Goal: Task Accomplishment & Management: Manage account settings

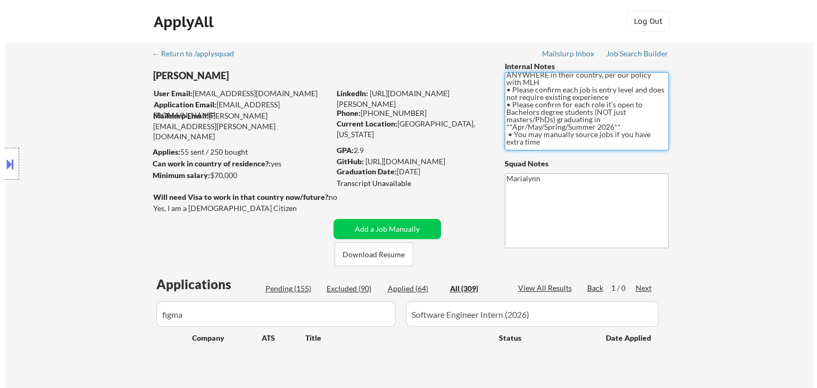
scroll to position [73, 0]
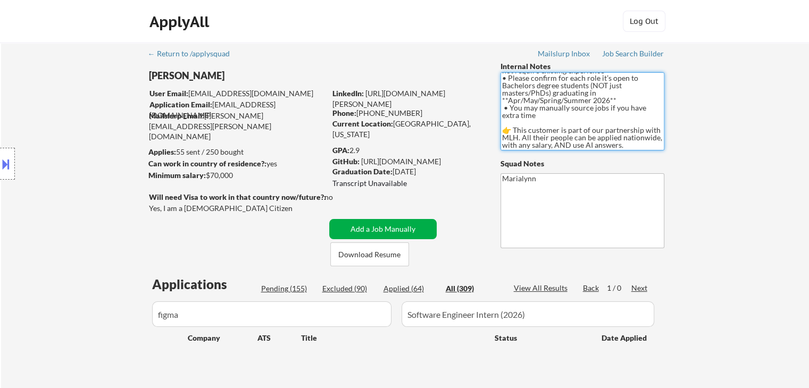
click at [417, 222] on button "Add a Job Manually" at bounding box center [382, 229] width 107 height 20
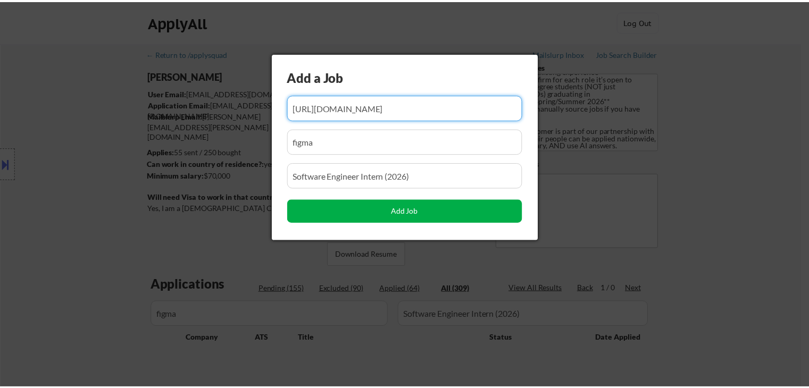
scroll to position [0, 0]
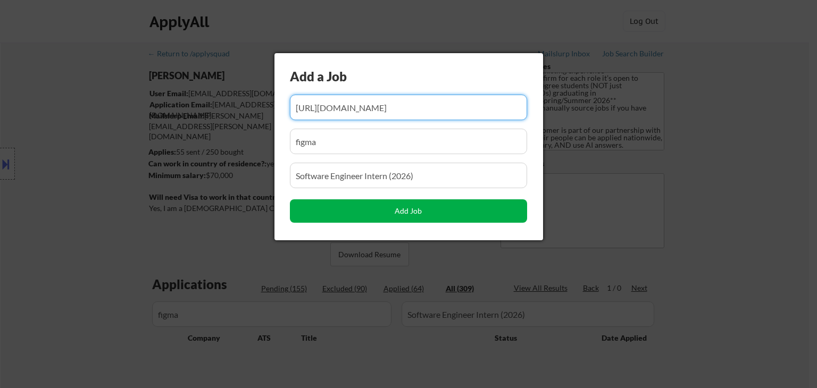
click at [446, 214] on button "Add Job" at bounding box center [408, 211] width 237 height 23
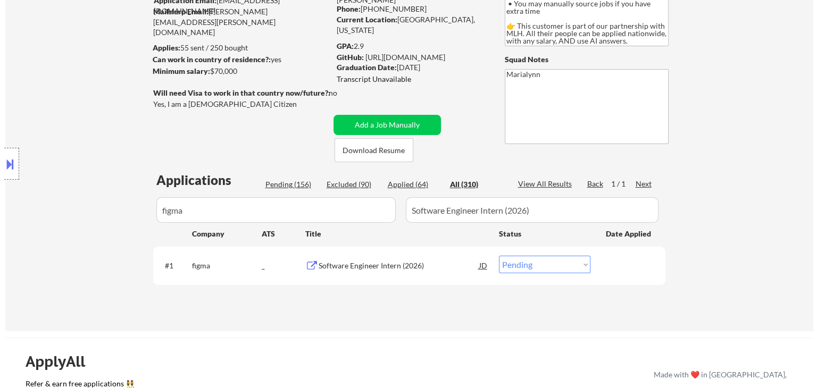
scroll to position [160, 0]
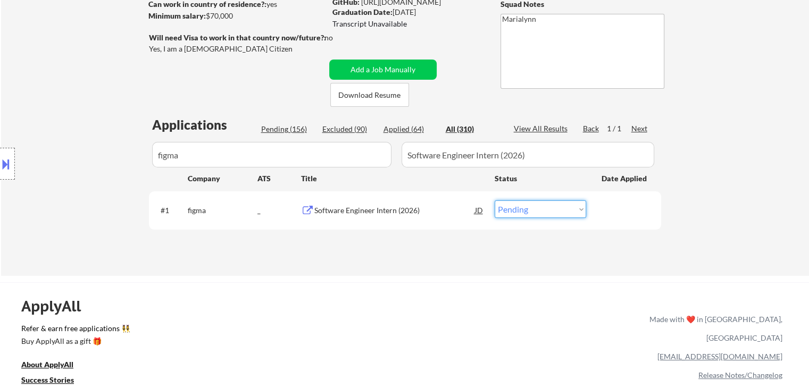
click at [532, 205] on select "Choose an option... Pending Applied Excluded (Questions) Excluded (Expired) Exc…" at bounding box center [541, 210] width 92 height 18
click at [495, 201] on select "Choose an option... Pending Applied Excluded (Questions) Excluded (Expired) Exc…" at bounding box center [541, 210] width 92 height 18
click at [353, 210] on div "Software Engineer Intern (2026)" at bounding box center [394, 210] width 161 height 11
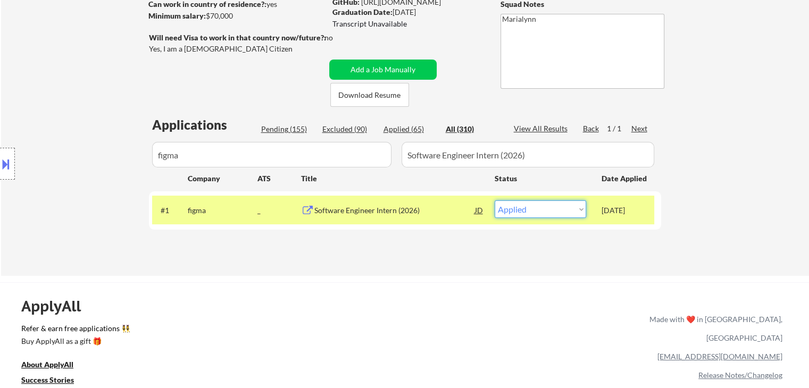
click at [528, 206] on select "Choose an option... Pending Applied Excluded (Questions) Excluded (Expired) Exc…" at bounding box center [541, 210] width 92 height 18
click at [495, 201] on select "Choose an option... Pending Applied Excluded (Questions) Excluded (Expired) Exc…" at bounding box center [541, 210] width 92 height 18
click at [541, 211] on select "Choose an option... Pending Applied Excluded (Questions) Excluded (Expired) Exc…" at bounding box center [541, 210] width 92 height 18
select select ""excluded__expired_""
click at [495, 201] on select "Choose an option... Pending Applied Excluded (Questions) Excluded (Expired) Exc…" at bounding box center [541, 210] width 92 height 18
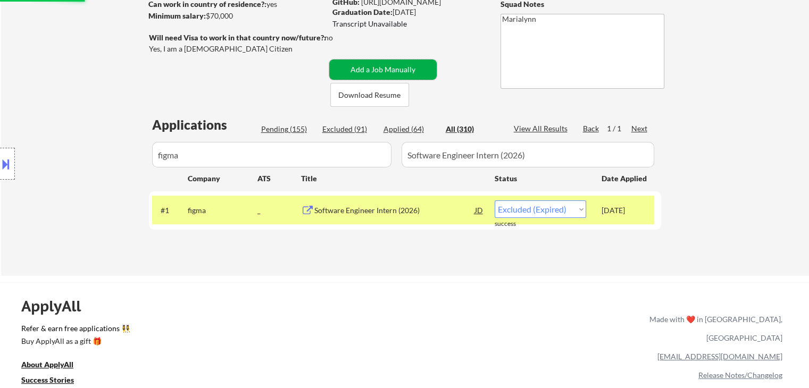
click at [385, 70] on button "Add a Job Manually" at bounding box center [382, 70] width 107 height 20
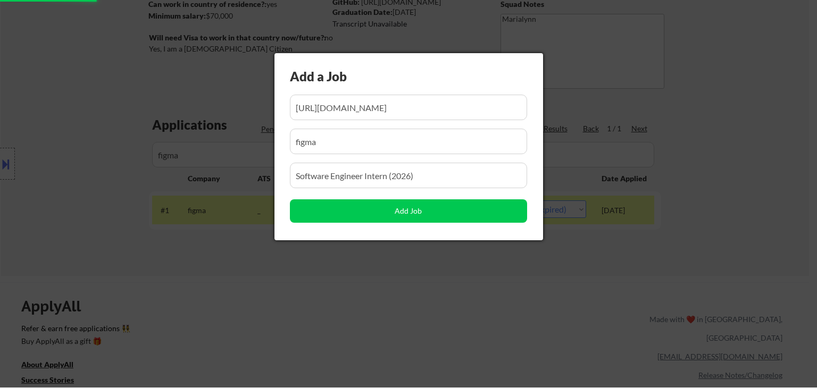
scroll to position [0, 57]
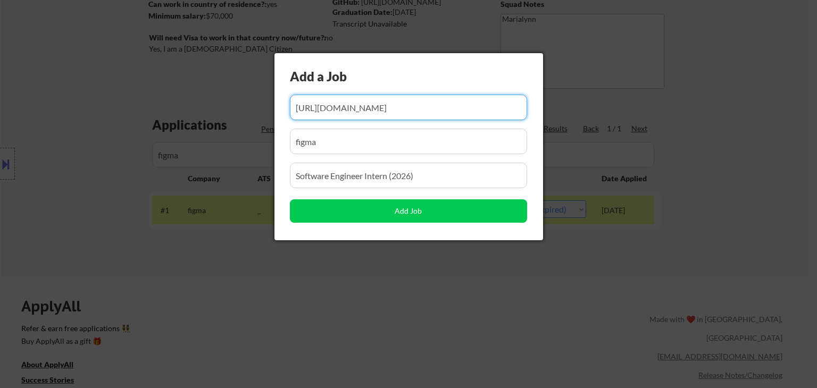
click at [387, 114] on input "input" at bounding box center [408, 108] width 237 height 26
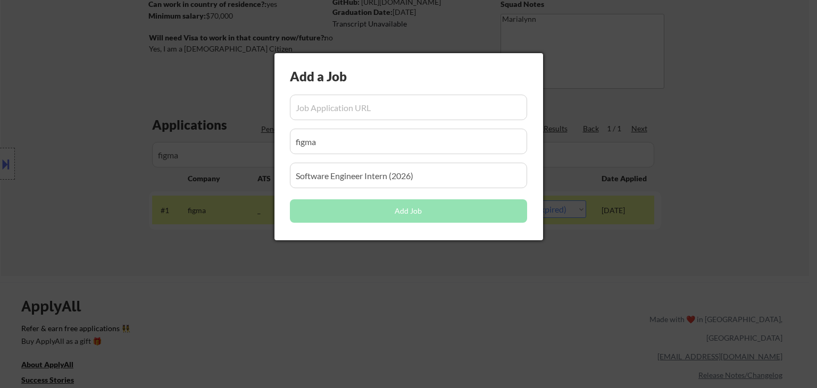
click at [331, 107] on input "input" at bounding box center [408, 108] width 237 height 26
paste input "[URL][DOMAIN_NAME]"
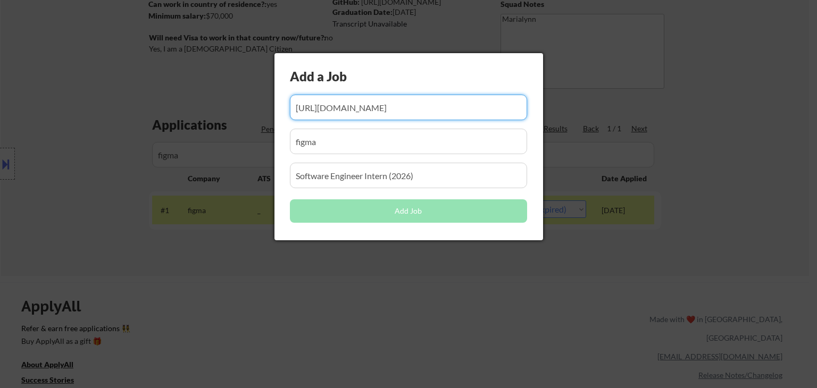
scroll to position [0, 70]
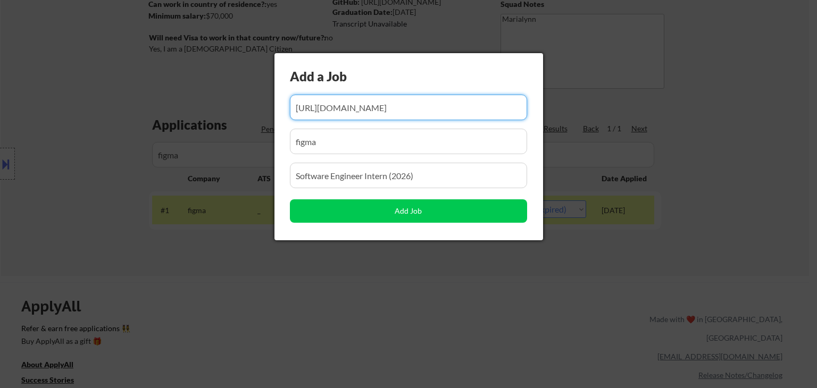
type input "https://job-boards.greenhouse.io/figma/jobs/5602159004?gh_jid=5602159004"
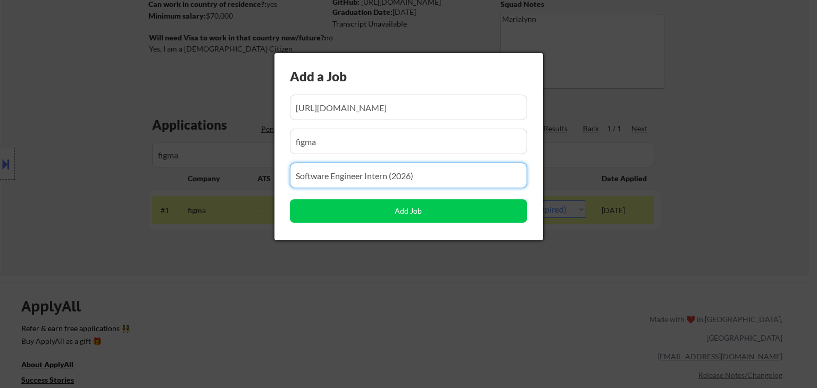
drag, startPoint x: 443, startPoint y: 179, endPoint x: 87, endPoint y: 191, distance: 356.1
click at [84, 188] on body "← Return to /applysquad Mailslurp Inbox Job Search Builder Shivani Rajgopal Use…" at bounding box center [408, 34] width 817 height 388
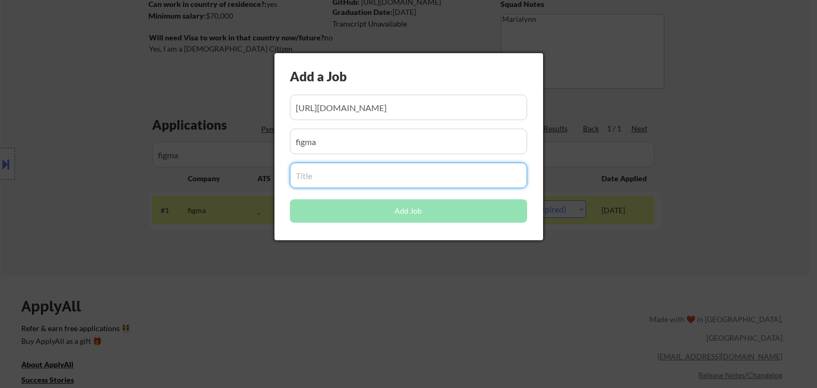
click at [327, 184] on input "input" at bounding box center [408, 176] width 237 height 26
paste input "Software Engineer Intern (2026)"
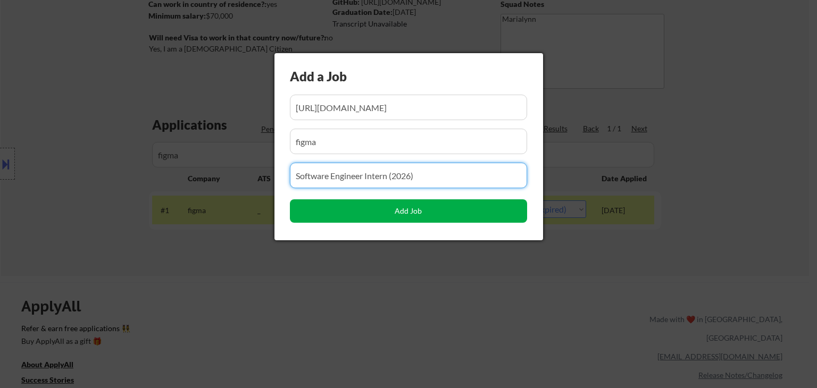
type input "Software Engineer Intern (2026)"
click at [375, 203] on button "Add Job" at bounding box center [408, 211] width 237 height 23
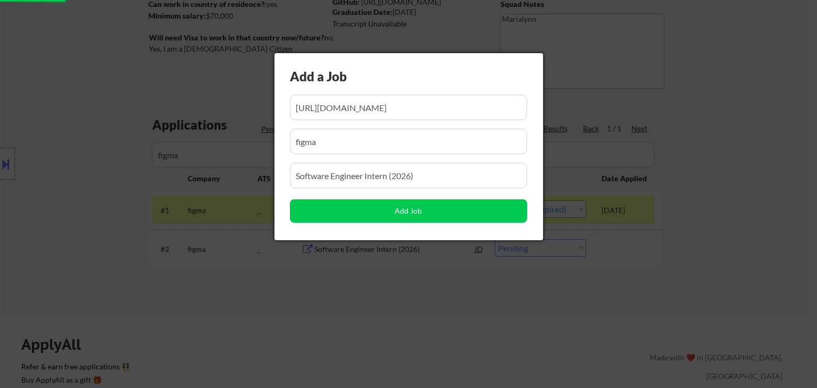
click at [366, 308] on div at bounding box center [408, 194] width 817 height 388
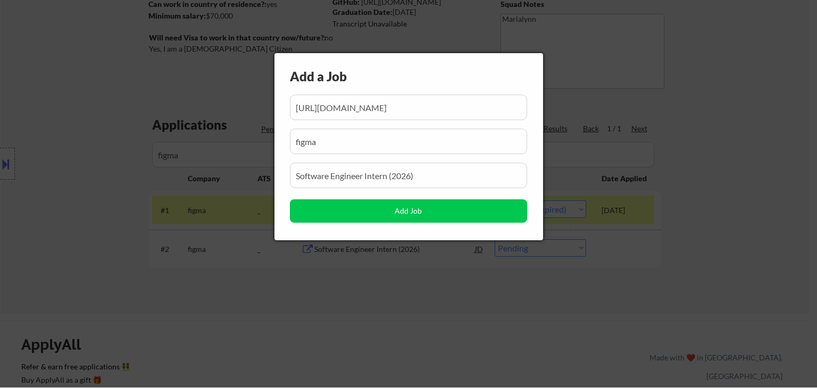
scroll to position [0, 70]
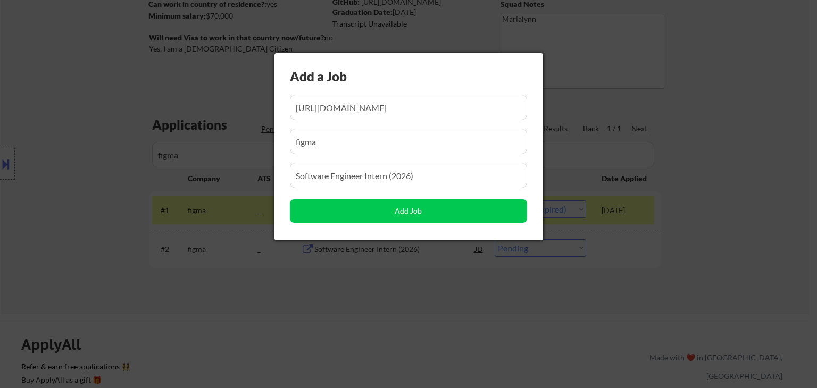
drag, startPoint x: 315, startPoint y: 313, endPoint x: 249, endPoint y: 310, distance: 66.6
click at [315, 313] on div at bounding box center [408, 194] width 817 height 388
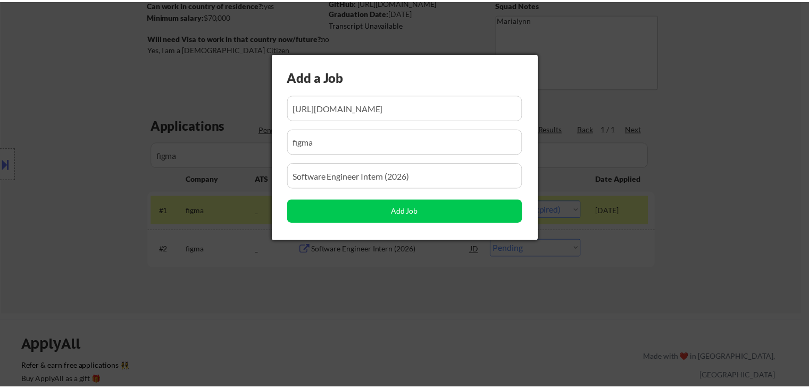
scroll to position [0, 0]
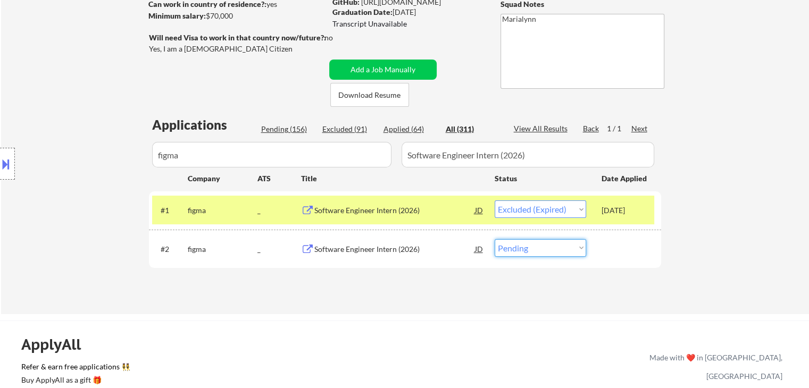
click at [541, 247] on select "Choose an option... Pending Applied Excluded (Questions) Excluded (Expired) Exc…" at bounding box center [541, 248] width 92 height 18
select select ""applied""
click at [495, 239] on select "Choose an option... Pending Applied Excluded (Questions) Excluded (Expired) Exc…" at bounding box center [541, 248] width 92 height 18
select select ""applied""
select select ""excluded__expired_""
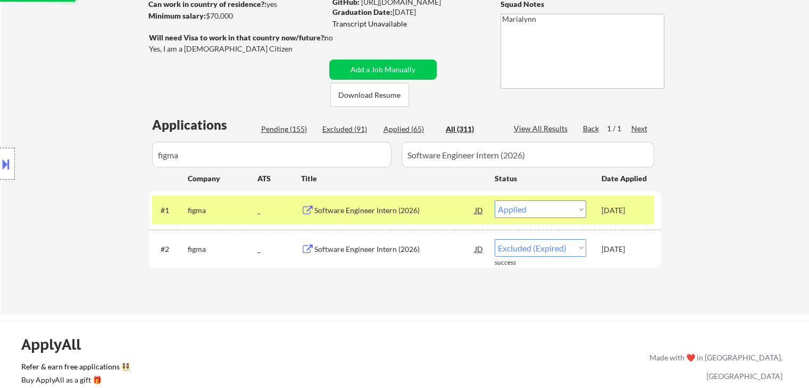
click at [363, 254] on div "Software Engineer Intern (2026)" at bounding box center [394, 249] width 161 height 11
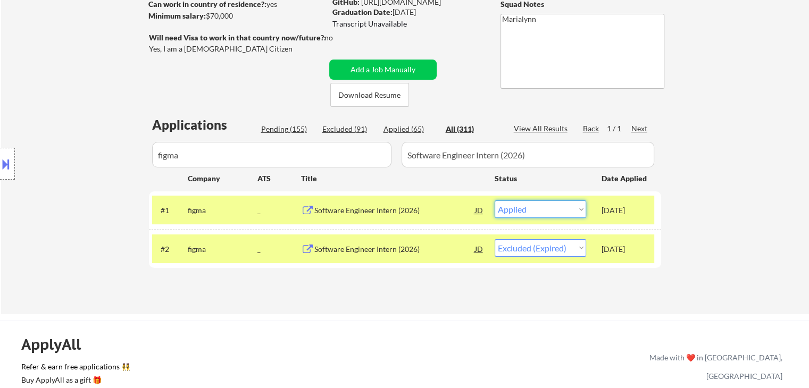
click at [545, 211] on select "Choose an option... Pending Applied Excluded (Questions) Excluded (Expired) Exc…" at bounding box center [541, 210] width 92 height 18
select select ""excluded__expired_""
click at [495, 201] on select "Choose an option... Pending Applied Excluded (Questions) Excluded (Expired) Exc…" at bounding box center [541, 210] width 92 height 18
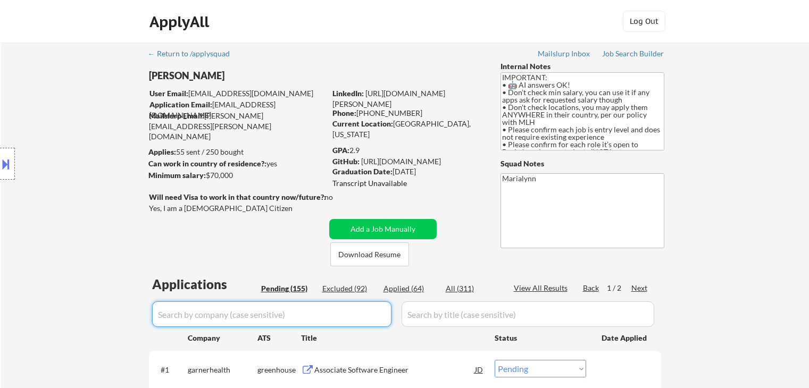
select select ""pending""
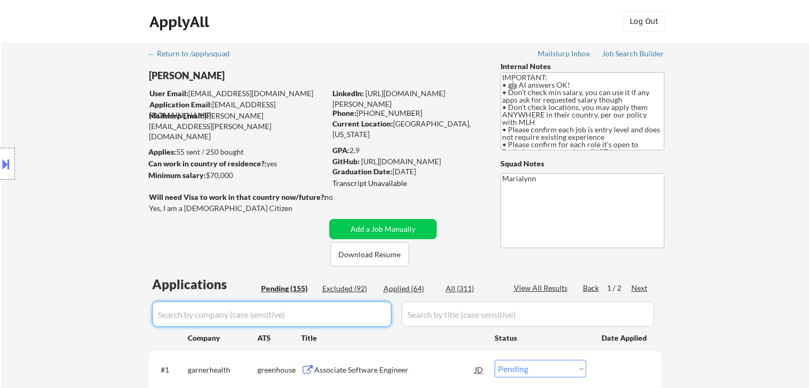
select select ""pending""
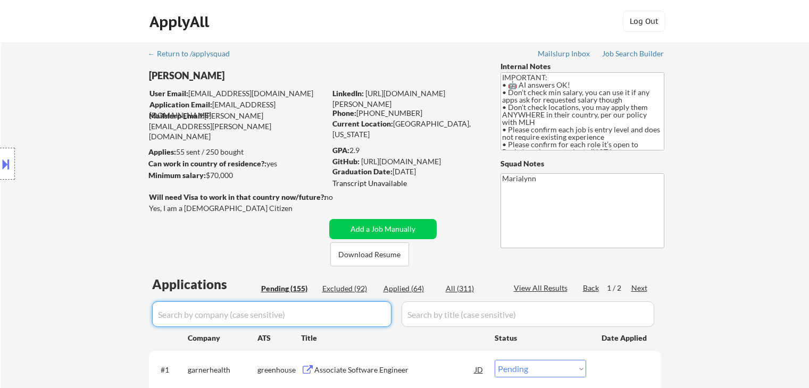
select select ""pending""
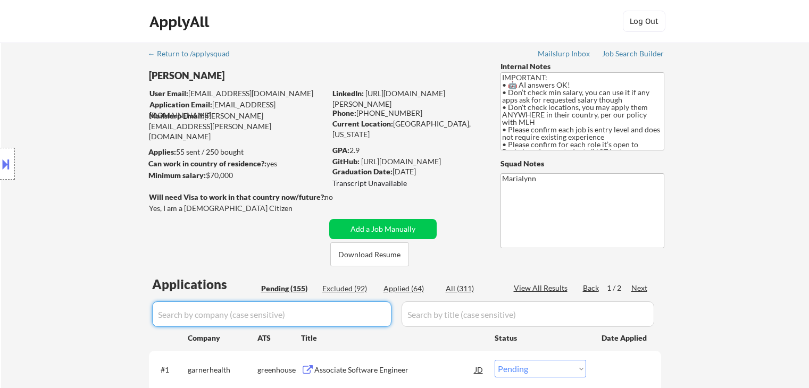
select select ""pending""
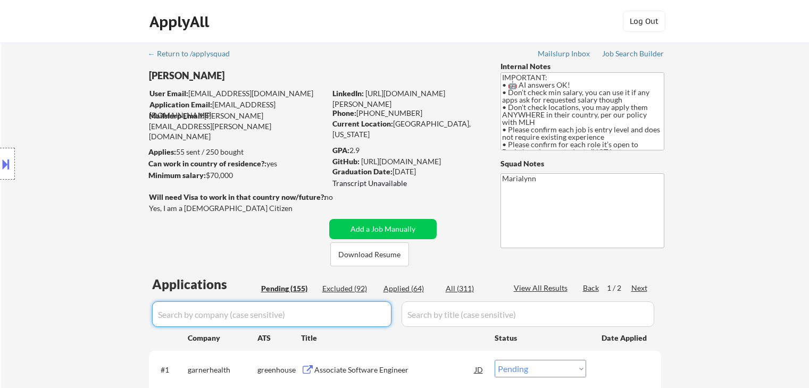
select select ""pending""
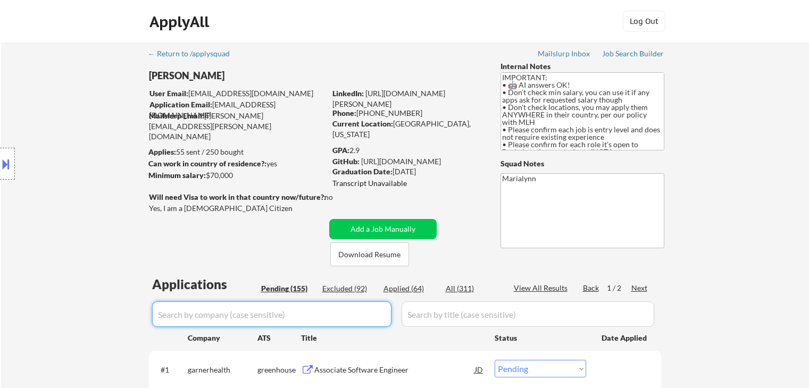
select select ""pending""
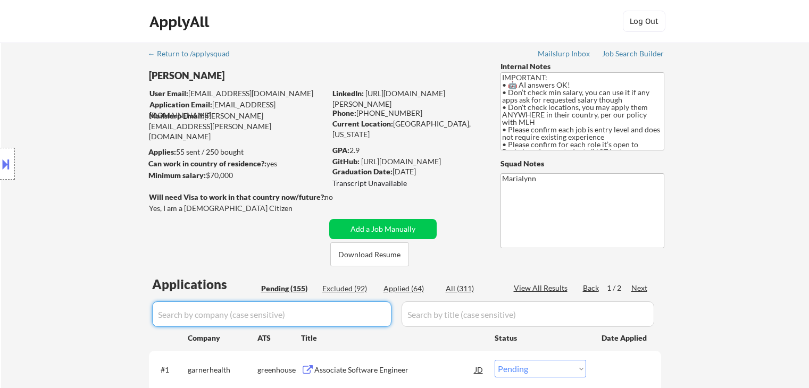
select select ""pending""
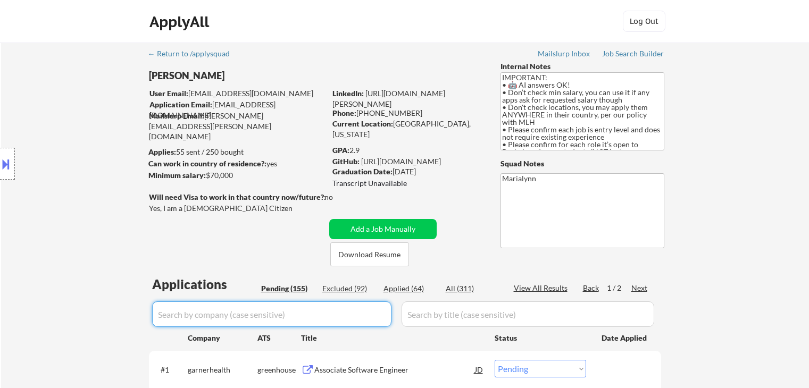
select select ""pending""
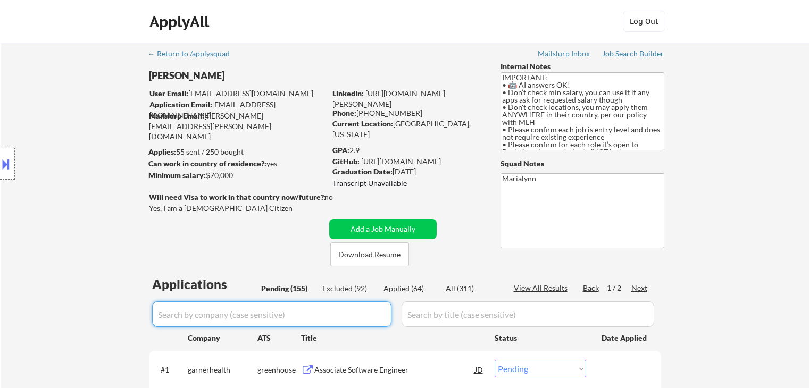
select select ""pending""
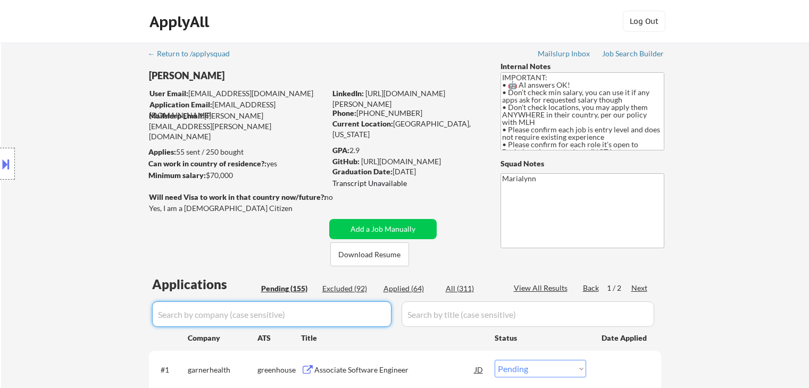
select select ""pending""
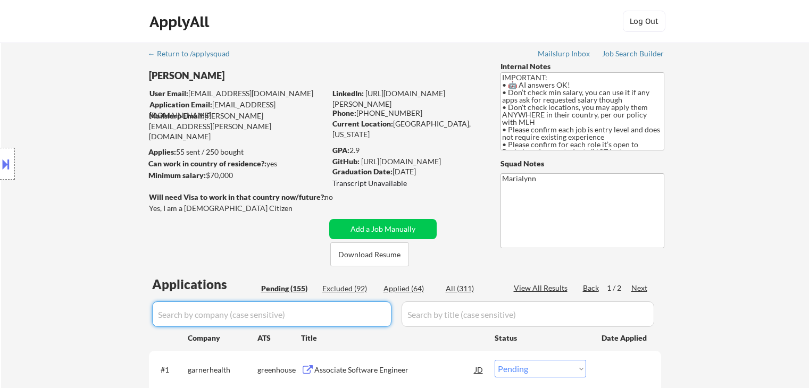
select select ""pending""
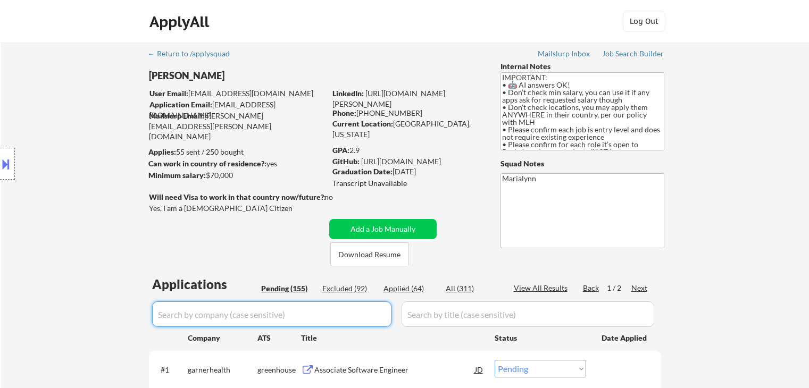
select select ""pending""
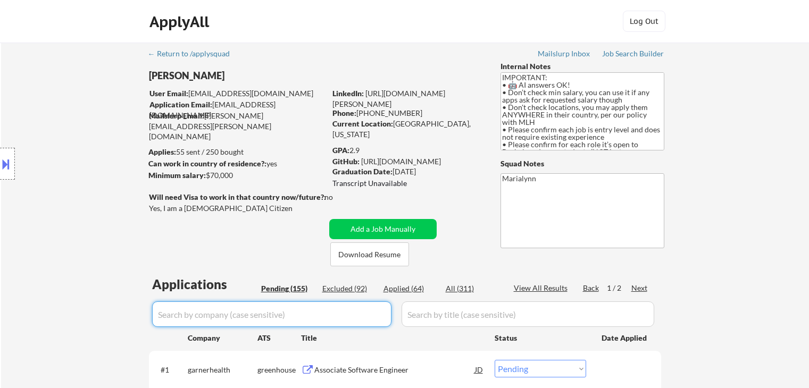
select select ""pending""
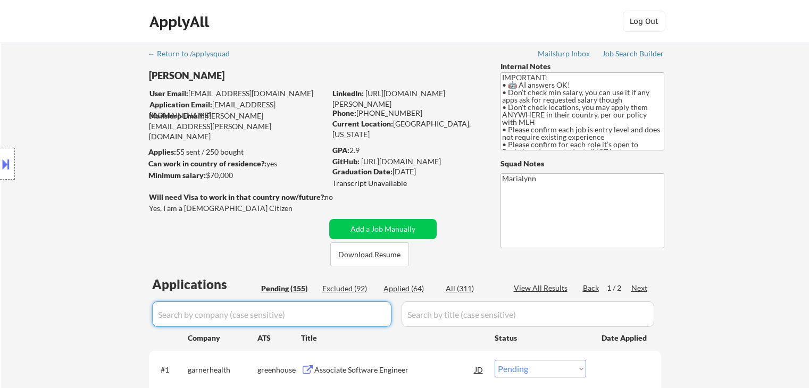
select select ""pending""
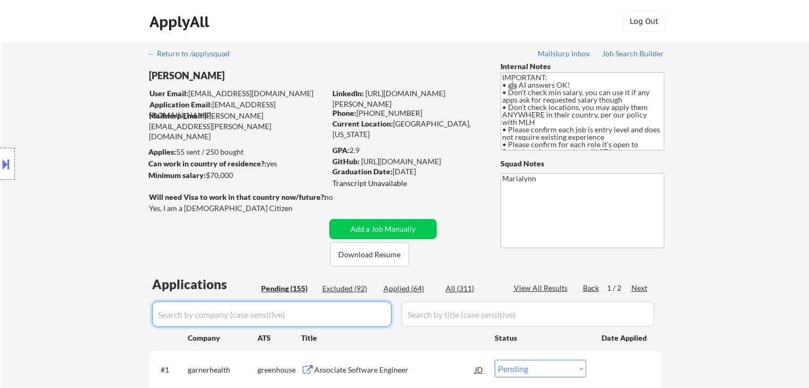
select select ""pending""
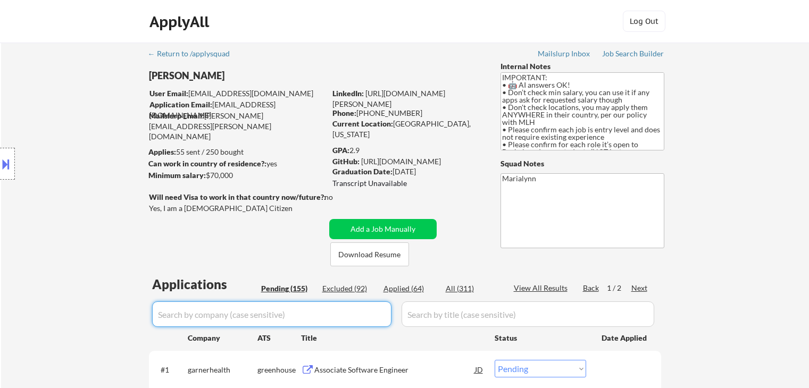
select select ""pending""
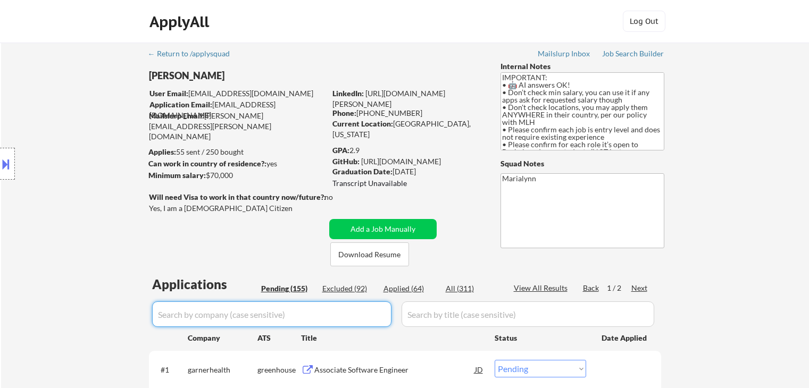
select select ""pending""
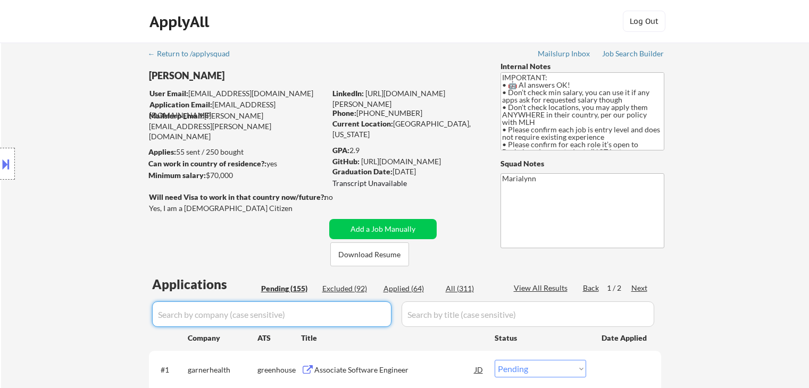
select select ""pending""
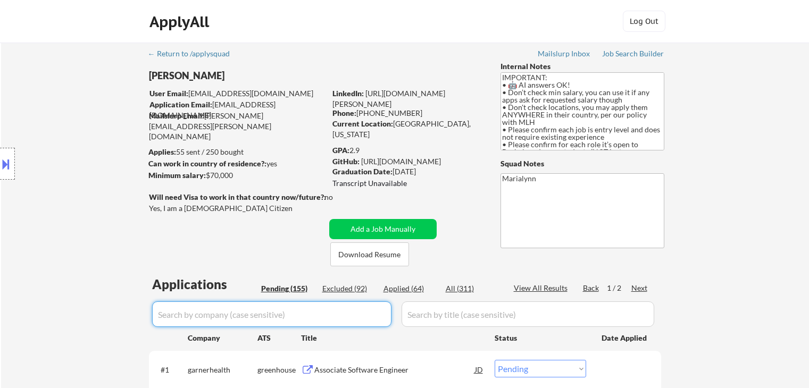
select select ""pending""
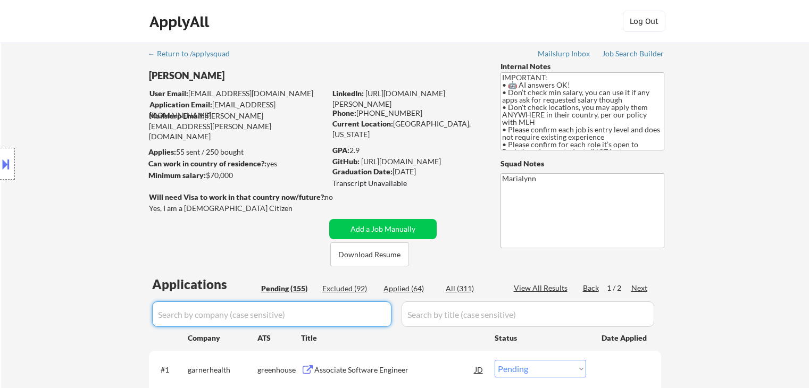
select select ""pending""
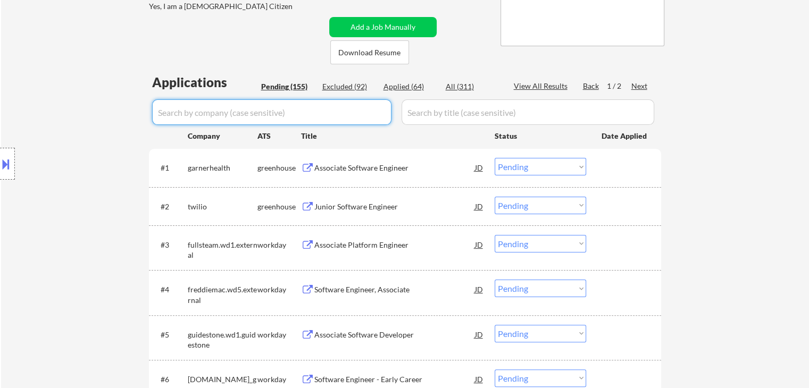
scroll to position [202, 0]
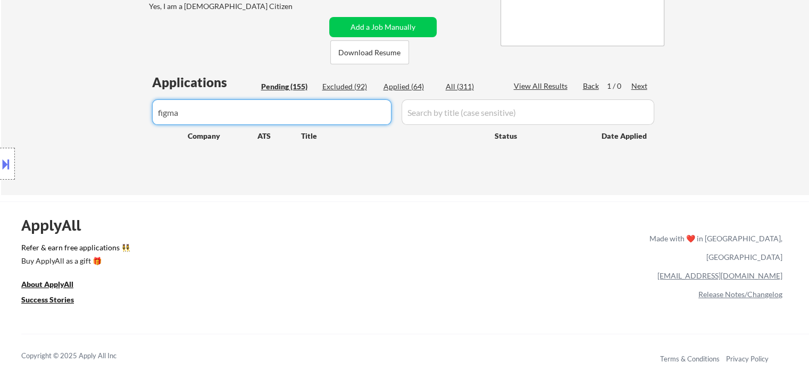
type input "figma"
click at [397, 84] on div "Applied (64)" at bounding box center [410, 86] width 53 height 11
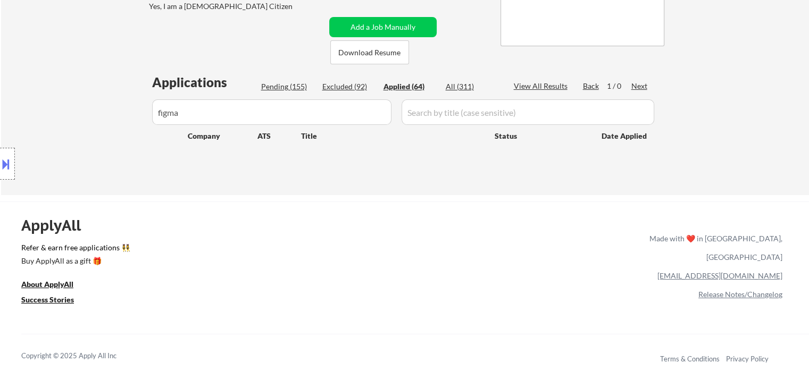
click at [467, 84] on div "Applications Pending (155) Excluded (92) Applied (64) All (311) View All Result…" at bounding box center [405, 124] width 512 height 102
click at [467, 84] on div "All (311)" at bounding box center [472, 86] width 53 height 11
select select ""excluded__expired_""
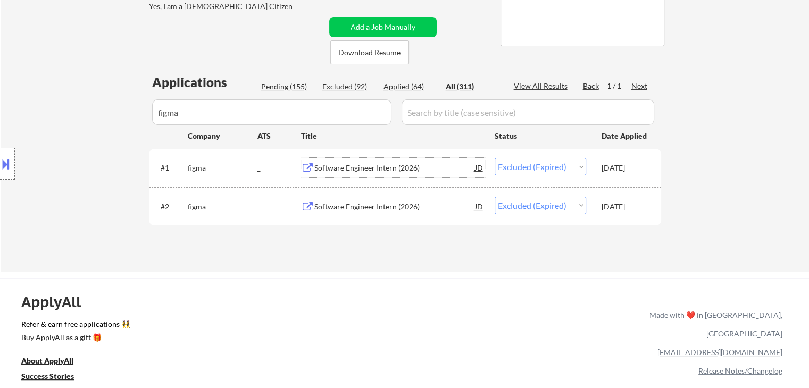
click at [387, 164] on div "Software Engineer Intern (2026)" at bounding box center [394, 168] width 161 height 11
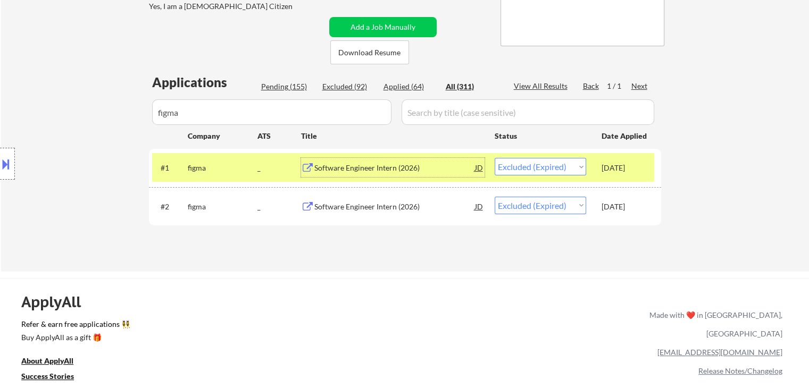
click at [380, 205] on div "Software Engineer Intern (2026)" at bounding box center [394, 207] width 161 height 11
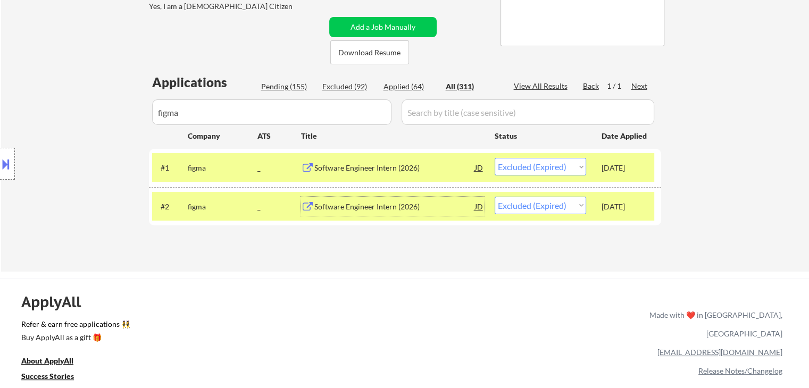
click at [383, 205] on div "Software Engineer Intern (2026)" at bounding box center [394, 207] width 161 height 11
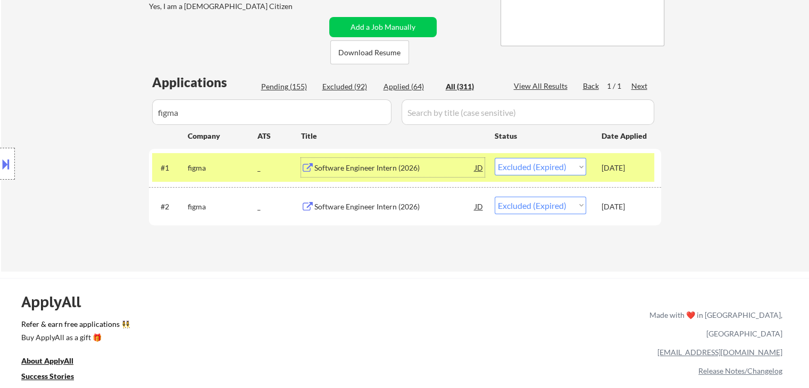
click at [336, 169] on div "Software Engineer Intern (2026)" at bounding box center [394, 168] width 161 height 11
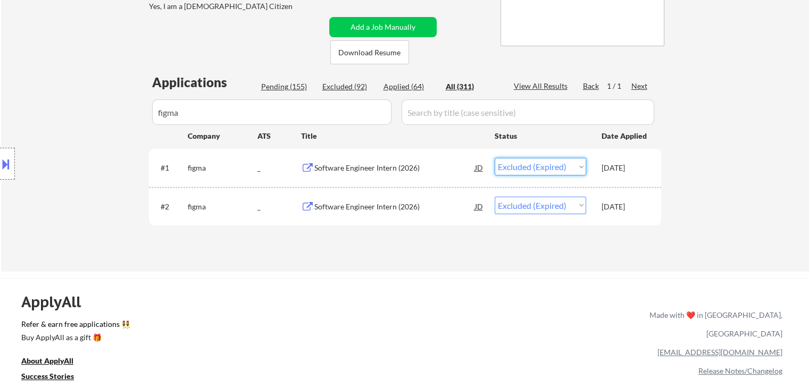
click at [545, 163] on select "Choose an option... Pending Applied Excluded (Questions) Excluded (Expired) Exc…" at bounding box center [541, 167] width 92 height 18
select select ""applied""
click at [495, 158] on select "Choose an option... Pending Applied Excluded (Questions) Excluded (Expired) Exc…" at bounding box center [541, 167] width 92 height 18
click at [378, 167] on div "Software Engineer Intern (2026)" at bounding box center [394, 168] width 161 height 11
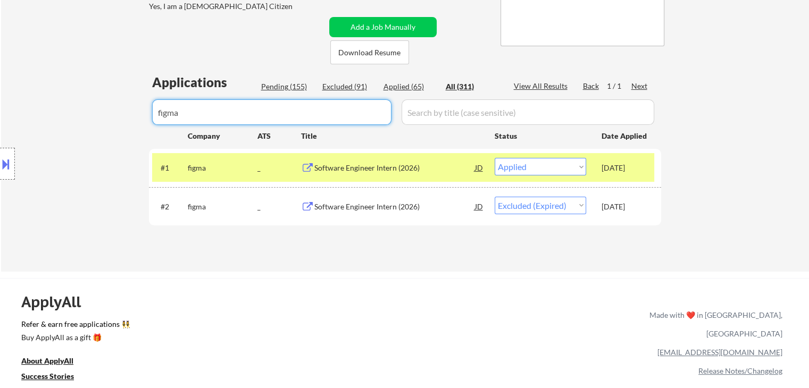
drag, startPoint x: 338, startPoint y: 113, endPoint x: 0, endPoint y: 238, distance: 360.7
select select ""applied""
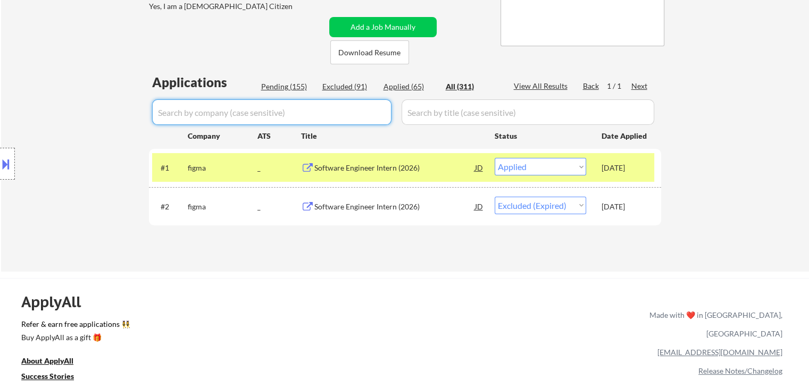
select select ""applied""
select select ""excluded""
select select ""applied""
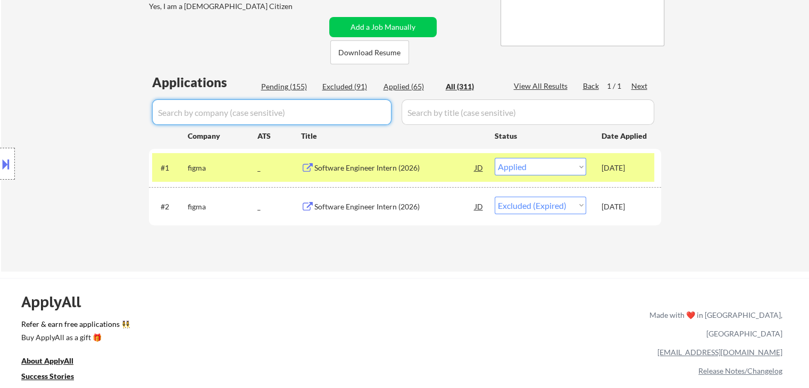
select select ""applied""
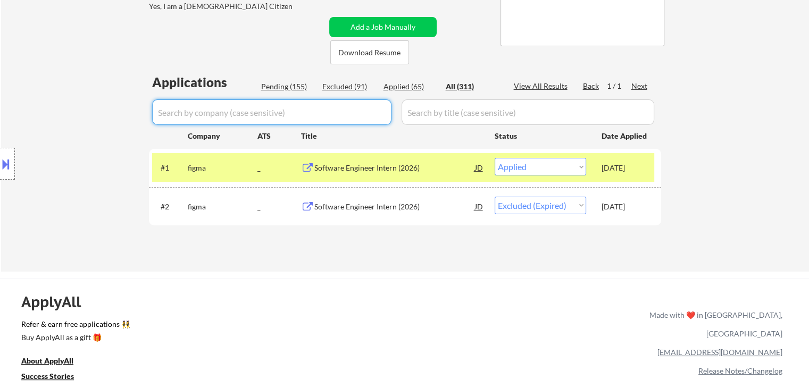
select select ""applied""
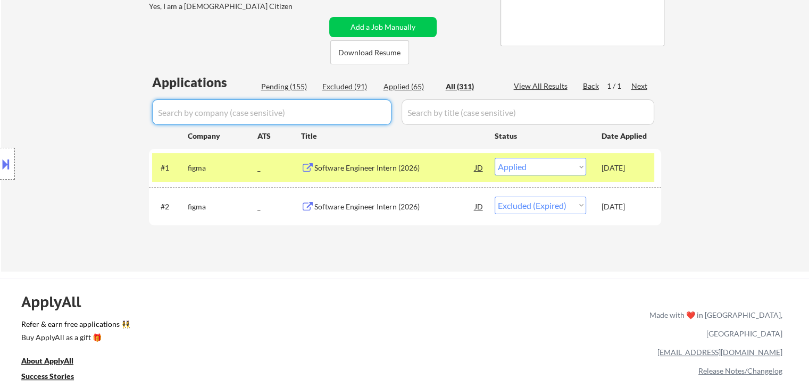
select select ""applied""
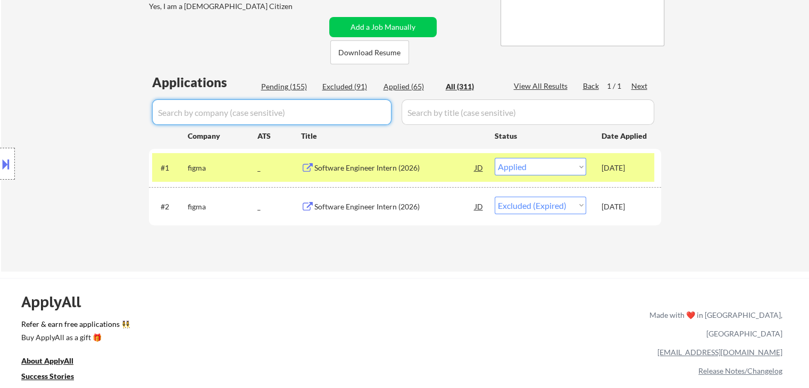
select select ""applied""
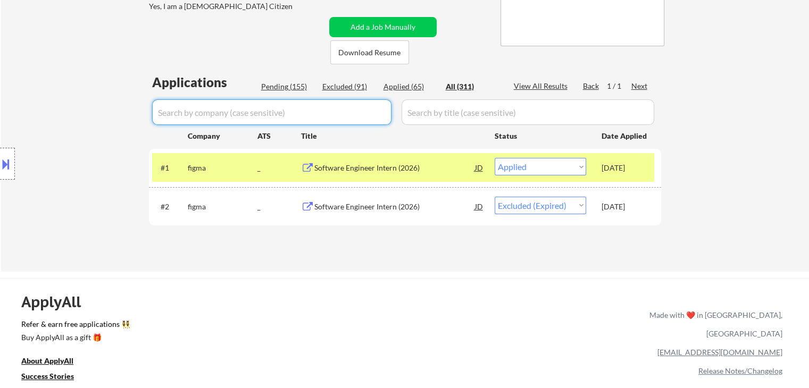
select select ""applied""
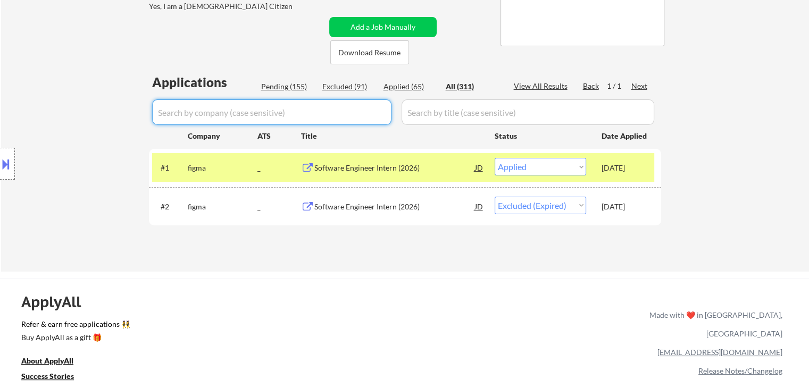
select select ""applied""
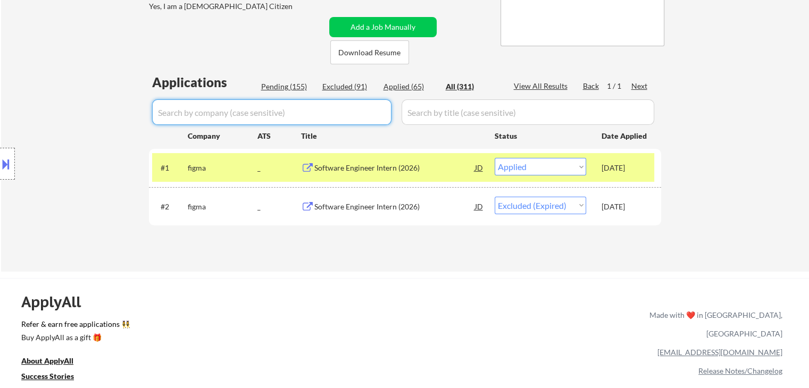
select select ""applied""
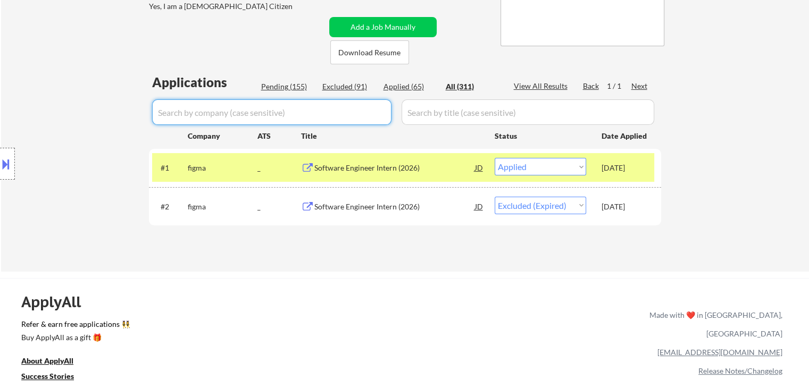
select select ""applied""
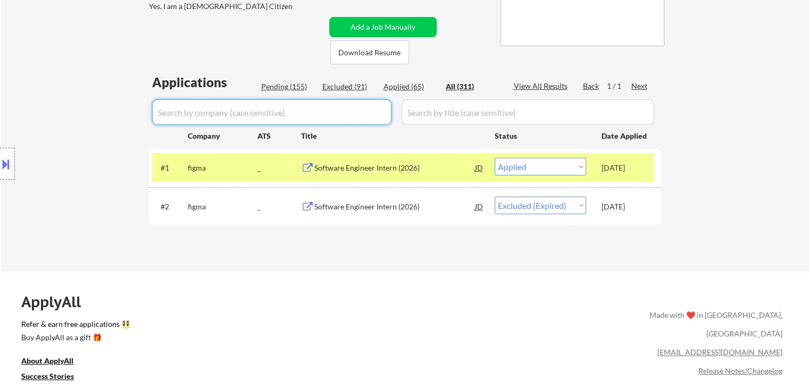
select select ""applied""
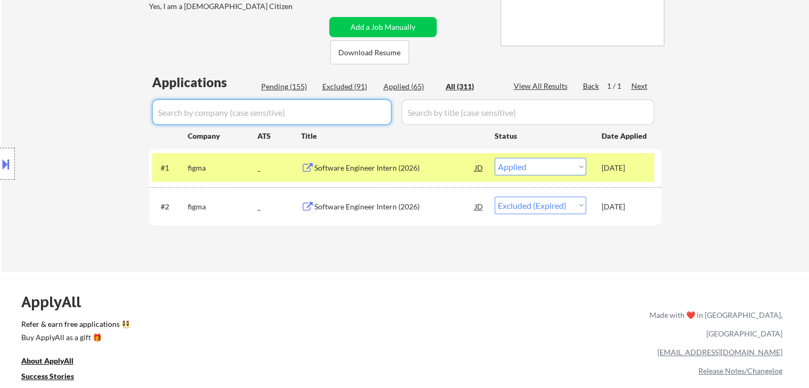
select select ""applied""
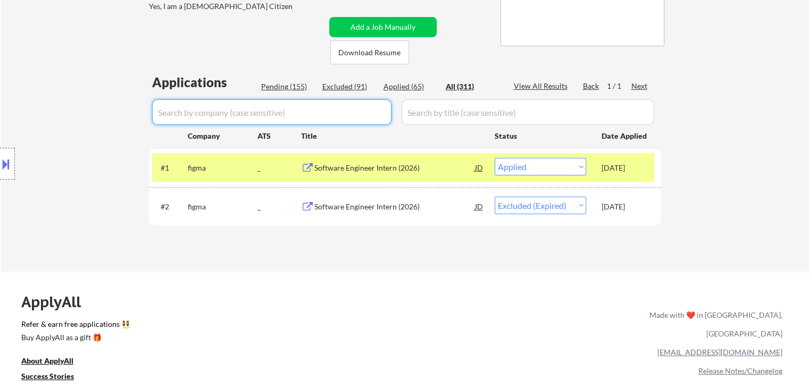
select select ""applied""
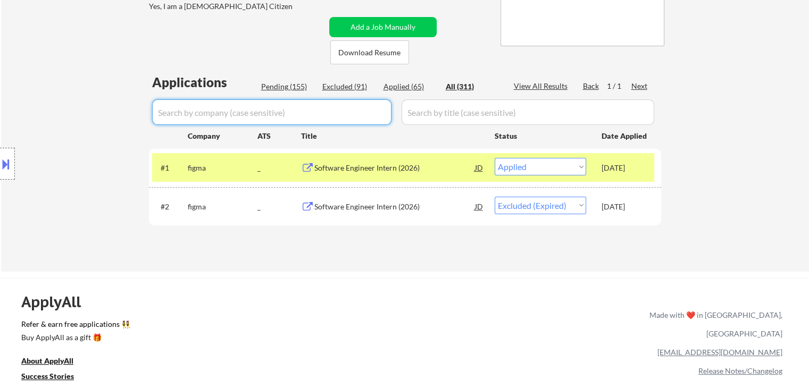
select select ""applied""
select select ""excluded__expired_""
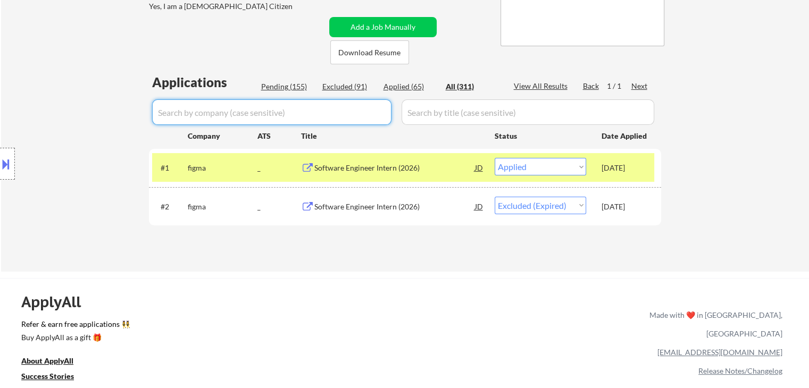
select select ""excluded__expired_""
select select ""excluded__bad_match_""
select select ""excluded__location_""
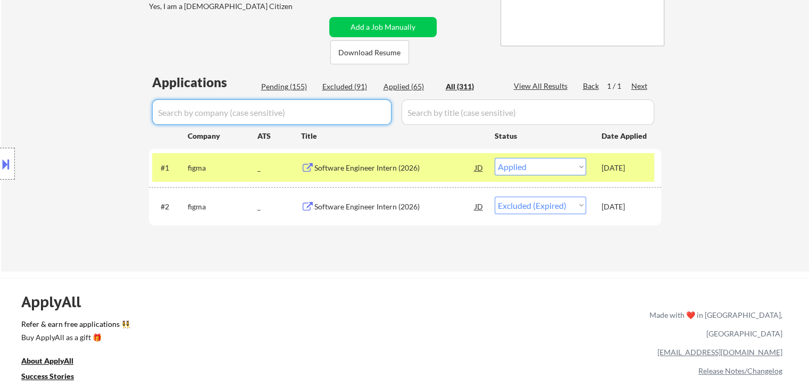
select select ""excluded""
select select ""excluded__expired_""
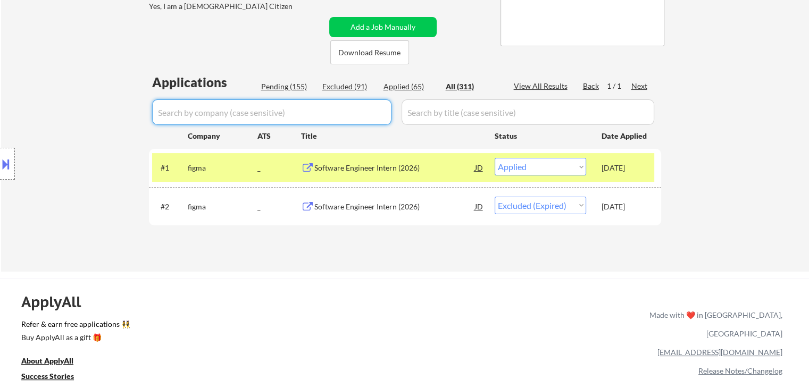
select select ""excluded__expired_""
select select ""excluded__bad_match_""
select select ""excluded__expired_""
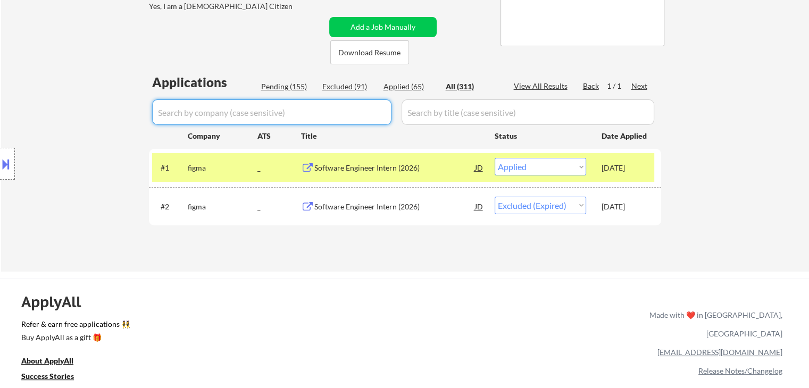
select select ""excluded__expired_""
select select ""excluded""
select select ""excluded__expired_""
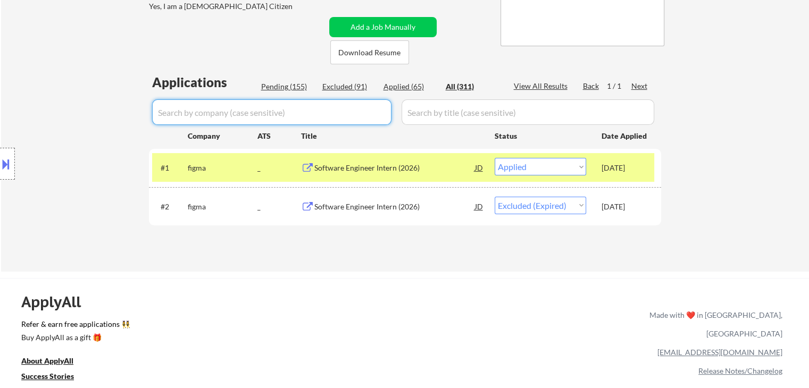
select select ""excluded""
select select ""excluded__expired_""
select select ""excluded__bad_match_""
select select ""excluded__expired_""
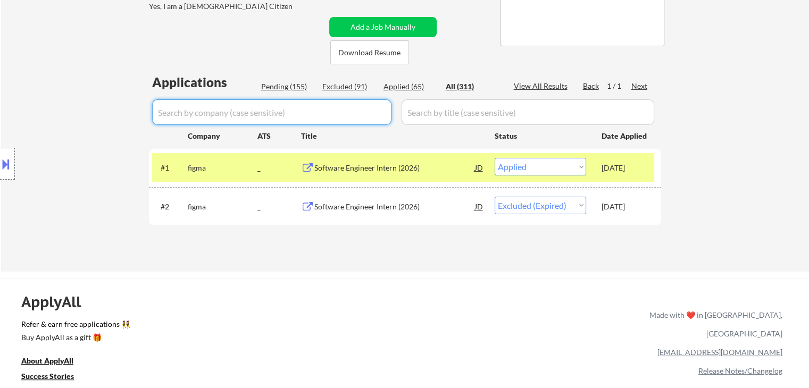
select select ""excluded__expired_""
select select ""excluded__bad_match_""
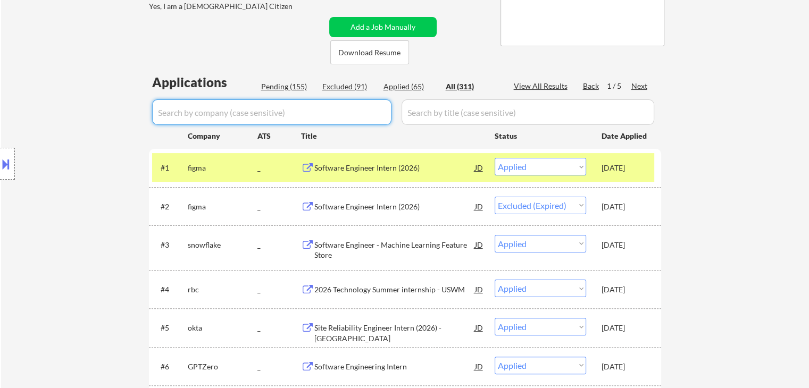
click at [400, 87] on div "Applied (65)" at bounding box center [410, 86] width 53 height 11
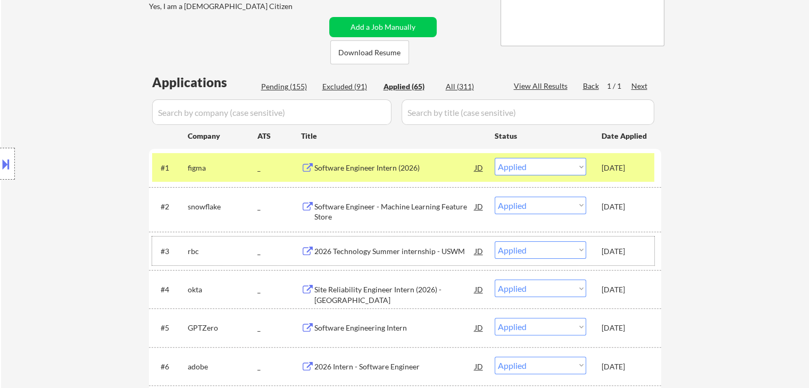
click at [643, 252] on div "[DATE]" at bounding box center [625, 251] width 47 height 11
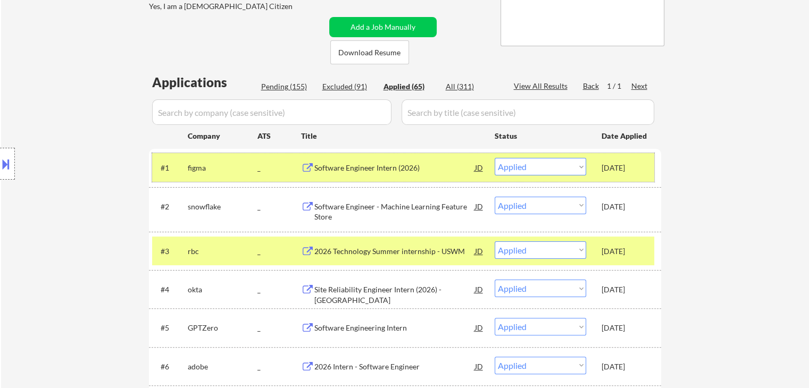
click at [629, 169] on div "[DATE]" at bounding box center [625, 168] width 47 height 11
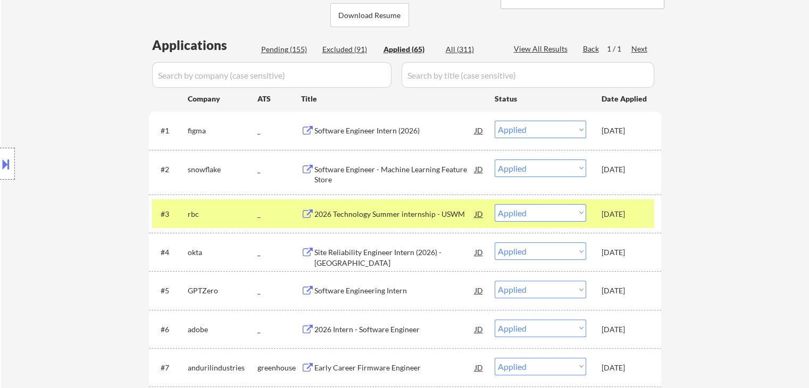
scroll to position [255, 0]
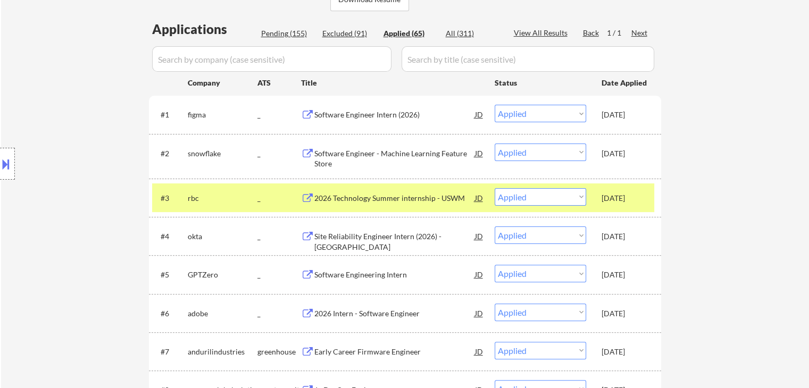
click at [624, 314] on div "[DATE]" at bounding box center [625, 314] width 47 height 11
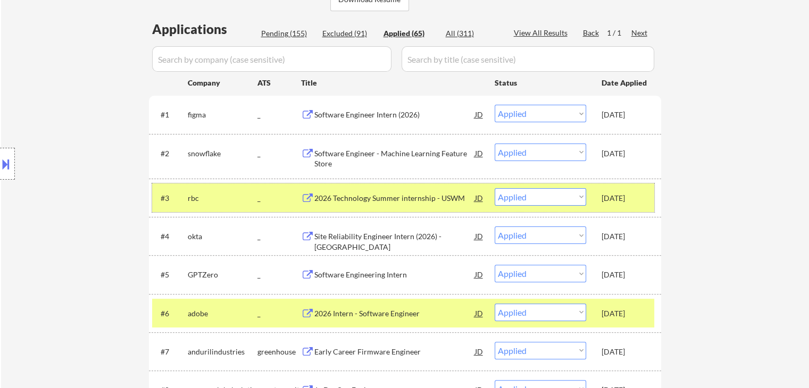
click at [627, 196] on div "[DATE]" at bounding box center [625, 198] width 47 height 11
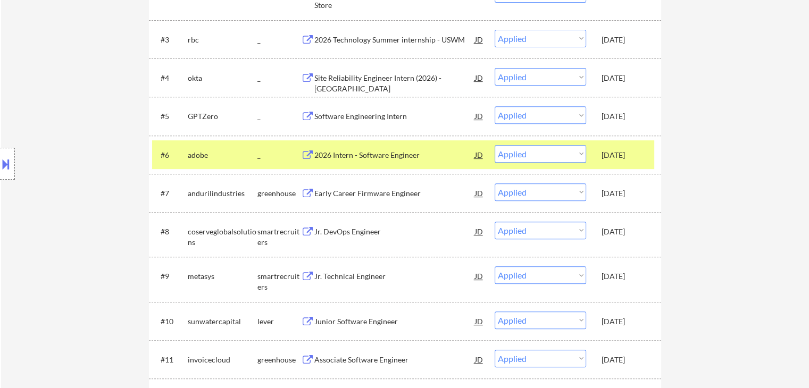
scroll to position [415, 0]
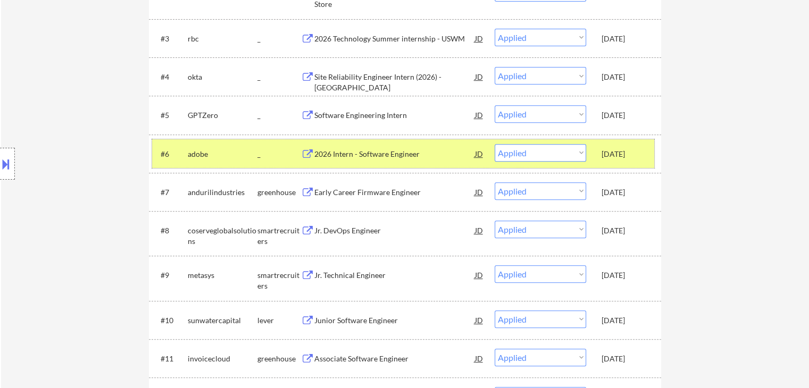
click at [620, 160] on div "[DATE]" at bounding box center [625, 153] width 47 height 19
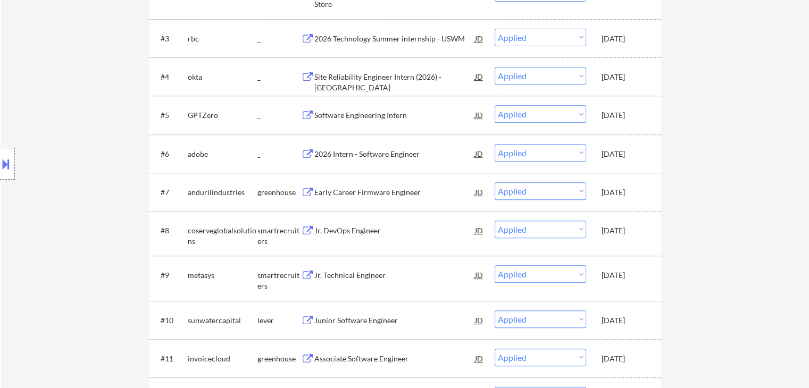
drag, startPoint x: 630, startPoint y: 164, endPoint x: 643, endPoint y: 162, distance: 12.9
click at [630, 164] on div "#6 adobe _ 2026 Intern - Software Engineer JD Choose an option... Pending Appli…" at bounding box center [403, 153] width 502 height 29
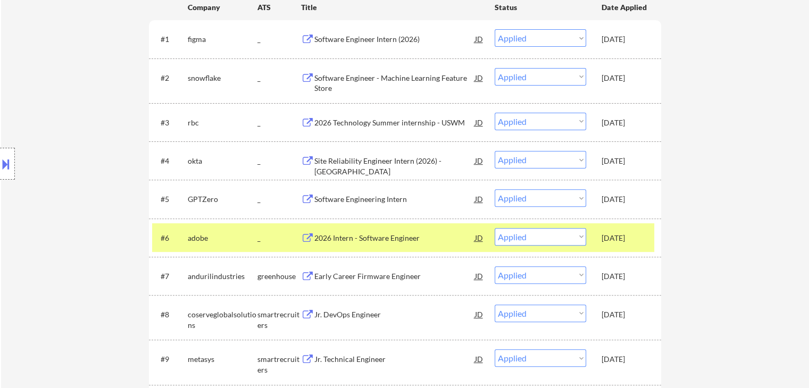
scroll to position [255, 0]
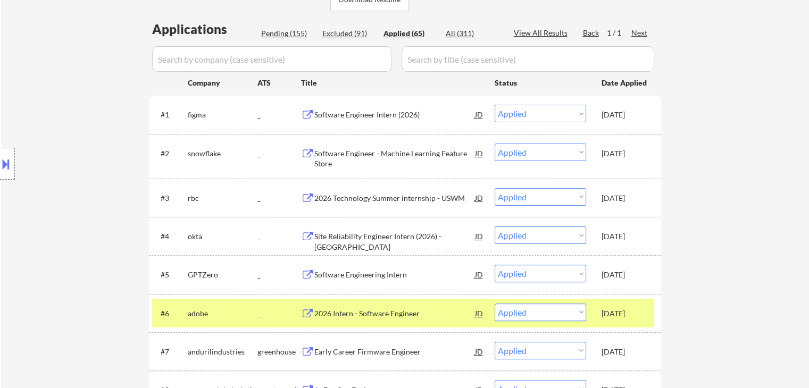
click at [640, 196] on div "[DATE]" at bounding box center [625, 198] width 47 height 11
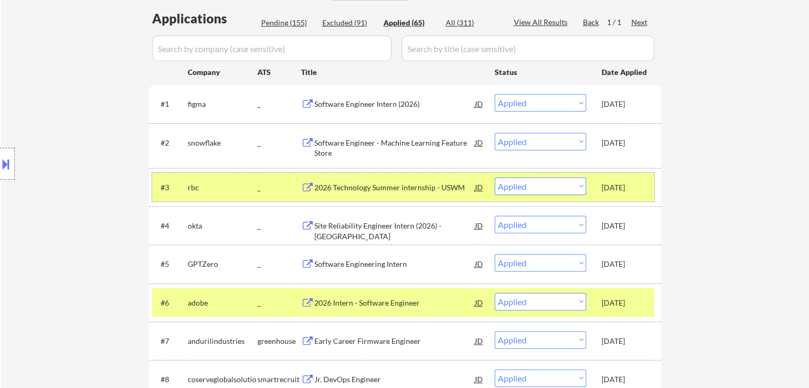
scroll to position [426, 0]
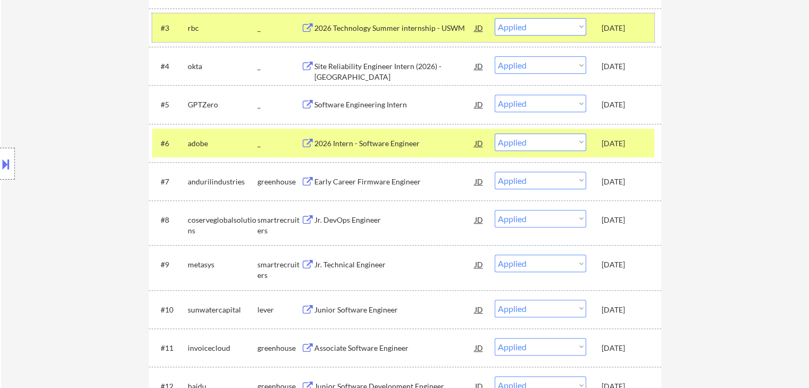
drag, startPoint x: 633, startPoint y: 308, endPoint x: 630, endPoint y: 296, distance: 12.0
click at [631, 302] on div "[DATE]" at bounding box center [625, 309] width 47 height 19
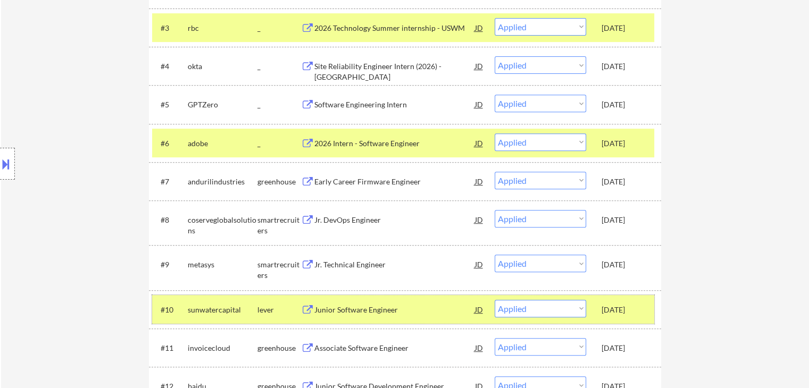
scroll to position [160, 0]
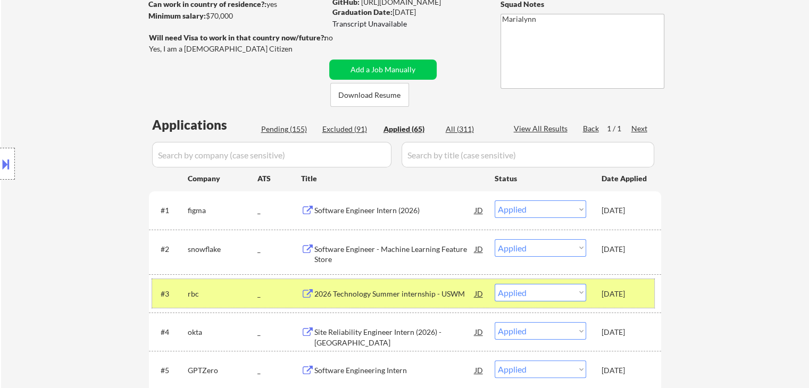
click at [625, 291] on div "[DATE]" at bounding box center [625, 294] width 47 height 11
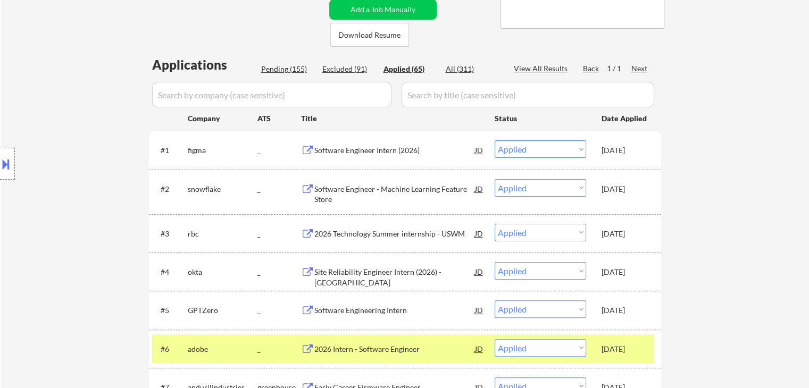
scroll to position [319, 0]
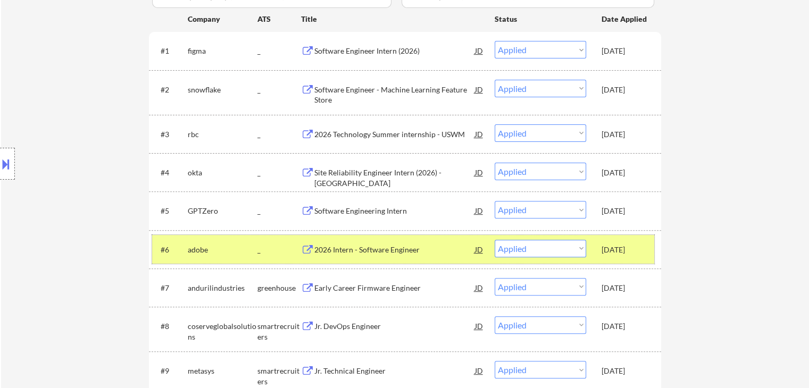
click at [618, 248] on div "[DATE]" at bounding box center [625, 250] width 47 height 11
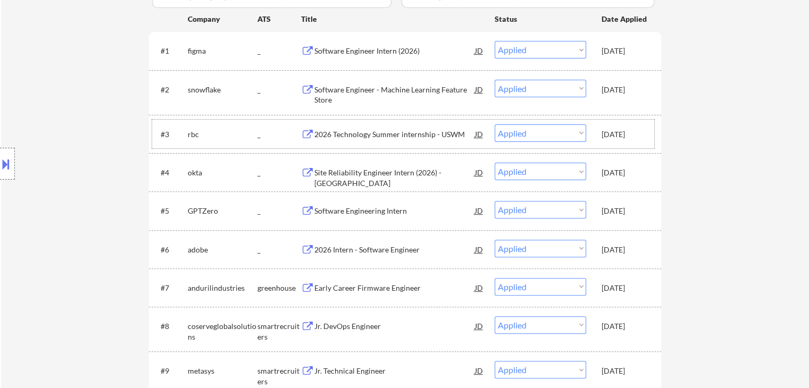
click at [636, 137] on div "[DATE]" at bounding box center [625, 134] width 47 height 11
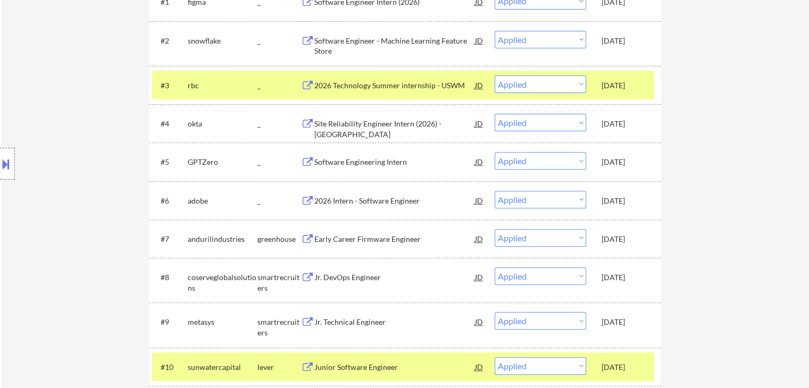
scroll to position [426, 0]
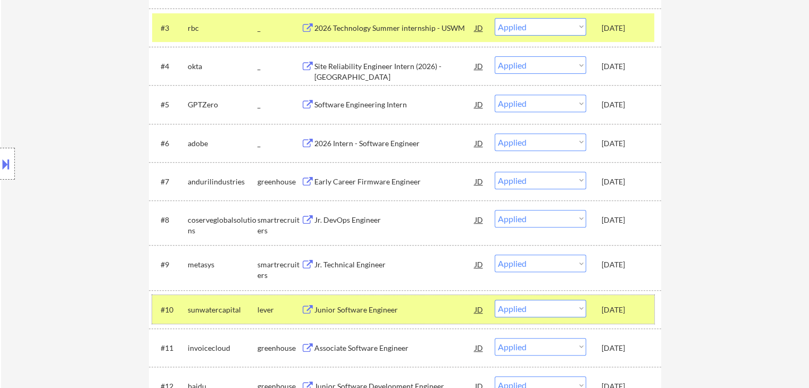
click at [627, 306] on div "[DATE]" at bounding box center [625, 310] width 47 height 11
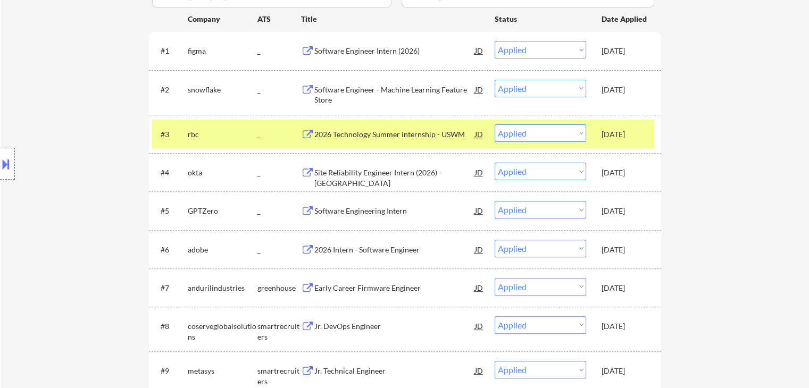
scroll to position [106, 0]
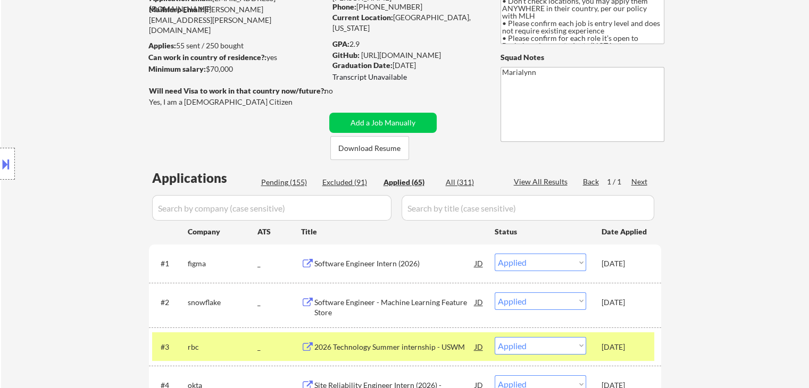
drag, startPoint x: 265, startPoint y: 177, endPoint x: 276, endPoint y: 180, distance: 11.0
click at [266, 177] on div "Pending (155)" at bounding box center [287, 182] width 53 height 11
click at [276, 180] on div "Pending (155)" at bounding box center [287, 182] width 53 height 11
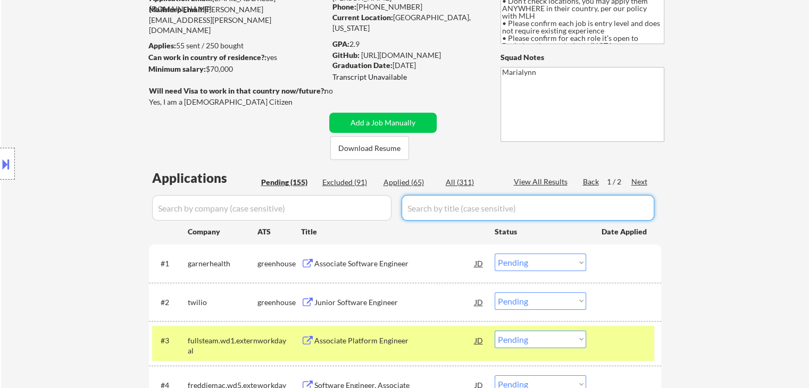
click at [452, 211] on input "input" at bounding box center [528, 208] width 253 height 26
paste input "Back to jobs New Junior Frontend Engineer Remote Who We Are Vultr is on a missi…"
click at [438, 203] on input "input" at bounding box center [528, 208] width 253 height 26
paste input "Junior Frontend Engineer"
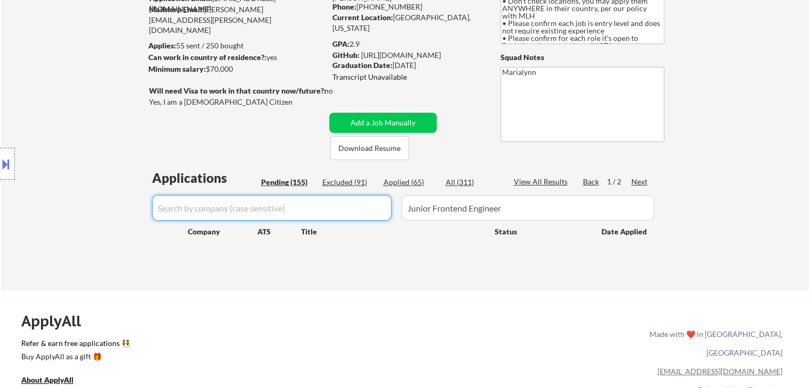
click at [314, 205] on input "input" at bounding box center [271, 208] width 239 height 26
paste input "vultr"
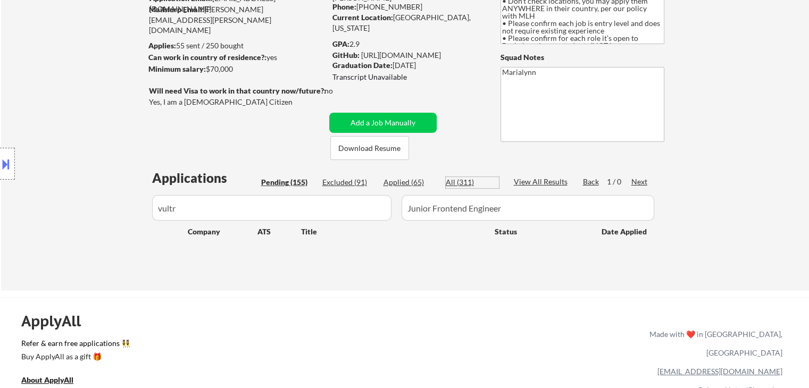
click at [449, 184] on div "All (311)" at bounding box center [472, 182] width 53 height 11
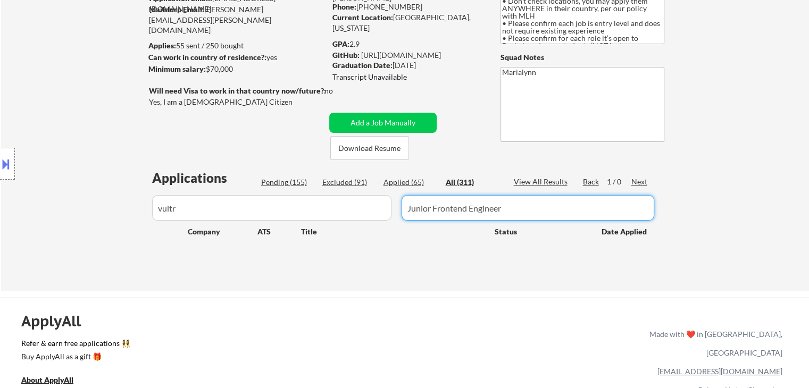
drag, startPoint x: 512, startPoint y: 205, endPoint x: 0, endPoint y: 245, distance: 513.9
click at [0, 245] on body "← Return to /applysquad Mailslurp Inbox Job Search Builder Shivani Rajgopal Use…" at bounding box center [404, 88] width 809 height 388
click at [360, 115] on button "Add a Job Manually" at bounding box center [382, 123] width 107 height 20
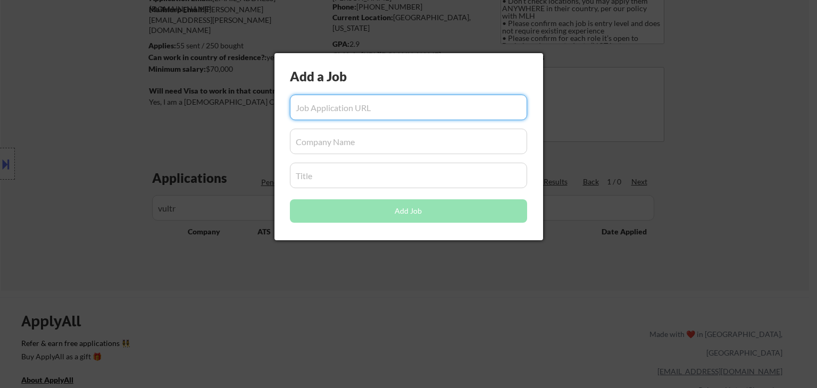
click at [419, 321] on div at bounding box center [408, 194] width 817 height 388
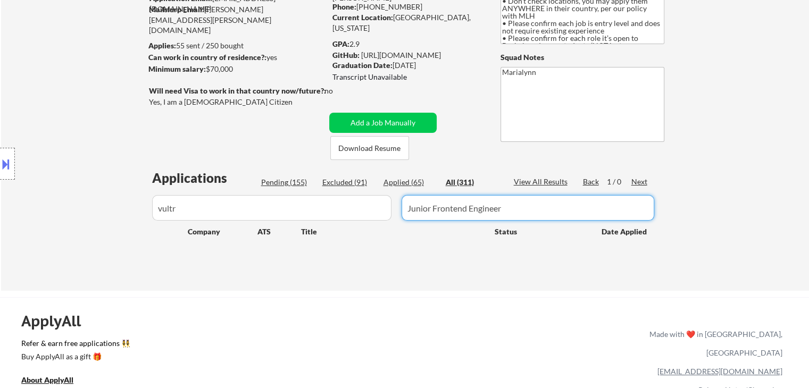
drag, startPoint x: 455, startPoint y: 213, endPoint x: 223, endPoint y: 245, distance: 233.6
click at [232, 237] on div "Applications Pending (155) Excluded (91) Applied (65) All (311) View All Result…" at bounding box center [405, 220] width 512 height 102
click at [391, 111] on div "← Return to /applysquad Mailslurp Inbox Job Search Builder Shivani Rajgopal Use…" at bounding box center [405, 109] width 531 height 346
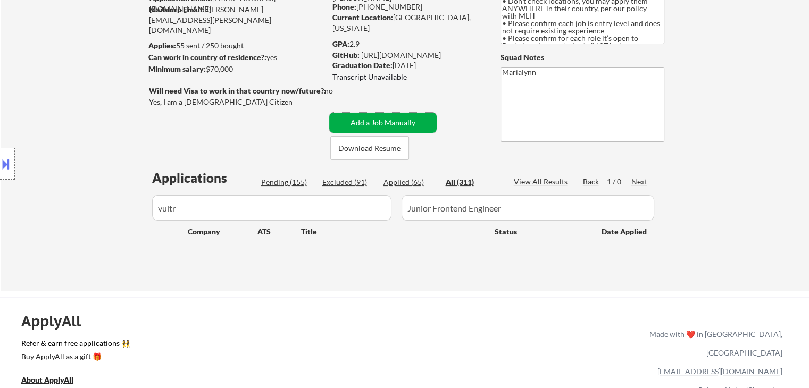
drag, startPoint x: 380, startPoint y: 125, endPoint x: 346, endPoint y: 189, distance: 72.6
click at [379, 126] on button "Add a Job Manually" at bounding box center [382, 123] width 107 height 20
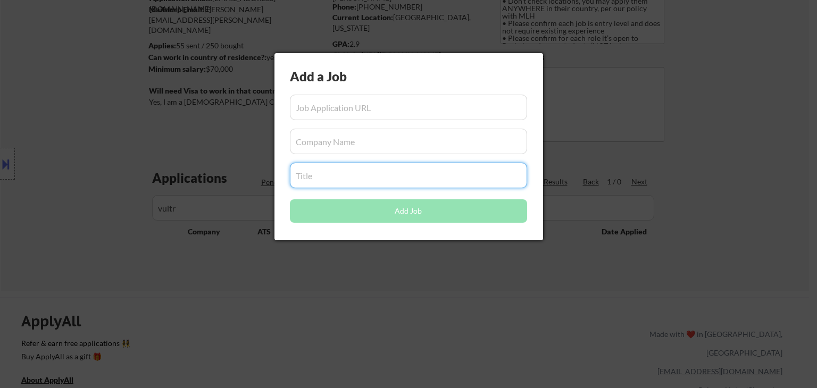
click at [343, 179] on input "input" at bounding box center [408, 176] width 237 height 26
paste input "Junior Frontend Engineer"
click at [319, 313] on div at bounding box center [408, 194] width 817 height 388
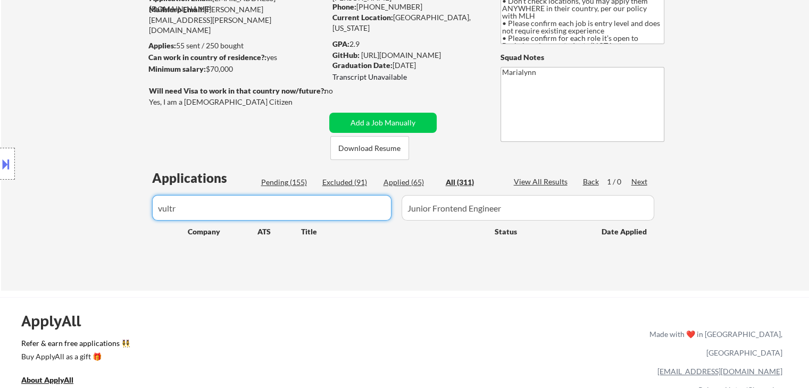
drag, startPoint x: 214, startPoint y: 207, endPoint x: 7, endPoint y: 246, distance: 210.5
click at [7, 246] on body "← Return to /applysquad Mailslurp Inbox Job Search Builder Shivani Rajgopal Use…" at bounding box center [404, 88] width 809 height 388
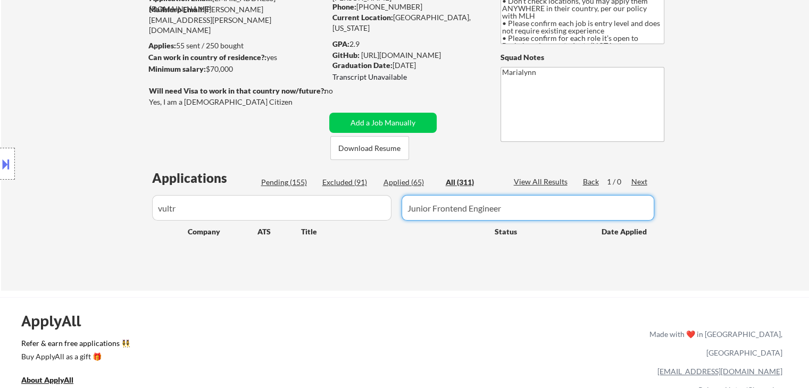
drag, startPoint x: 511, startPoint y: 209, endPoint x: 0, endPoint y: 294, distance: 517.8
click at [0, 293] on div "← Return to /applysquad Mailslurp Inbox Job Search Builder Shivani Rajgopal Use…" at bounding box center [404, 365] width 809 height 943
drag, startPoint x: 410, startPoint y: 120, endPoint x: 400, endPoint y: 125, distance: 11.0
click at [409, 121] on button "Add a Job Manually" at bounding box center [382, 123] width 107 height 20
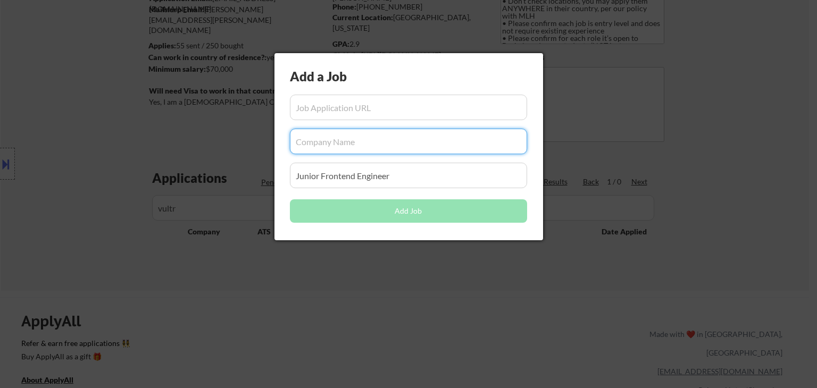
click at [329, 147] on input "input" at bounding box center [408, 142] width 237 height 26
paste input "vultr"
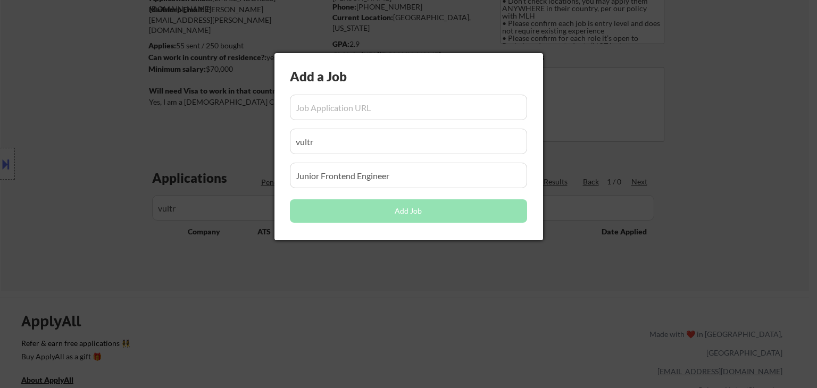
click at [355, 290] on div at bounding box center [408, 194] width 817 height 388
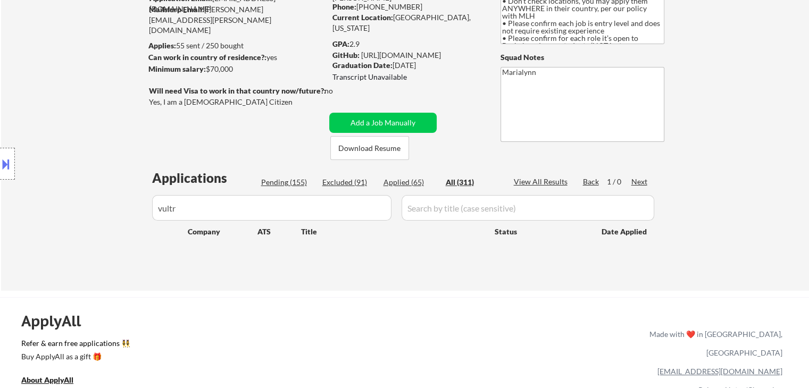
click at [376, 112] on div "← Return to /applysquad Mailslurp Inbox Job Search Builder Shivani Rajgopal Use…" at bounding box center [405, 109] width 531 height 346
click at [368, 127] on button "Add a Job Manually" at bounding box center [382, 123] width 107 height 20
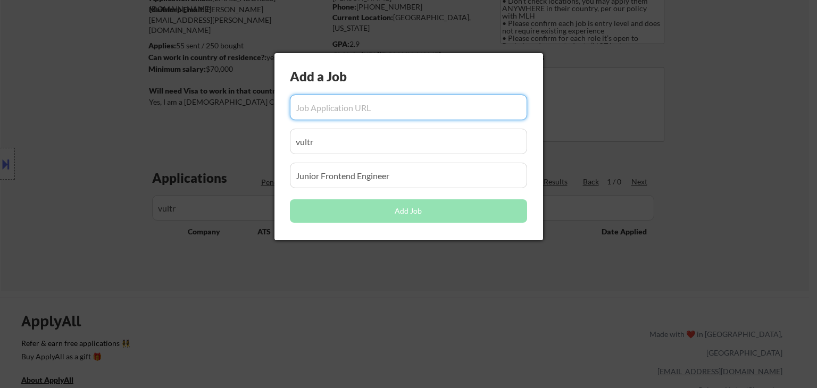
click at [338, 104] on input "input" at bounding box center [408, 108] width 237 height 26
paste input "https://job-boards.greenhouse.io/vultr/jobs/4602862006"
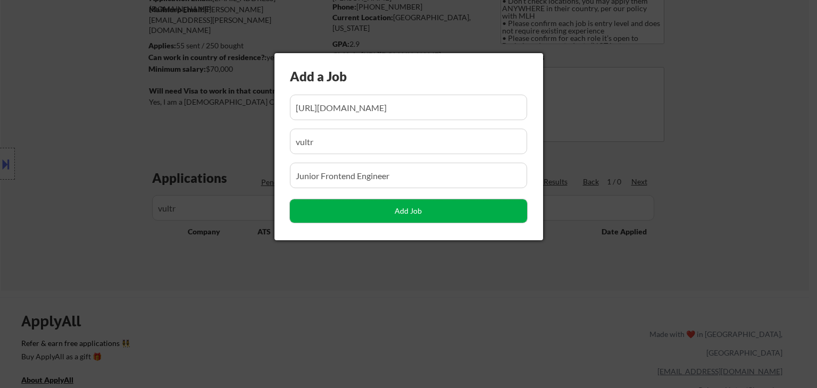
click at [412, 207] on button "Add Job" at bounding box center [408, 211] width 237 height 23
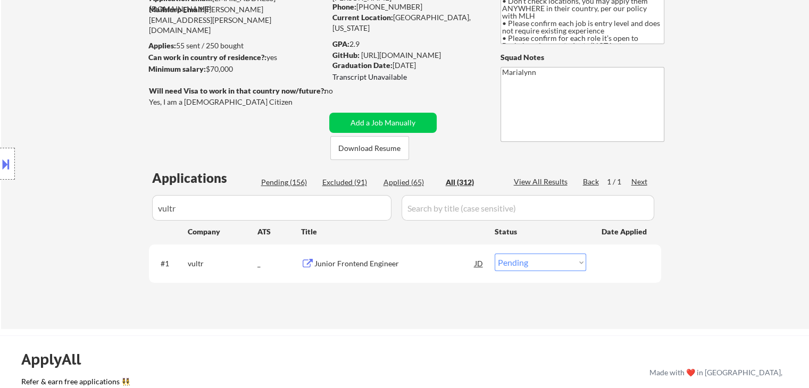
drag, startPoint x: 511, startPoint y: 260, endPoint x: 507, endPoint y: 265, distance: 6.9
click at [511, 260] on select "Choose an option... Pending Applied Excluded (Questions) Excluded (Expired) Exc…" at bounding box center [541, 263] width 92 height 18
click at [495, 254] on select "Choose an option... Pending Applied Excluded (Questions) Excluded (Expired) Exc…" at bounding box center [541, 263] width 92 height 18
click at [398, 184] on div "Applied (66)" at bounding box center [410, 182] width 53 height 11
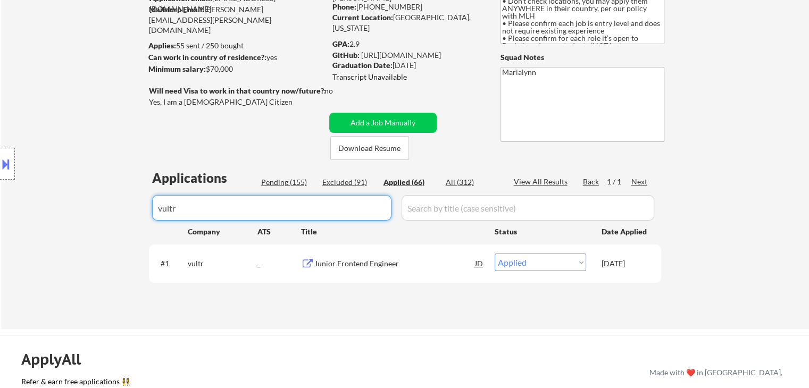
drag, startPoint x: 221, startPoint y: 205, endPoint x: 0, endPoint y: 290, distance: 236.4
click at [0, 287] on div "← Return to /applysquad Mailslurp Inbox Job Search Builder Shivani Rajgopal Use…" at bounding box center [404, 384] width 809 height 981
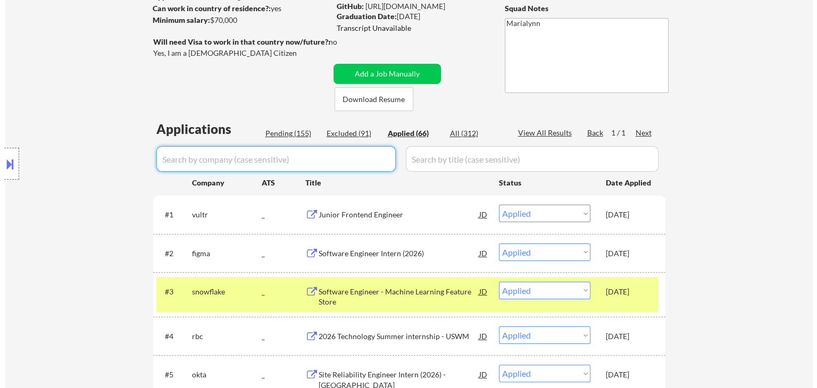
scroll to position [213, 0]
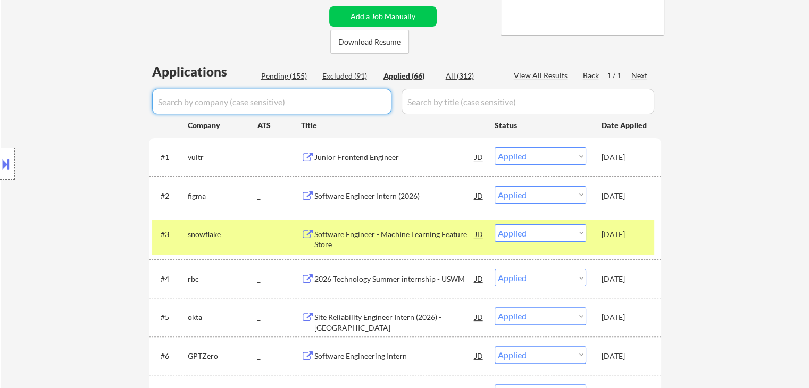
drag, startPoint x: 635, startPoint y: 272, endPoint x: 628, endPoint y: 245, distance: 28.1
click at [629, 269] on div "#4 rbc _ 2026 Technology Summer internship - USWM JD Choose an option... Pendin…" at bounding box center [403, 278] width 502 height 29
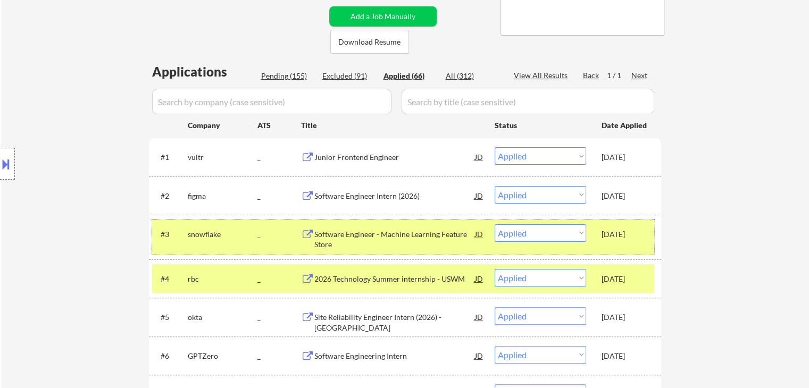
click at [628, 230] on div "[DATE]" at bounding box center [625, 234] width 47 height 11
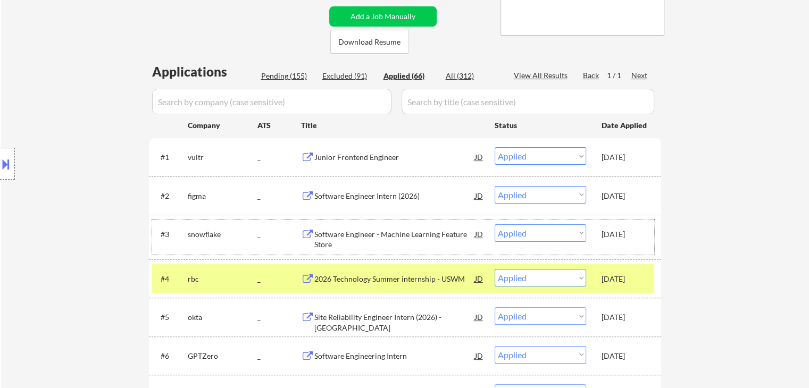
drag, startPoint x: 289, startPoint y: 77, endPoint x: 296, endPoint y: 85, distance: 10.2
click at [290, 77] on div "Pending (155)" at bounding box center [287, 76] width 53 height 11
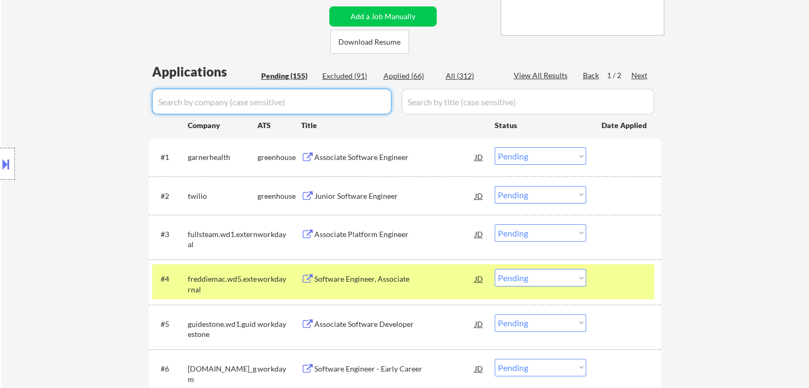
click at [297, 104] on input "input" at bounding box center [271, 102] width 239 height 26
paste input "ARM"
click at [454, 75] on div "All (312)" at bounding box center [472, 76] width 53 height 11
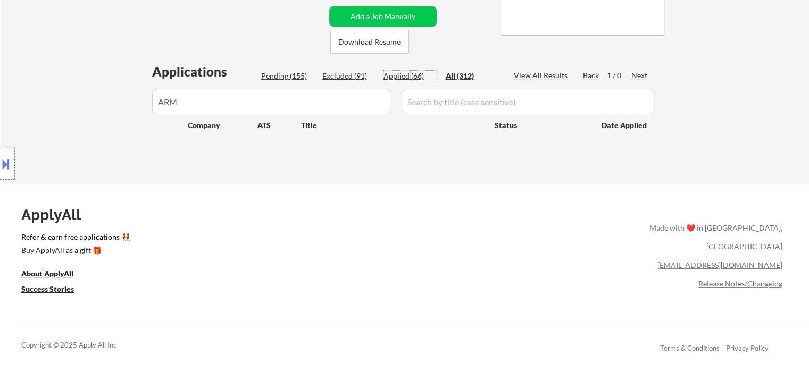
drag, startPoint x: 409, startPoint y: 73, endPoint x: 392, endPoint y: 85, distance: 20.7
click at [397, 81] on div "Applied (66)" at bounding box center [410, 76] width 53 height 11
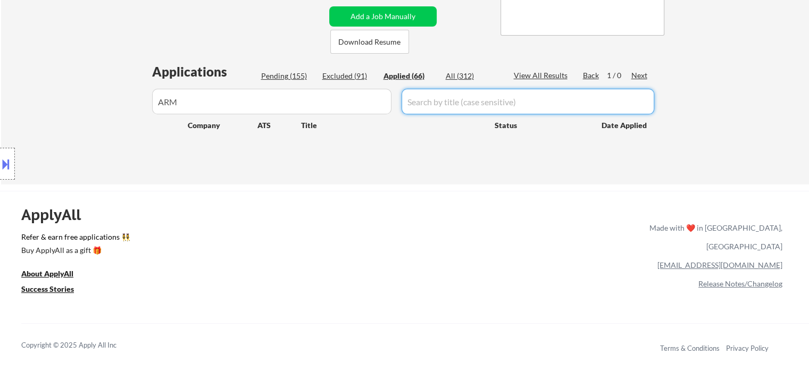
drag, startPoint x: 415, startPoint y: 106, endPoint x: 407, endPoint y: 119, distance: 14.6
click at [415, 107] on input "input" at bounding box center [528, 102] width 253 height 26
paste input "Intern Software Engineer"
click at [464, 77] on div "All (312)" at bounding box center [472, 76] width 53 height 11
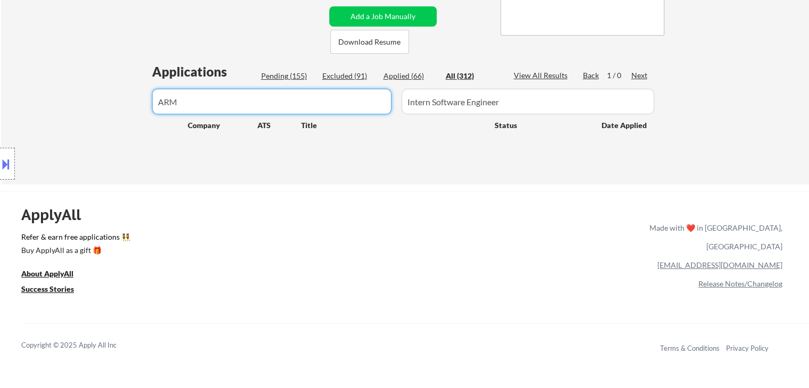
drag, startPoint x: 295, startPoint y: 114, endPoint x: 0, endPoint y: 152, distance: 297.8
click at [421, 74] on div "Applied (66)" at bounding box center [410, 76] width 53 height 11
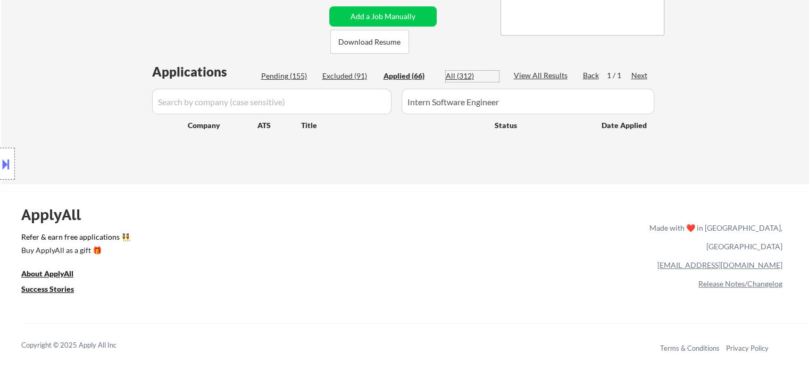
click at [454, 71] on div "All (312)" at bounding box center [472, 76] width 53 height 11
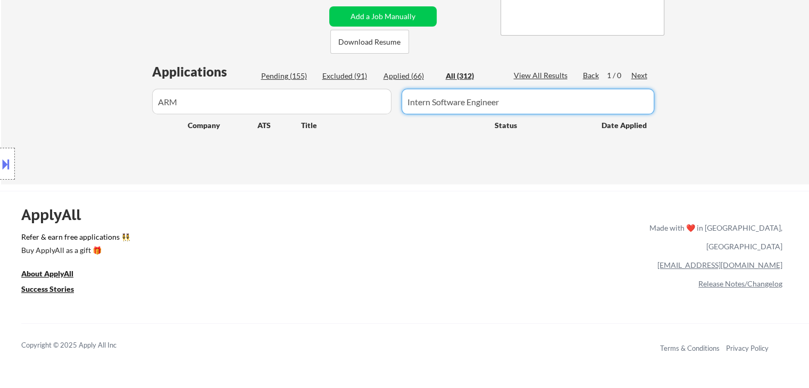
drag, startPoint x: 504, startPoint y: 107, endPoint x: 290, endPoint y: 122, distance: 214.4
click at [291, 118] on div "Applications Pending (155) Excluded (91) Applied (66) All (312) View All Result…" at bounding box center [405, 114] width 512 height 102
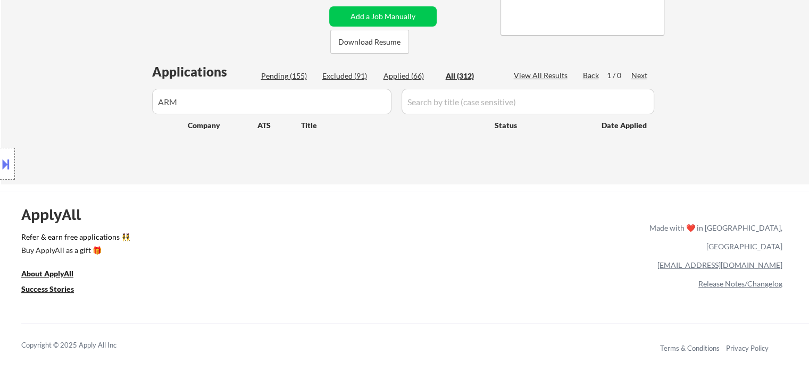
click at [402, 70] on div "Applications Pending (155) Excluded (91) Applied (66) All (312) View All Result…" at bounding box center [405, 114] width 512 height 102
drag, startPoint x: 469, startPoint y: 70, endPoint x: 417, endPoint y: 85, distance: 53.7
click at [467, 71] on div "Applications Pending (155) Excluded (91) Applied (66) All (312) View All Result…" at bounding box center [405, 114] width 512 height 102
click at [402, 81] on div "Applied (66)" at bounding box center [410, 76] width 53 height 11
click at [462, 76] on div "All (312)" at bounding box center [472, 76] width 53 height 11
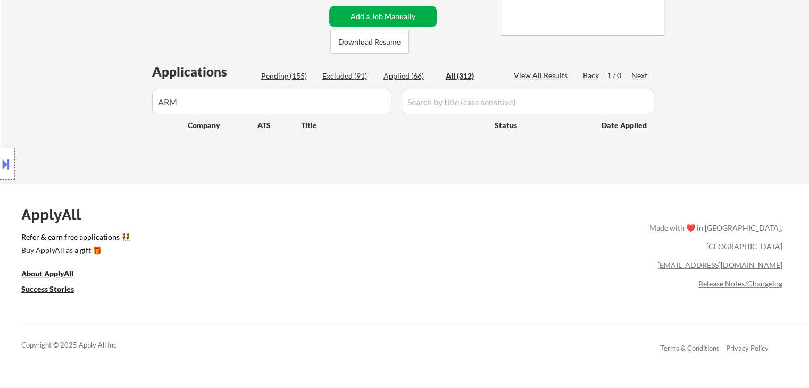
drag, startPoint x: 401, startPoint y: 16, endPoint x: 368, endPoint y: 44, distance: 43.1
click at [401, 17] on button "Add a Job Manually" at bounding box center [382, 16] width 107 height 20
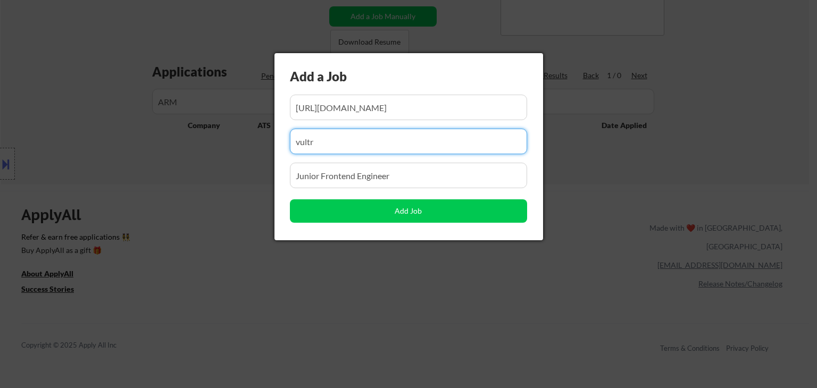
drag, startPoint x: 335, startPoint y: 149, endPoint x: 3, endPoint y: 217, distance: 338.9
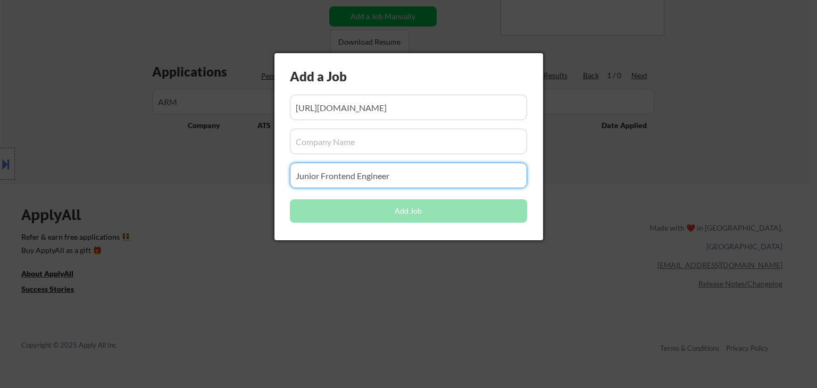
drag, startPoint x: 410, startPoint y: 175, endPoint x: 195, endPoint y: 209, distance: 217.5
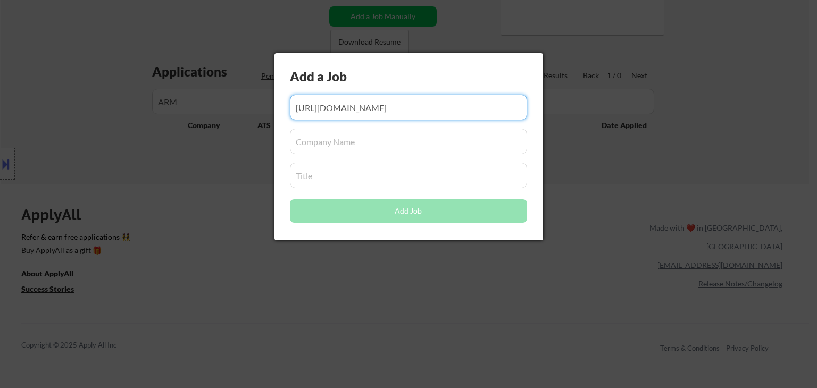
click at [347, 109] on input "input" at bounding box center [408, 108] width 237 height 26
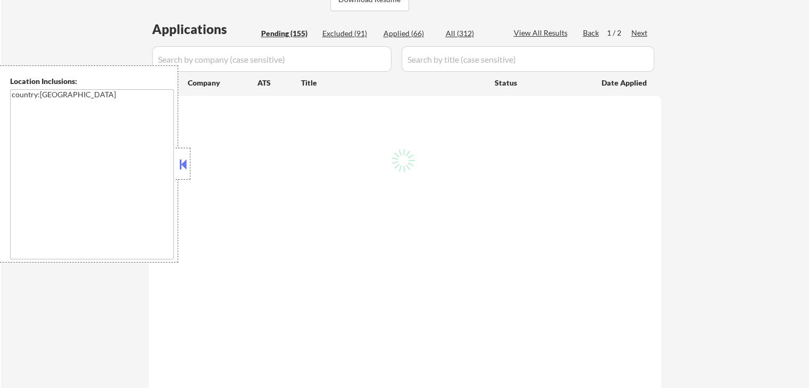
click at [188, 157] on button at bounding box center [183, 164] width 12 height 16
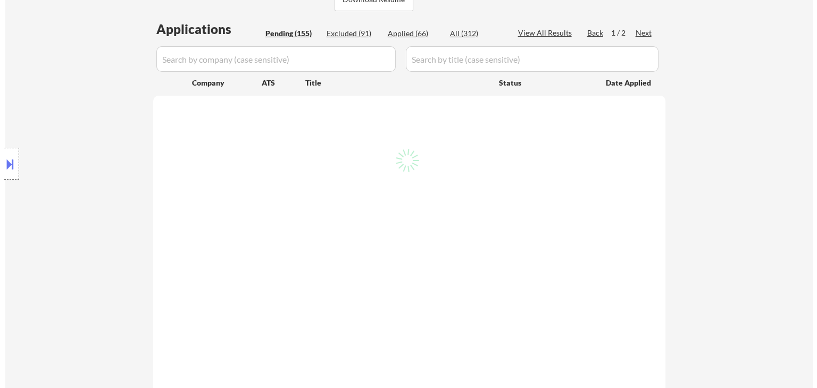
scroll to position [213, 0]
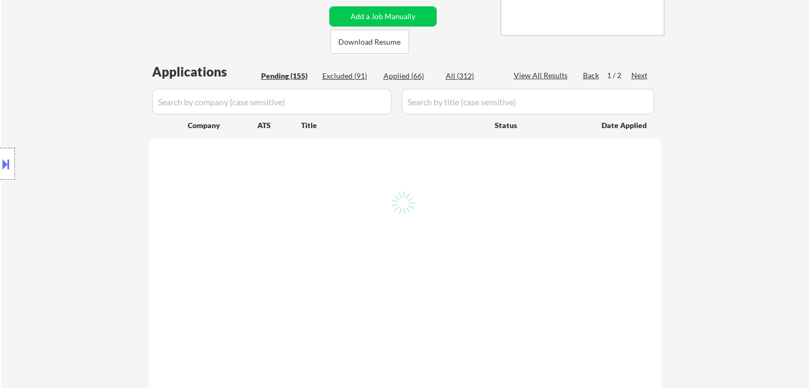
select select ""pending""
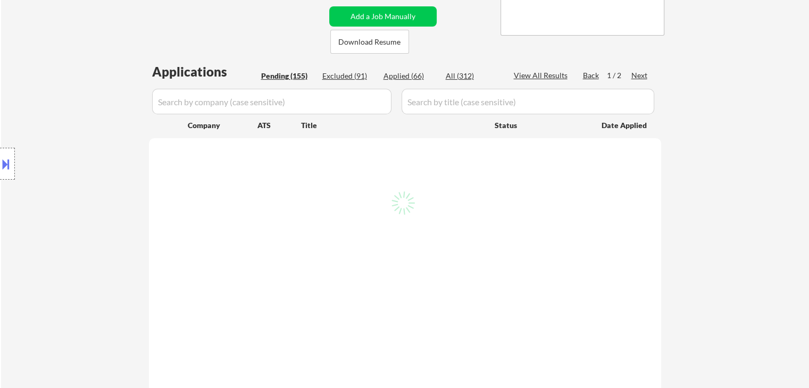
select select ""pending""
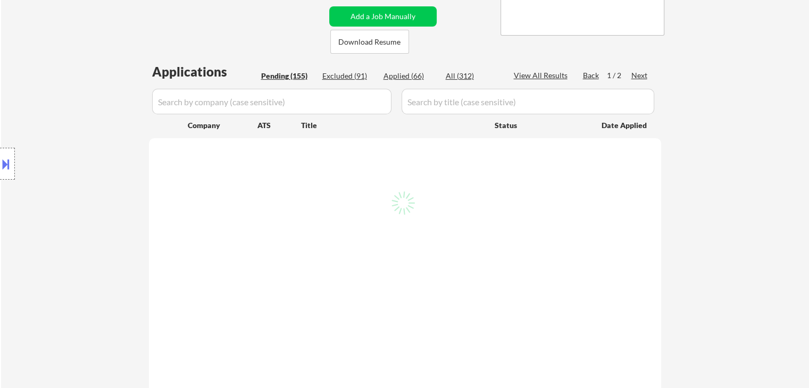
select select ""pending""
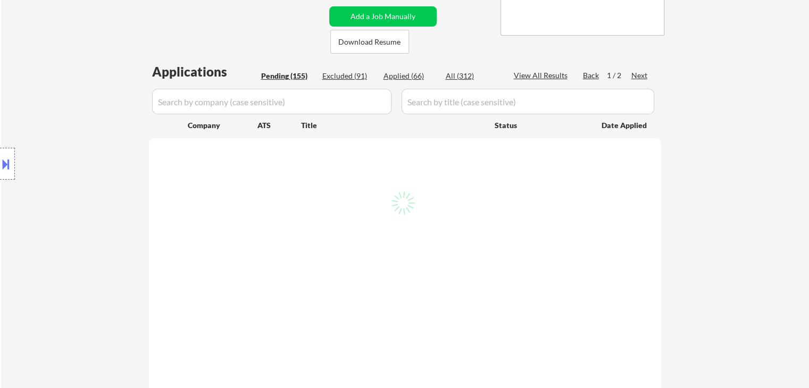
select select ""pending""
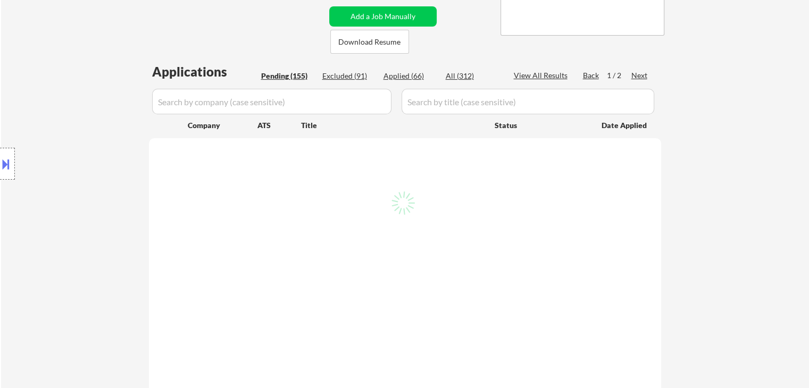
select select ""pending""
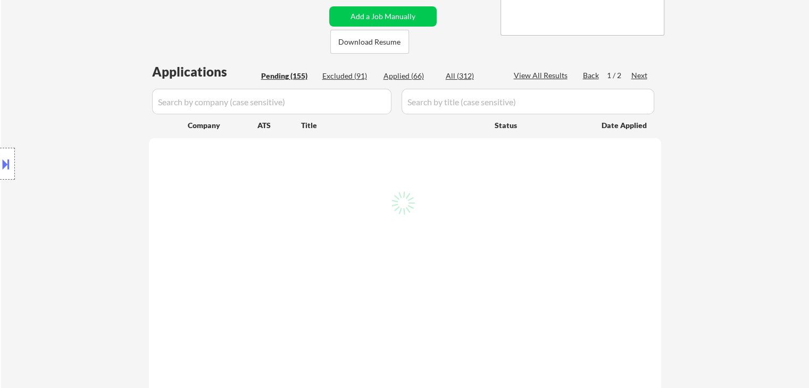
select select ""pending""
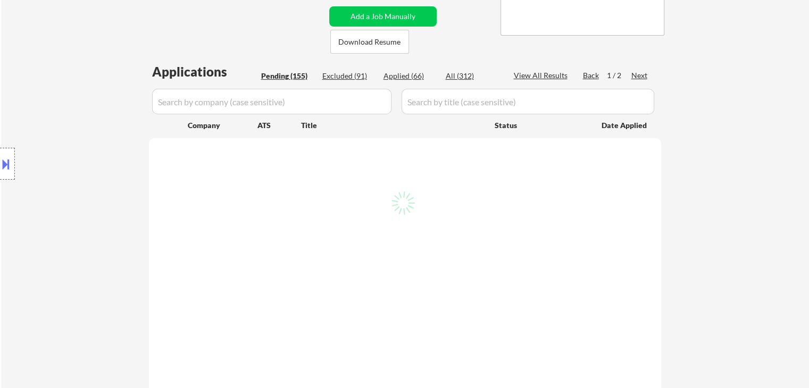
select select ""pending""
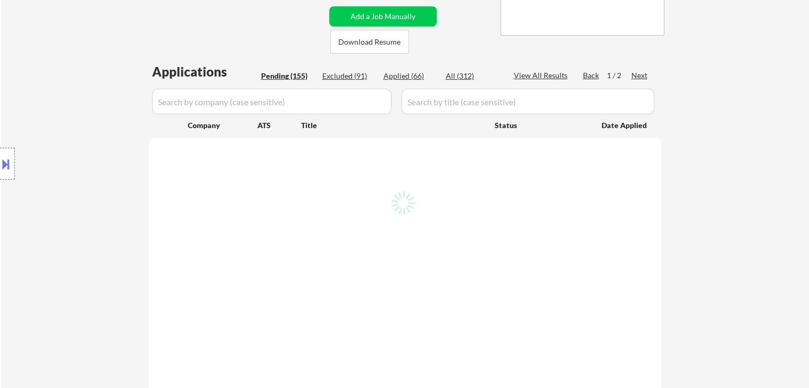
select select ""pending""
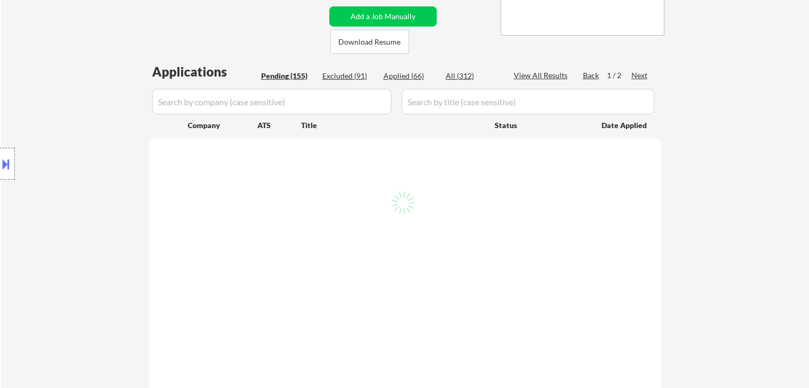
select select ""pending""
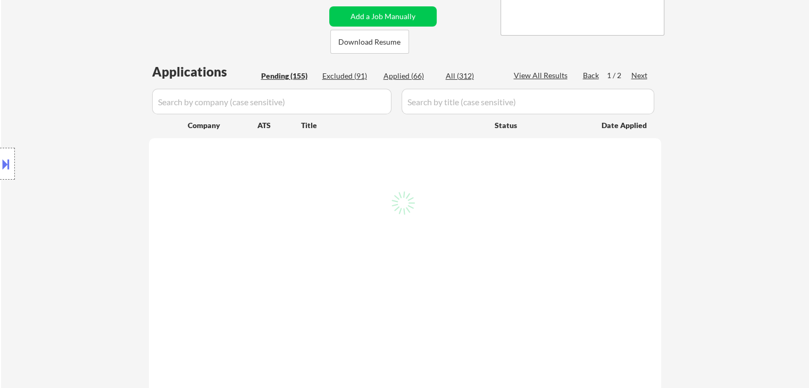
select select ""pending""
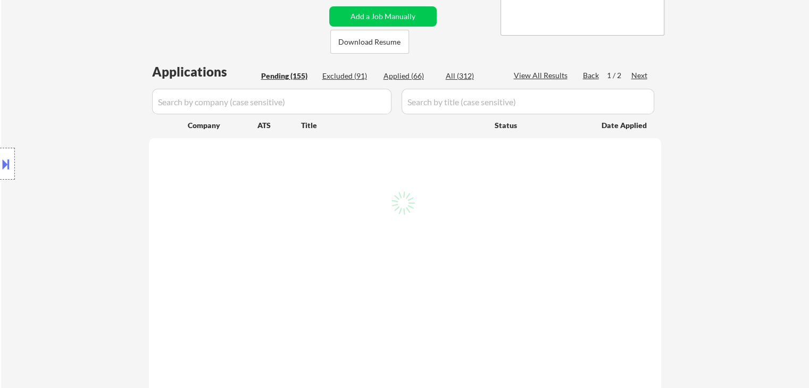
select select ""pending""
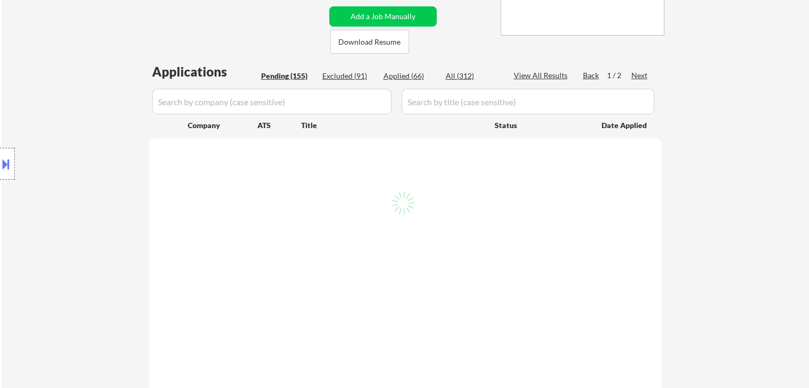
select select ""pending""
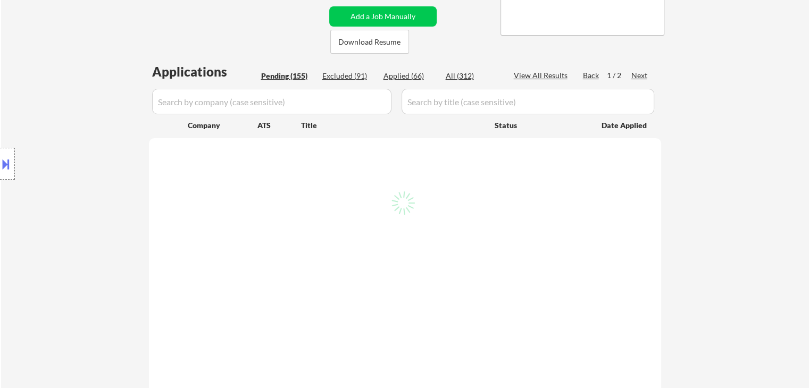
select select ""pending""
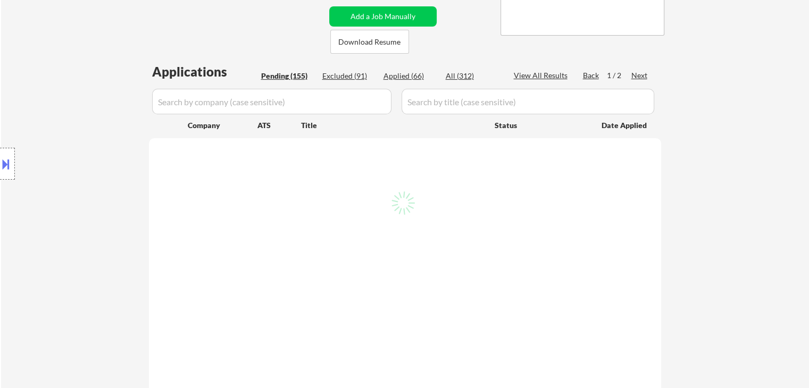
select select ""pending""
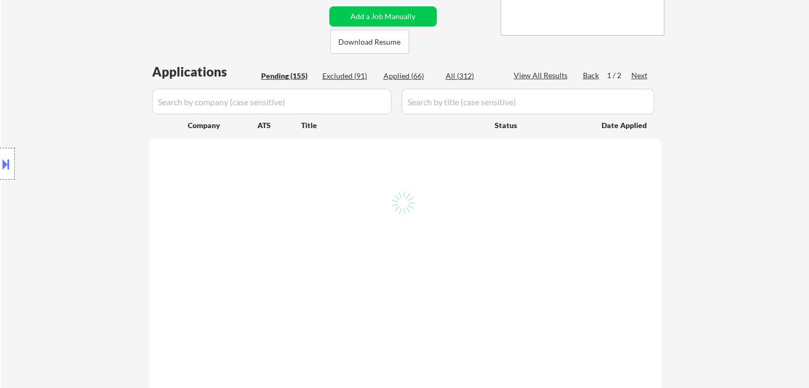
select select ""pending""
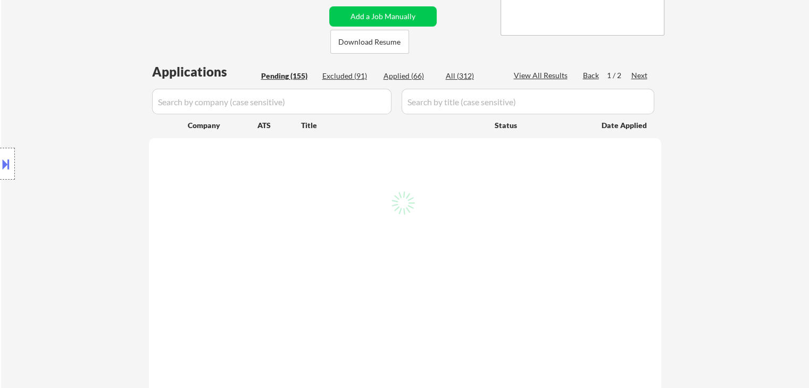
select select ""pending""
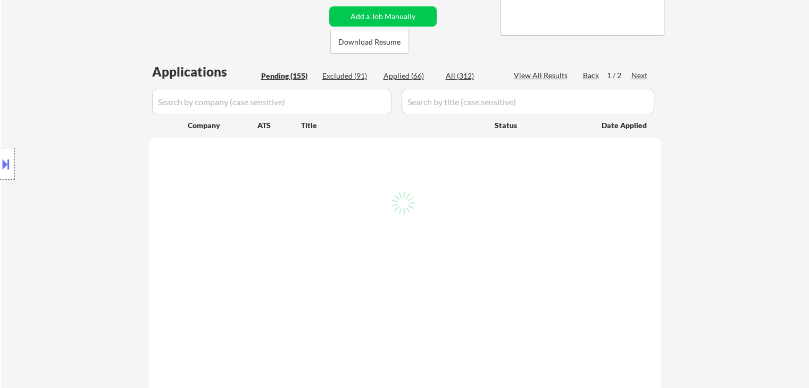
select select ""pending""
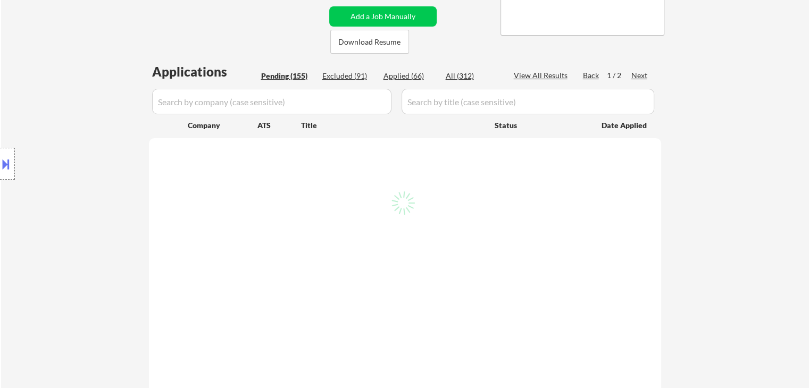
select select ""pending""
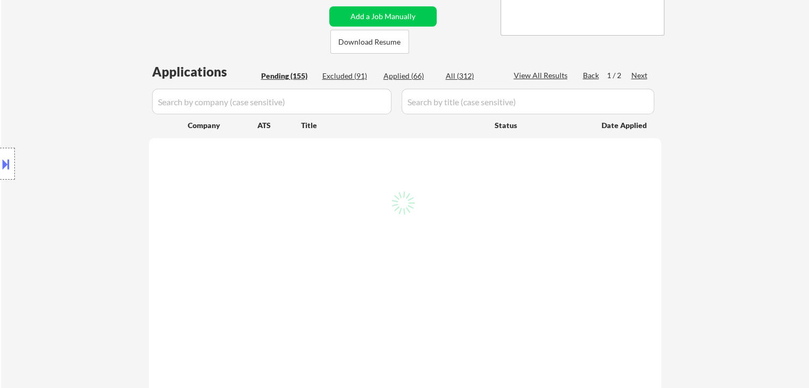
select select ""pending""
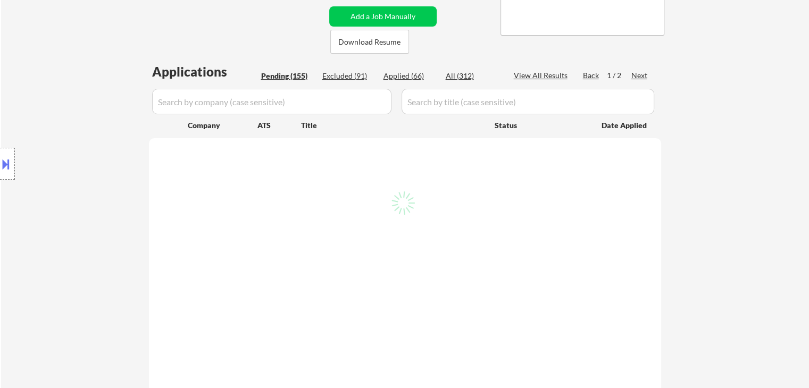
select select ""pending""
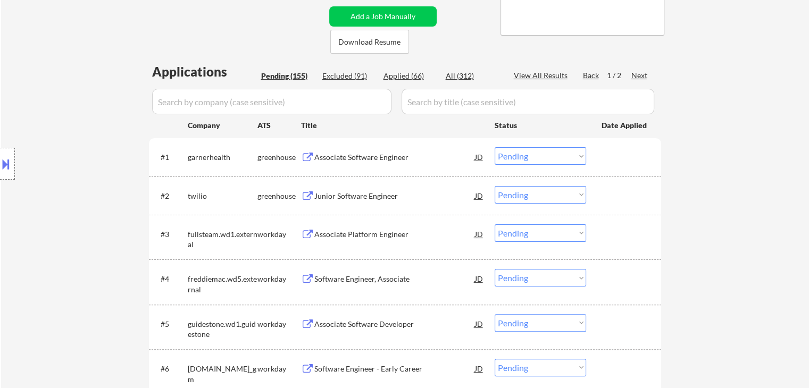
click at [402, 18] on button "Add a Job Manually" at bounding box center [382, 16] width 107 height 20
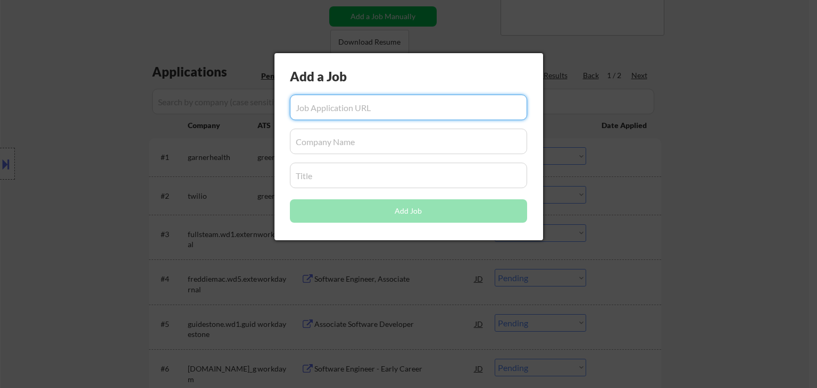
click at [335, 173] on input "input" at bounding box center [408, 176] width 237 height 26
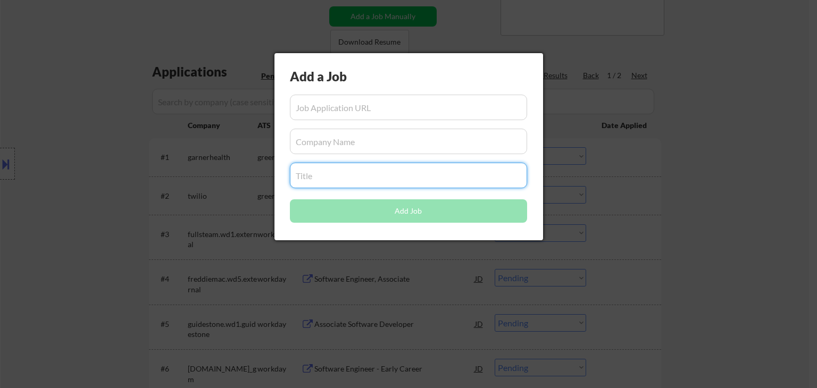
paste input "Intern Software Engineer"
type input "Intern Software Engineer"
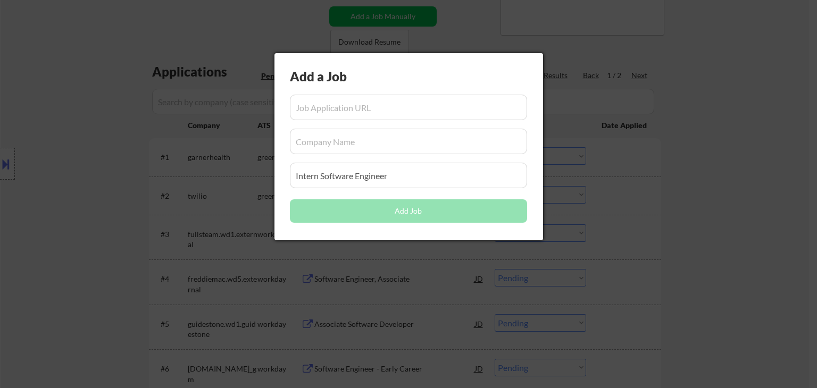
click at [343, 149] on input "input" at bounding box center [408, 142] width 237 height 26
paste input "ARM"
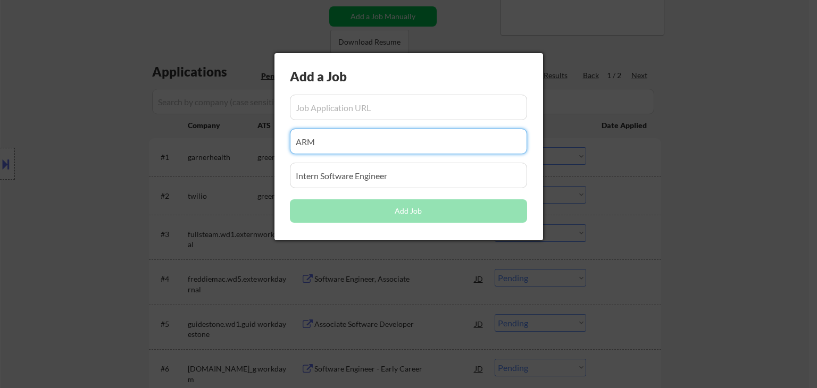
type input "ARM"
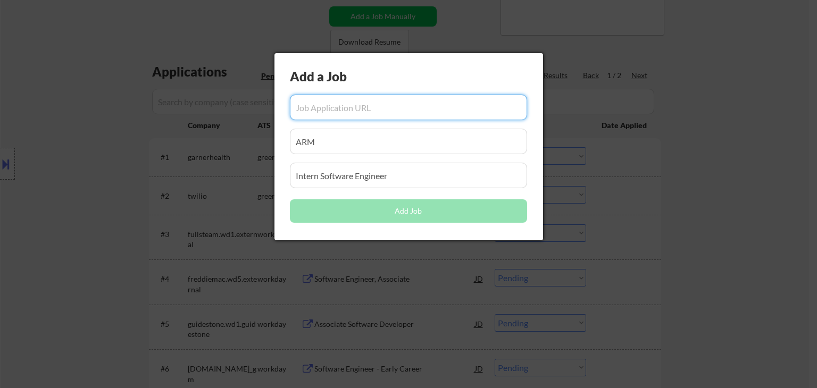
drag, startPoint x: 328, startPoint y: 107, endPoint x: 317, endPoint y: 121, distance: 17.4
click at [328, 108] on input "input" at bounding box center [408, 108] width 237 height 26
paste input "https://careers.arm.com/job/austin/intern-software-engineer/33099/85831486384"
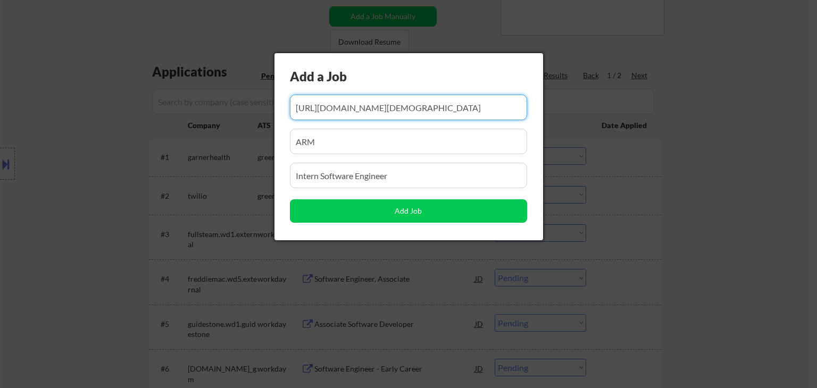
type input "https://careers.arm.com/job/austin/intern-software-engineer/33099/85831486384"
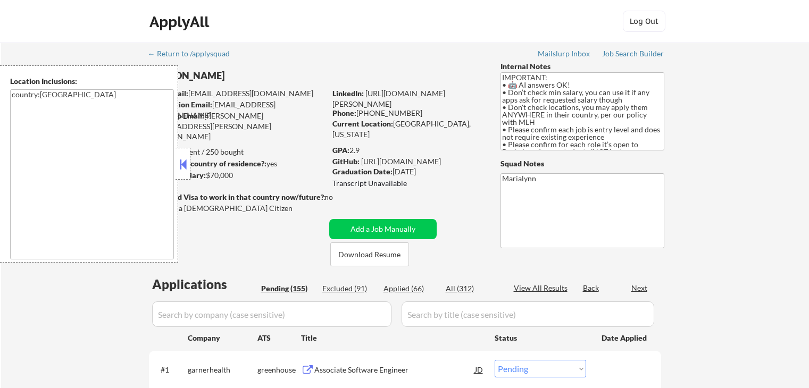
select select ""pending""
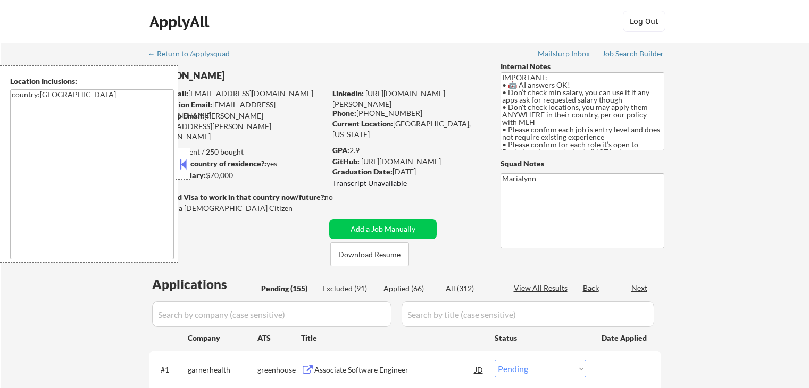
select select ""pending""
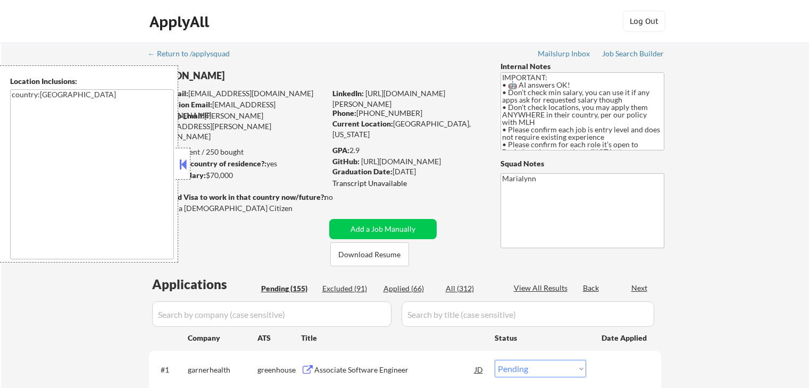
select select ""pending""
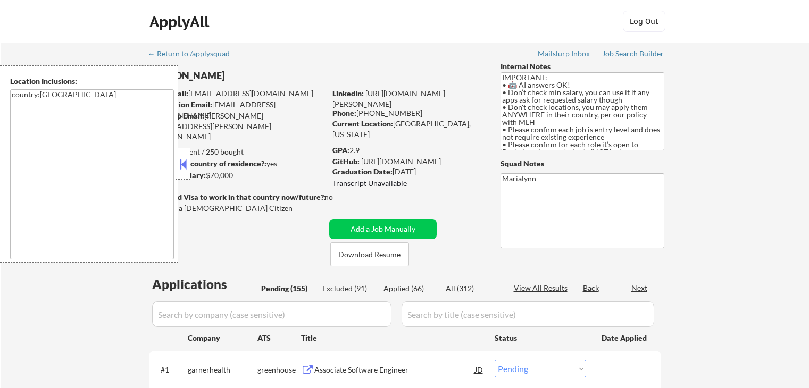
select select ""pending""
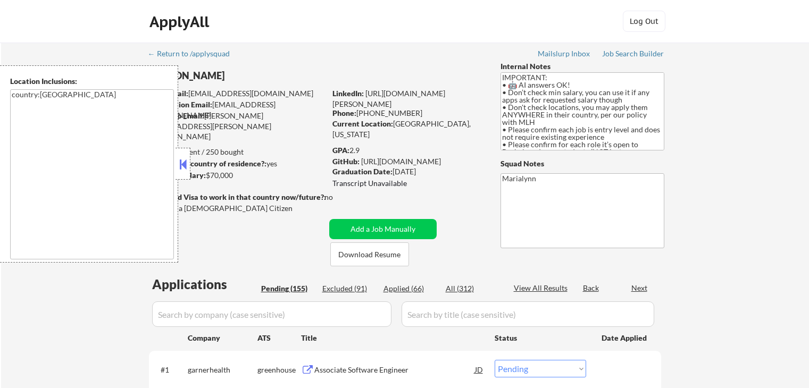
select select ""pending""
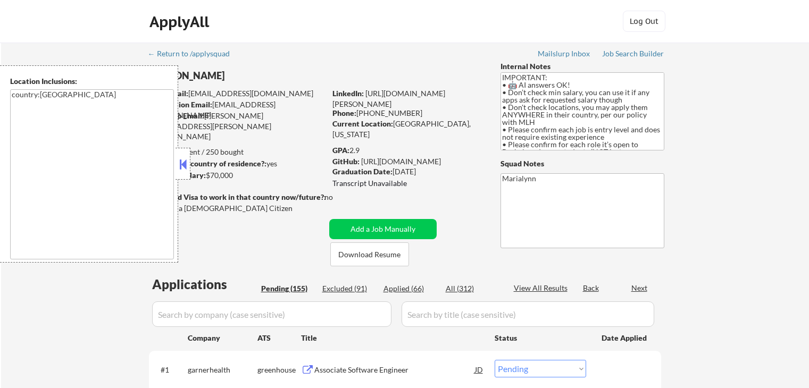
select select ""pending""
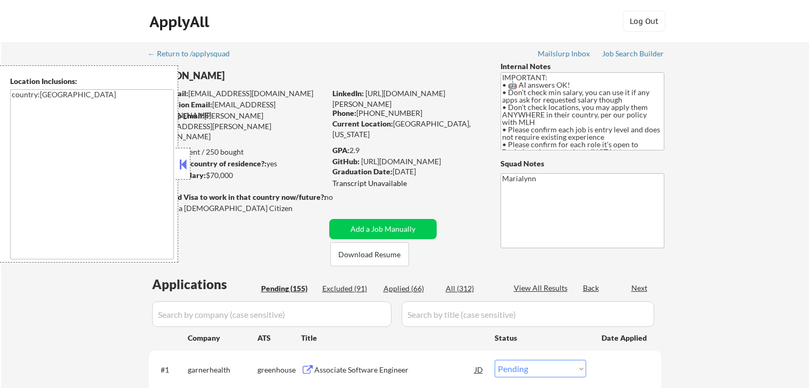
select select ""pending""
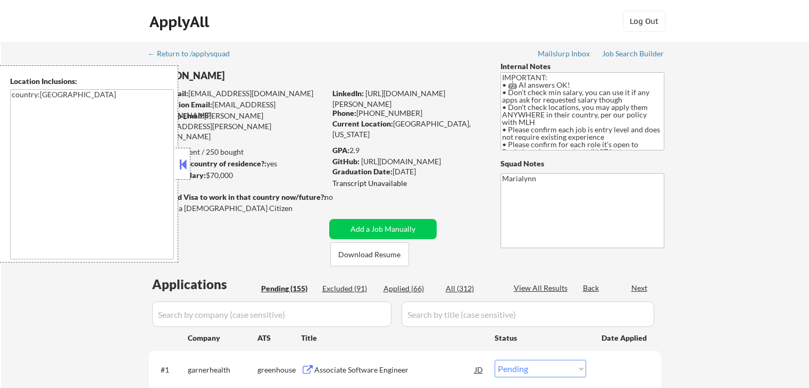
select select ""pending""
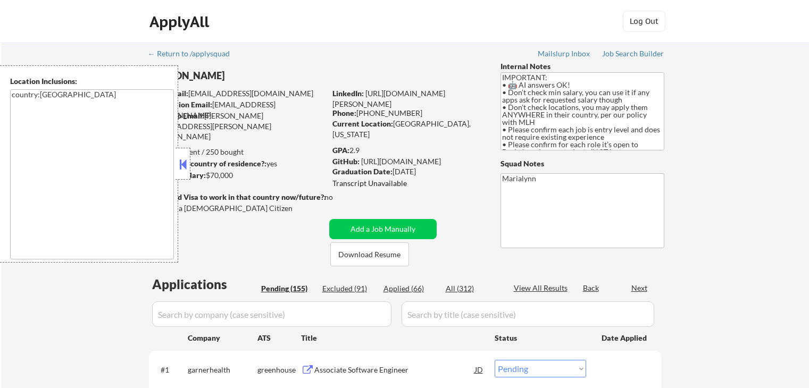
select select ""pending""
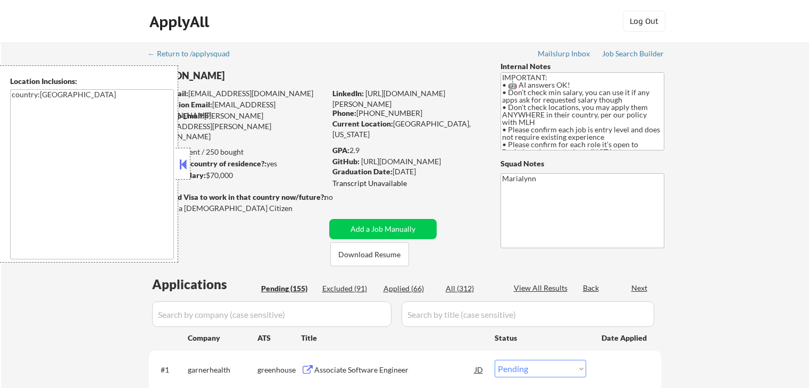
select select ""pending""
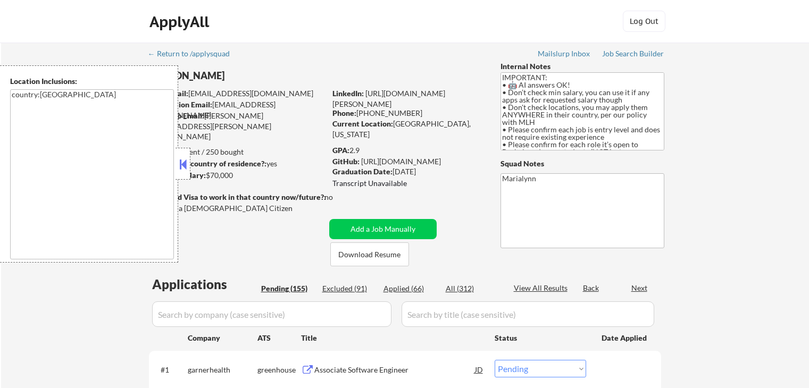
select select ""pending""
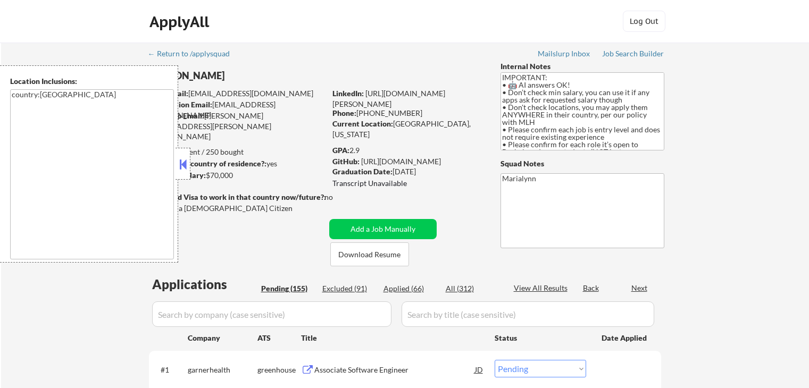
select select ""pending""
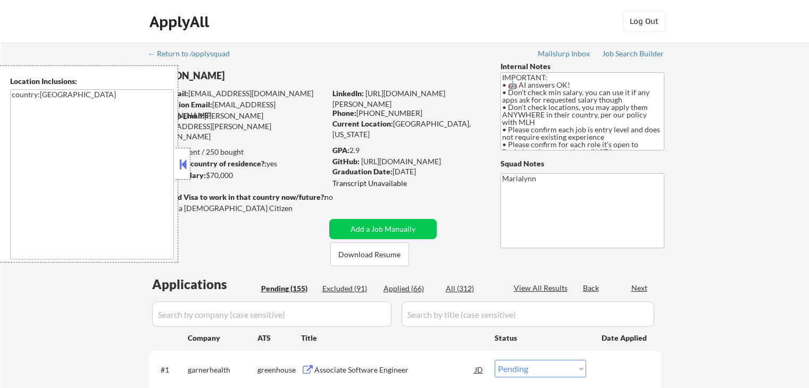
select select ""pending""
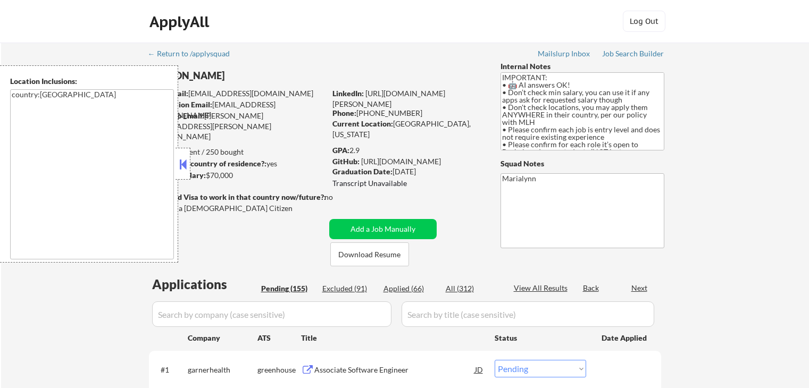
select select ""pending""
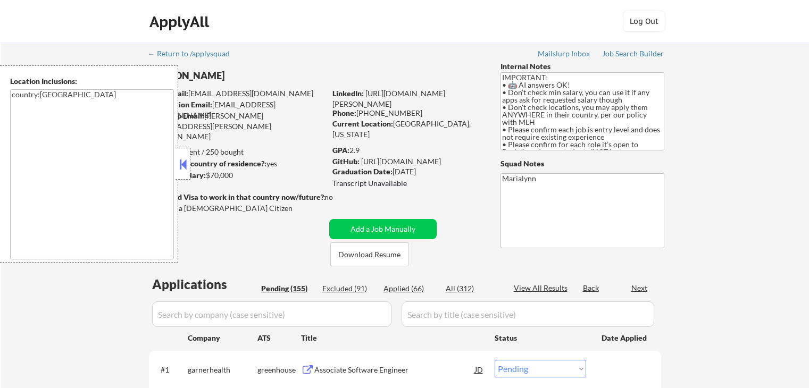
select select ""pending""
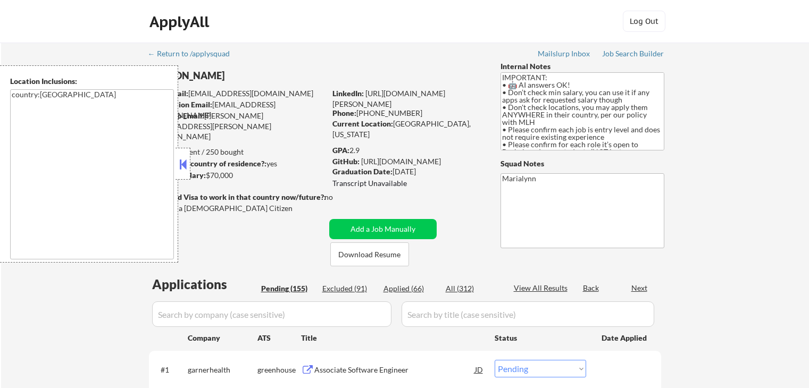
select select ""pending""
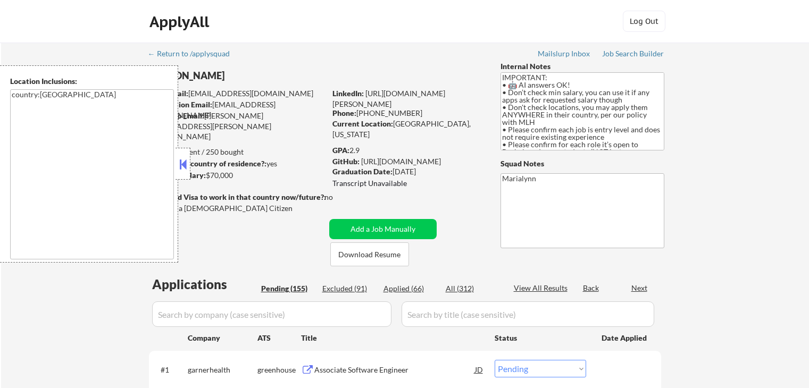
select select ""pending""
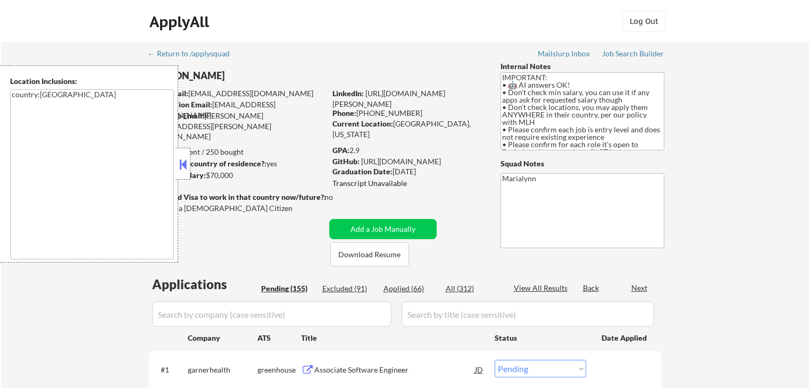
select select ""pending""
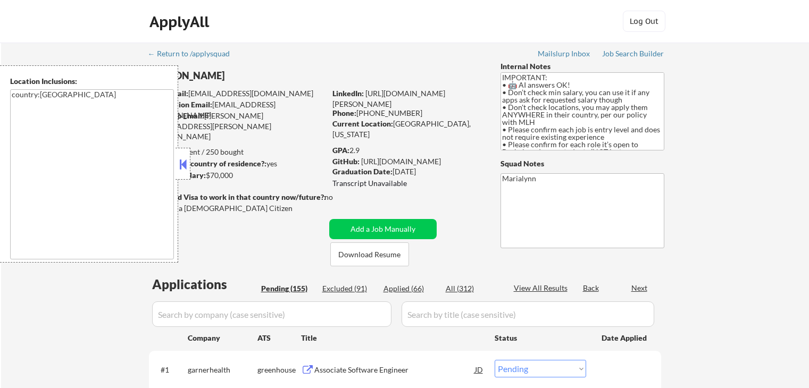
select select ""pending""
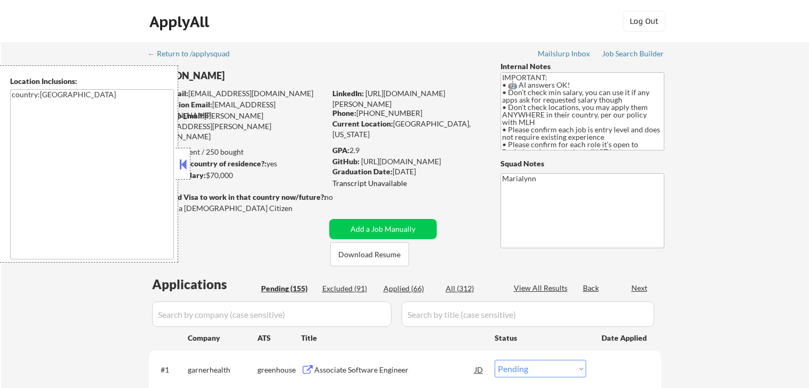
select select ""pending""
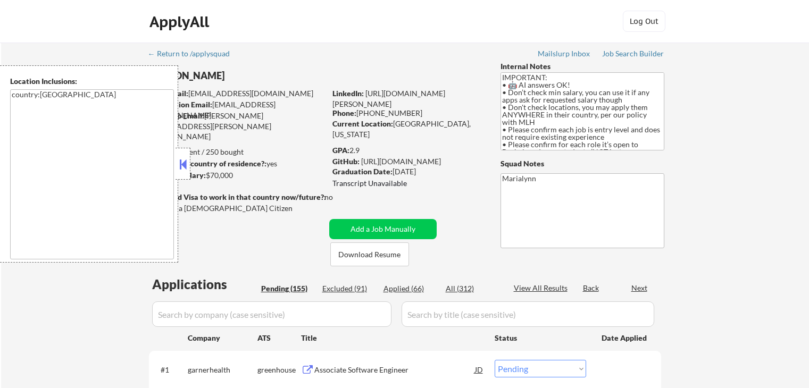
scroll to position [255, 0]
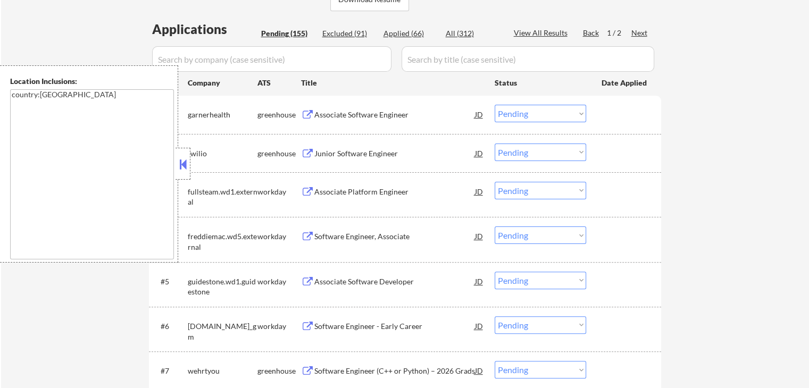
click at [180, 165] on button at bounding box center [183, 164] width 12 height 16
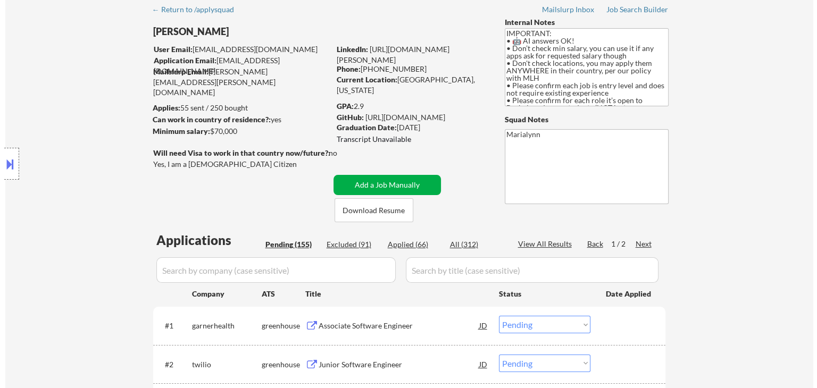
scroll to position [106, 0]
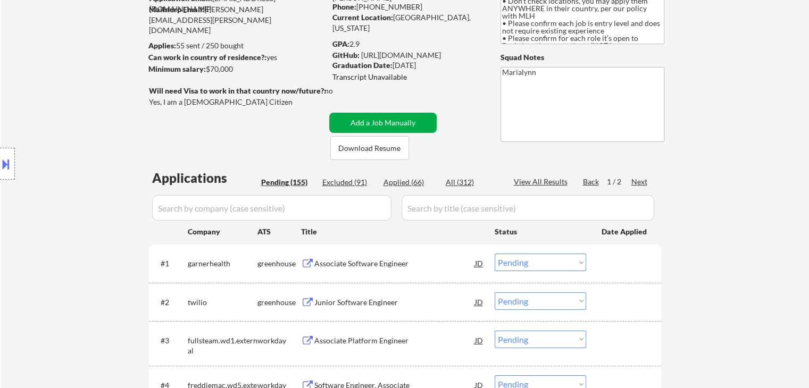
click at [415, 120] on button "Add a Job Manually" at bounding box center [382, 123] width 107 height 20
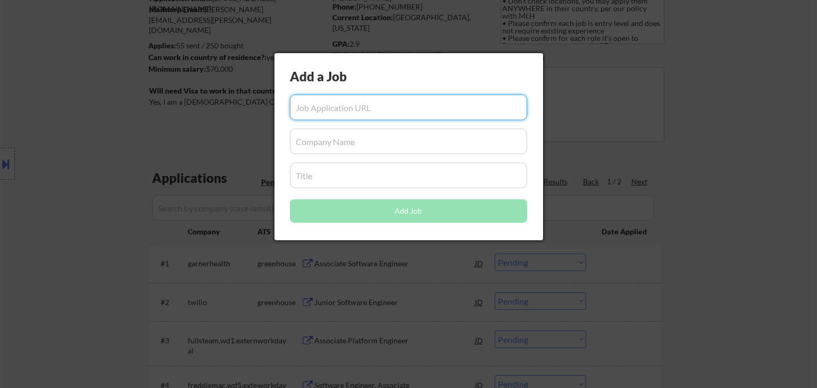
click at [344, 109] on input "input" at bounding box center [408, 108] width 237 height 26
paste input "ElevenLabs"
click at [300, 109] on input "input" at bounding box center [408, 108] width 237 height 26
click at [322, 110] on input "input" at bounding box center [408, 108] width 237 height 26
type input "elevenlabs"
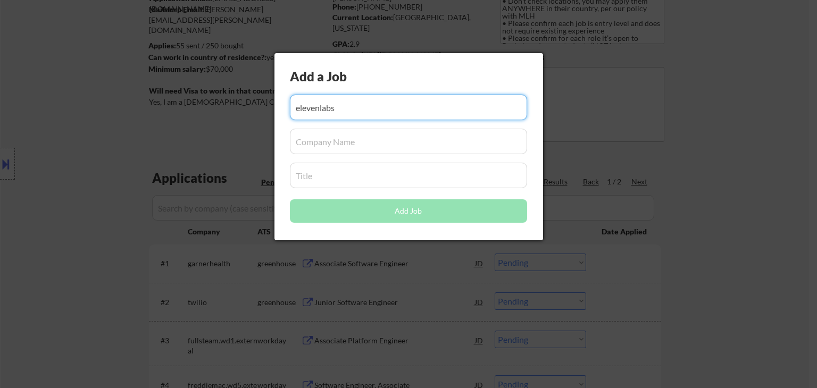
click at [335, 144] on input "input" at bounding box center [408, 142] width 237 height 26
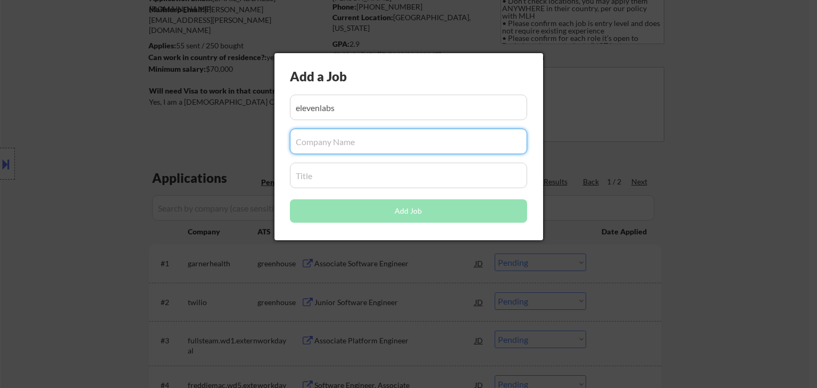
drag, startPoint x: 346, startPoint y: 101, endPoint x: 0, endPoint y: 154, distance: 349.8
click at [0, 154] on body "← Return to /applysquad Mailslurp Inbox Job Search Builder Shivani Rajgopal Use…" at bounding box center [408, 88] width 817 height 388
click at [330, 145] on input "input" at bounding box center [408, 142] width 237 height 26
paste input "elevenlabs"
type input "elevenlabs"
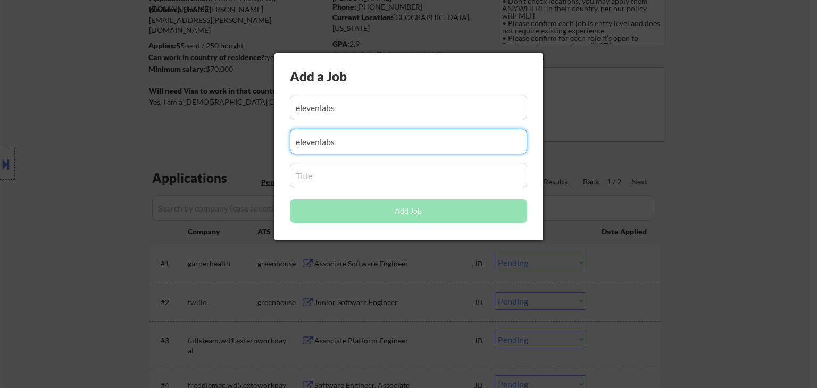
drag, startPoint x: 349, startPoint y: 113, endPoint x: 0, endPoint y: 187, distance: 356.8
click at [0, 183] on body "← Return to /applysquad Mailslurp Inbox Job Search Builder Shivani Rajgopal Use…" at bounding box center [408, 88] width 817 height 388
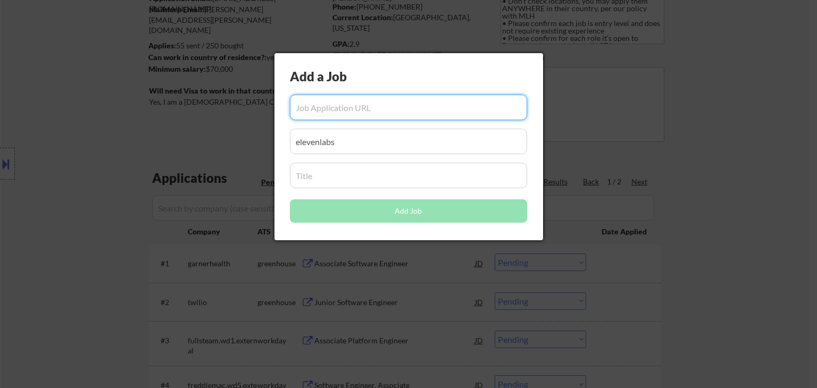
click at [375, 185] on input "input" at bounding box center [408, 176] width 237 height 26
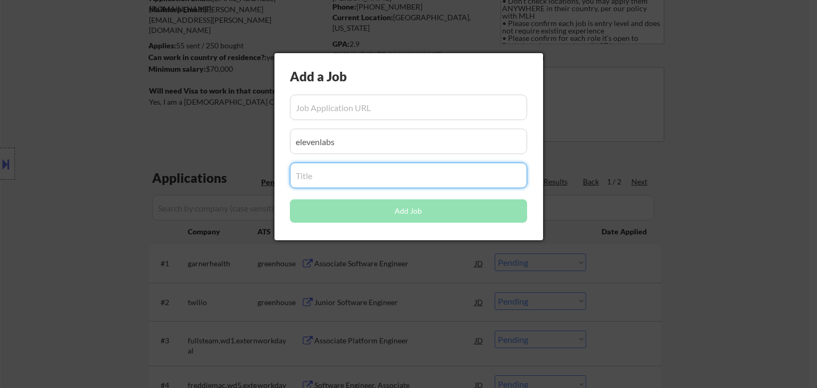
click at [344, 184] on input "input" at bounding box center [408, 176] width 237 height 26
paste input "Full-Stack Engineer"
type input "Full-Stack Engineer"
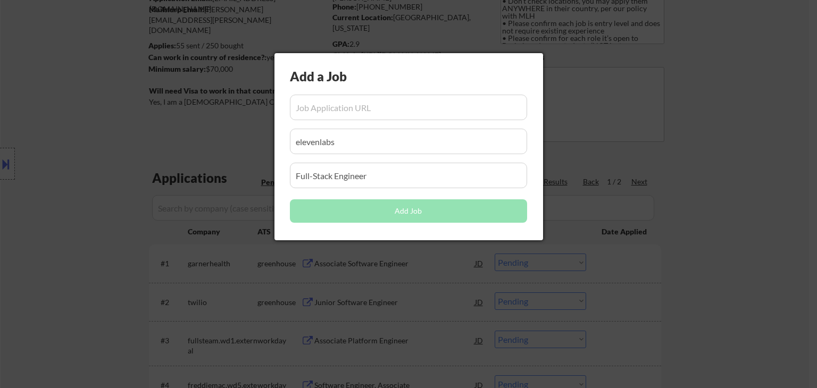
click at [604, 138] on div at bounding box center [408, 194] width 817 height 388
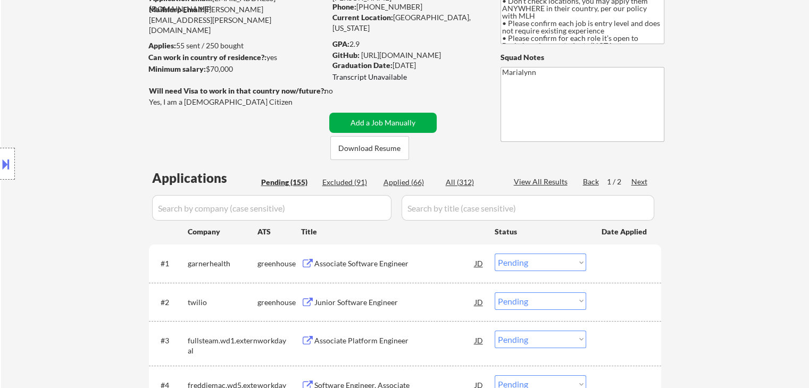
click at [380, 123] on button "Add a Job Manually" at bounding box center [382, 123] width 107 height 20
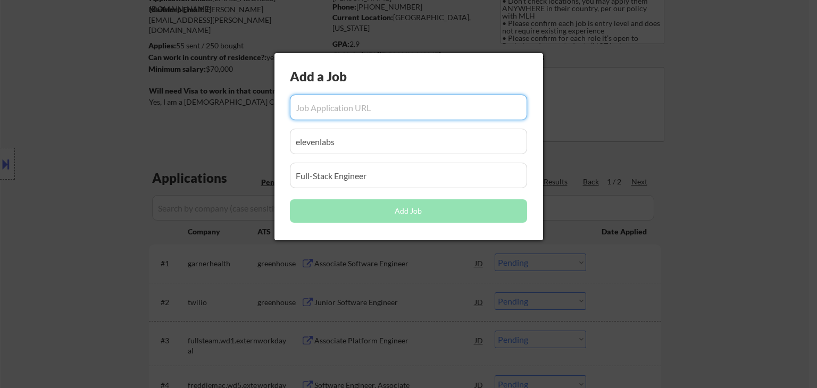
drag, startPoint x: 334, startPoint y: 120, endPoint x: 334, endPoint y: 112, distance: 7.4
click at [334, 115] on input "input" at bounding box center [408, 108] width 237 height 26
click at [334, 112] on input "input" at bounding box center [408, 108] width 237 height 26
paste input "https://elevenlabs.io/careers/6a530871-b6c6-4783-ac6b-69cc3b084192/full-stack-e…"
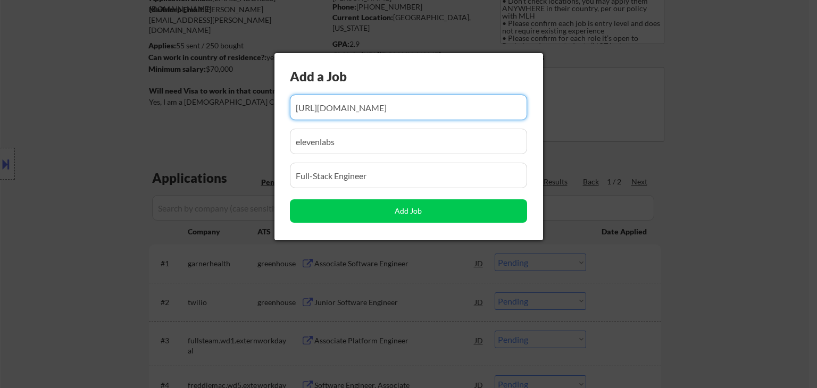
type input "https://elevenlabs.io/careers/6a530871-b6c6-4783-ac6b-69cc3b084192/full-stack-e…"
click at [624, 138] on div at bounding box center [408, 194] width 817 height 388
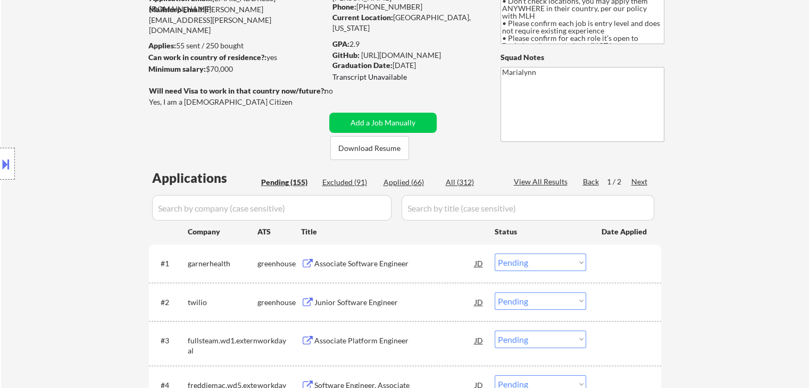
click at [449, 207] on input "input" at bounding box center [528, 208] width 253 height 26
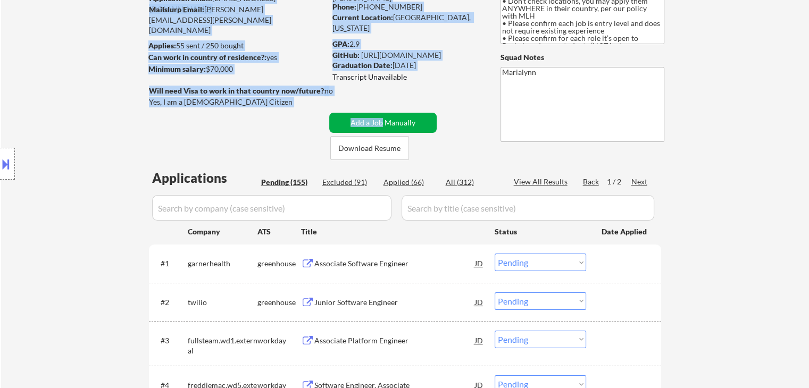
click at [404, 122] on button "Add a Job Manually" at bounding box center [382, 123] width 107 height 20
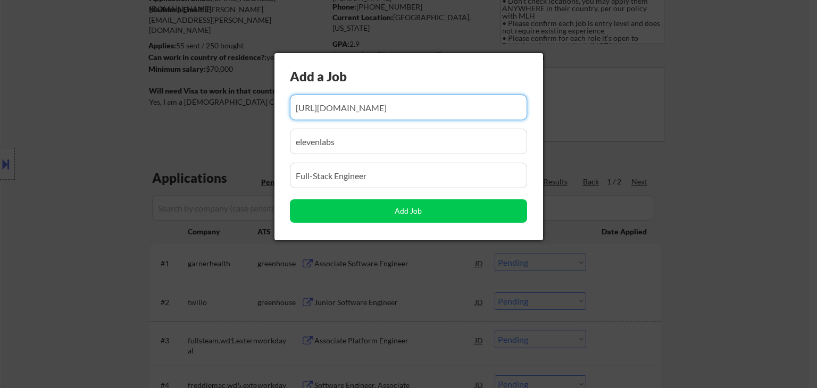
drag, startPoint x: 355, startPoint y: 139, endPoint x: 0, endPoint y: 180, distance: 357.2
click at [0, 180] on body "← Return to /applysquad Mailslurp Inbox Job Search Builder Shivani Rajgopal Use…" at bounding box center [408, 88] width 817 height 388
click at [172, 210] on div at bounding box center [408, 194] width 817 height 388
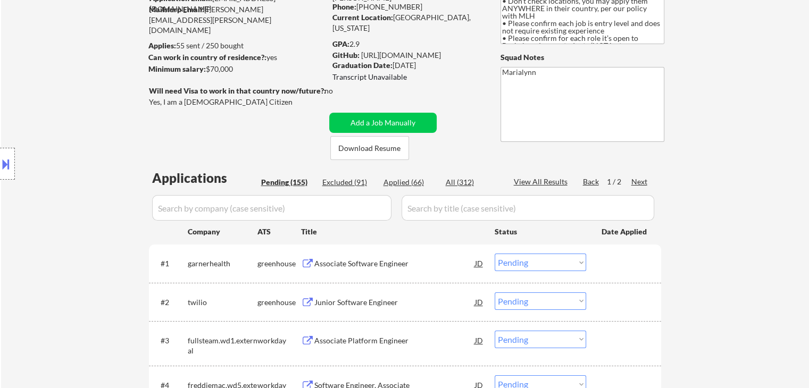
click at [185, 204] on div "Location Inclusions: country:US" at bounding box center [95, 163] width 190 height 197
click at [211, 213] on input "input" at bounding box center [271, 208] width 239 height 26
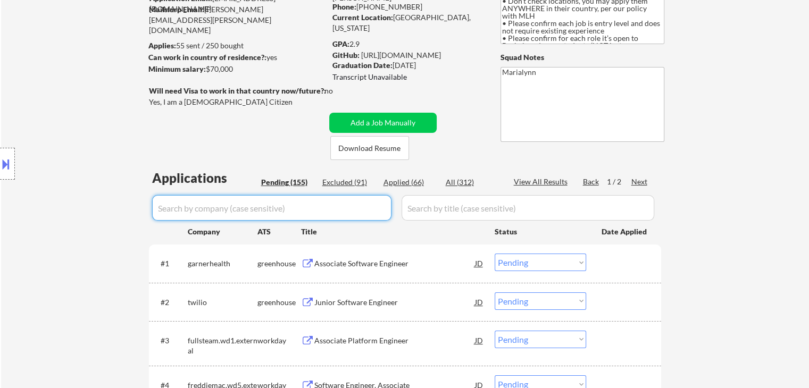
paste input "elevenlabs"
type input "elevenlabs"
click at [458, 184] on div "All (312)" at bounding box center [472, 182] width 53 height 11
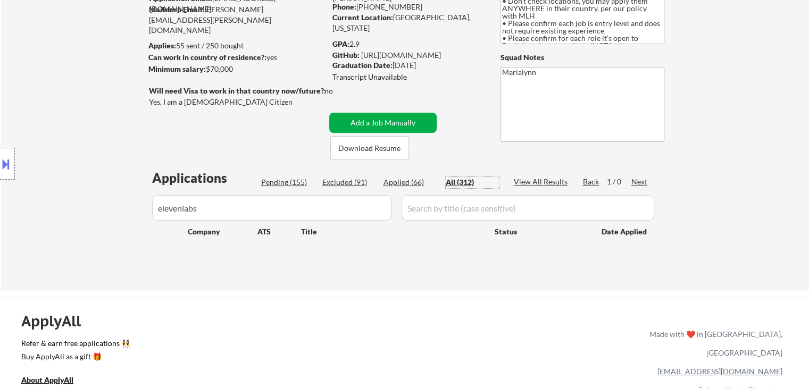
click at [402, 124] on button "Add a Job Manually" at bounding box center [382, 123] width 107 height 20
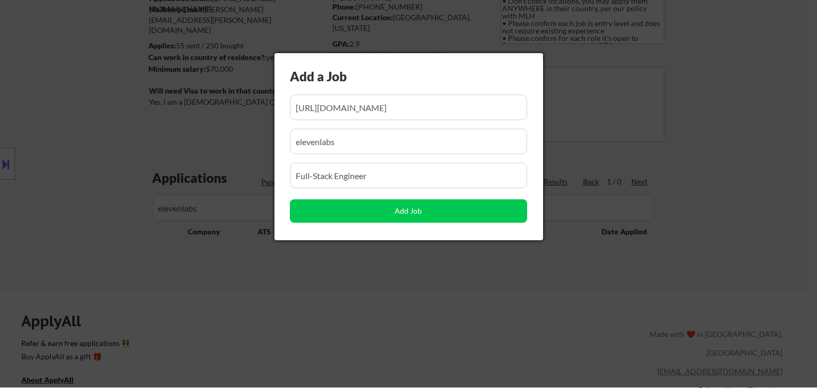
scroll to position [0, 327]
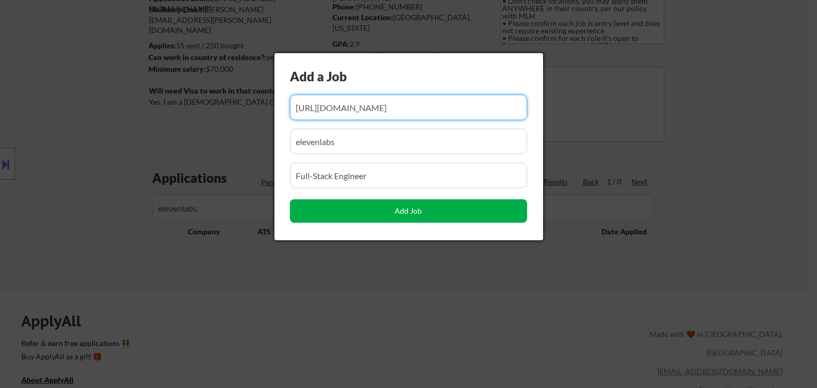
click at [388, 212] on button "Add Job" at bounding box center [408, 211] width 237 height 23
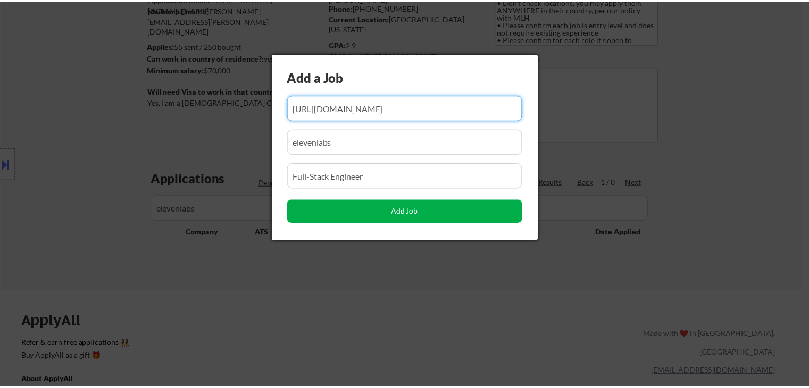
scroll to position [0, 0]
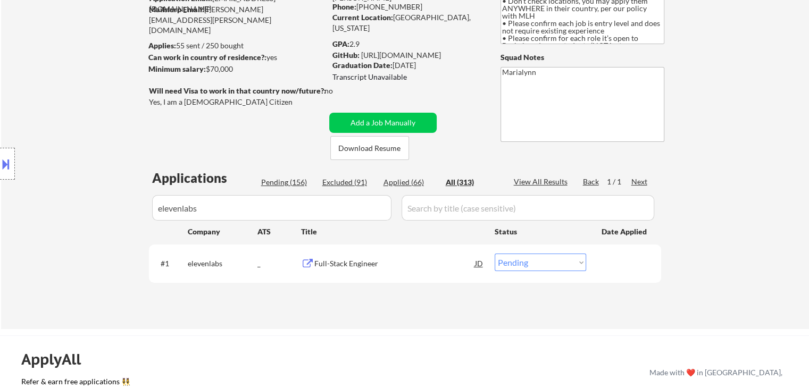
click at [517, 264] on select "Choose an option... Pending Applied Excluded (Questions) Excluded (Expired) Exc…" at bounding box center [541, 263] width 92 height 18
select select ""applied""
click at [495, 254] on select "Choose an option... Pending Applied Excluded (Questions) Excluded (Expired) Exc…" at bounding box center [541, 263] width 92 height 18
click at [355, 259] on div "Full-Stack Engineer" at bounding box center [394, 264] width 161 height 11
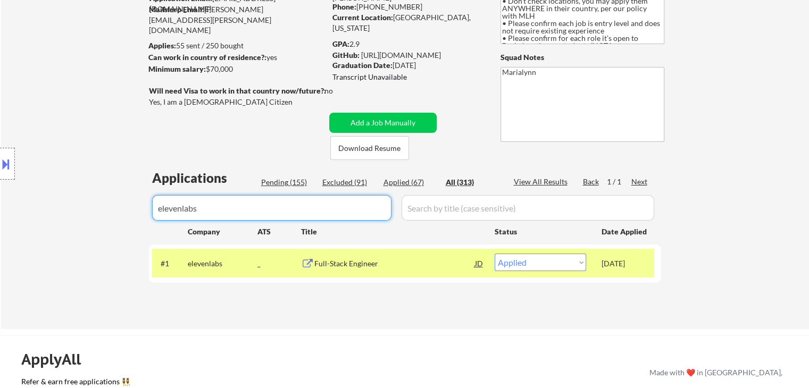
drag, startPoint x: 342, startPoint y: 198, endPoint x: 0, endPoint y: 363, distance: 379.1
click at [0, 314] on div "← Return to /applysquad Mailslurp Inbox Job Search Builder Shivani Rajgopal Use…" at bounding box center [404, 384] width 809 height 981
select select ""applied""
select select ""excluded__expired_""
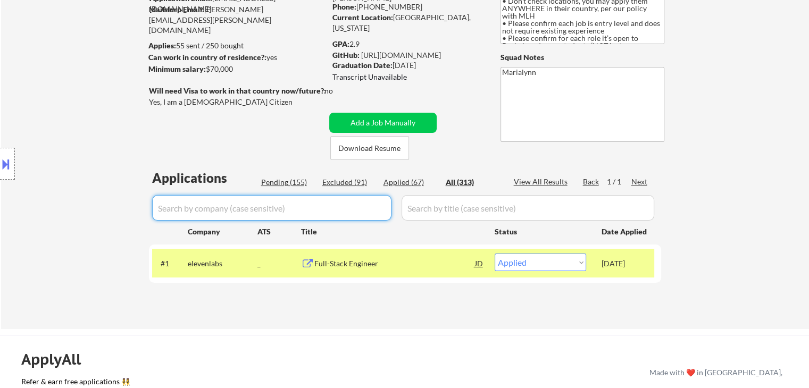
select select ""applied""
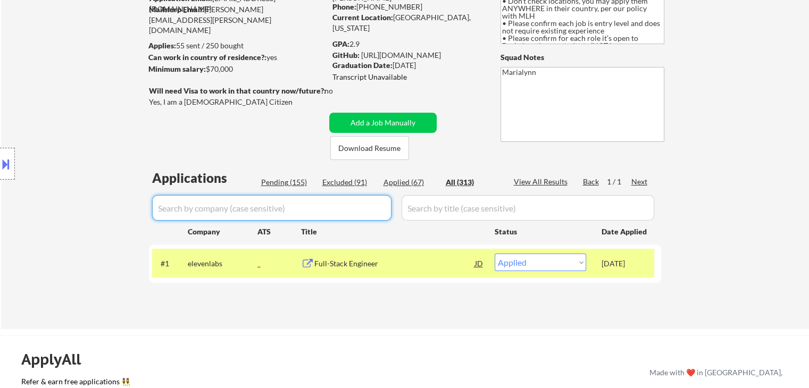
select select ""applied""
select select ""excluded""
select select ""applied""
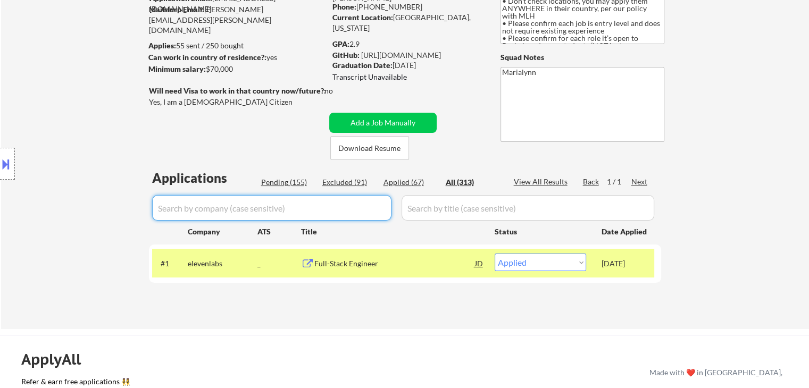
select select ""applied""
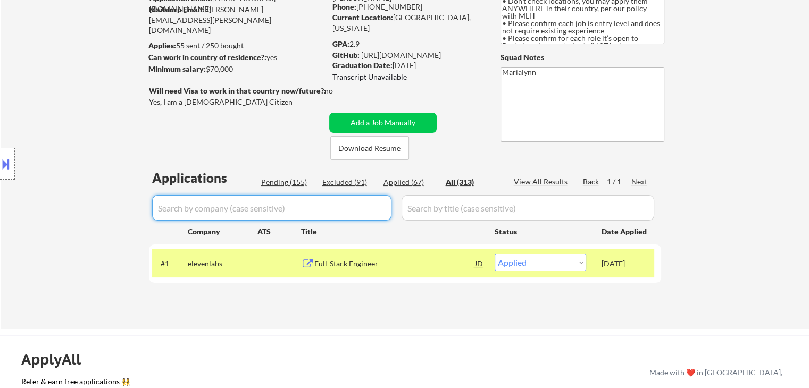
select select ""applied""
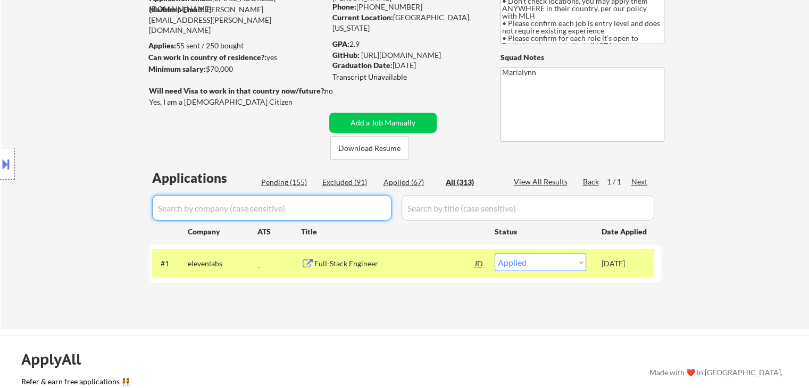
select select ""applied""
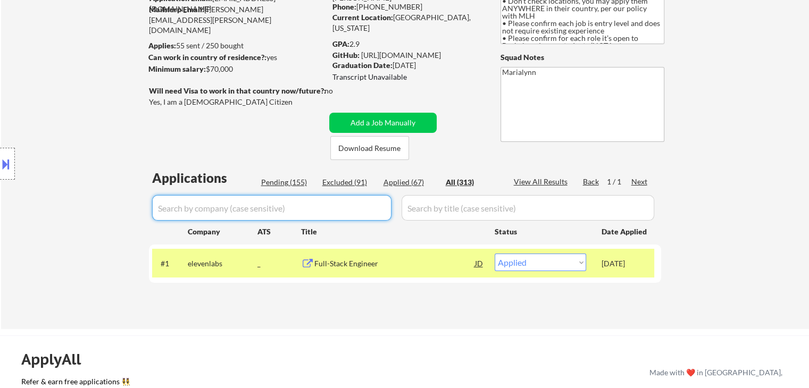
select select ""applied""
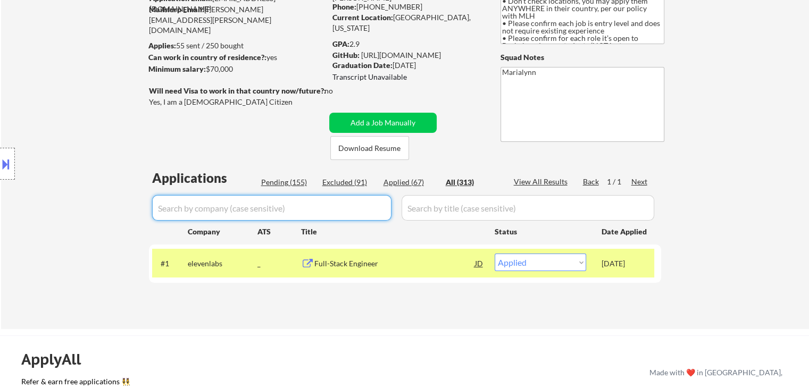
select select ""applied""
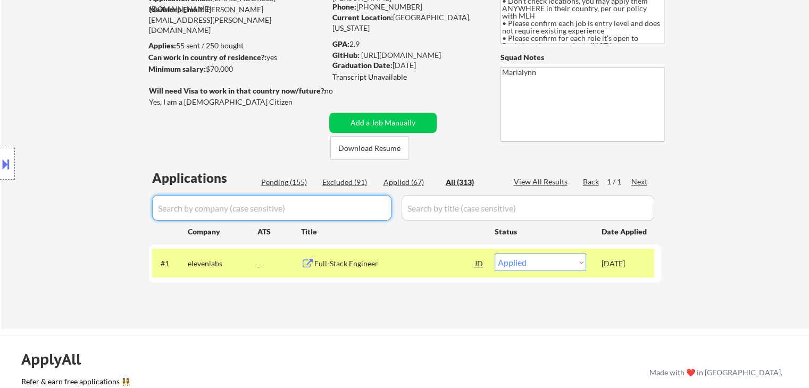
select select ""applied""
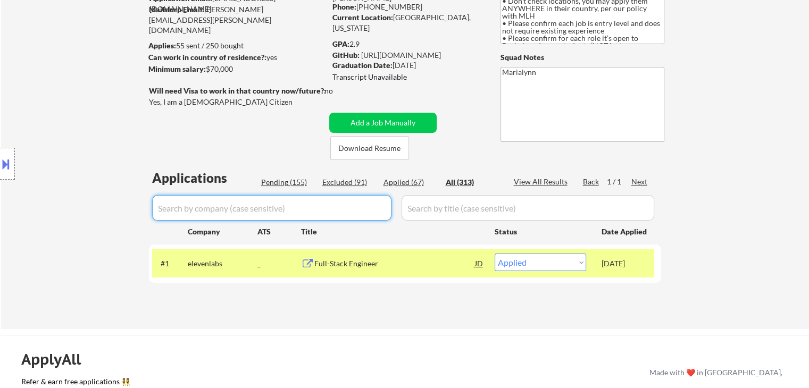
select select ""applied""
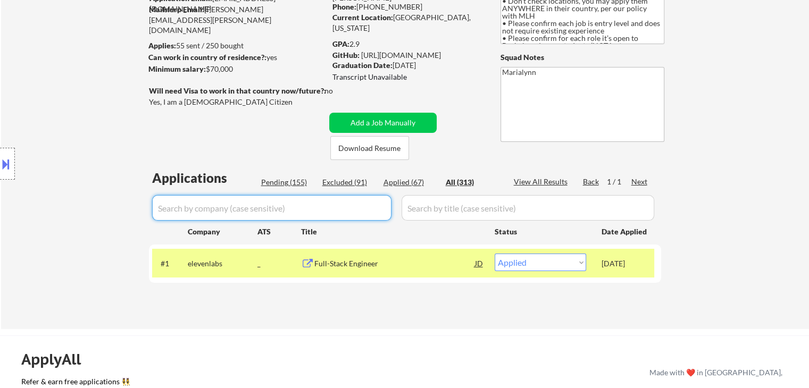
select select ""applied""
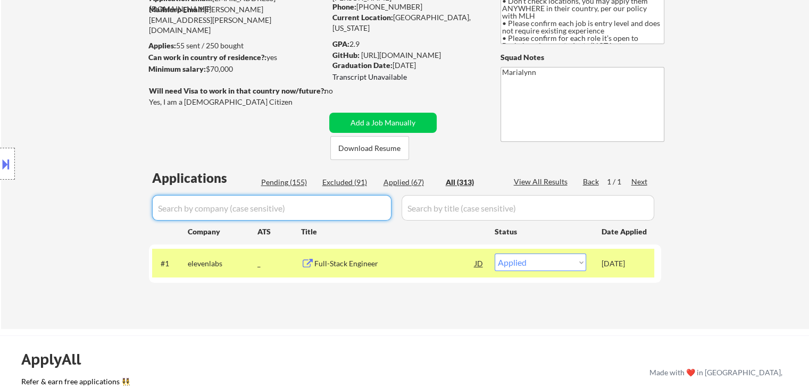
select select ""applied""
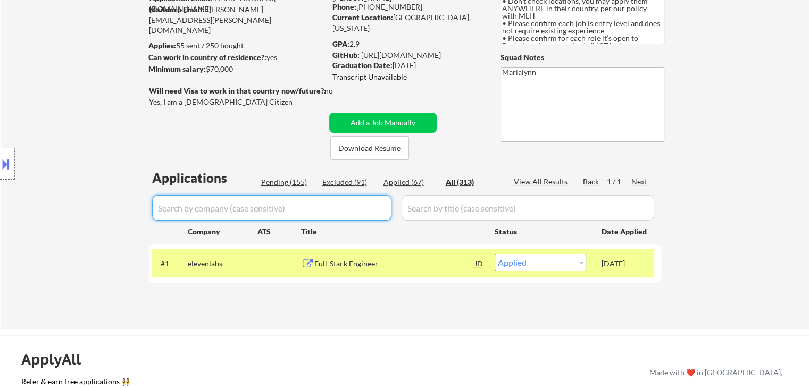
select select ""applied""
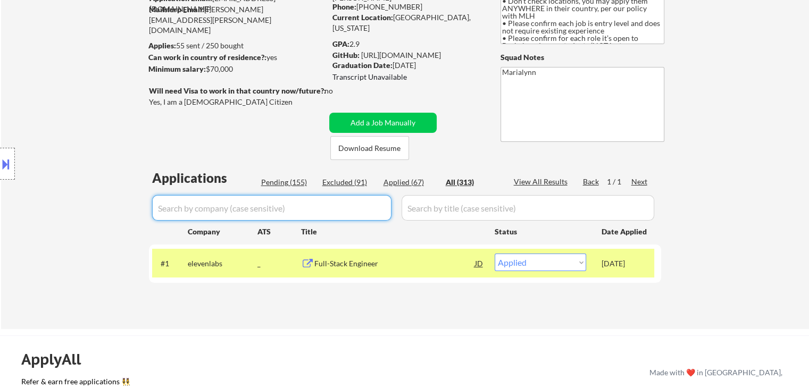
select select ""applied""
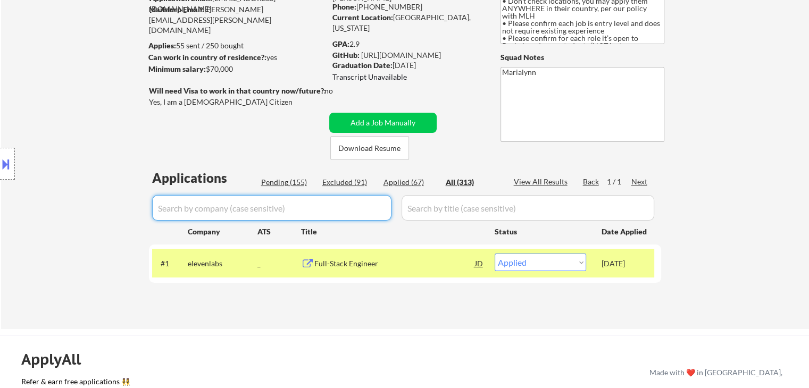
select select ""excluded__expired_""
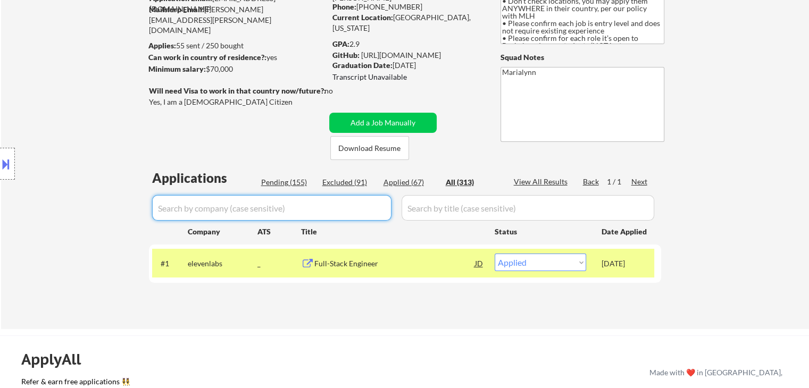
select select ""excluded__bad_match_""
select select ""excluded__location_""
select select ""excluded""
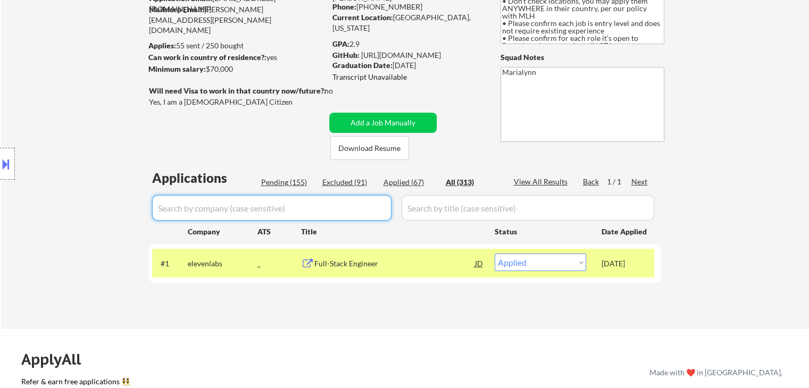
select select ""excluded__expired_""
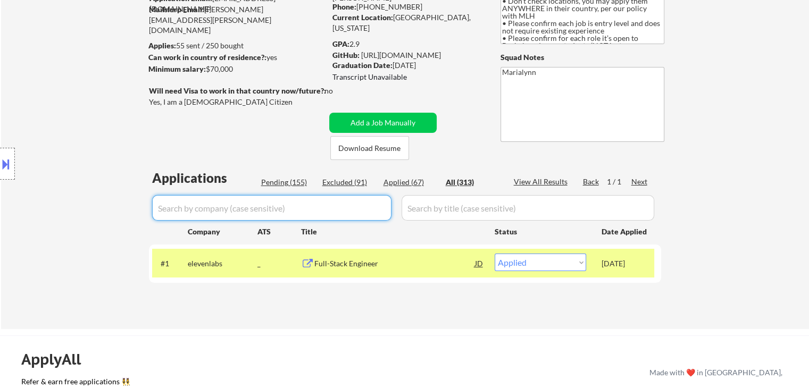
select select ""excluded__expired_""
select select ""excluded__bad_match_""
select select ""excluded__expired_""
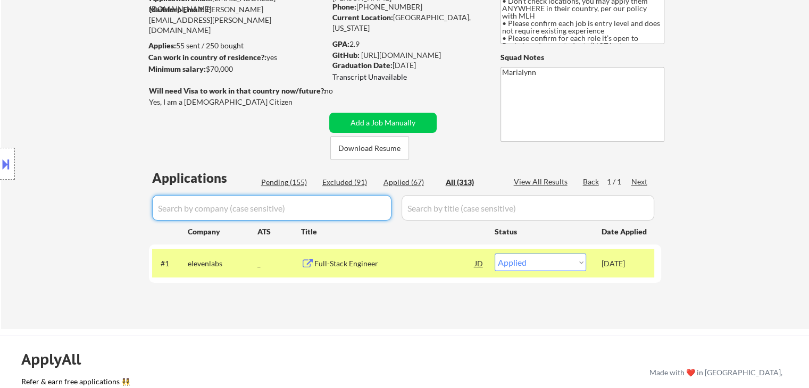
select select ""excluded""
select select ""excluded__expired_""
select select ""excluded""
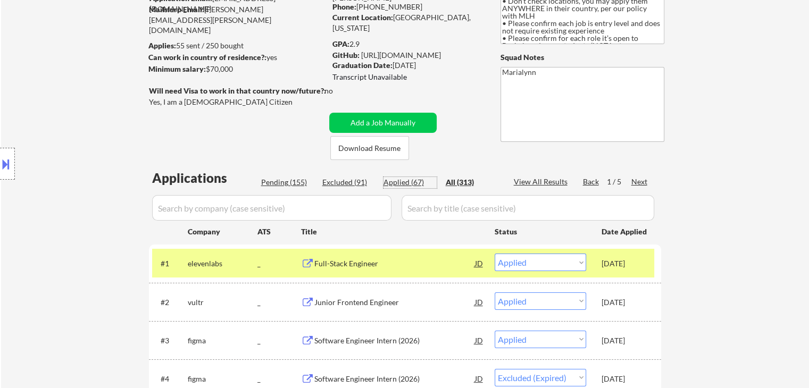
click at [395, 182] on div "Applied (67)" at bounding box center [410, 182] width 53 height 11
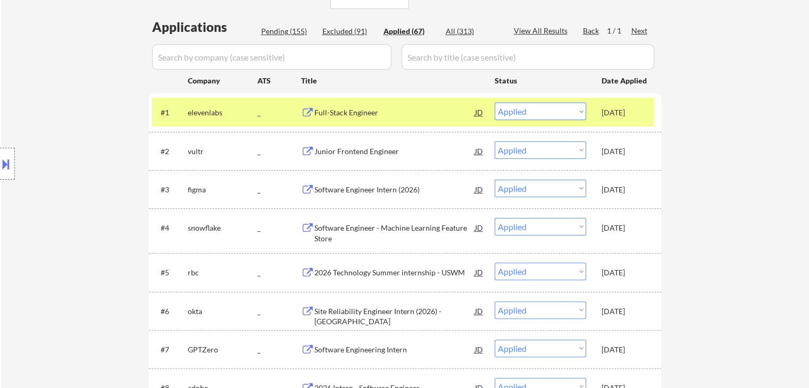
scroll to position [319, 0]
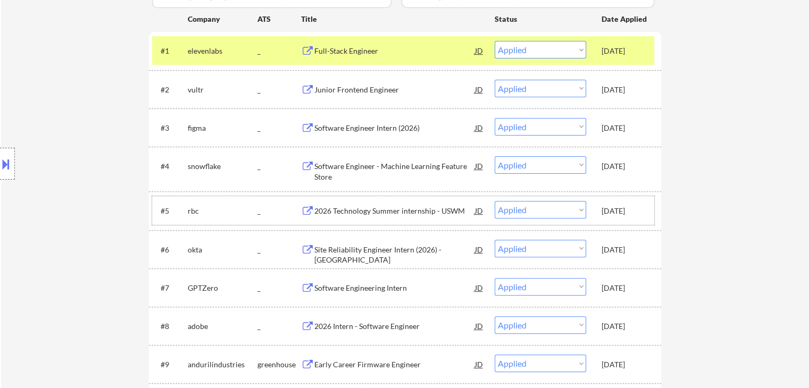
drag, startPoint x: 629, startPoint y: 215, endPoint x: 624, endPoint y: 240, distance: 25.5
click at [629, 216] on div "[DATE]" at bounding box center [625, 211] width 47 height 11
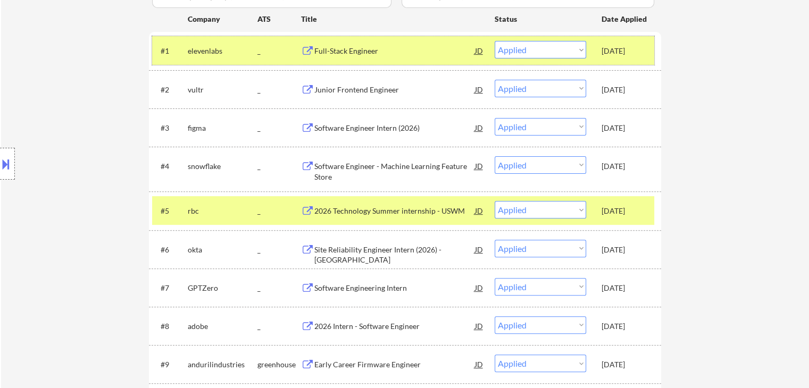
click at [621, 46] on div "[DATE]" at bounding box center [625, 51] width 47 height 11
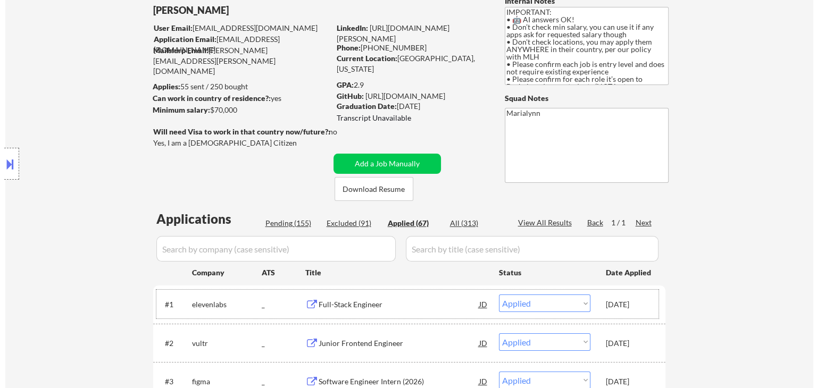
scroll to position [160, 0]
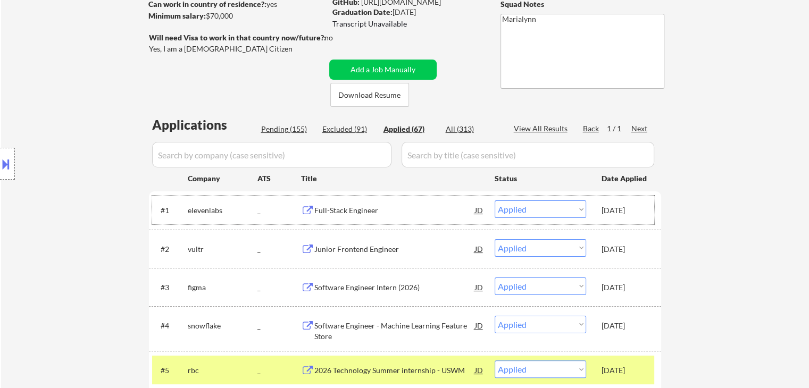
drag, startPoint x: 277, startPoint y: 152, endPoint x: 270, endPoint y: 158, distance: 8.7
click at [275, 156] on input "input" at bounding box center [271, 155] width 239 height 26
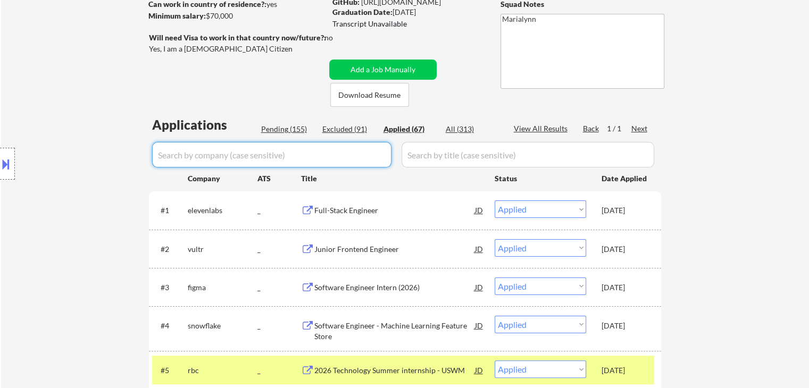
paste input "Ellipsis Labs"
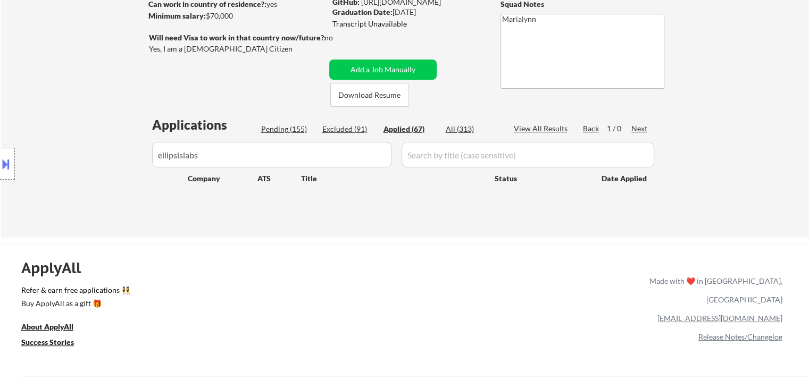
click at [420, 156] on input "input" at bounding box center [528, 155] width 253 height 26
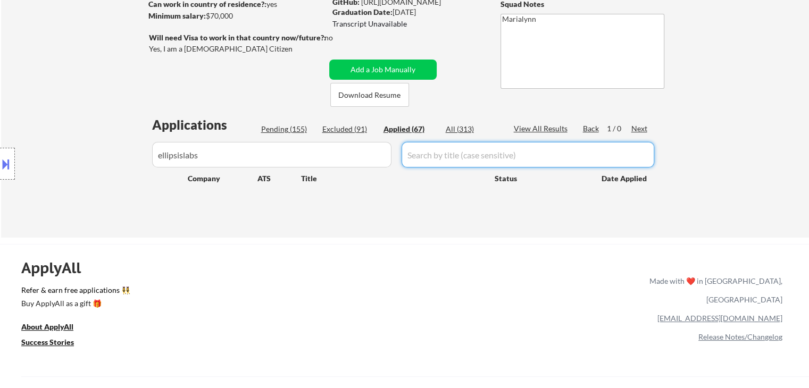
paste input "Software Engineer - Campus (Intern & New Grad)"
click at [182, 156] on div "Location Inclusions: country:US" at bounding box center [95, 163] width 190 height 197
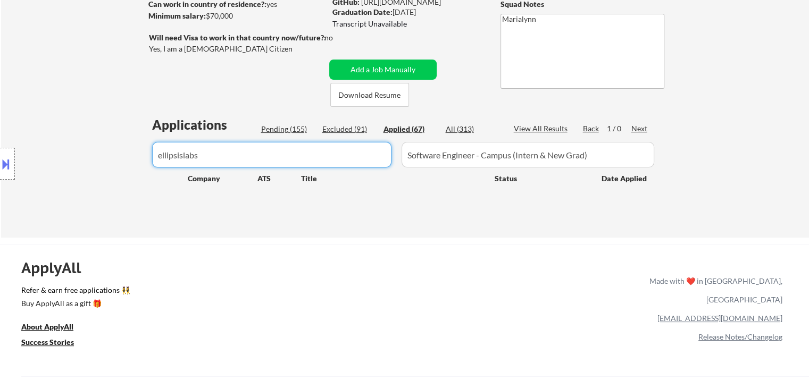
click at [234, 154] on input "input" at bounding box center [271, 155] width 239 height 26
click at [453, 135] on div "All (313)" at bounding box center [472, 129] width 53 height 11
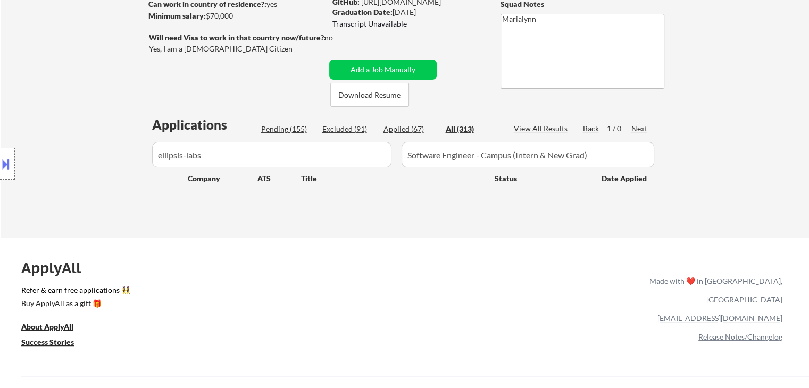
click at [410, 124] on div "Applied (67)" at bounding box center [410, 129] width 53 height 11
drag, startPoint x: 345, startPoint y: 130, endPoint x: 333, endPoint y: 132, distance: 12.4
click at [343, 130] on div "Excluded (91)" at bounding box center [348, 129] width 53 height 11
click at [294, 129] on div "Pending (155)" at bounding box center [287, 129] width 53 height 11
click at [349, 132] on div "Excluded (91)" at bounding box center [348, 129] width 53 height 11
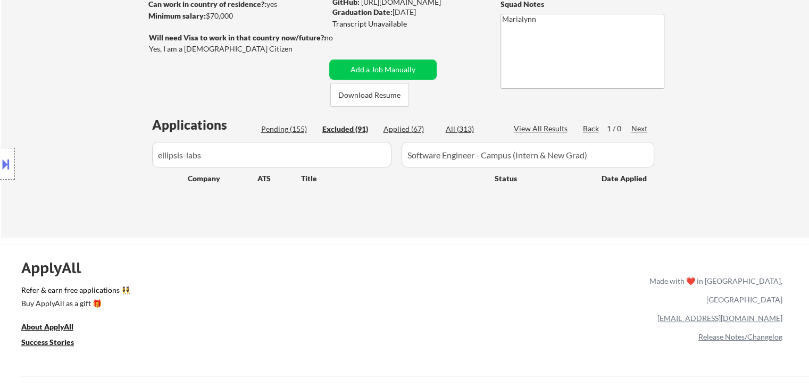
click at [402, 126] on div "Applied (67)" at bounding box center [410, 129] width 53 height 11
click at [460, 130] on div "All (313)" at bounding box center [472, 129] width 53 height 11
click at [414, 127] on div "Applied (67)" at bounding box center [410, 129] width 53 height 11
click at [470, 226] on div "← Return to /applysquad Mailslurp Inbox Job Search Builder Shivani Rajgopal Use…" at bounding box center [405, 56] width 531 height 346
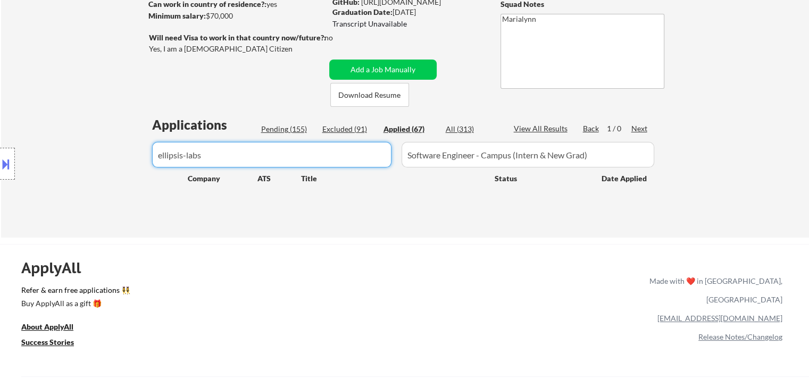
drag, startPoint x: 287, startPoint y: 142, endPoint x: 289, endPoint y: 137, distance: 5.7
click at [286, 142] on input "input" at bounding box center [271, 155] width 239 height 26
click at [292, 130] on div "Pending (155)" at bounding box center [287, 129] width 53 height 11
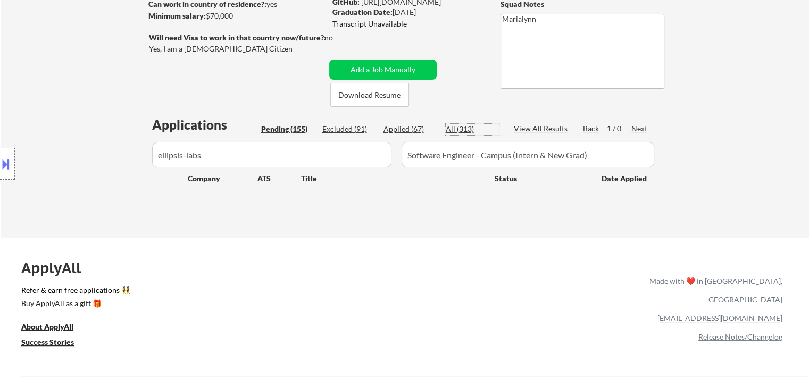
drag, startPoint x: 456, startPoint y: 131, endPoint x: 450, endPoint y: 135, distance: 7.4
click at [455, 132] on div "All (313)" at bounding box center [472, 129] width 53 height 11
click at [404, 70] on button "Add a Job Manually" at bounding box center [382, 70] width 107 height 20
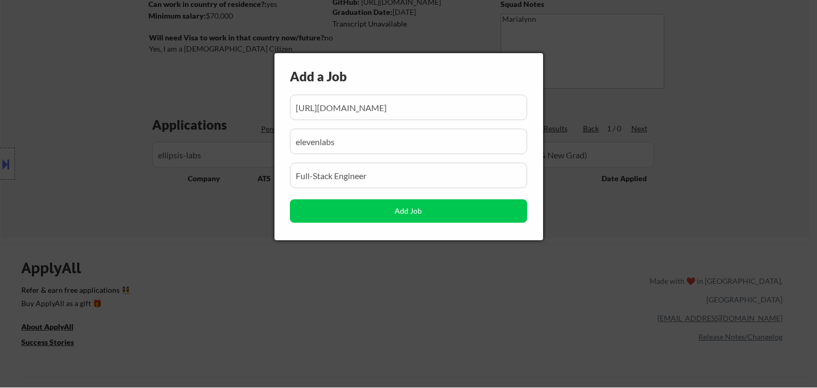
scroll to position [0, 327]
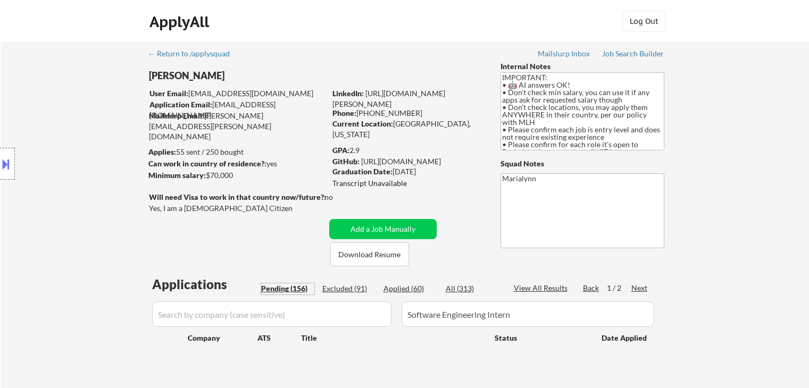
scroll to position [97, 0]
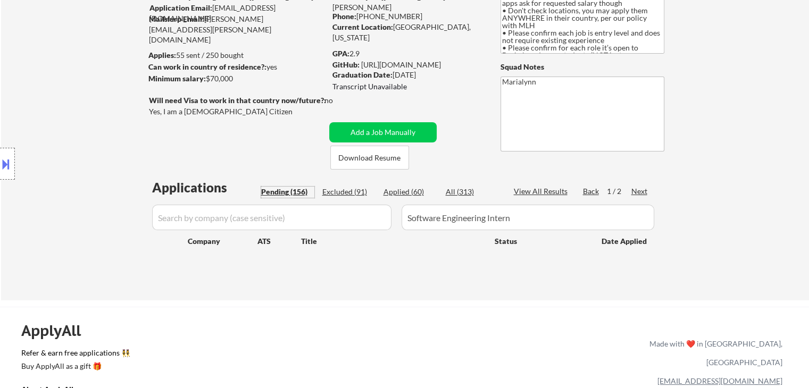
click at [410, 188] on div "Applied (60)" at bounding box center [410, 192] width 53 height 11
select select ""applied""
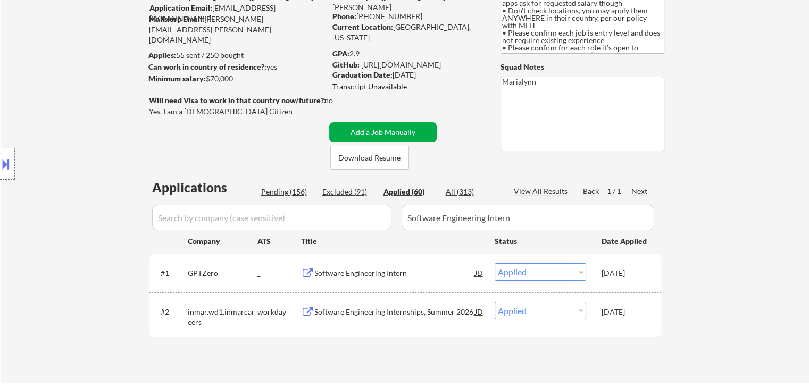
click at [422, 127] on button "Add a Job Manually" at bounding box center [382, 132] width 107 height 20
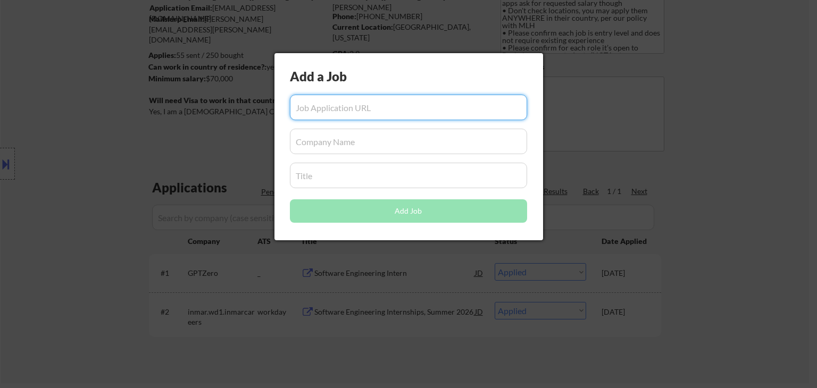
click at [206, 154] on div at bounding box center [408, 194] width 817 height 388
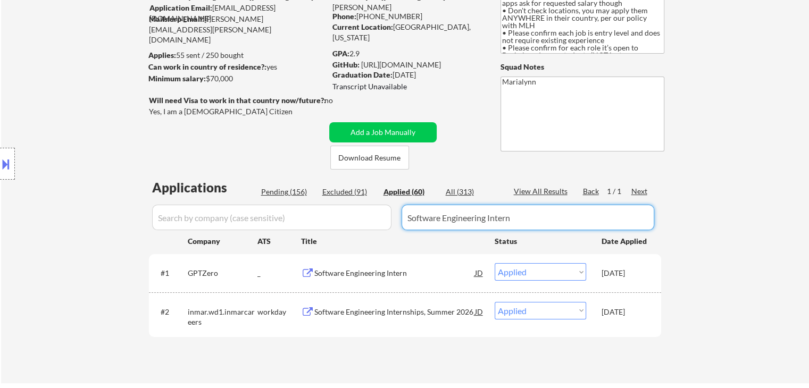
drag, startPoint x: 535, startPoint y: 221, endPoint x: 0, endPoint y: 269, distance: 537.4
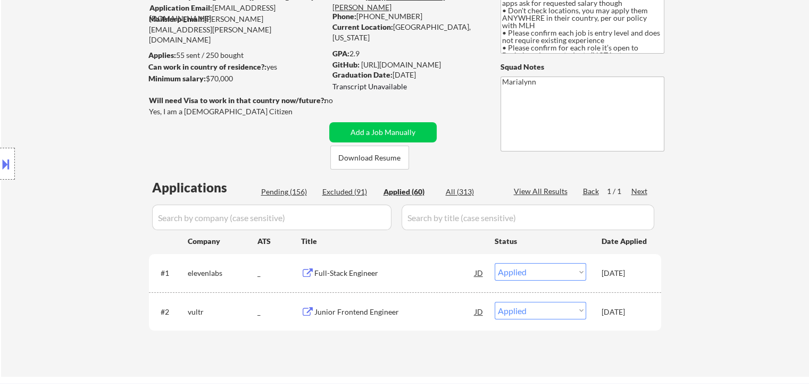
select select ""applied""
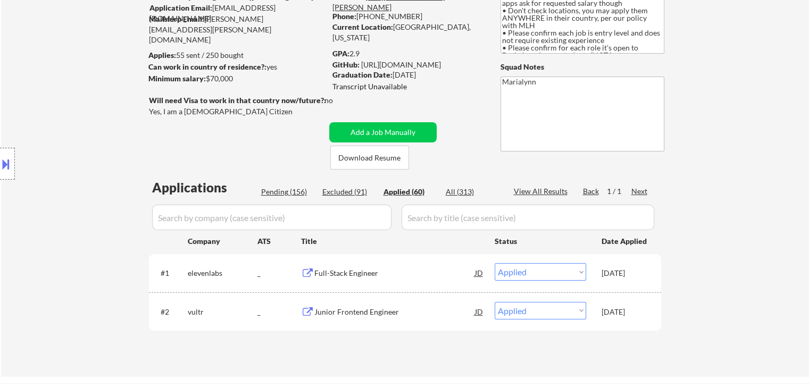
select select ""applied""
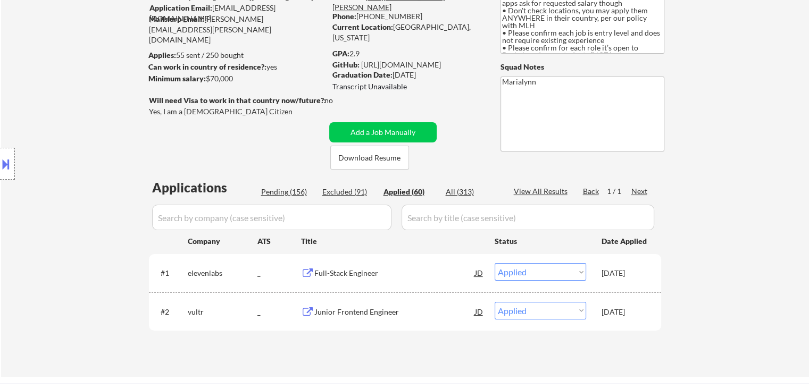
select select ""applied""
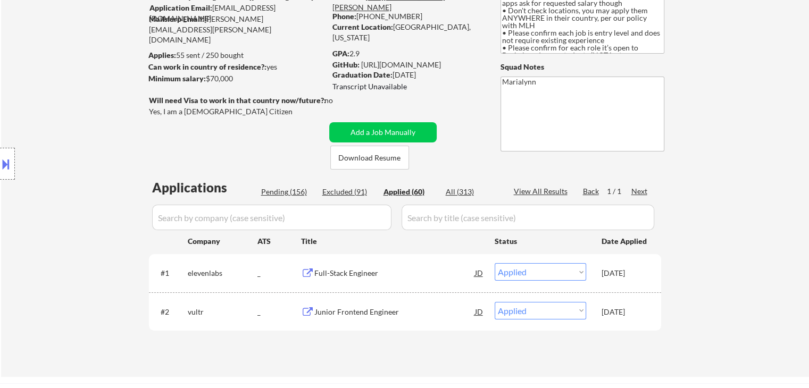
select select ""applied""
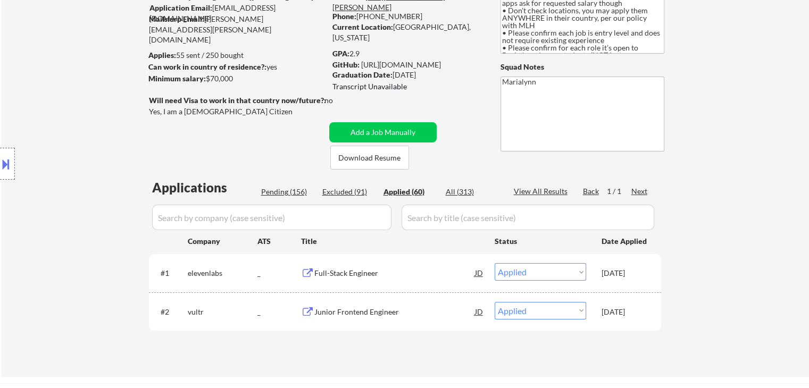
select select ""applied""
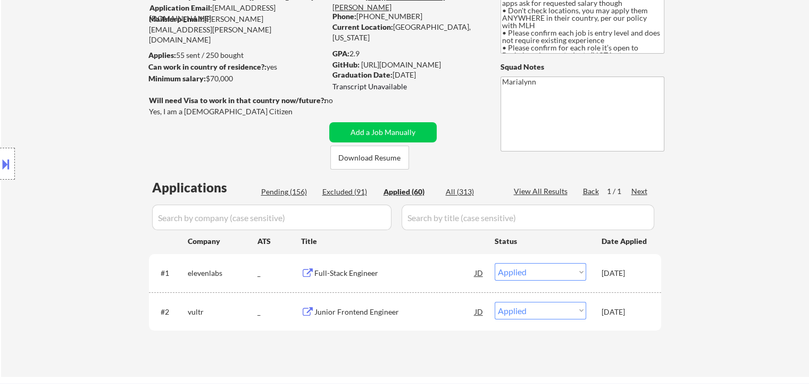
select select ""applied""
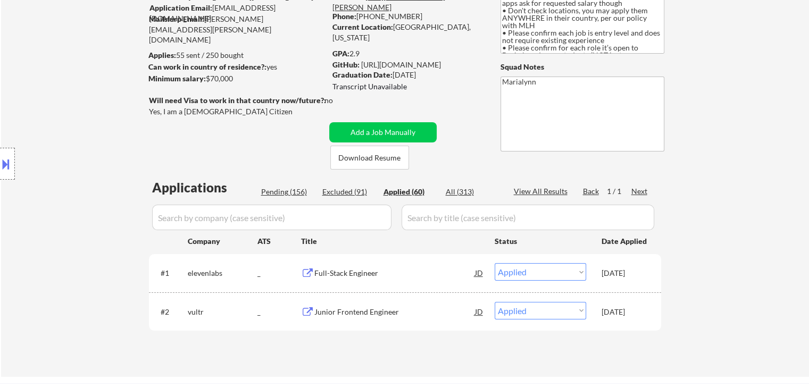
select select ""applied""
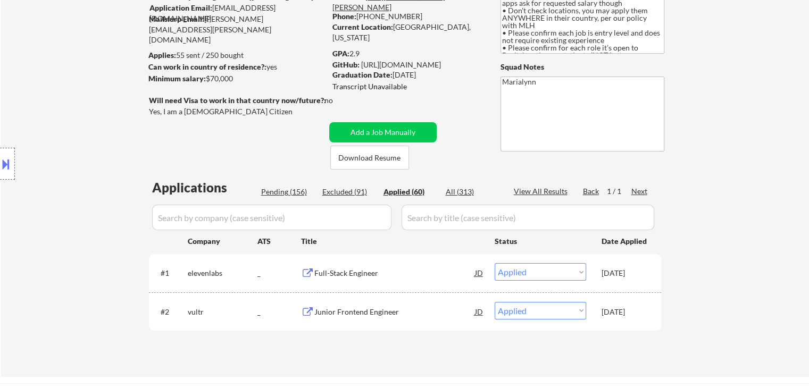
select select ""applied""
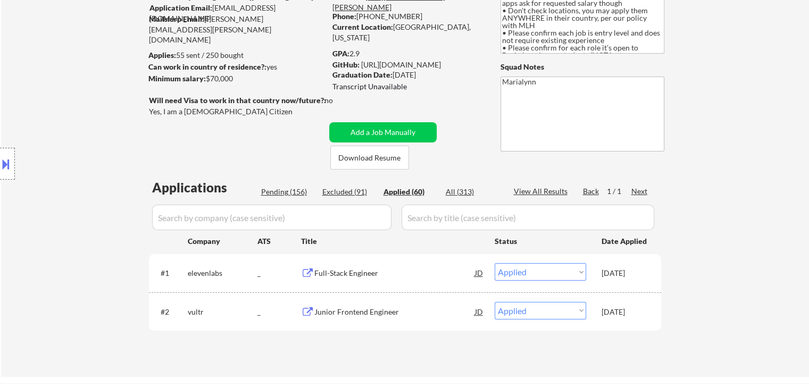
select select ""applied""
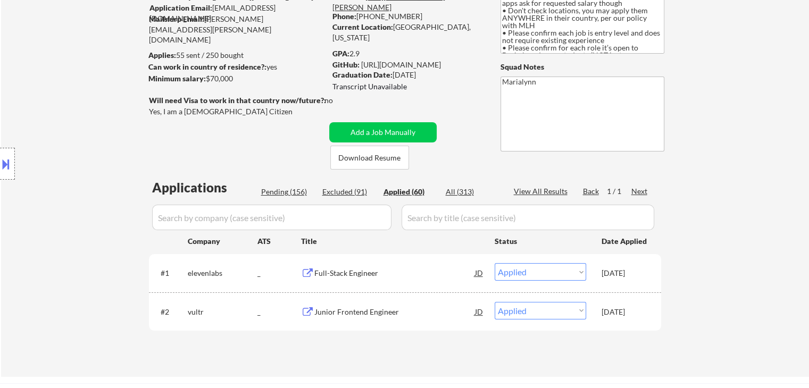
select select ""applied""
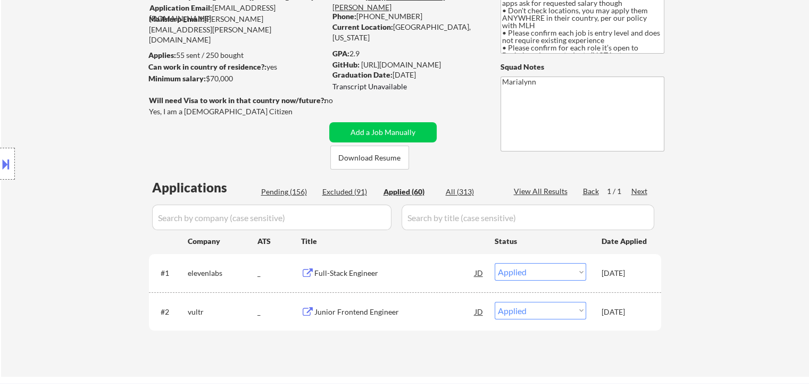
select select ""applied""
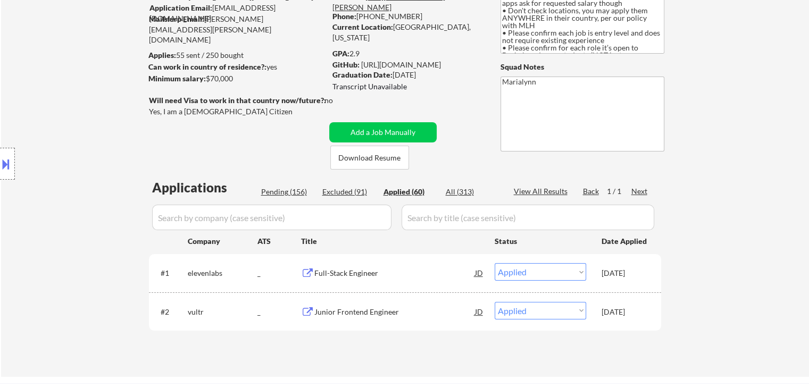
select select ""applied""
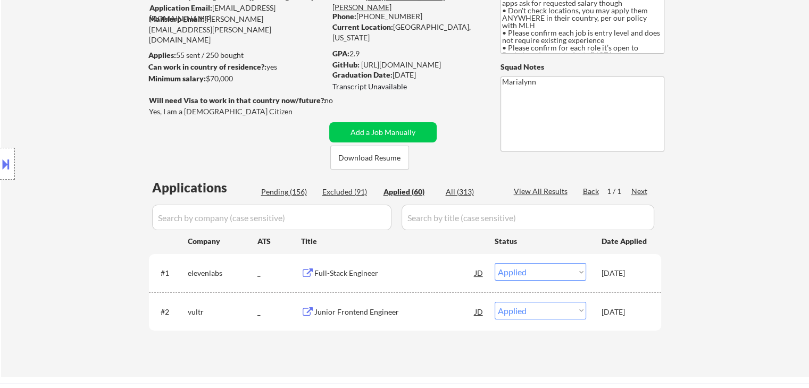
select select ""applied""
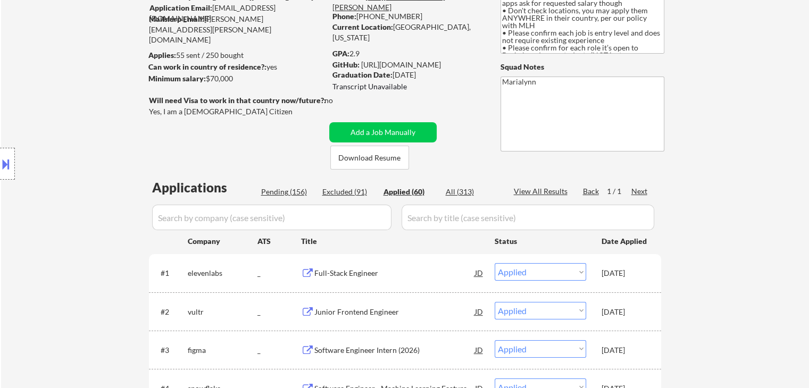
select select ""applied""
type textarea "Marialynn [URL][DOMAIN_NAME]"
select select ""applied""
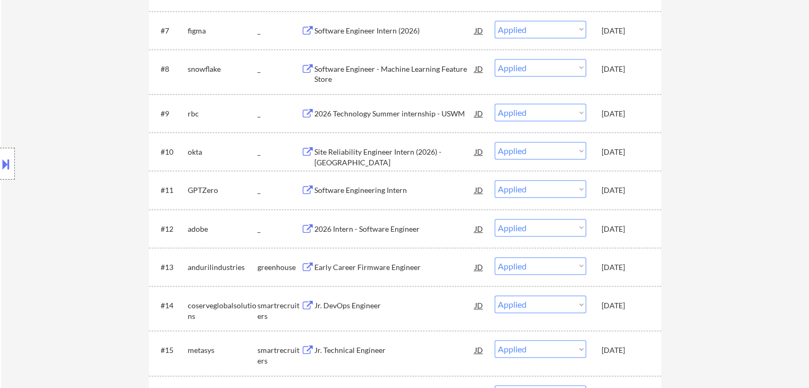
scroll to position [576, 0]
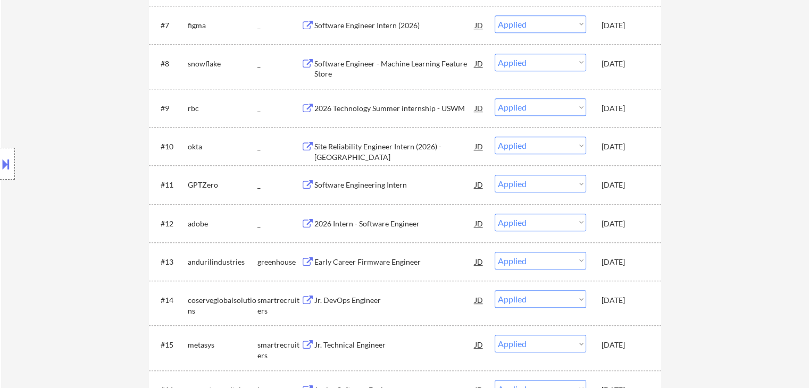
click at [619, 112] on div "[DATE]" at bounding box center [625, 108] width 47 height 11
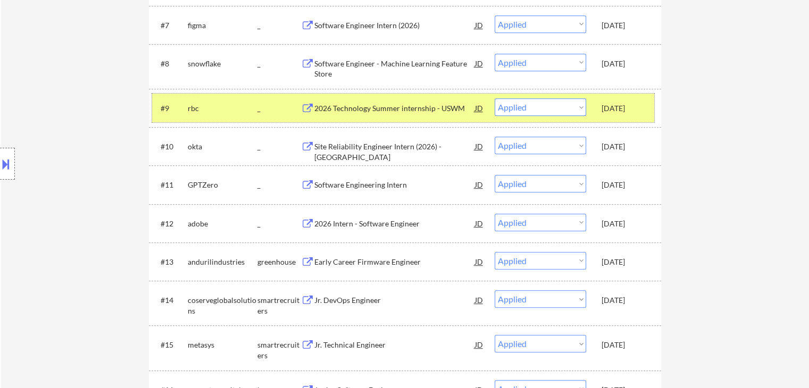
click at [635, 118] on div "#9 rbc _ 2026 Technology Summer internship - USWM JD Choose an option... Pendin…" at bounding box center [403, 108] width 502 height 29
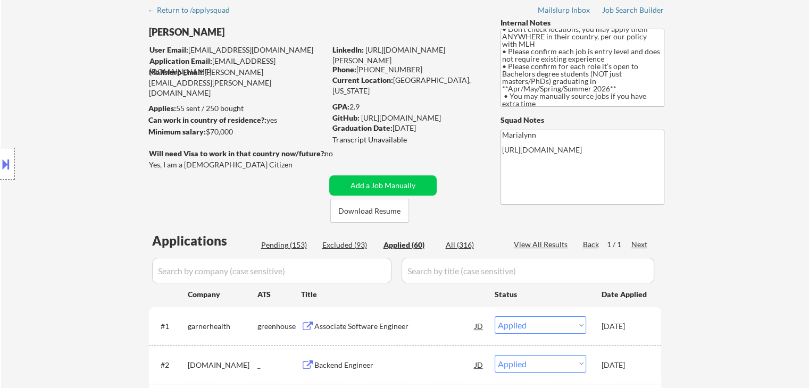
scroll to position [53, 0]
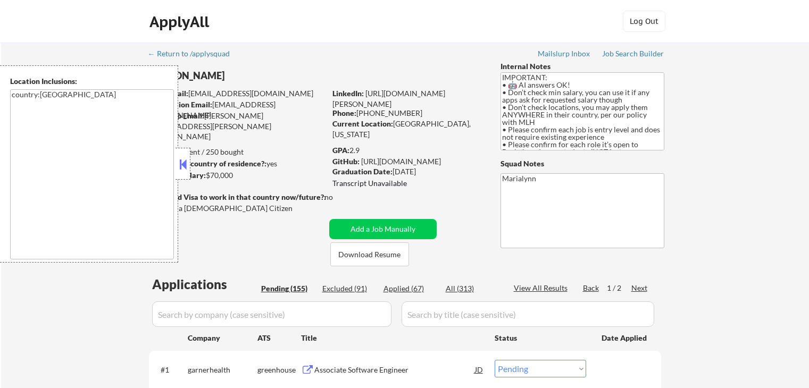
select select ""pending""
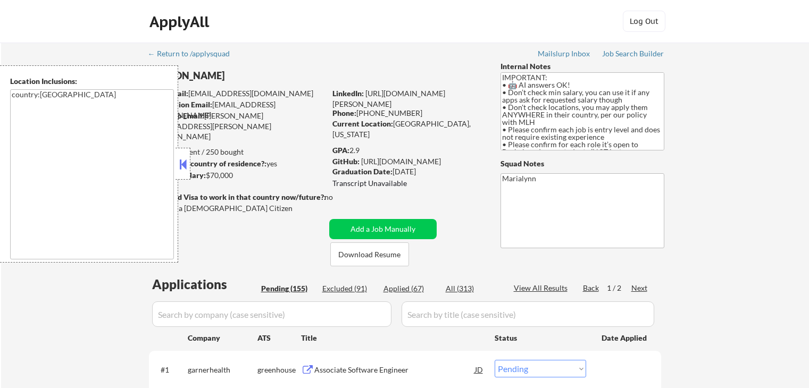
select select ""pending""
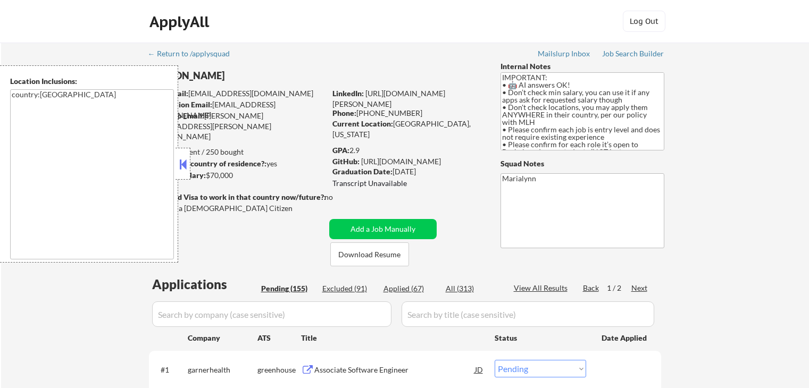
select select ""pending""
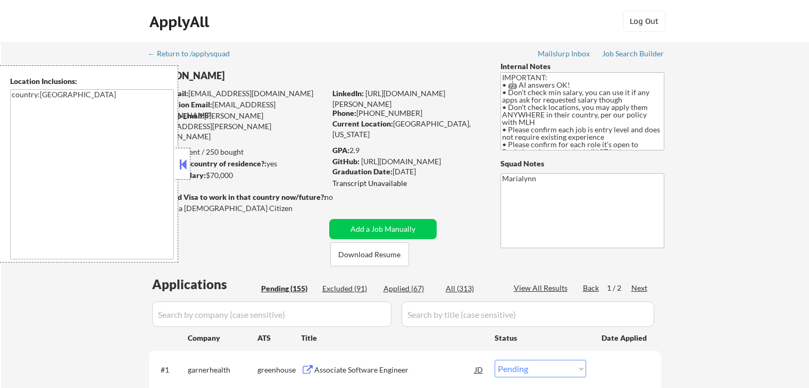
select select ""pending""
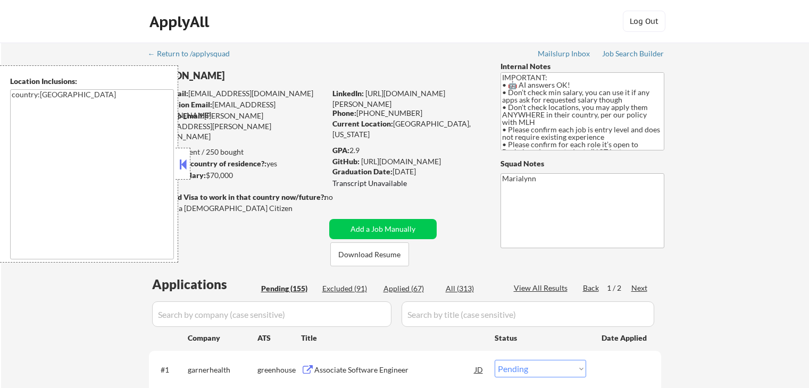
select select ""pending""
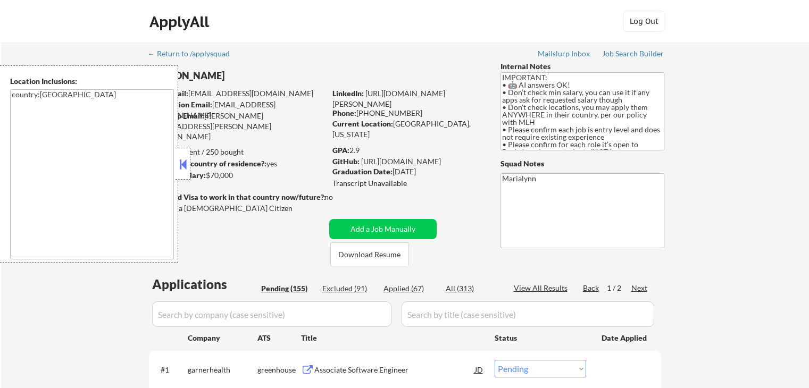
select select ""pending""
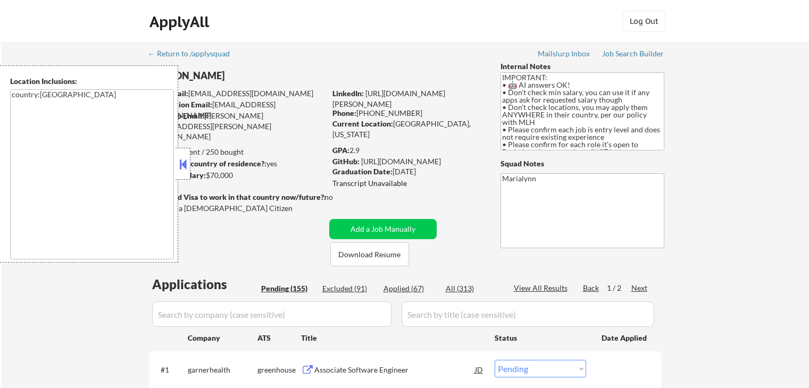
select select ""pending""
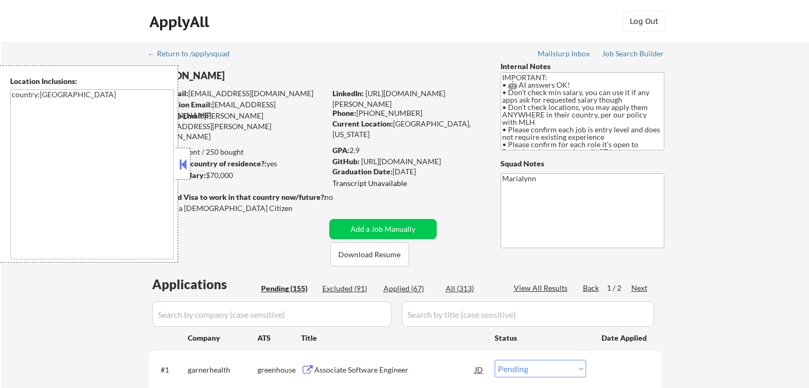
select select ""pending""
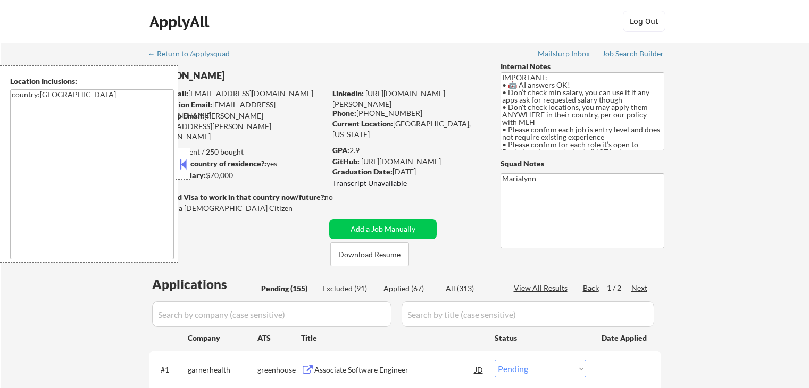
select select ""pending""
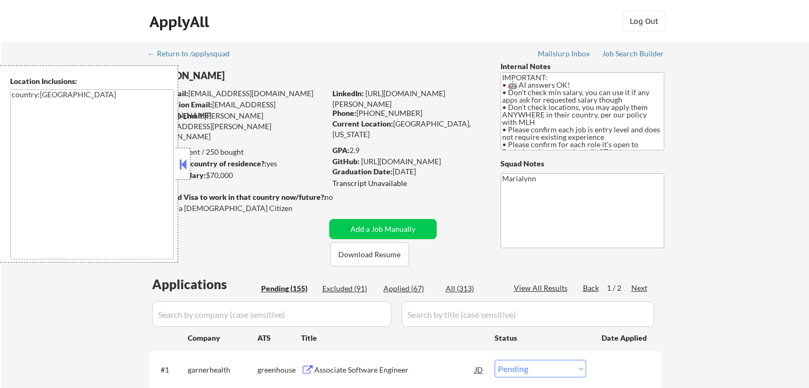
select select ""pending""
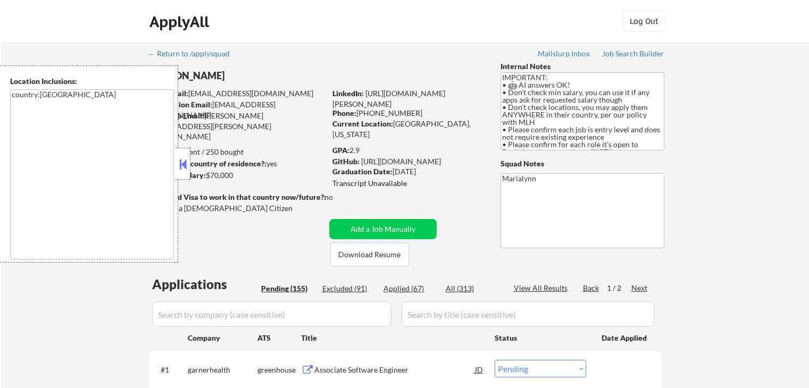
select select ""pending""
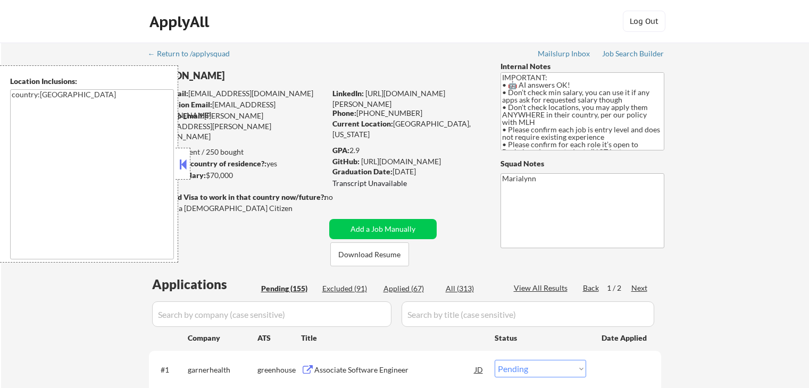
select select ""pending""
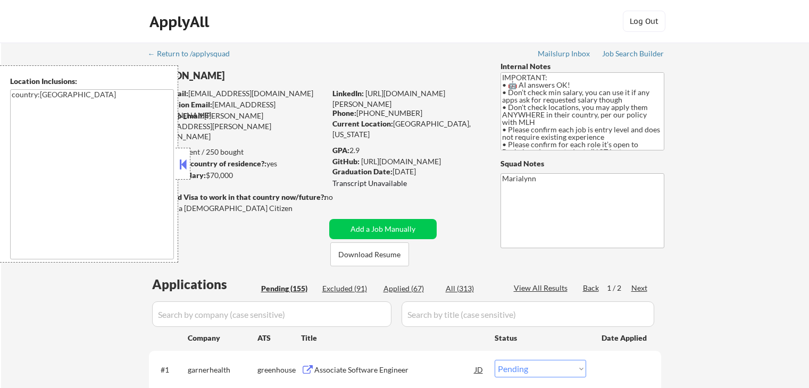
select select ""pending""
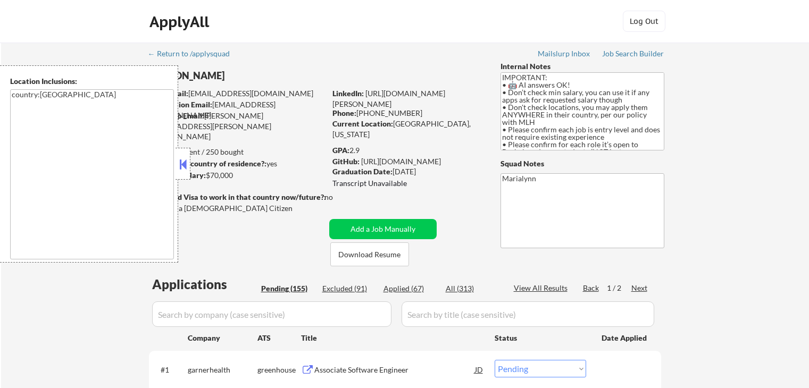
select select ""pending""
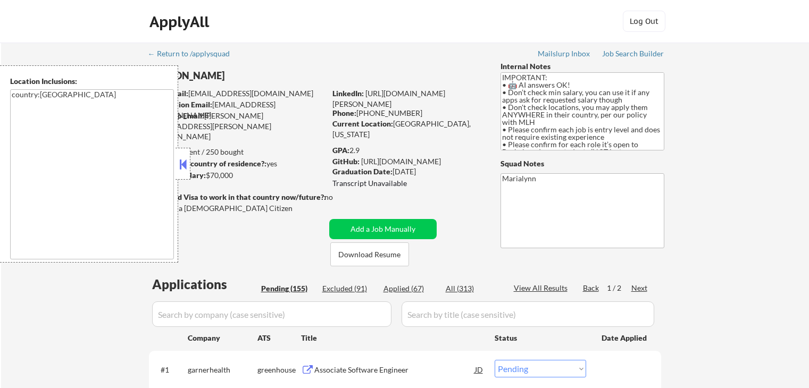
select select ""pending""
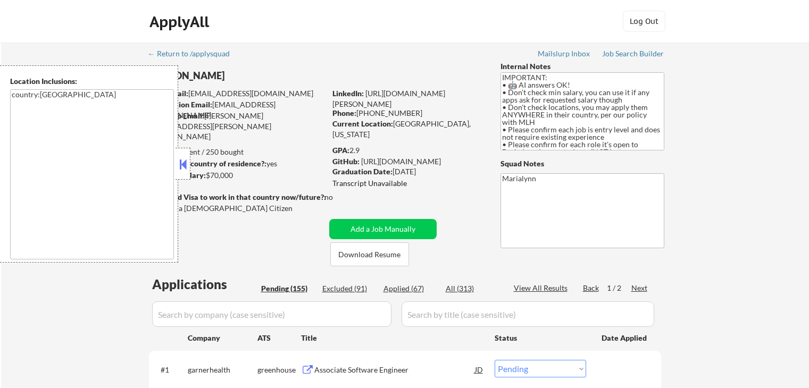
select select ""pending""
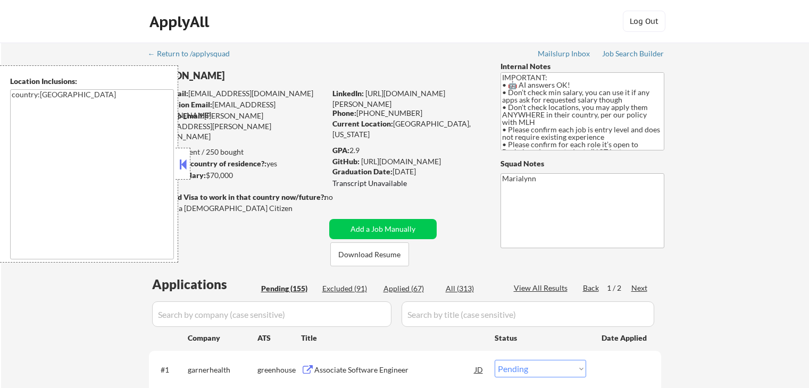
select select ""pending""
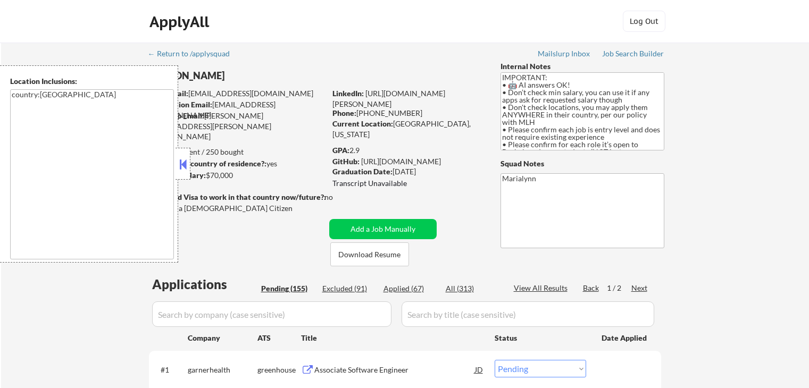
select select ""pending""
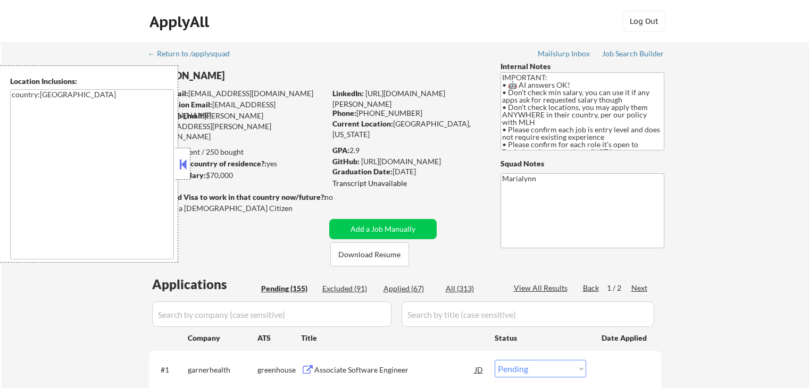
select select ""pending""
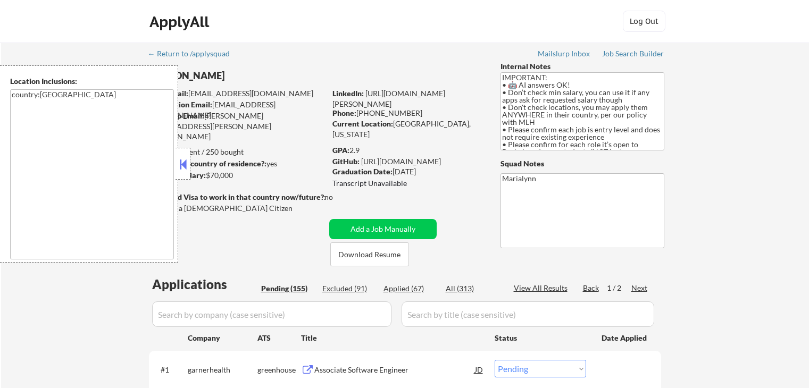
select select ""pending""
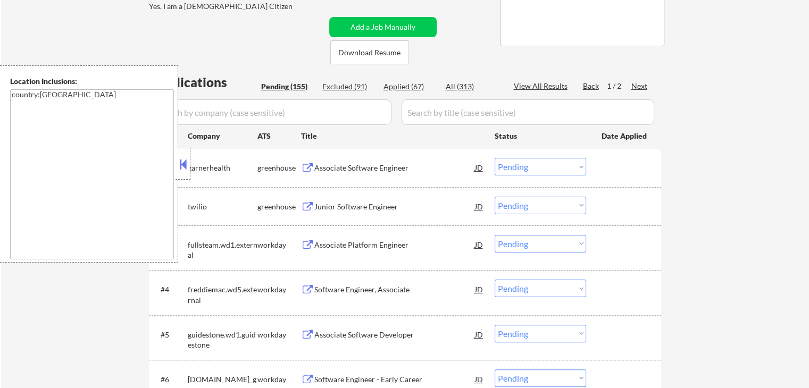
scroll to position [160, 0]
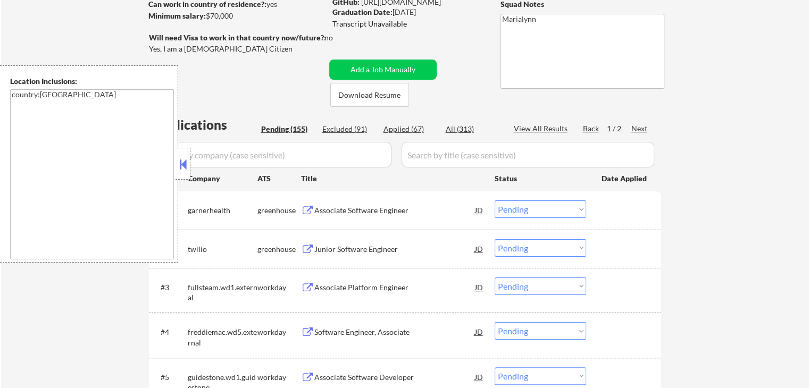
drag, startPoint x: 185, startPoint y: 162, endPoint x: 179, endPoint y: 171, distance: 10.8
click at [185, 163] on button at bounding box center [183, 164] width 12 height 16
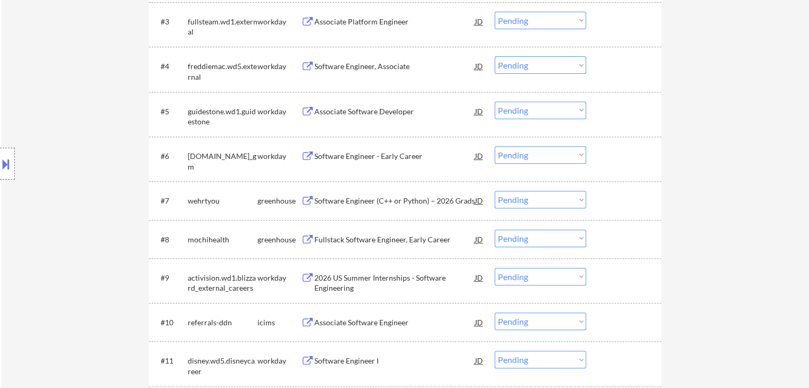
scroll to position [213, 0]
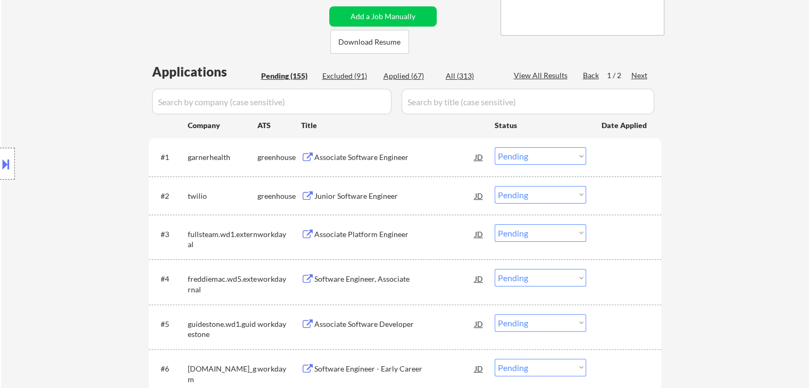
click at [414, 73] on div "Applied (67)" at bounding box center [410, 76] width 53 height 11
select select ""applied""
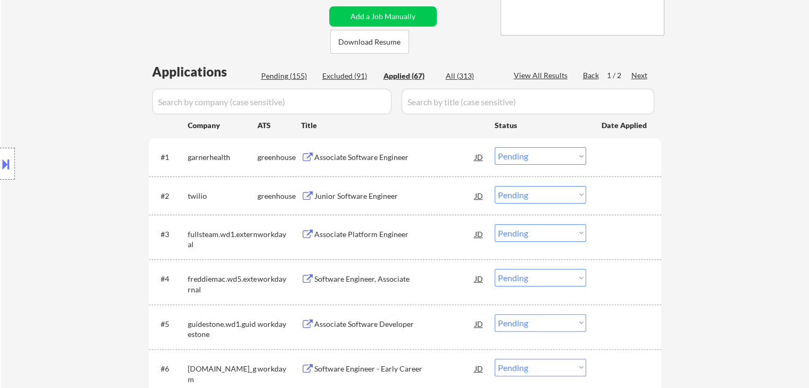
select select ""applied""
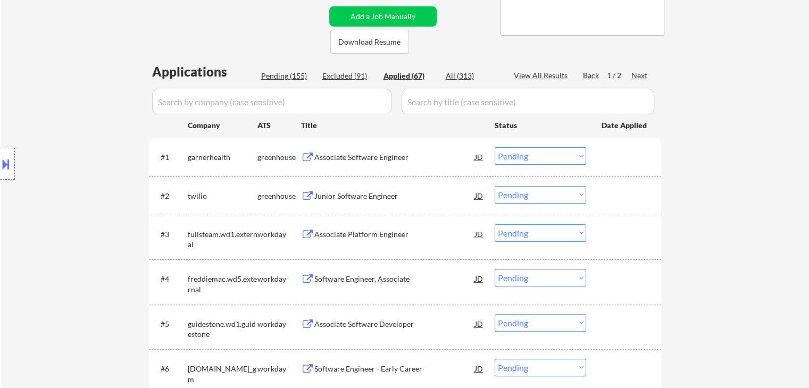
select select ""applied""
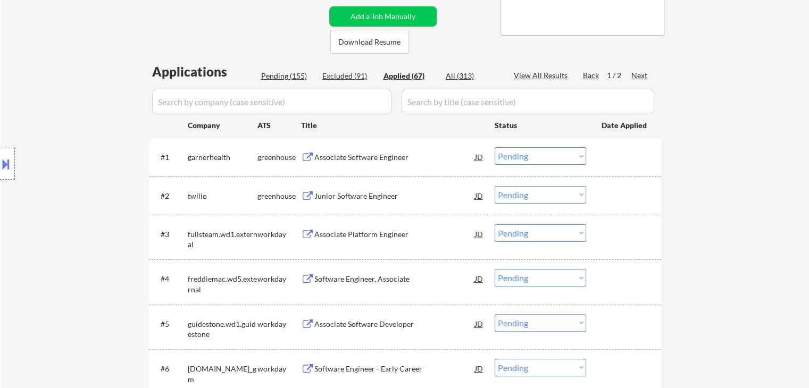
select select ""applied""
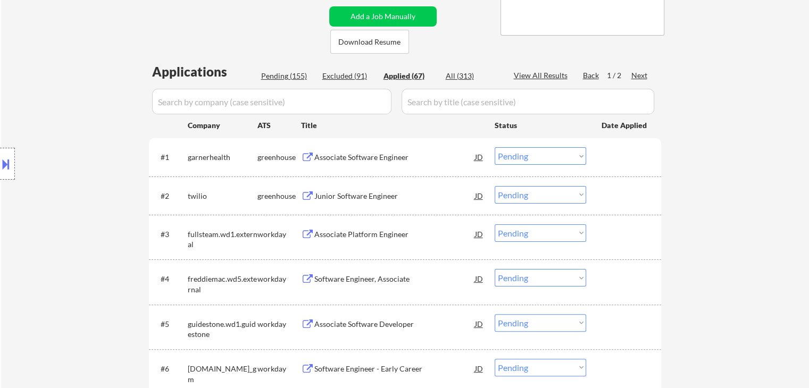
select select ""applied""
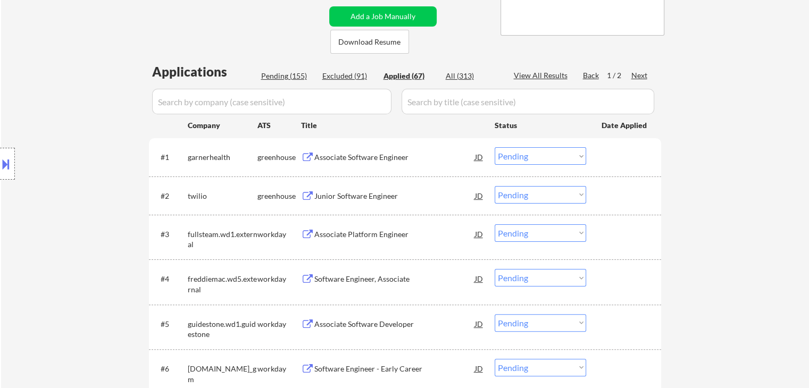
select select ""applied""
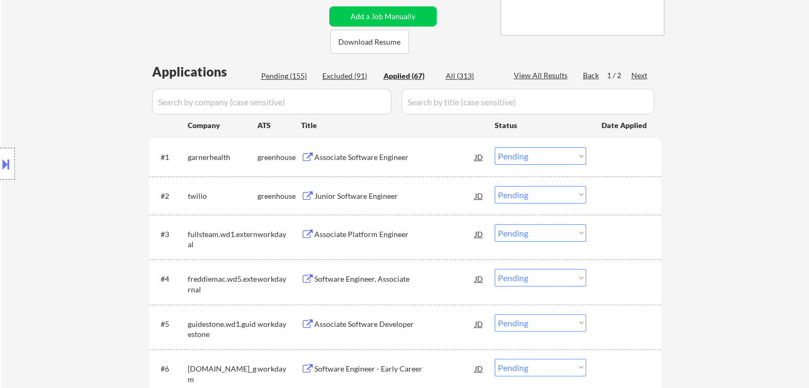
select select ""applied""
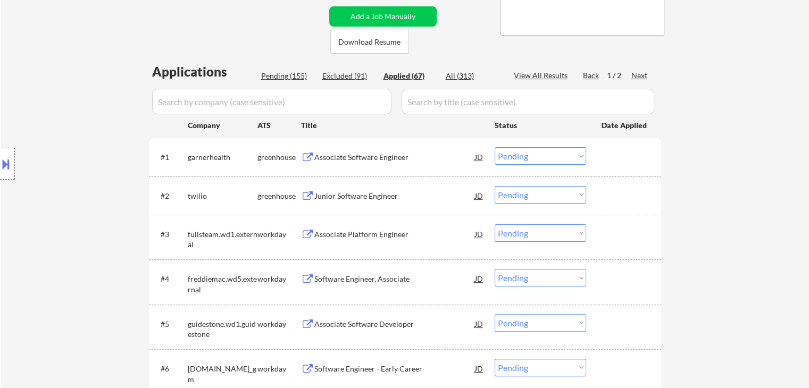
select select ""applied""
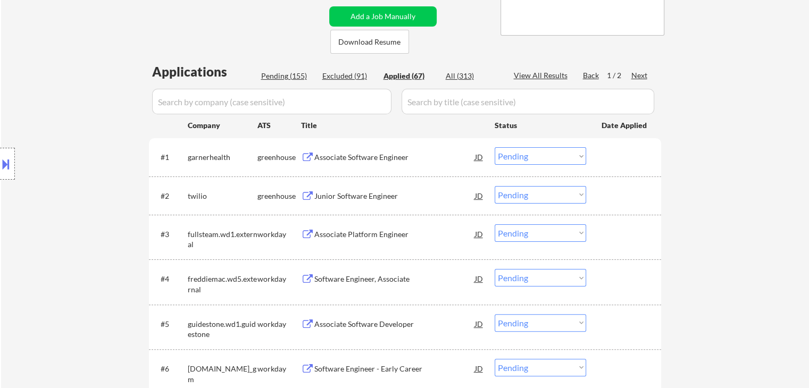
select select ""applied""
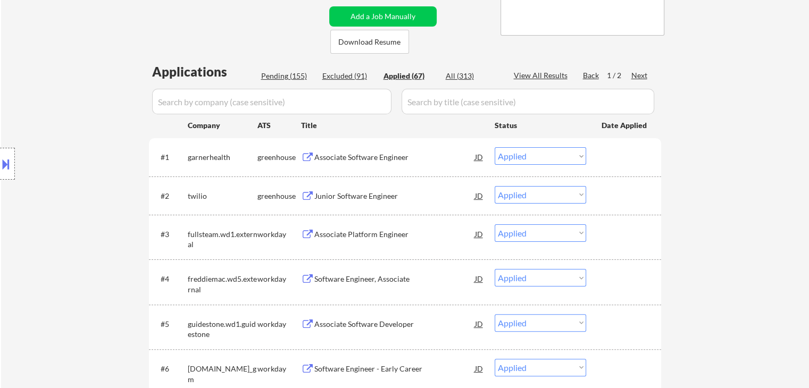
select select ""applied""
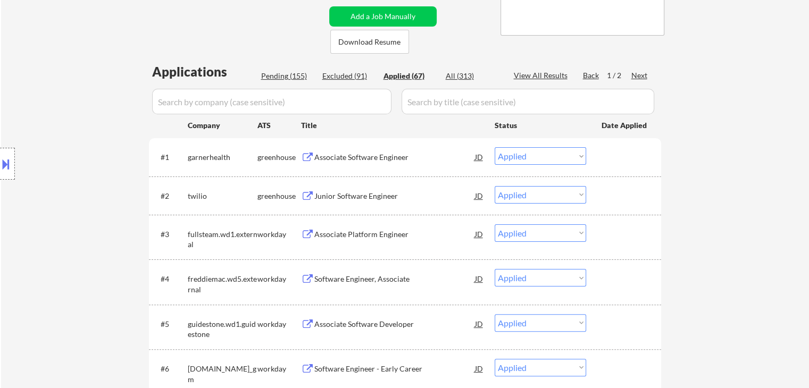
select select ""applied""
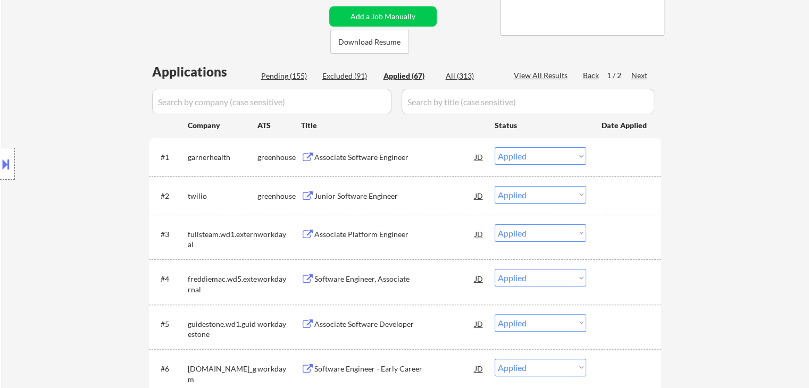
select select ""applied""
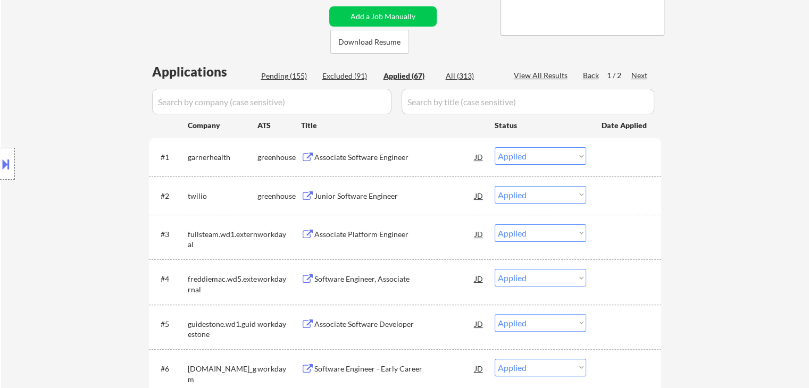
select select ""applied""
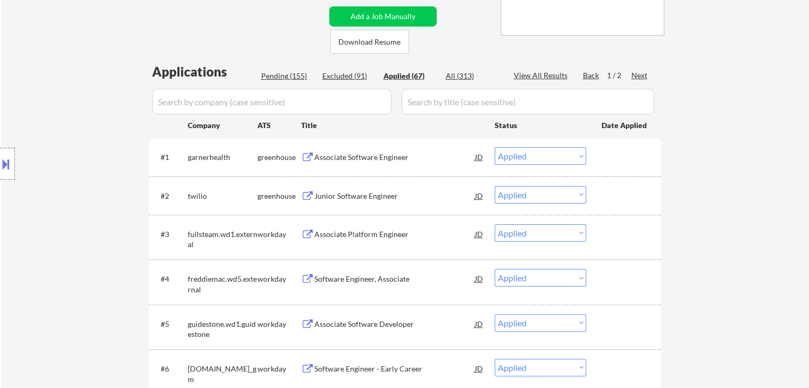
select select ""applied""
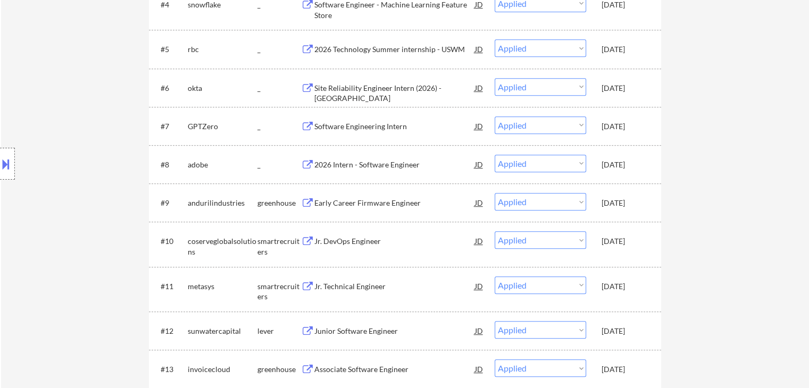
scroll to position [426, 0]
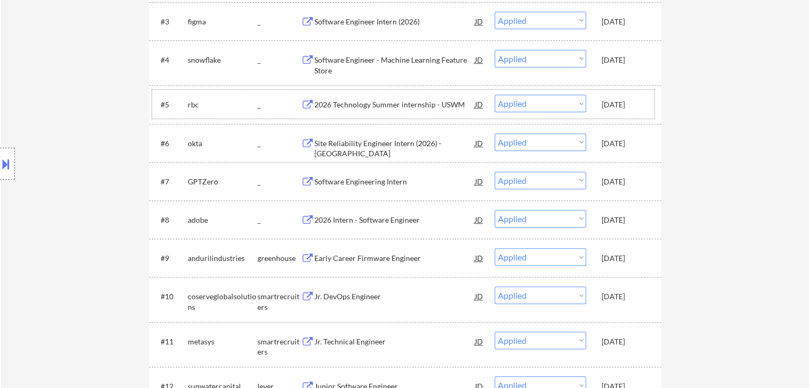
click at [628, 104] on div "[DATE]" at bounding box center [625, 104] width 47 height 11
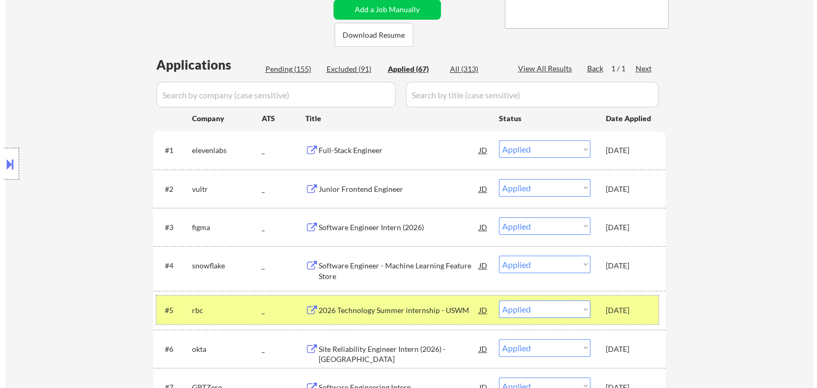
scroll to position [160, 0]
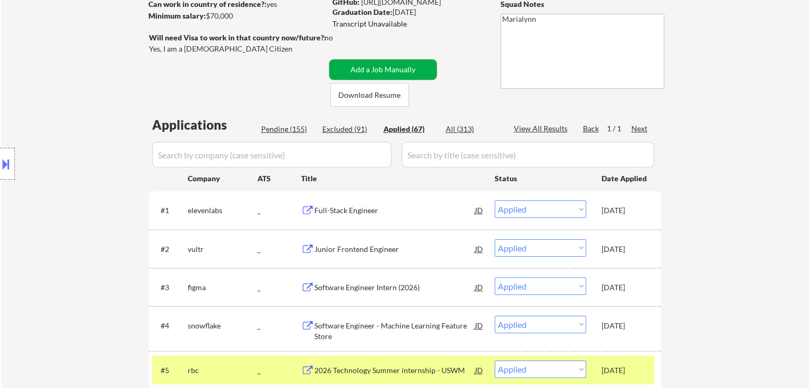
click at [404, 64] on button "Add a Job Manually" at bounding box center [382, 70] width 107 height 20
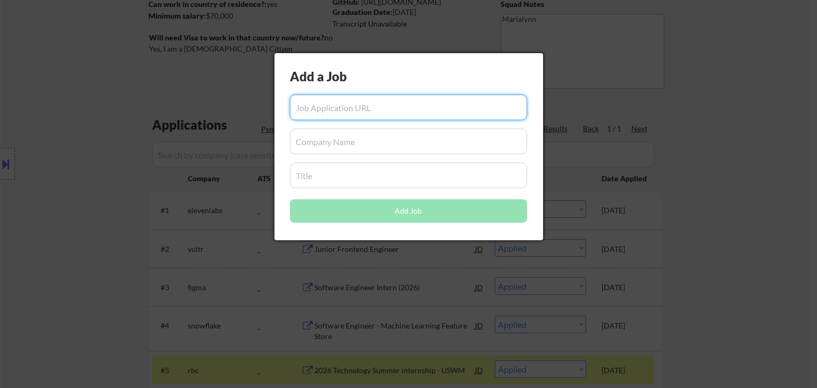
drag, startPoint x: 163, startPoint y: 91, endPoint x: 185, endPoint y: 90, distance: 21.3
click at [169, 91] on div at bounding box center [408, 194] width 817 height 388
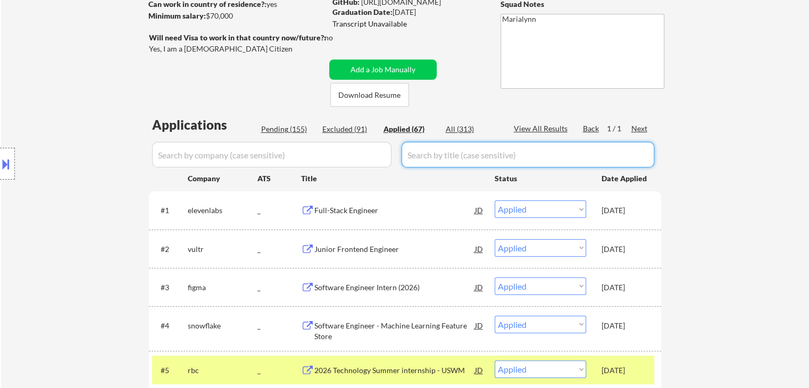
drag, startPoint x: 466, startPoint y: 163, endPoint x: 493, endPoint y: 110, distance: 59.7
click at [466, 163] on input "input" at bounding box center [528, 155] width 253 height 26
click at [455, 155] on input "input" at bounding box center [528, 155] width 253 height 26
paste input "Software Engineer - Campus (Intern & New Grad)"
type input "Software Engineer - Campus (Intern & New Grad)"
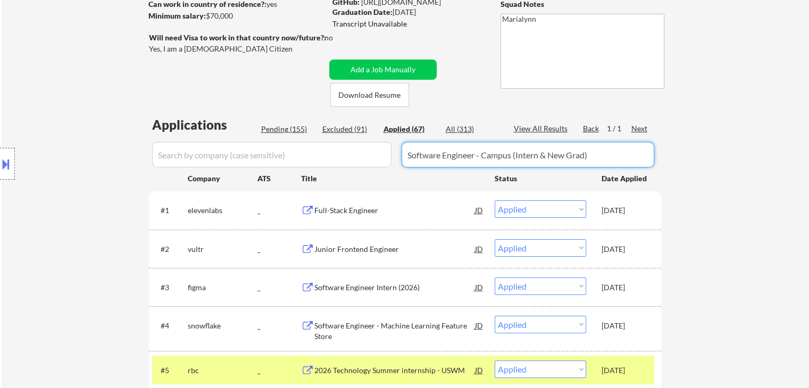
click at [326, 157] on input "input" at bounding box center [271, 155] width 239 height 26
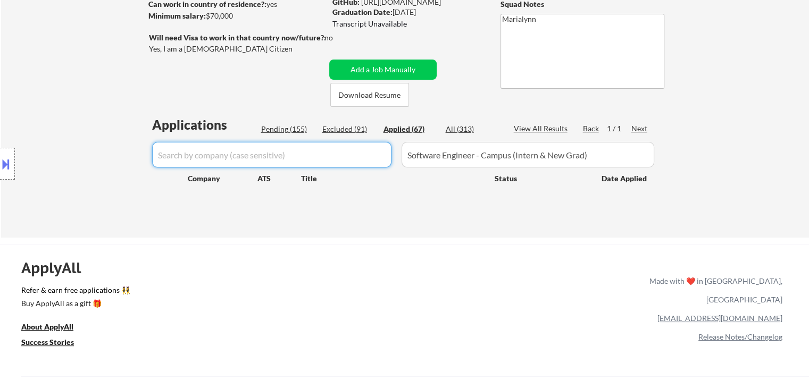
click at [236, 163] on input "input" at bounding box center [271, 155] width 239 height 26
paste input "Ellipsis Labs"
type input "Ellipsis Labs"
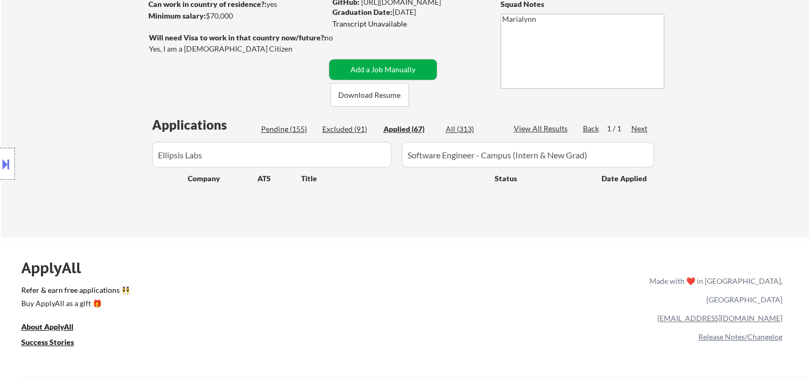
click at [409, 67] on button "Add a Job Manually" at bounding box center [382, 70] width 107 height 20
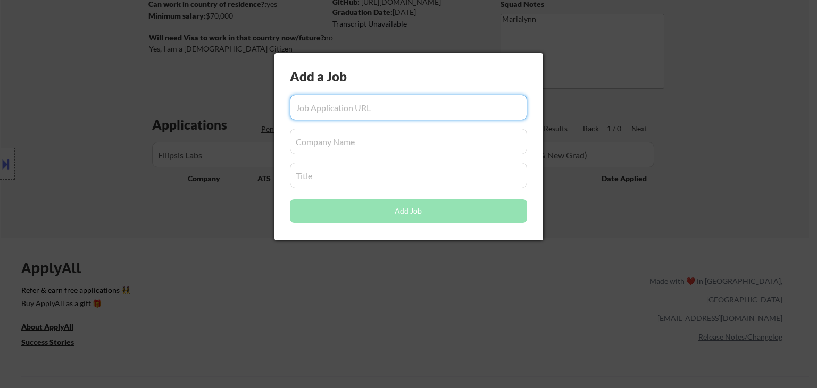
click at [342, 145] on input "input" at bounding box center [408, 142] width 237 height 26
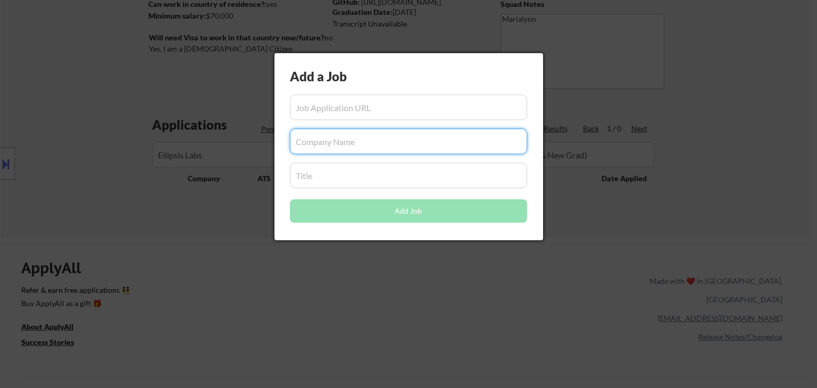
paste input "Ellipsis Labs"
type input "Ellipsis Labs"
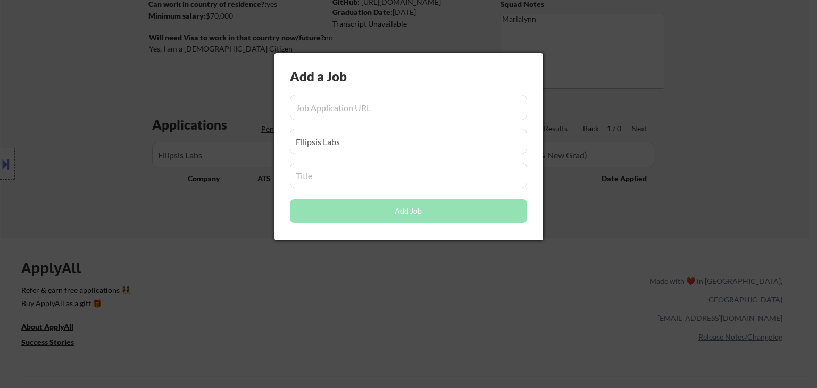
drag, startPoint x: 249, startPoint y: 256, endPoint x: 323, endPoint y: 222, distance: 82.1
click at [250, 256] on div at bounding box center [408, 194] width 817 height 388
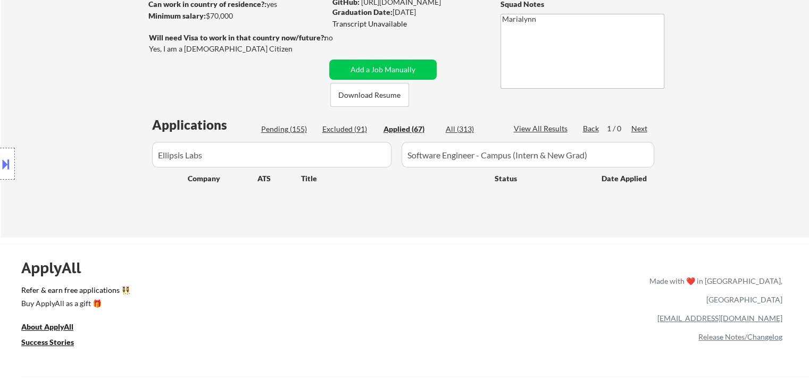
click at [491, 155] on input "input" at bounding box center [528, 155] width 253 height 26
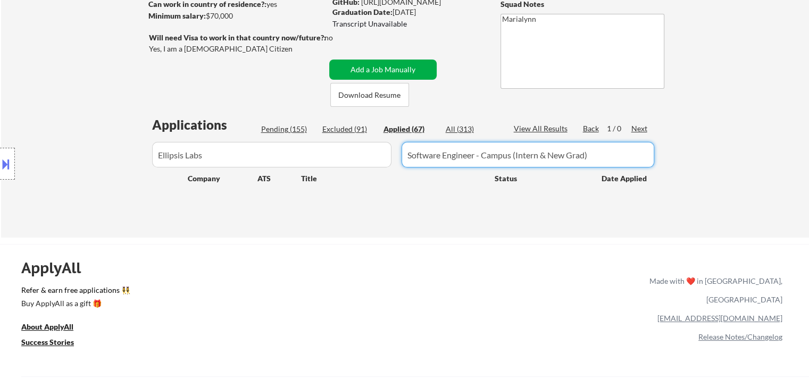
click at [416, 63] on button "Add a Job Manually" at bounding box center [382, 70] width 107 height 20
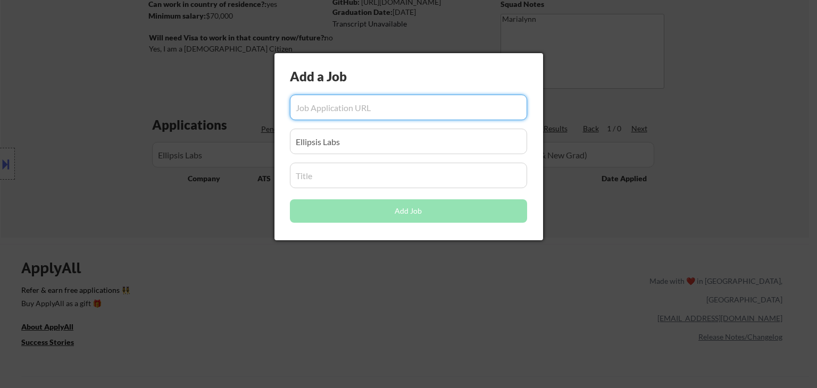
click at [372, 179] on input "input" at bounding box center [408, 176] width 237 height 26
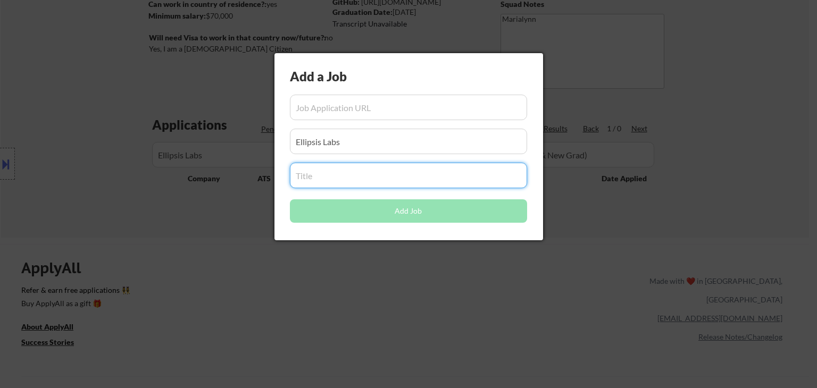
paste input "Software Engineer - Campus (Intern & New Grad)"
type input "Software Engineer - Campus (Intern & New Grad)"
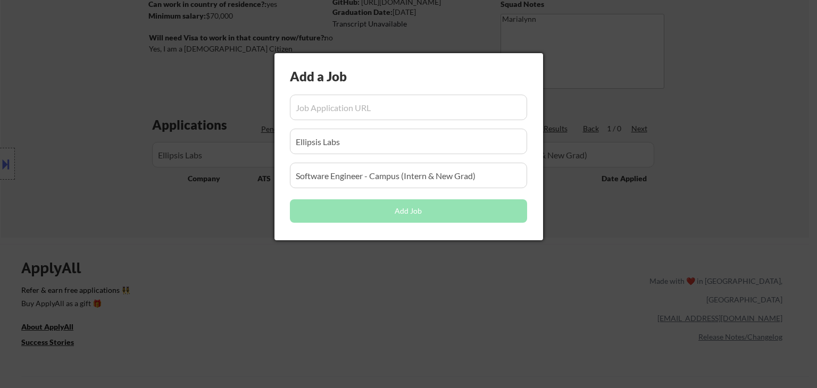
click at [399, 286] on div at bounding box center [408, 194] width 817 height 388
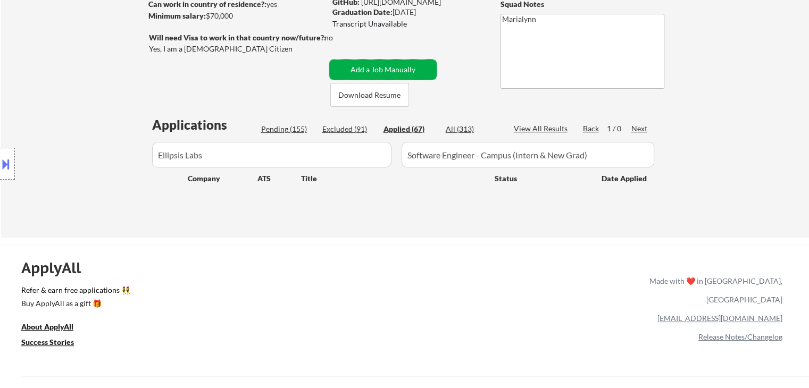
click at [379, 68] on button "Add a Job Manually" at bounding box center [382, 70] width 107 height 20
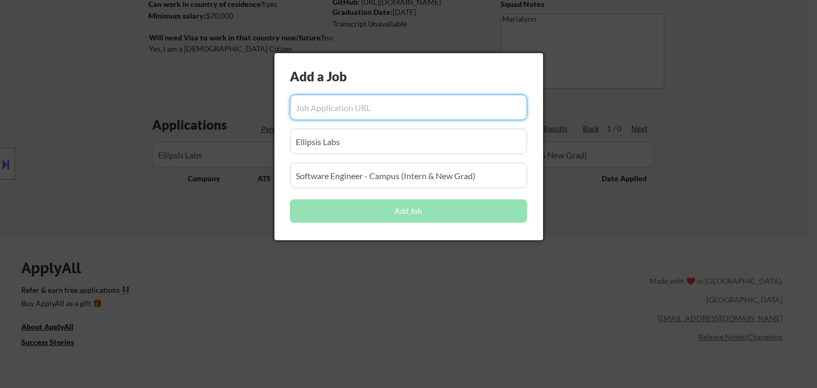
click at [380, 102] on input "input" at bounding box center [408, 108] width 237 height 26
type input "v"
paste input "https://jobs.solana.com/companies/ellipsis-labs/jobs/58302557-software-engineer…"
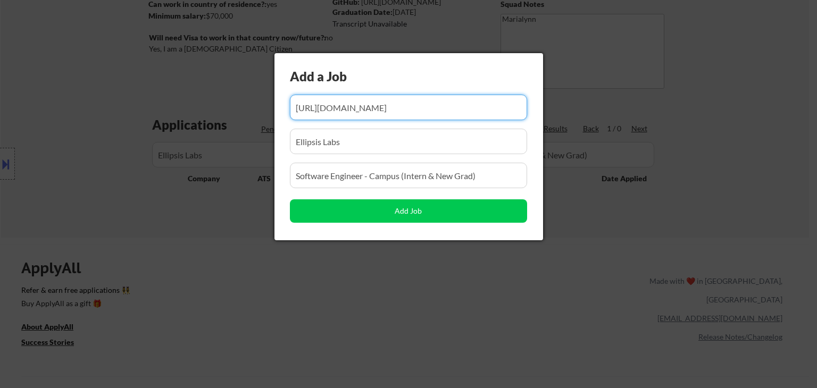
type input "https://jobs.solana.com/companies/ellipsis-labs/jobs/58302557-software-engineer…"
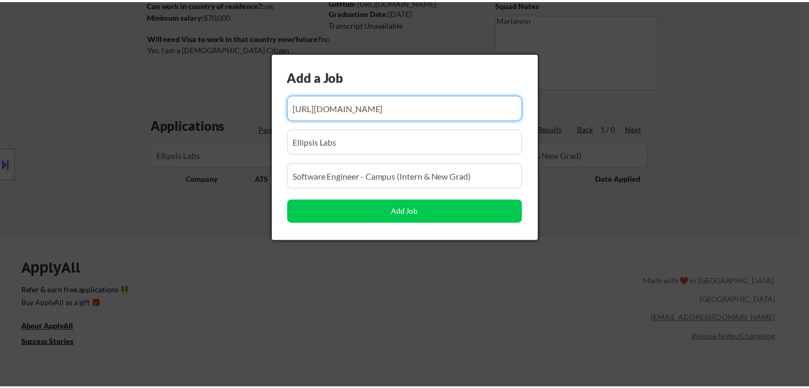
scroll to position [0, 0]
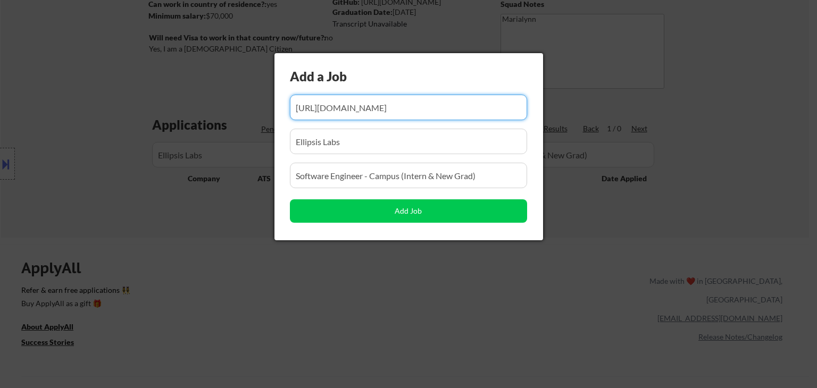
click at [331, 139] on input "input" at bounding box center [408, 142] width 237 height 26
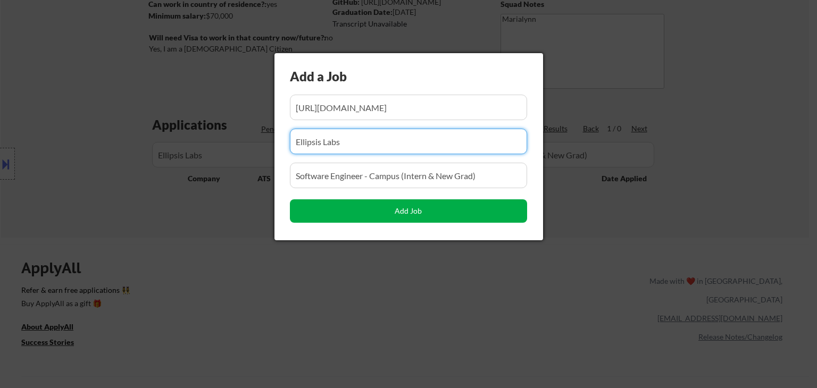
click at [353, 210] on button "Add Job" at bounding box center [408, 211] width 237 height 23
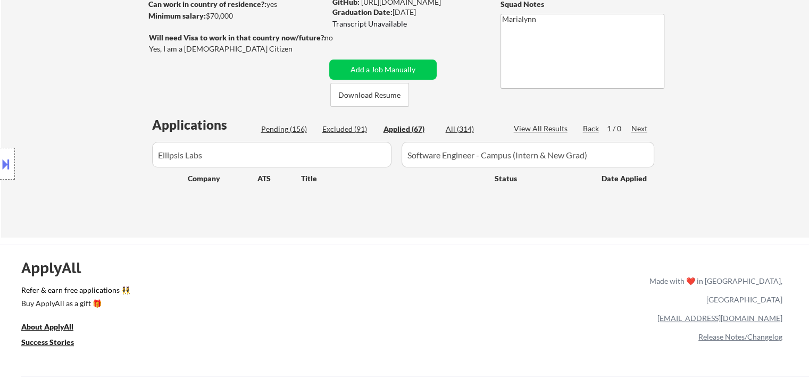
click at [300, 128] on div "Pending (156)" at bounding box center [287, 129] width 53 height 11
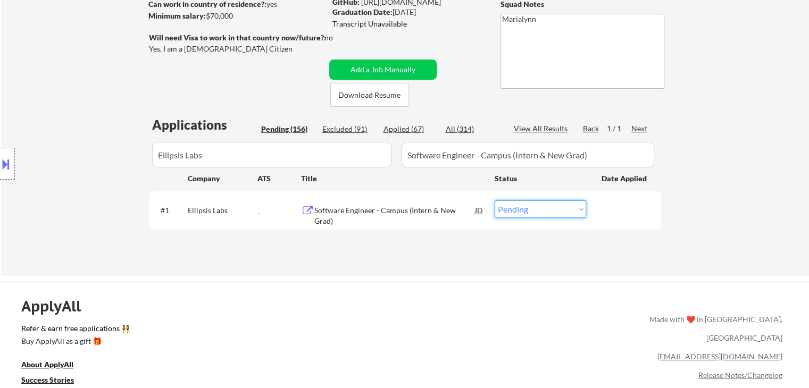
click at [536, 201] on select "Choose an option... Pending Applied Excluded (Questions) Excluded (Expired) Exc…" at bounding box center [541, 210] width 92 height 18
select select ""applied""
click at [495, 201] on select "Choose an option... Pending Applied Excluded (Questions) Excluded (Expired) Exc…" at bounding box center [541, 210] width 92 height 18
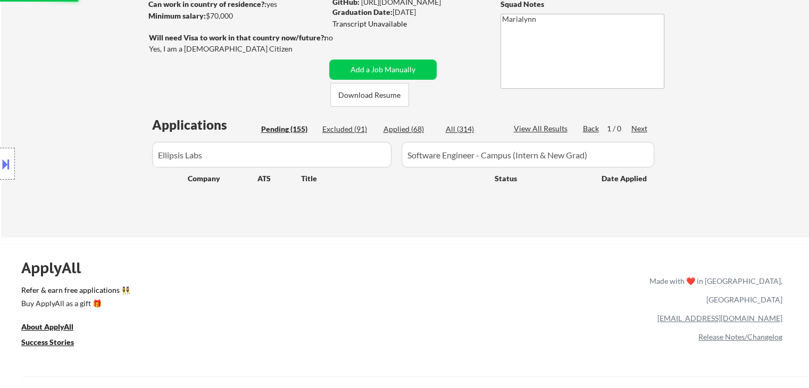
click at [411, 132] on div "Applied (68)" at bounding box center [410, 129] width 53 height 11
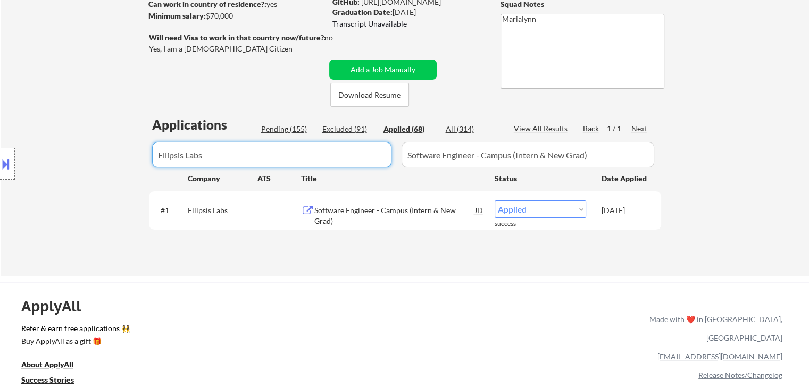
drag, startPoint x: 269, startPoint y: 152, endPoint x: 0, endPoint y: 311, distance: 313.0
click at [0, 279] on div "← Return to /applysquad Mailslurp Inbox Job Search Builder Shivani Rajgopal Use…" at bounding box center [404, 330] width 809 height 981
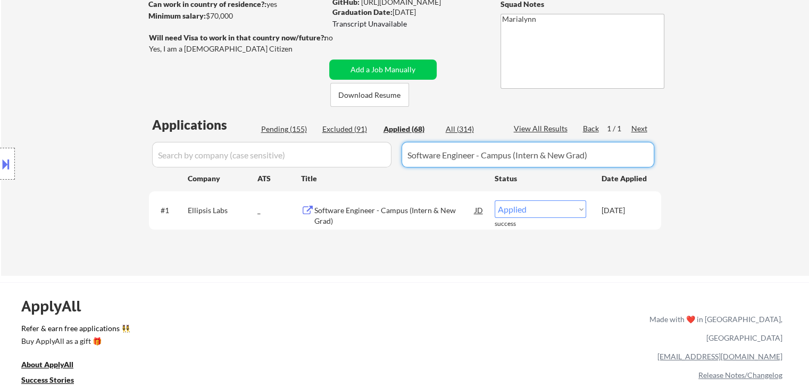
drag, startPoint x: 613, startPoint y: 152, endPoint x: 0, endPoint y: 230, distance: 618.5
click at [0, 228] on body "← Return to /applysquad Mailslurp Inbox Job Search Builder Shivani Rajgopal Use…" at bounding box center [404, 34] width 809 height 388
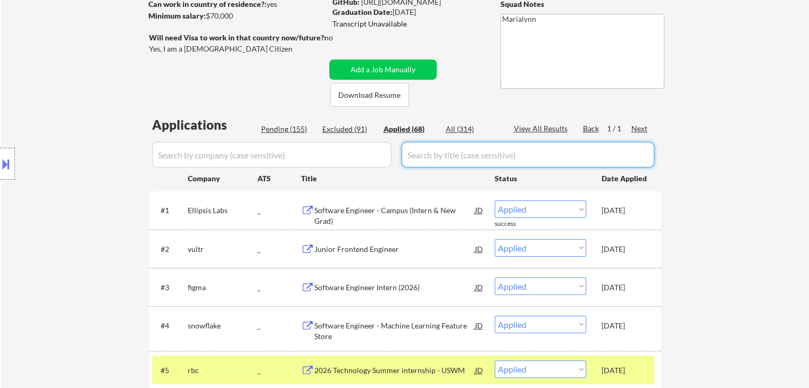
select select ""applied""
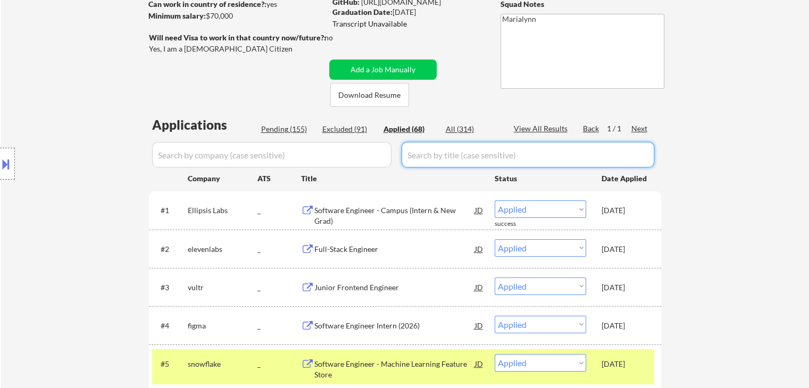
click at [368, 205] on div "Software Engineer - Campus (Intern & New Grad)" at bounding box center [394, 215] width 161 height 21
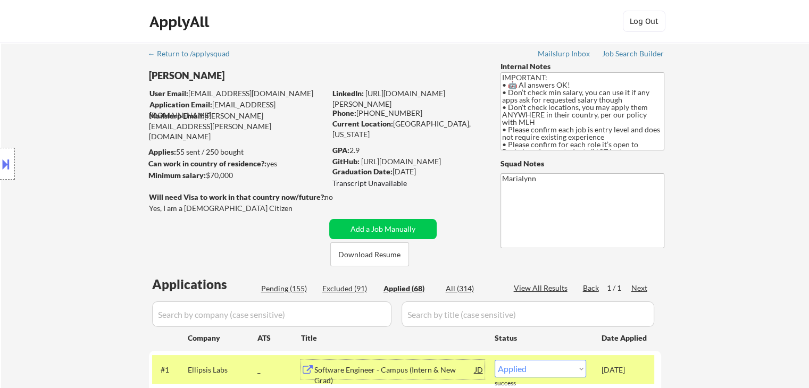
scroll to position [266, 0]
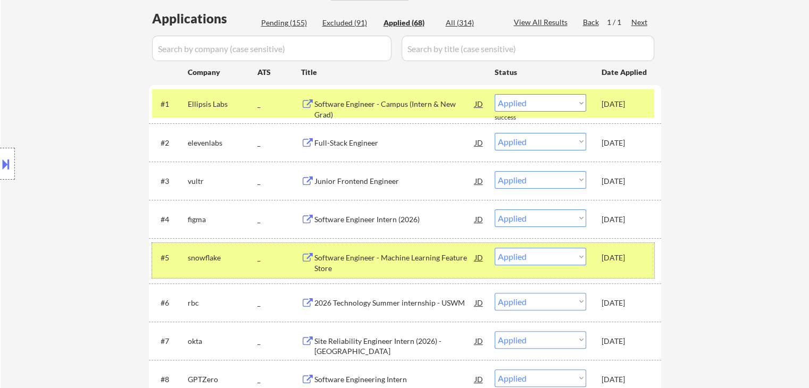
drag, startPoint x: 617, startPoint y: 262, endPoint x: 611, endPoint y: 194, distance: 68.4
click at [615, 260] on div "[DATE]" at bounding box center [625, 258] width 47 height 11
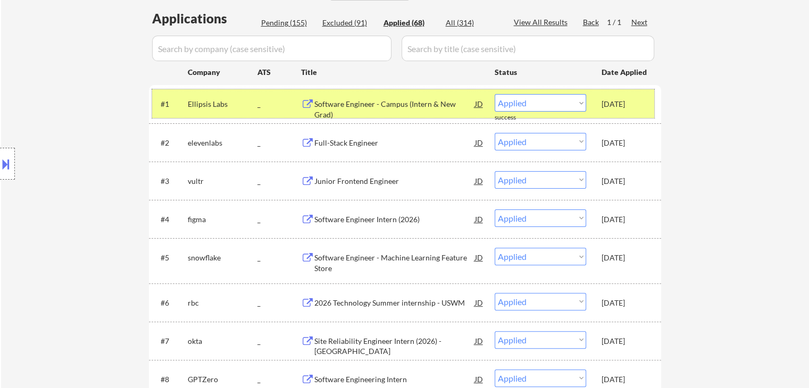
drag, startPoint x: 615, startPoint y: 107, endPoint x: 599, endPoint y: 122, distance: 21.9
click at [617, 107] on div "[DATE]" at bounding box center [625, 104] width 47 height 11
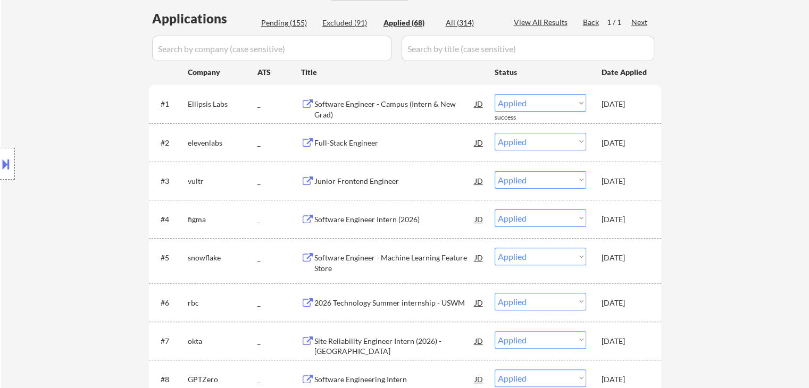
scroll to position [479, 0]
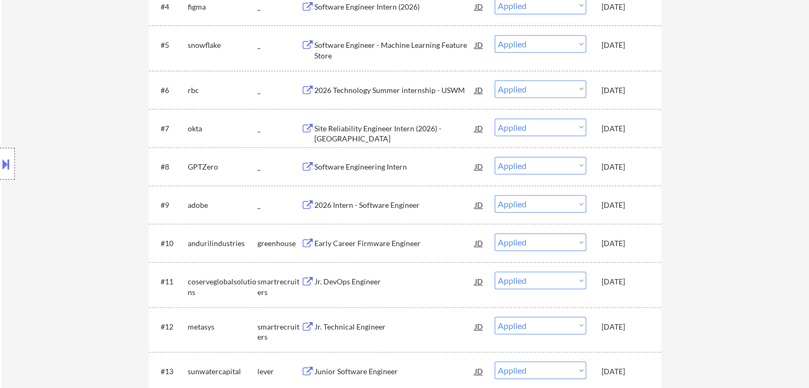
drag, startPoint x: 619, startPoint y: 91, endPoint x: 620, endPoint y: 96, distance: 5.3
click at [619, 91] on div "[DATE]" at bounding box center [625, 90] width 47 height 11
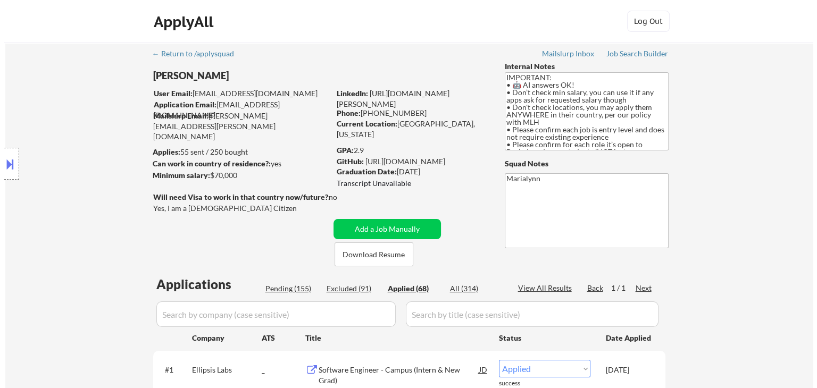
scroll to position [160, 0]
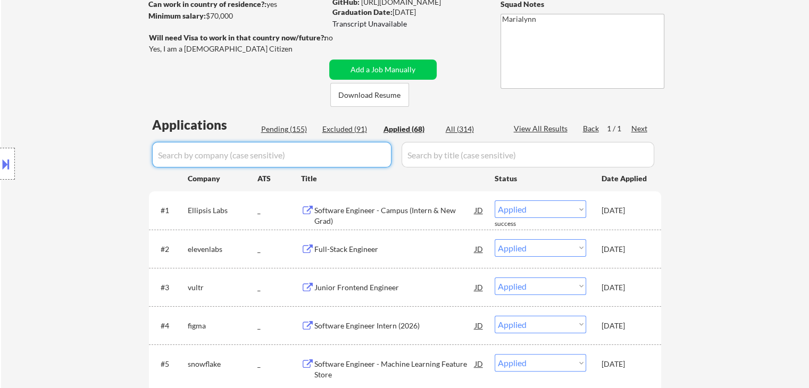
click at [343, 153] on input "input" at bounding box center [271, 155] width 239 height 26
paste input "SkyTrade"
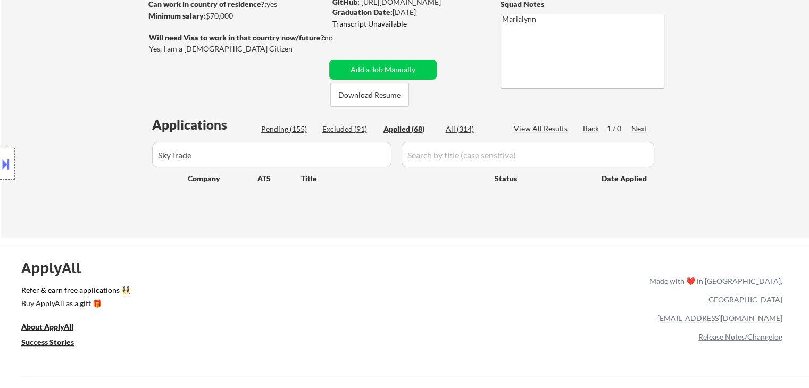
click at [195, 157] on input "input" at bounding box center [271, 155] width 239 height 26
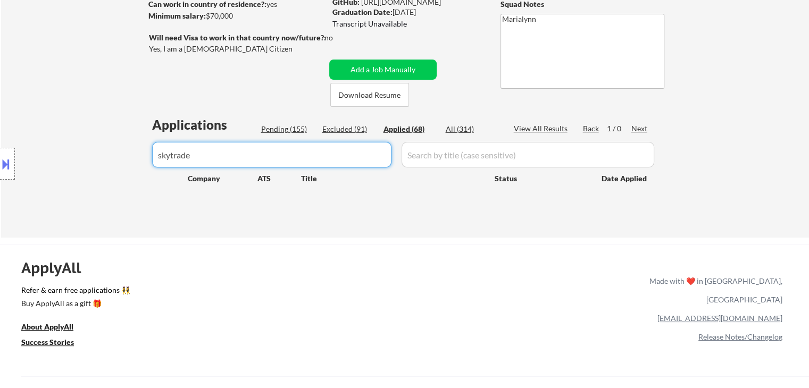
type input "skytrade"
drag, startPoint x: 477, startPoint y: 128, endPoint x: 468, endPoint y: 132, distance: 9.5
click at [475, 130] on div "All (314)" at bounding box center [472, 129] width 53 height 11
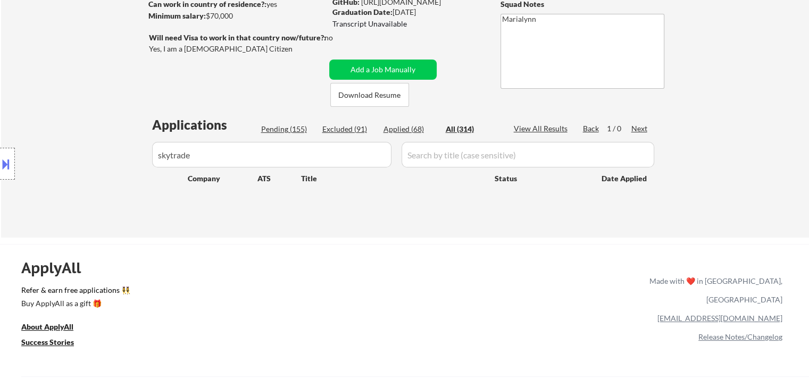
click at [472, 130] on div "All (314)" at bounding box center [472, 129] width 53 height 11
click at [405, 64] on button "Add a Job Manually" at bounding box center [382, 70] width 107 height 20
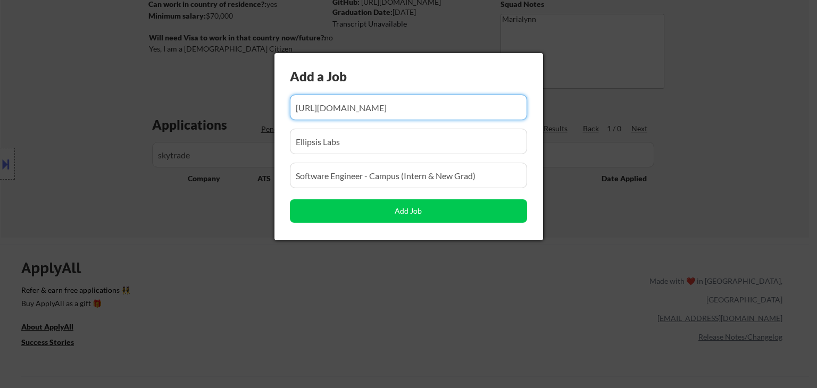
scroll to position [0, 211]
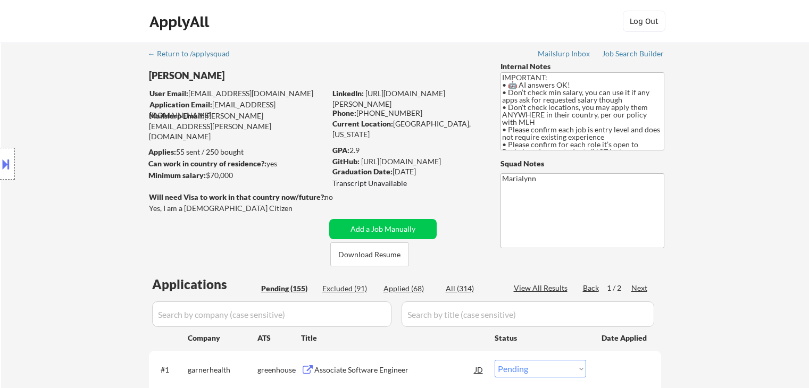
select select ""pending""
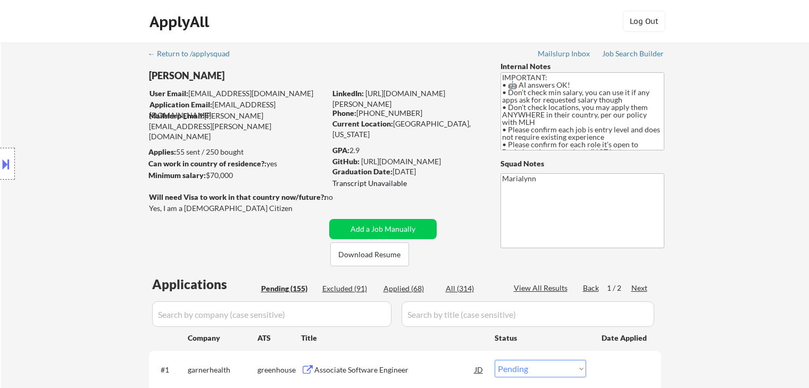
select select ""pending""
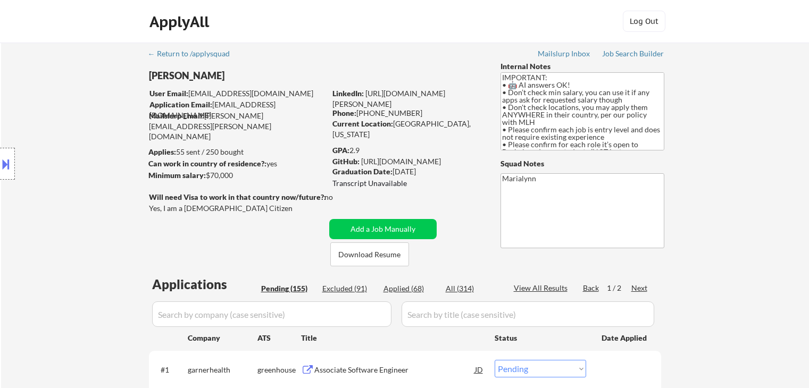
select select ""pending""
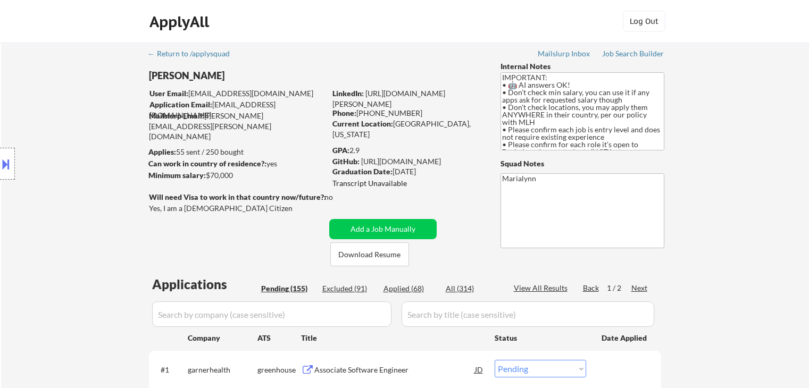
select select ""pending""
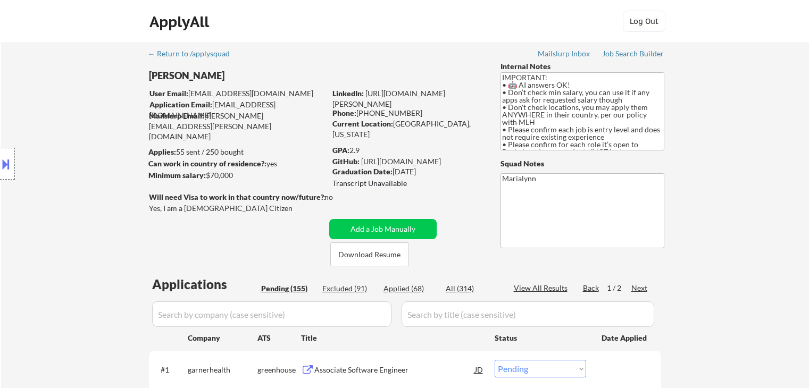
select select ""pending""
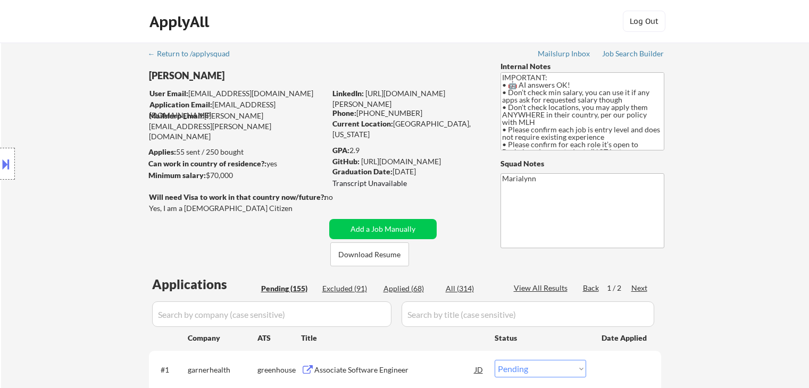
select select ""pending""
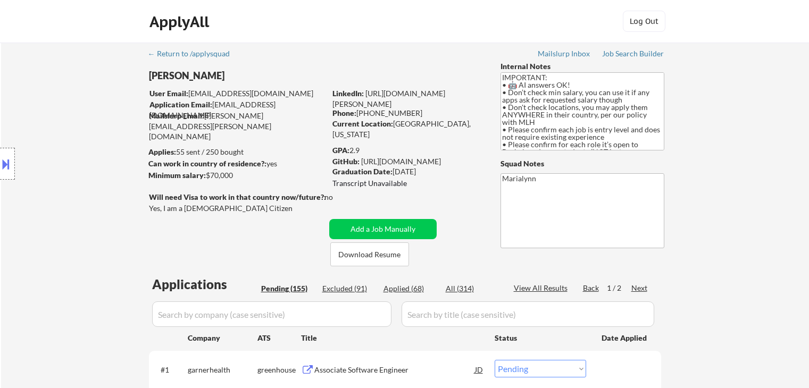
select select ""pending""
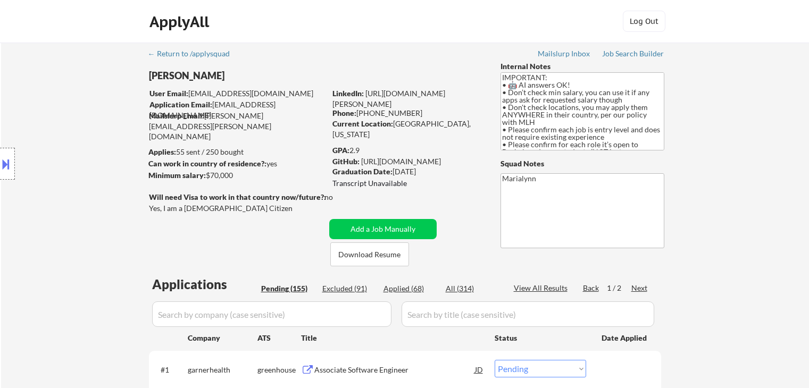
select select ""pending""
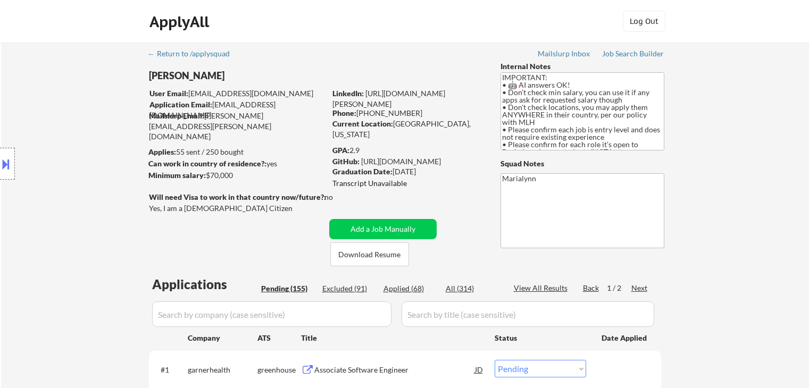
select select ""pending""
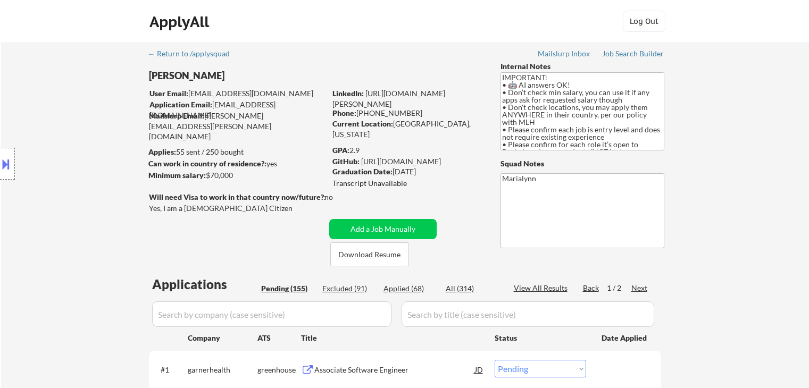
select select ""pending""
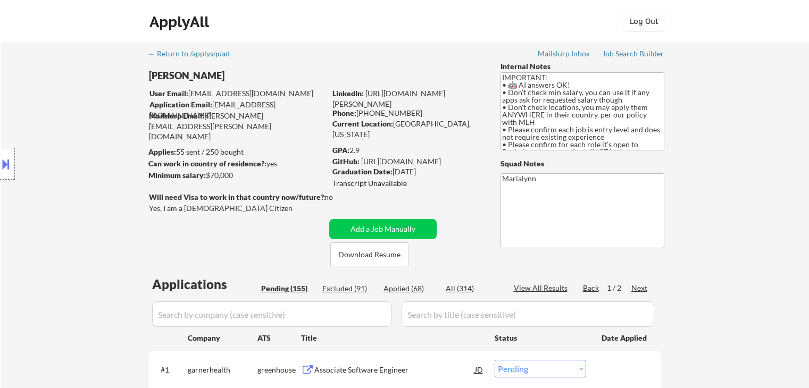
select select ""pending""
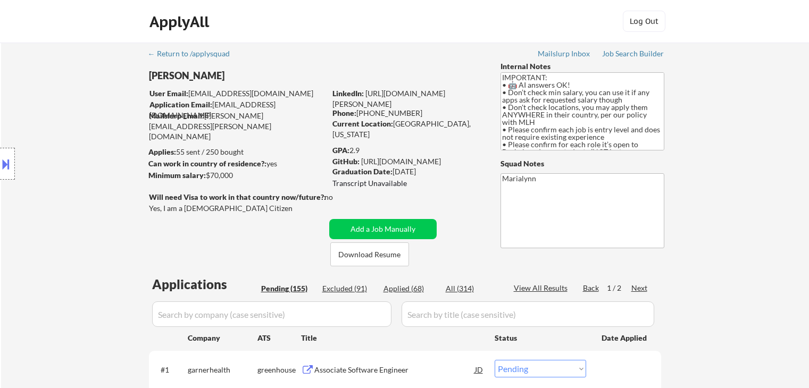
select select ""pending""
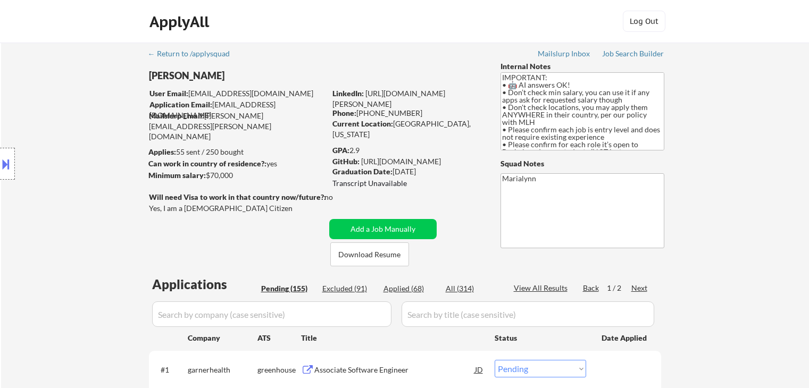
select select ""pending""
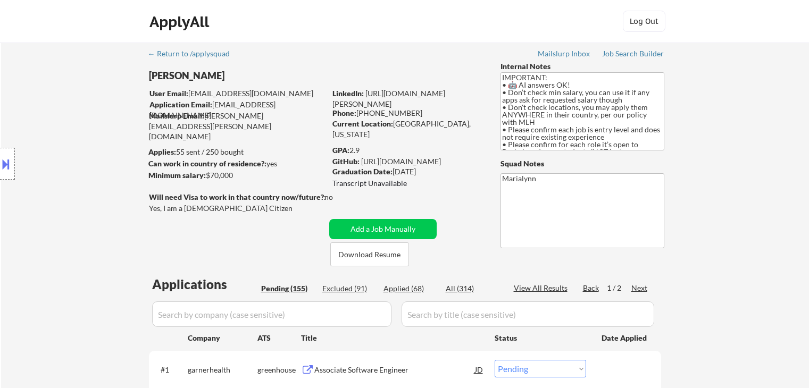
select select ""pending""
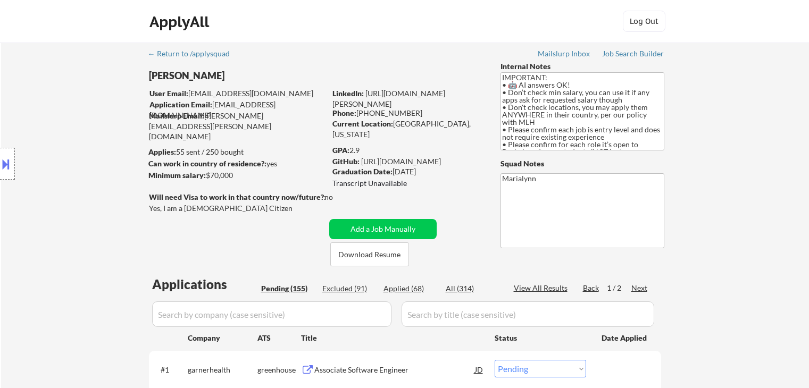
select select ""pending""
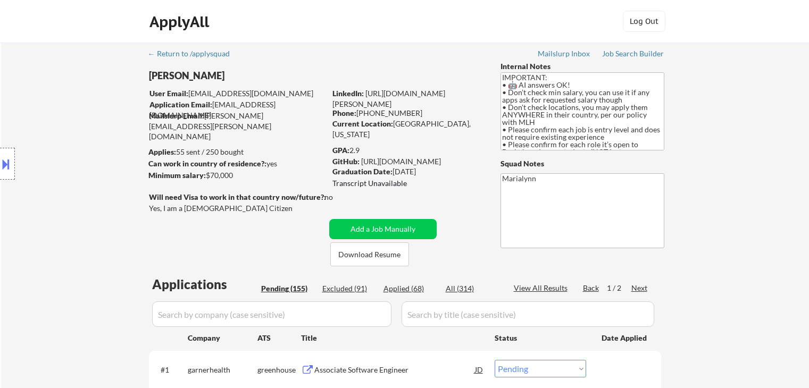
select select ""pending""
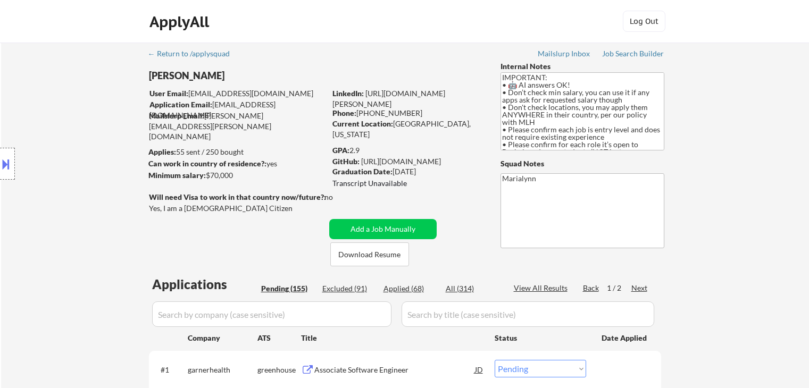
select select ""pending""
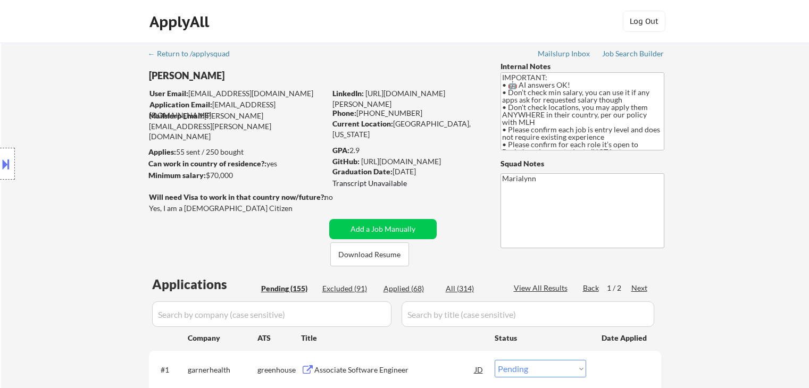
select select ""pending""
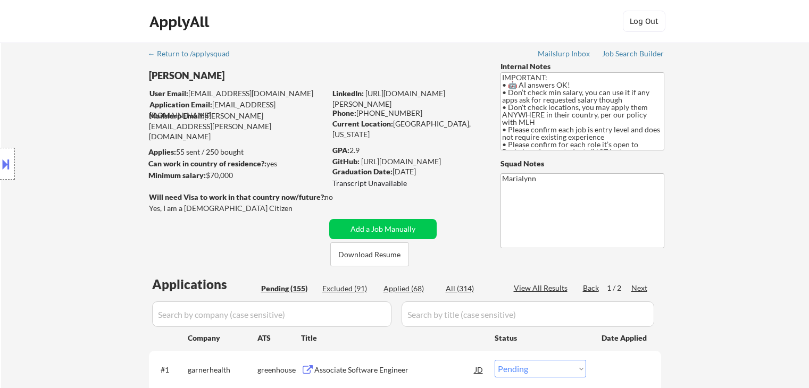
select select ""pending""
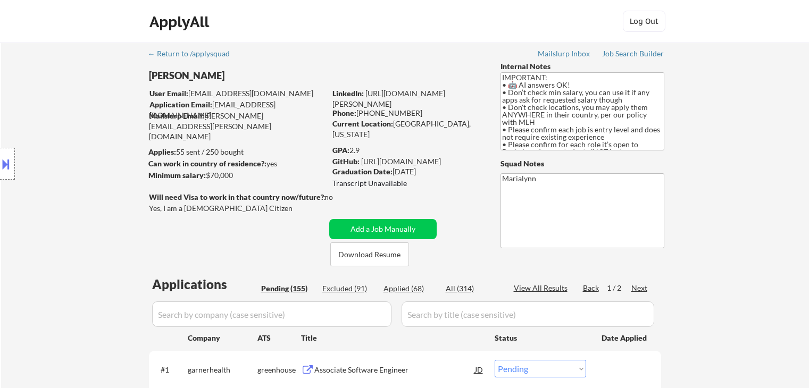
select select ""pending""
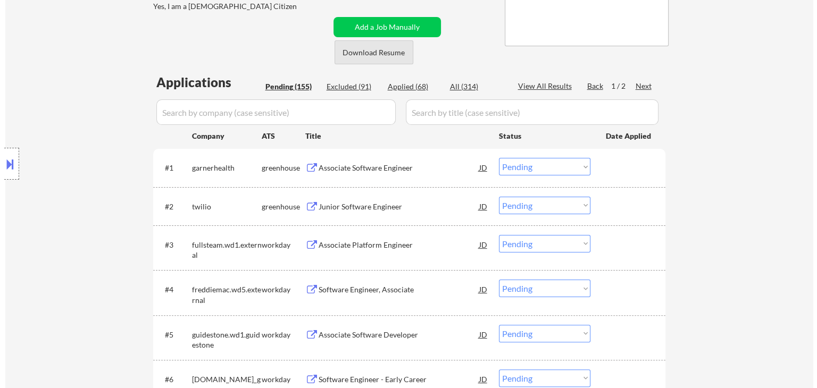
scroll to position [160, 0]
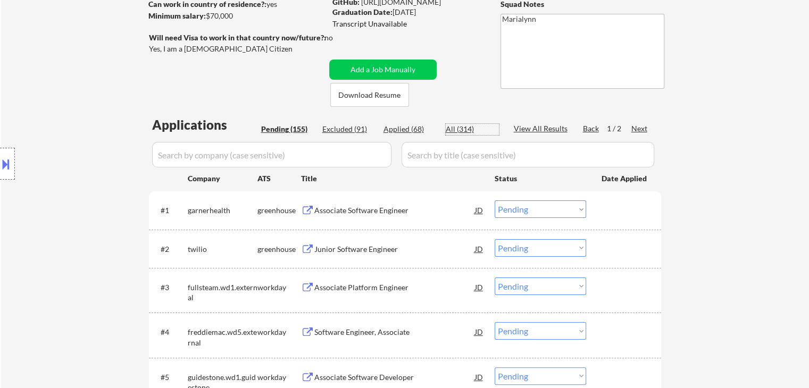
click at [463, 131] on div "All (314)" at bounding box center [472, 129] width 53 height 11
select select ""applied""
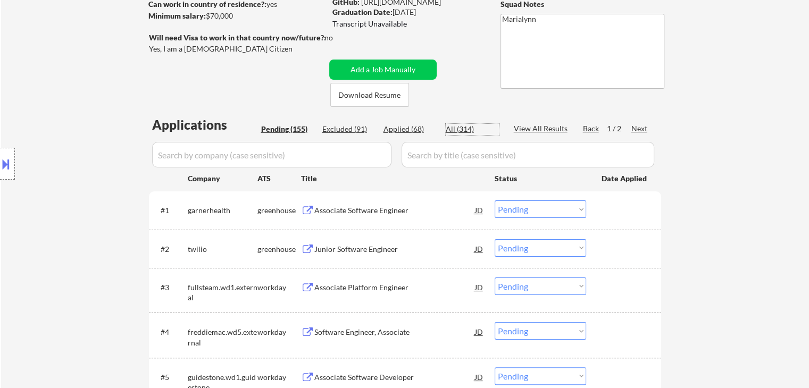
select select ""excluded__expired_""
select select ""applied""
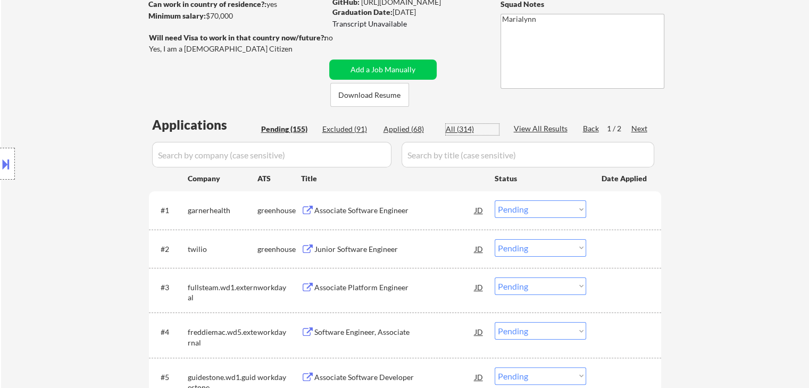
select select ""applied""
select select ""excluded""
select select ""applied""
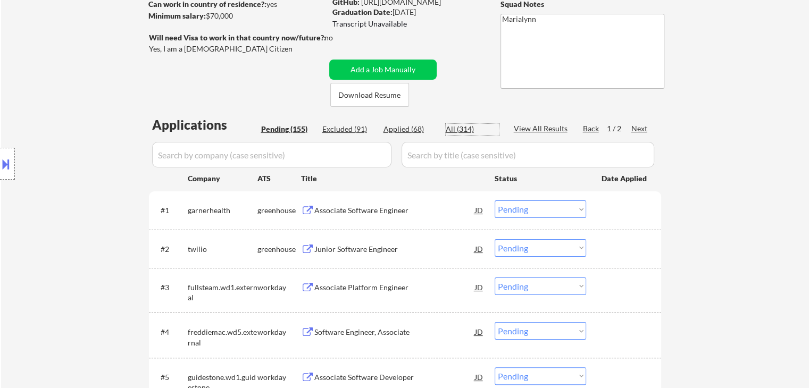
select select ""applied""
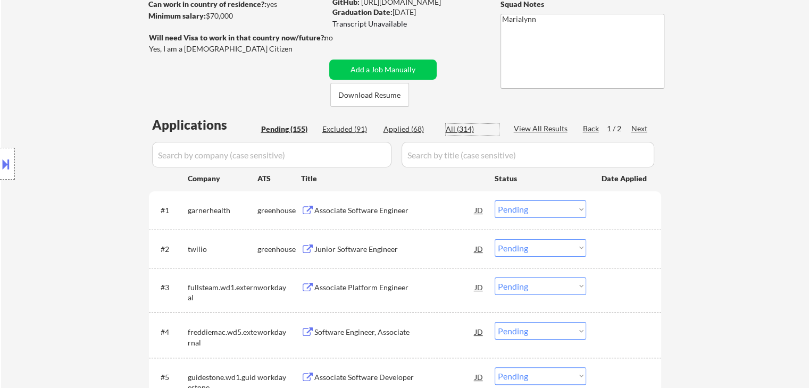
select select ""applied""
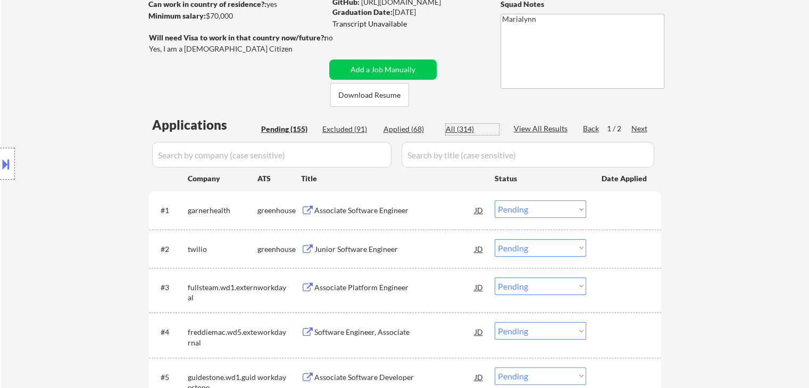
select select ""applied""
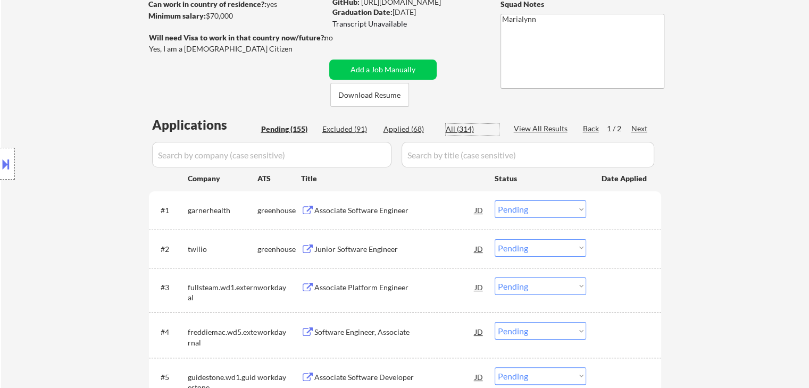
select select ""applied""
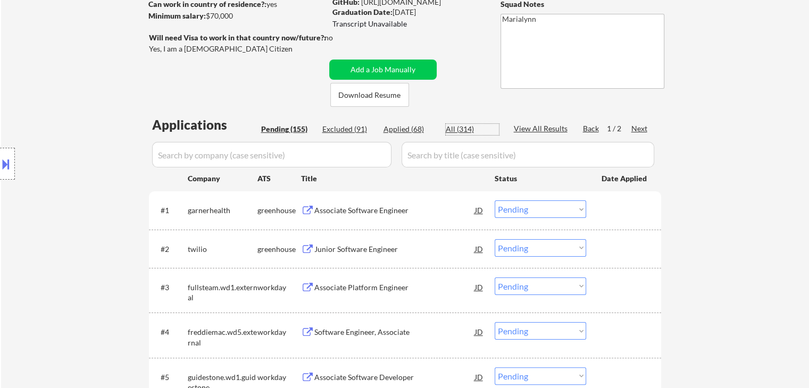
select select ""applied""
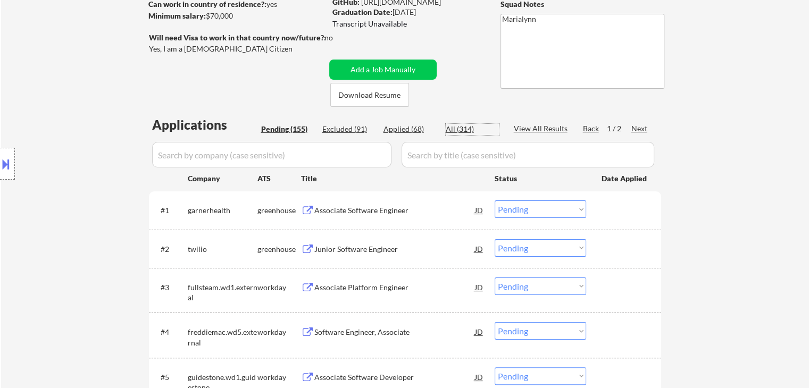
select select ""applied""
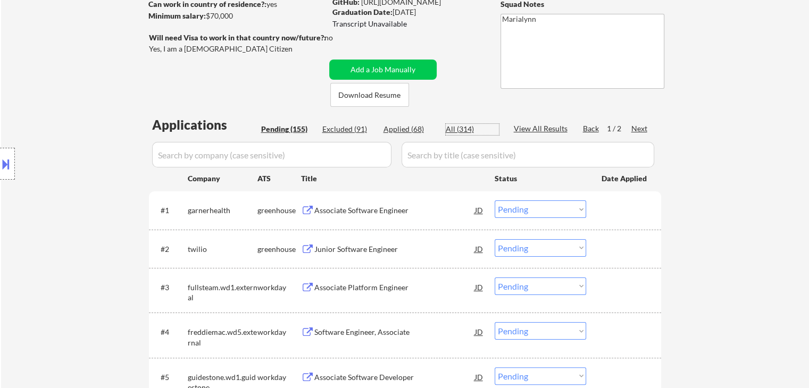
select select ""applied""
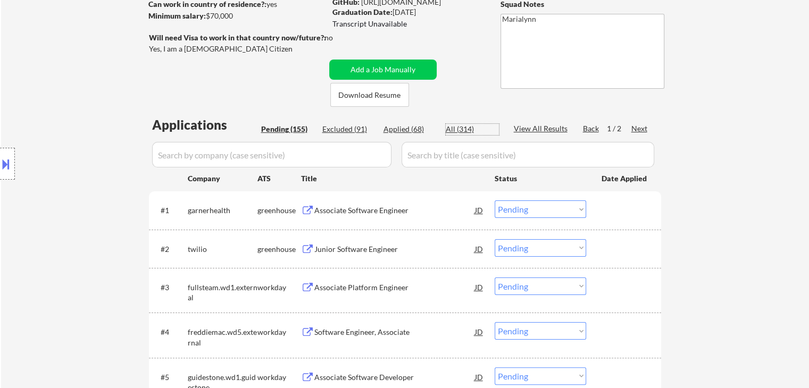
select select ""applied""
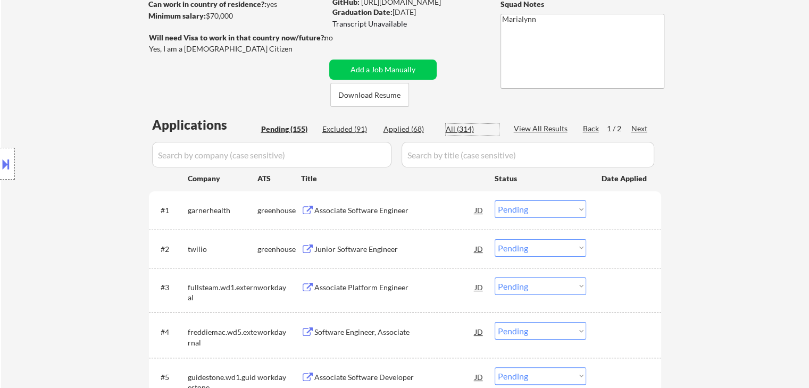
select select ""applied""
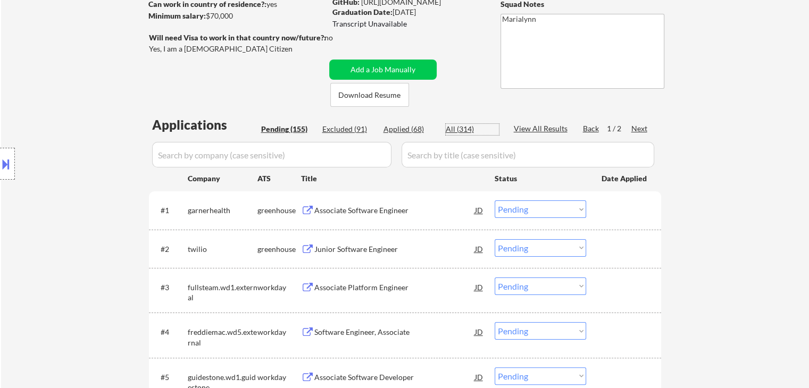
select select ""applied""
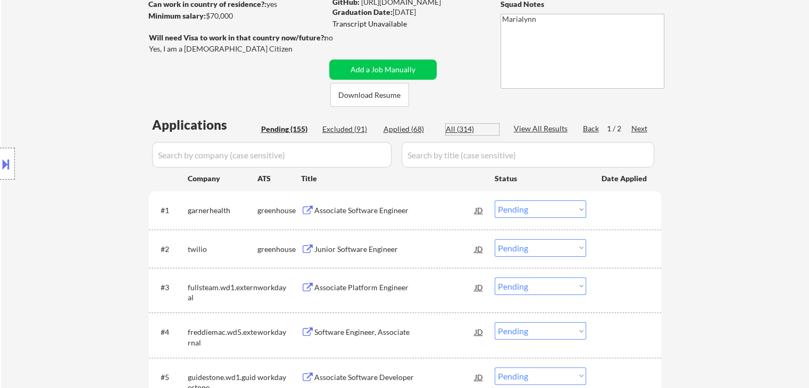
select select ""applied""
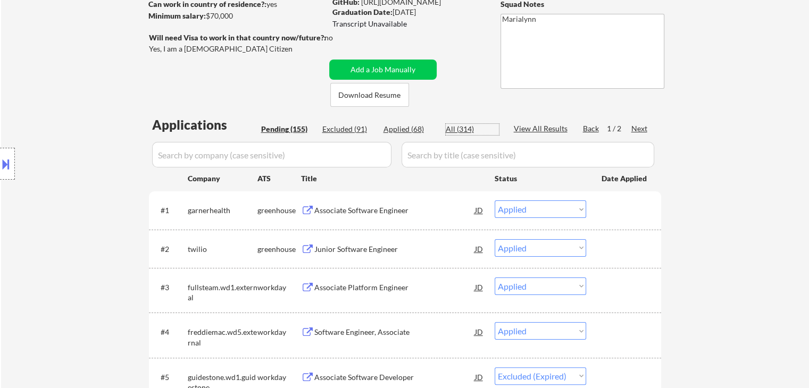
select select ""applied""
select select ""excluded__expired_""
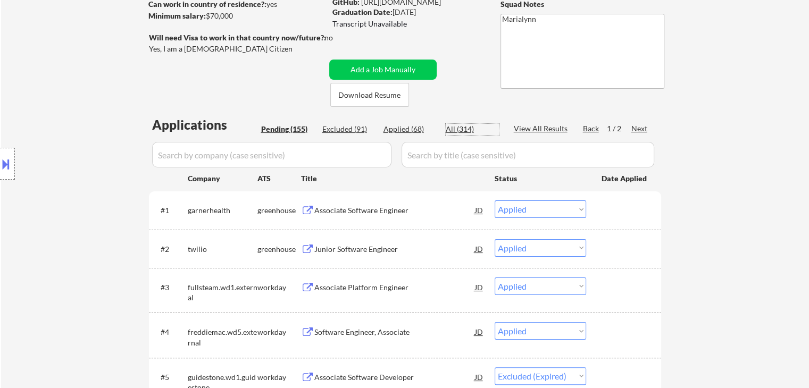
select select ""excluded__expired_""
select select ""excluded__bad_match_""
select select ""excluded__location_""
select select ""excluded""
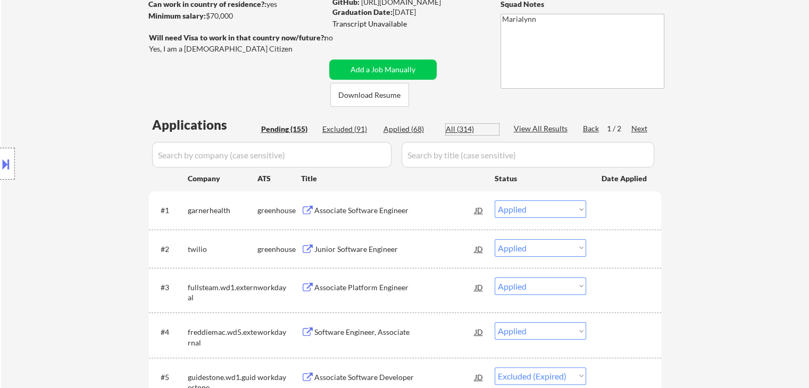
select select ""excluded""
select select ""excluded__expired_""
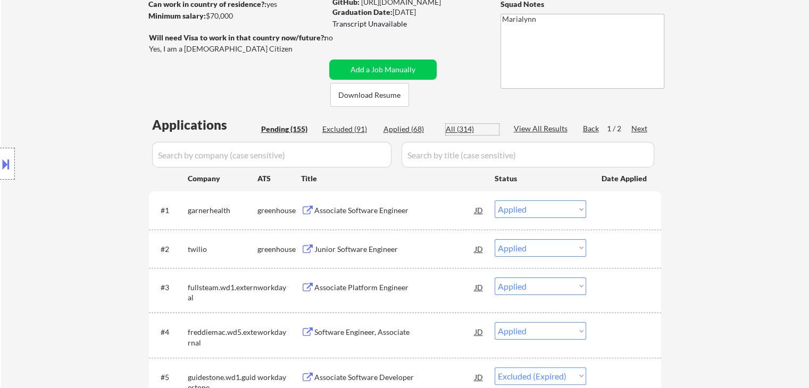
select select ""excluded__expired_""
select select ""excluded__bad_match_""
select select ""excluded__expired_""
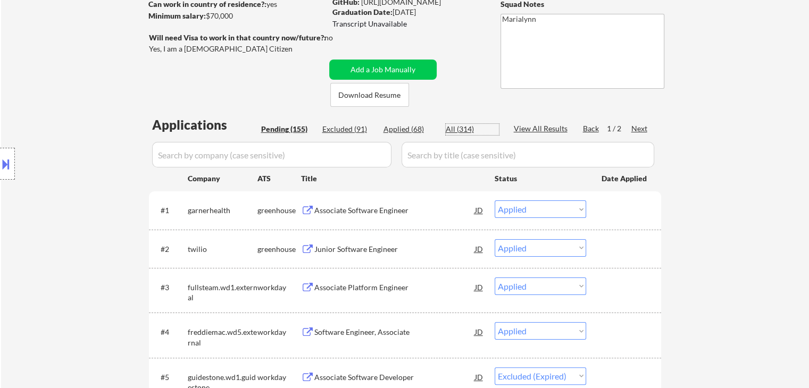
select select ""excluded__expired_""
select select ""excluded""
select select ""excluded__expired_""
select select ""excluded""
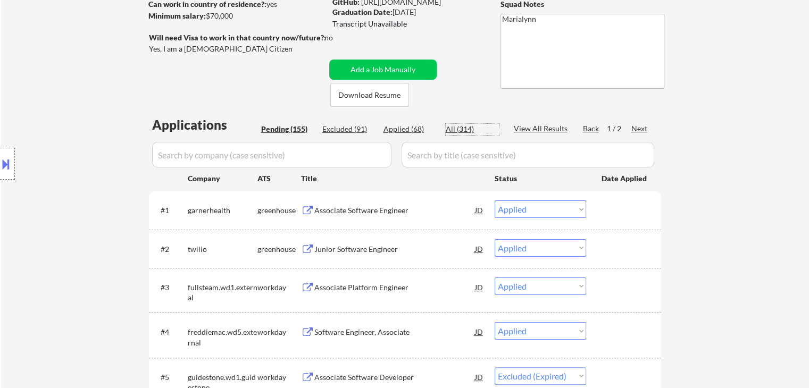
select select ""excluded__expired_""
select select ""excluded__bad_match_""
select select ""excluded__expired_""
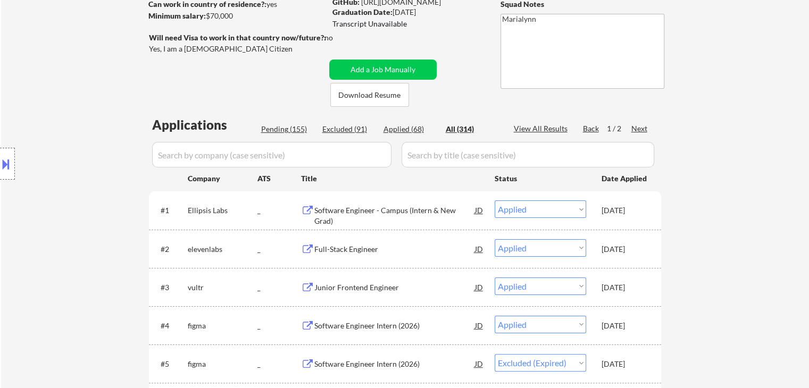
click at [310, 154] on input "input" at bounding box center [271, 155] width 239 height 26
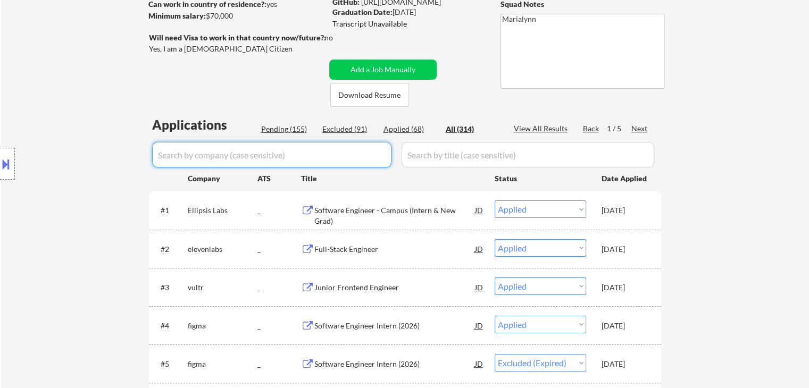
paste input "SkyTrade"
type input "SkyTrade"
click at [451, 153] on input "input" at bounding box center [528, 155] width 253 height 26
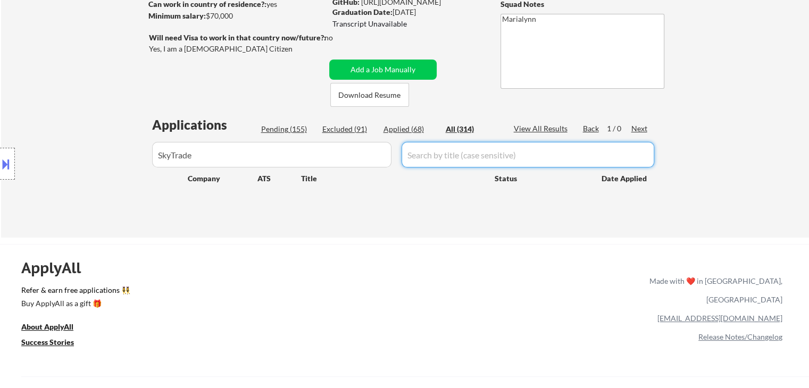
click at [443, 162] on input "input" at bounding box center [528, 155] width 253 height 26
paste input "Blockchain and Full Stack Engineer Intern"
type input "Blockchain and Full Stack Engineer Intern"
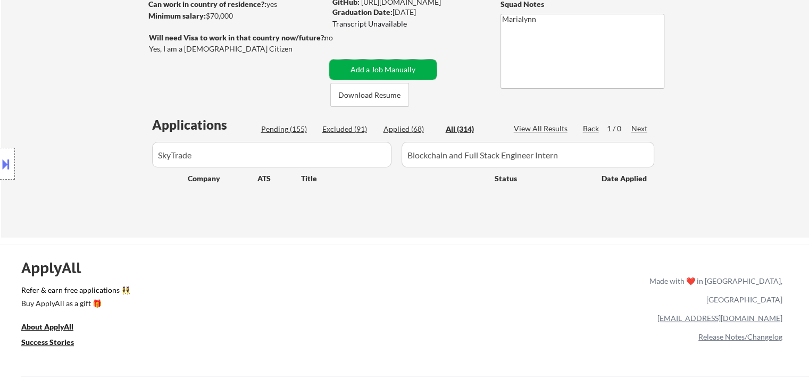
click at [395, 68] on button "Add a Job Manually" at bounding box center [382, 70] width 107 height 20
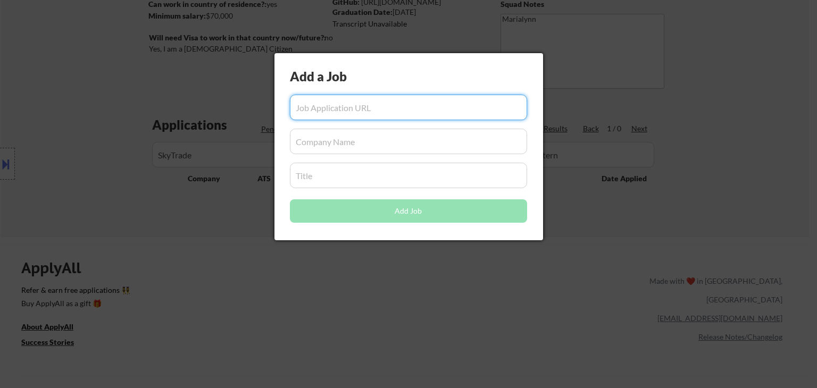
click at [333, 181] on input "input" at bounding box center [408, 176] width 237 height 26
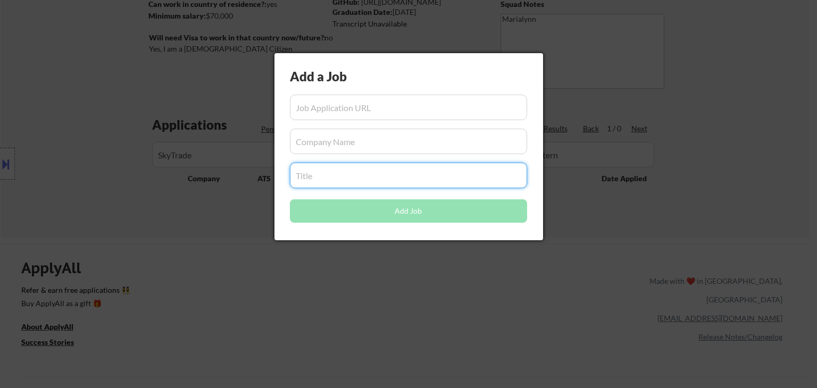
paste input "Blockchain and Full Stack Engineer Intern"
type input "Blockchain and Full Stack Engineer Intern"
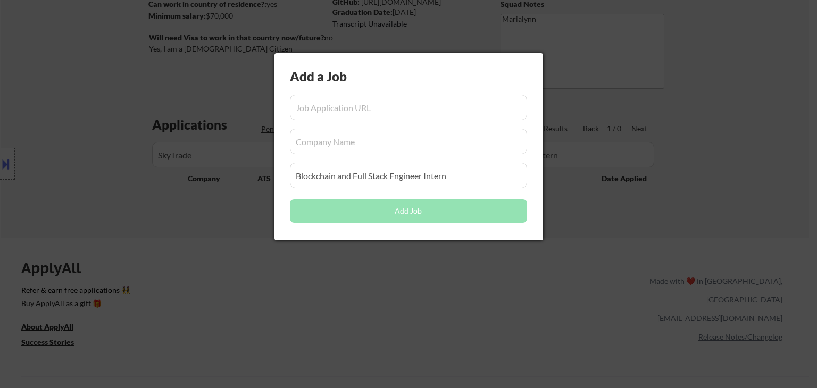
drag, startPoint x: 292, startPoint y: 292, endPoint x: 222, endPoint y: 211, distance: 106.8
click at [287, 286] on div at bounding box center [408, 194] width 817 height 388
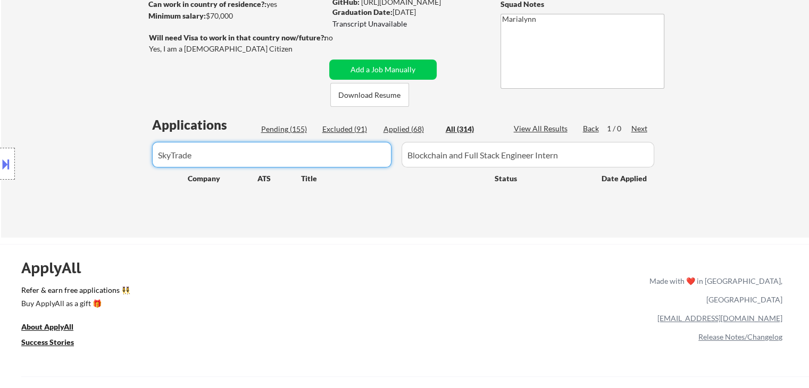
drag, startPoint x: 213, startPoint y: 159, endPoint x: 0, endPoint y: 161, distance: 213.4
click at [0, 161] on body "← Return to /applysquad Mailslurp Inbox Job Search Builder Shivani Rajgopal Use…" at bounding box center [404, 34] width 809 height 388
click at [423, 64] on button "Add a Job Manually" at bounding box center [382, 70] width 107 height 20
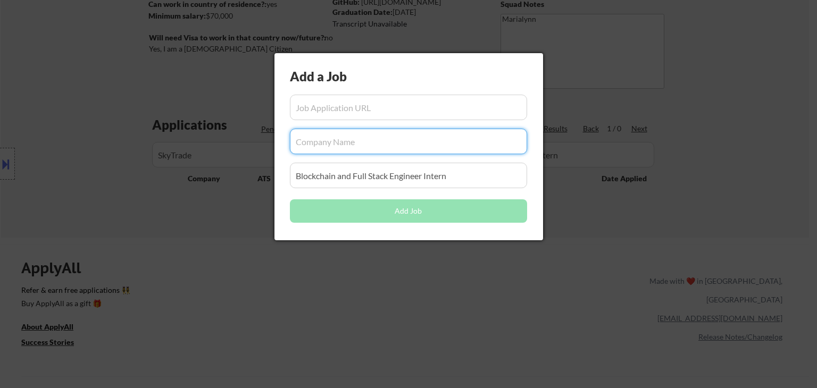
click at [372, 137] on input "input" at bounding box center [408, 142] width 237 height 26
paste input "SkyTrade"
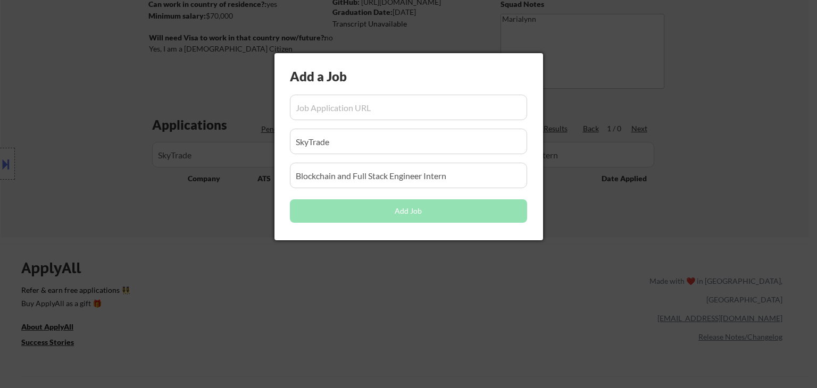
click at [392, 307] on div at bounding box center [408, 194] width 817 height 388
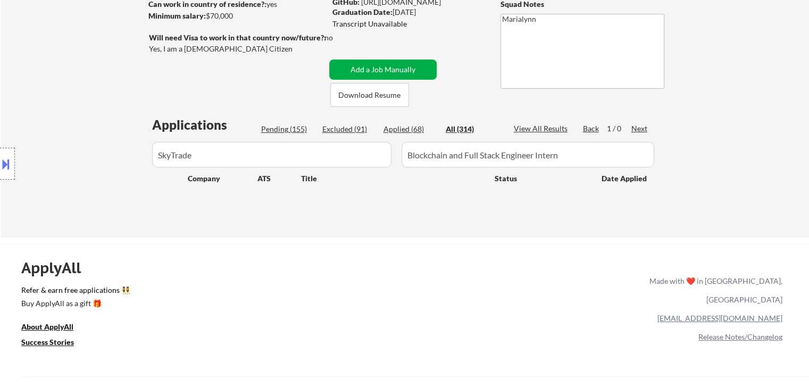
click at [385, 69] on button "Add a Job Manually" at bounding box center [382, 70] width 107 height 20
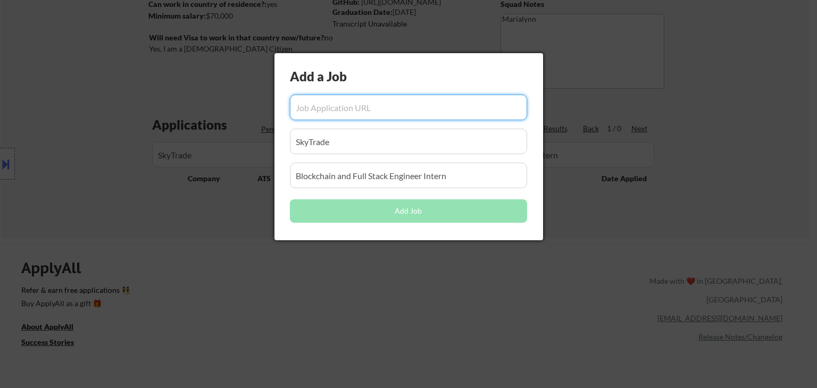
click at [413, 109] on input "input" at bounding box center [408, 108] width 237 height 26
paste input "https://jobs.solana.com/companies/skytrade-2/jobs/56731083-blockchain-and-full-…"
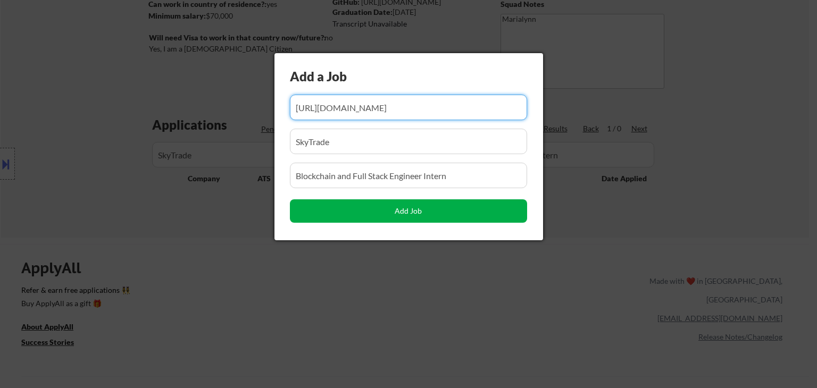
click at [419, 209] on button "Add Job" at bounding box center [408, 211] width 237 height 23
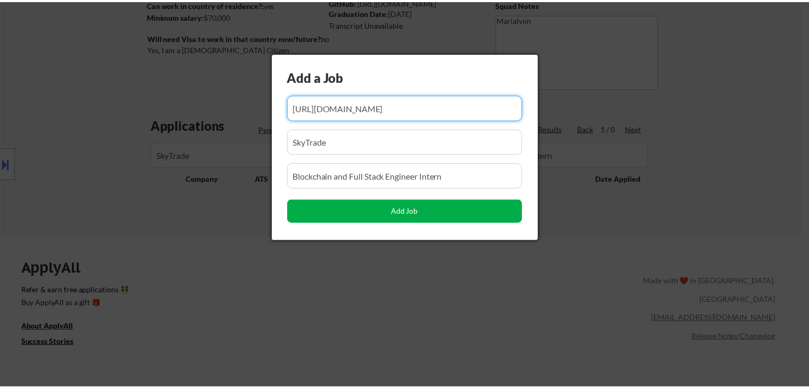
scroll to position [0, 0]
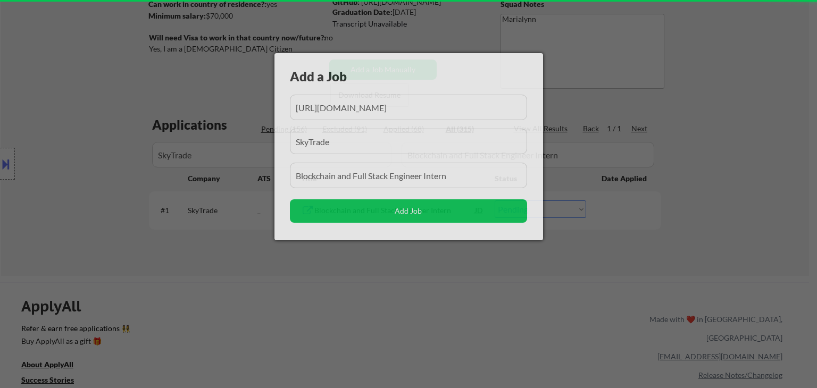
click at [389, 281] on div at bounding box center [408, 194] width 817 height 388
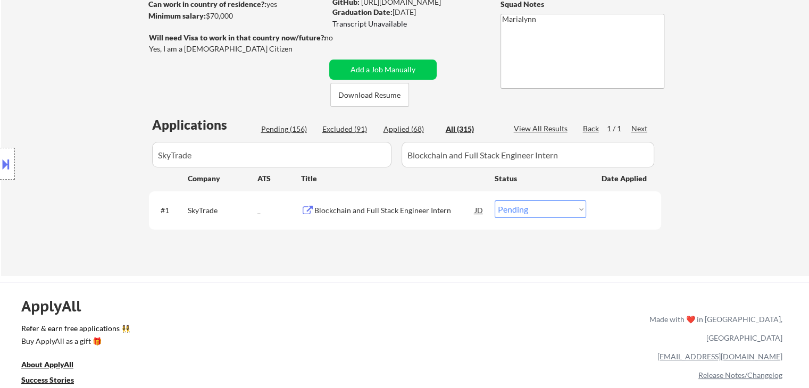
click at [524, 204] on select "Choose an option... Pending Applied Excluded (Questions) Excluded (Expired) Exc…" at bounding box center [541, 210] width 92 height 18
click at [495, 201] on select "Choose an option... Pending Applied Excluded (Questions) Excluded (Expired) Exc…" at bounding box center [541, 210] width 92 height 18
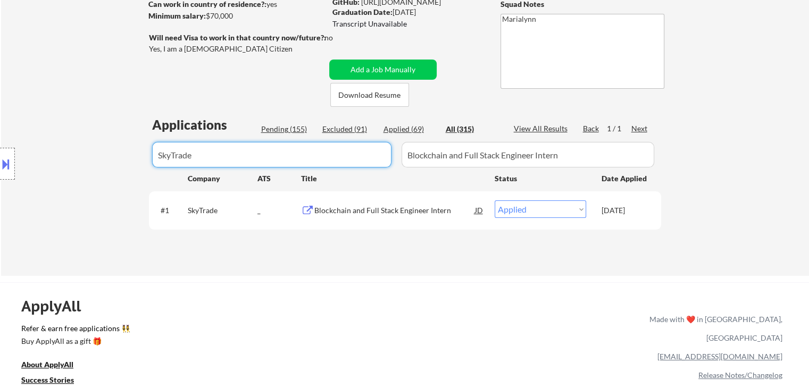
drag, startPoint x: 327, startPoint y: 158, endPoint x: 0, endPoint y: 205, distance: 330.5
click at [0, 204] on body "← Return to /applysquad Mailslurp Inbox Job Search Builder Shivani Rajgopal Use…" at bounding box center [404, 34] width 809 height 388
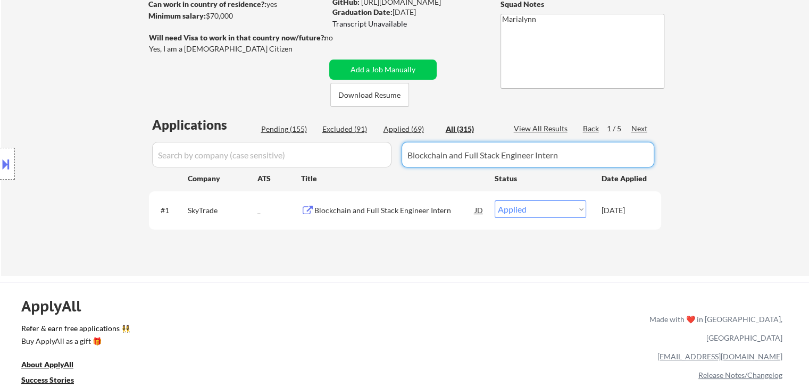
drag, startPoint x: 259, startPoint y: 166, endPoint x: 0, endPoint y: 203, distance: 261.2
click at [0, 203] on body "← Return to /applysquad Mailslurp Inbox Job Search Builder Shivani Rajgopal Use…" at bounding box center [404, 34] width 809 height 388
drag, startPoint x: 397, startPoint y: 129, endPoint x: 444, endPoint y: 150, distance: 51.2
click at [402, 129] on div "Applied (69)" at bounding box center [410, 129] width 53 height 11
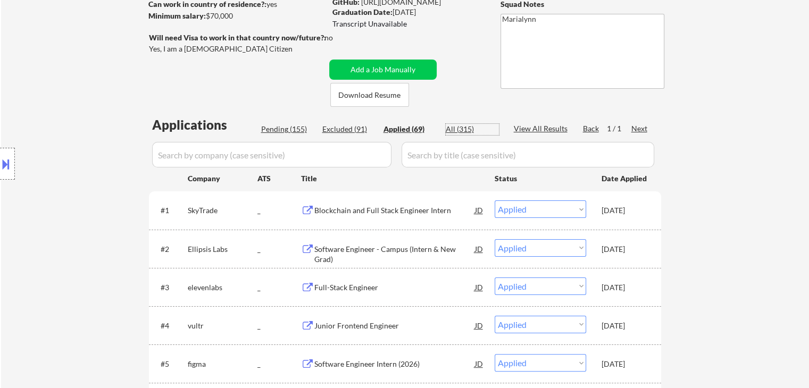
click at [463, 124] on div "All (315)" at bounding box center [472, 129] width 53 height 11
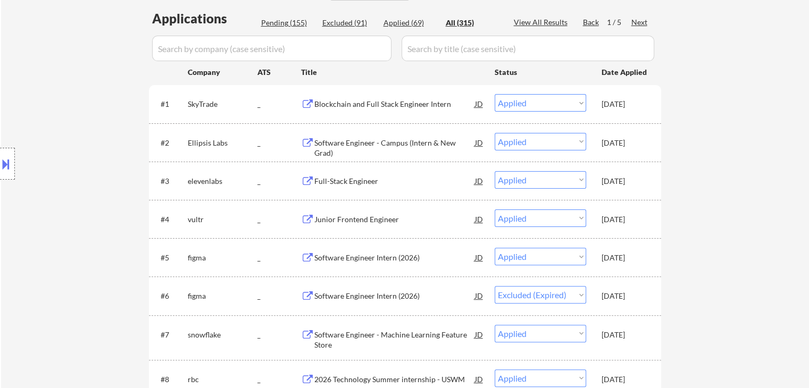
scroll to position [372, 0]
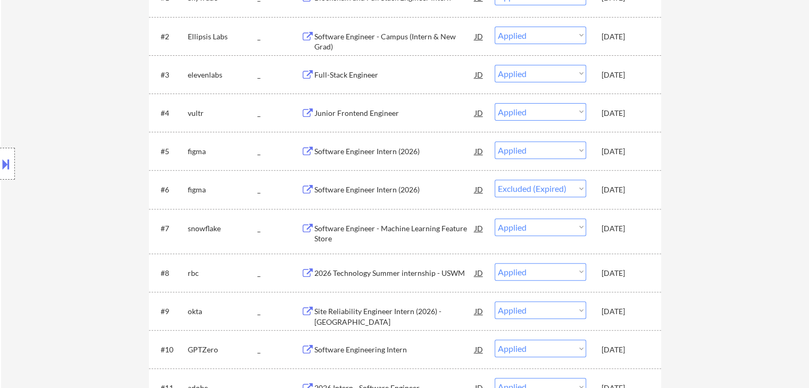
click at [623, 268] on div "[DATE]" at bounding box center [625, 273] width 47 height 11
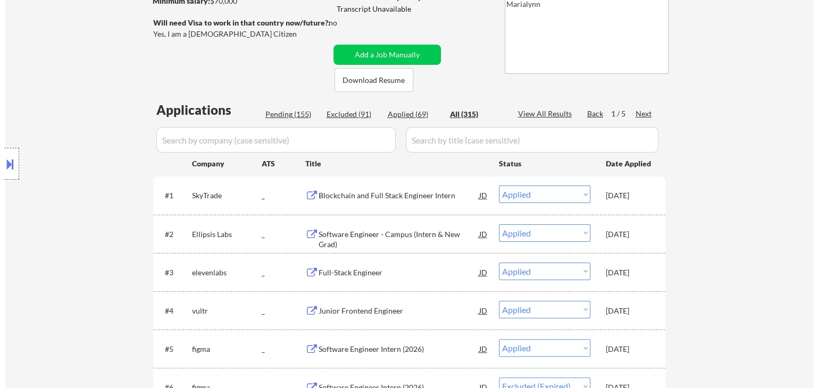
scroll to position [106, 0]
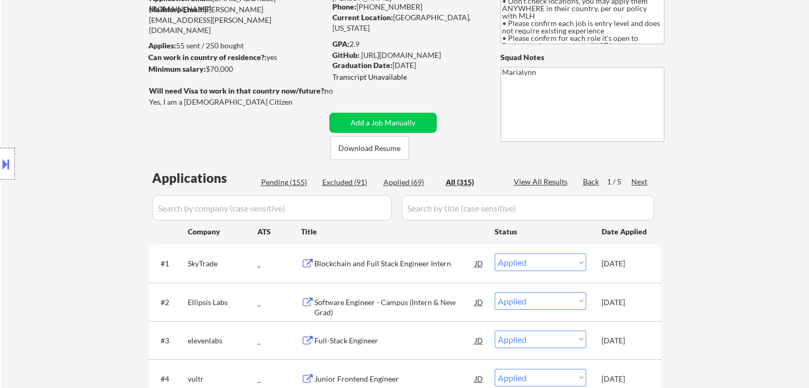
click at [429, 209] on input "input" at bounding box center [528, 208] width 253 height 26
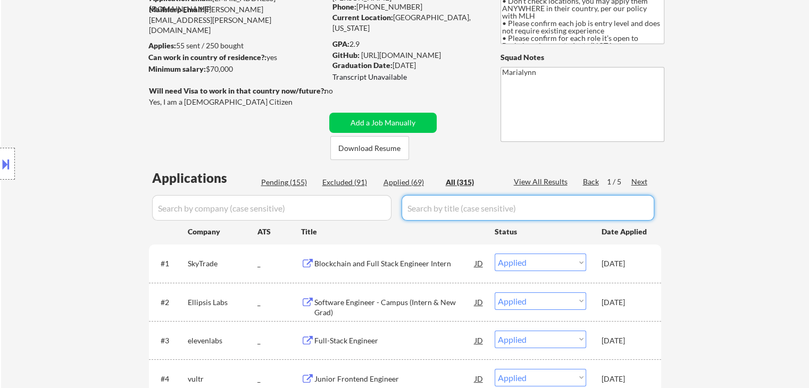
paste input "Backend Engineer"
click at [413, 121] on button "Add a Job Manually" at bounding box center [382, 123] width 107 height 20
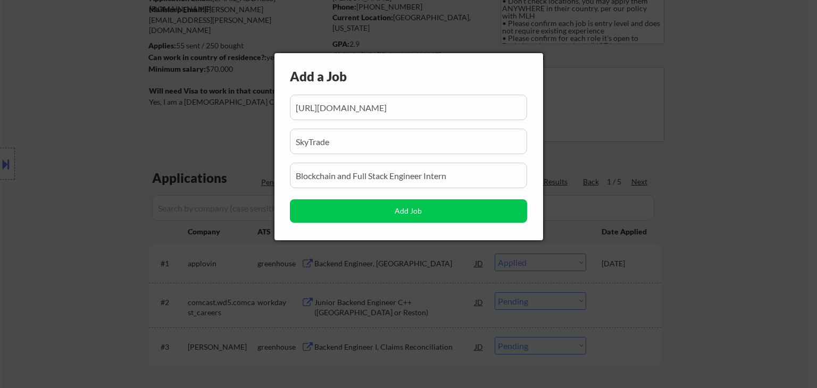
scroll to position [0, 199]
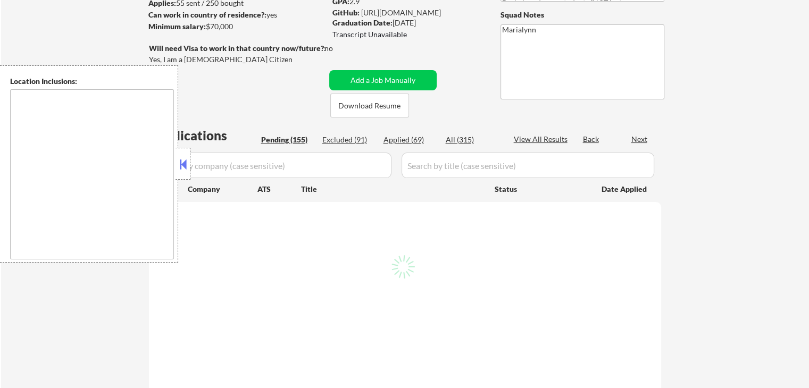
type textarea "country:[GEOGRAPHIC_DATA]"
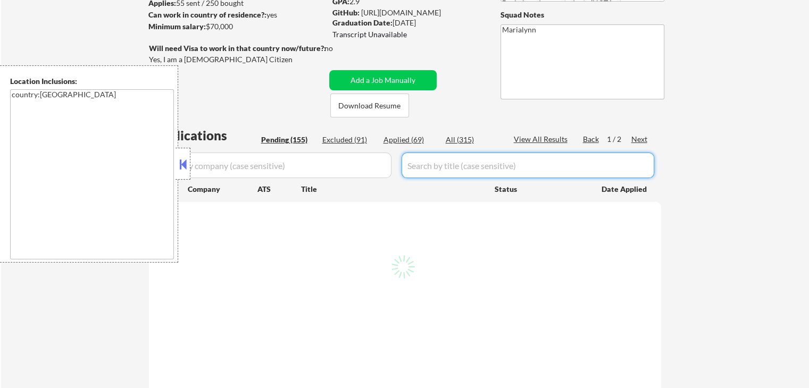
click at [463, 167] on input "input" at bounding box center [528, 166] width 253 height 26
click at [185, 159] on button at bounding box center [183, 164] width 12 height 16
click at [398, 77] on button "Add a Job Manually" at bounding box center [382, 80] width 107 height 20
select select ""pending""
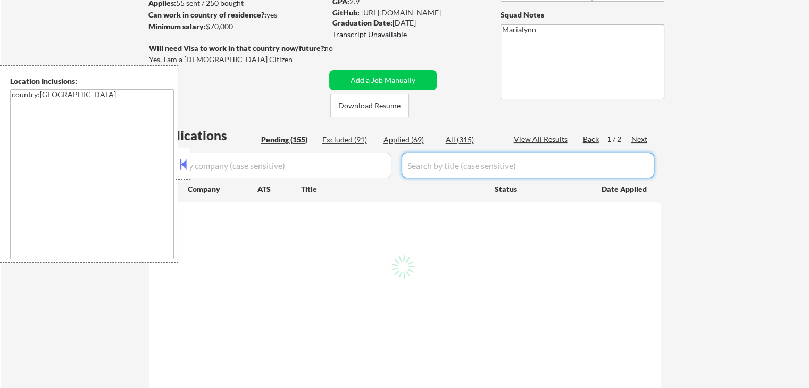
select select ""pending""
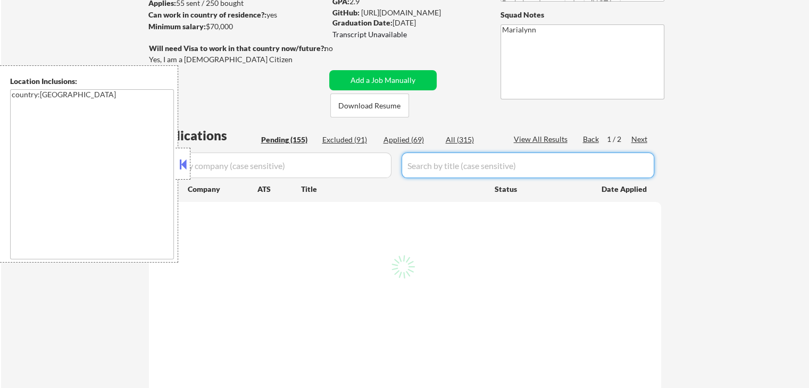
select select ""pending""
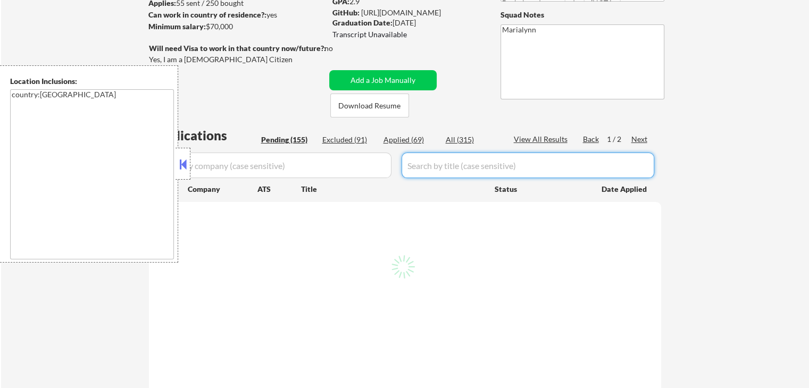
select select ""pending""
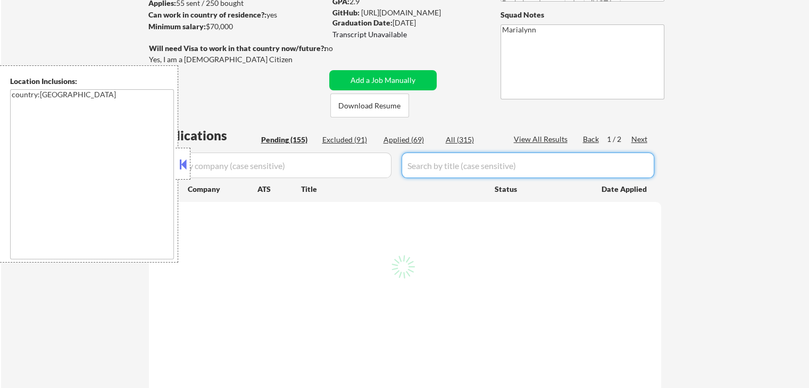
select select ""pending""
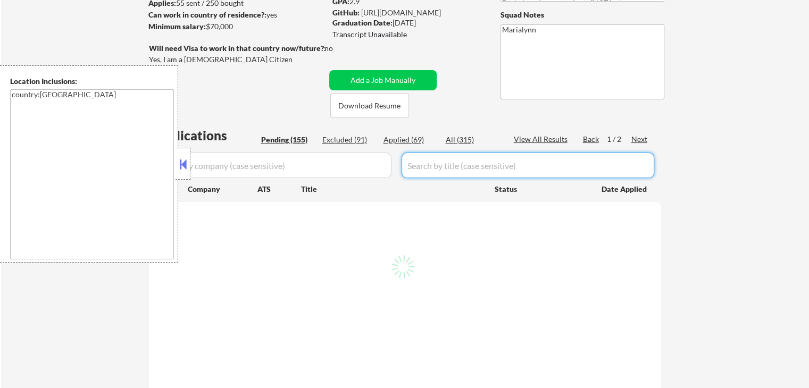
select select ""pending""
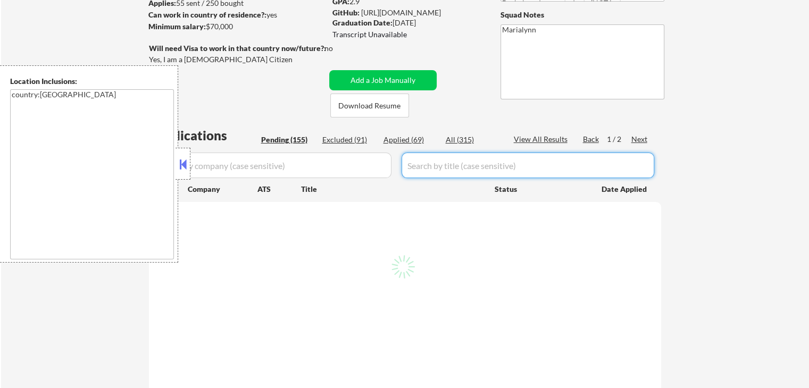
select select ""pending""
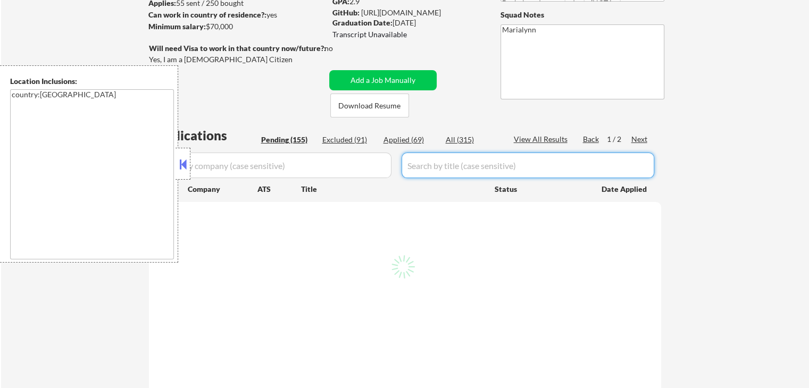
select select ""pending""
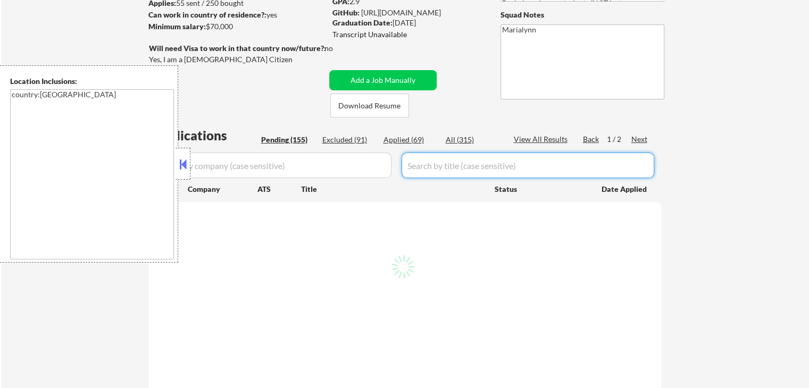
select select ""pending""
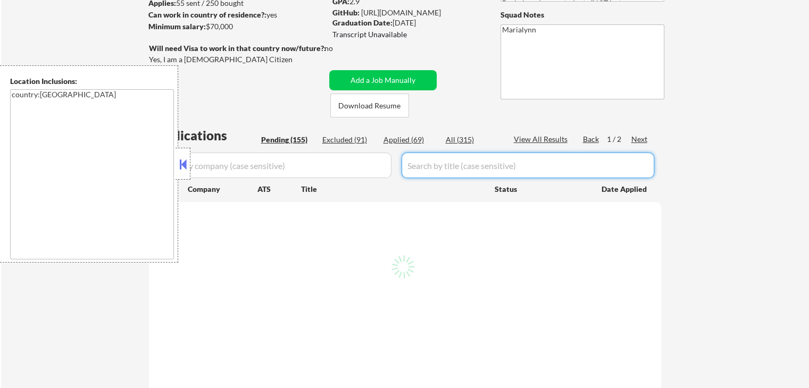
select select ""pending""
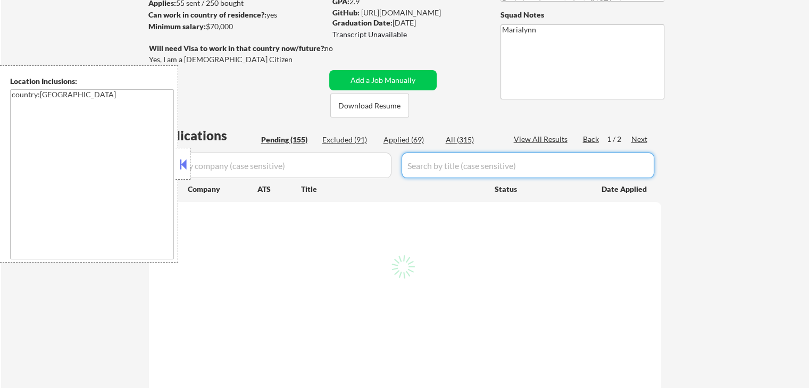
select select ""pending""
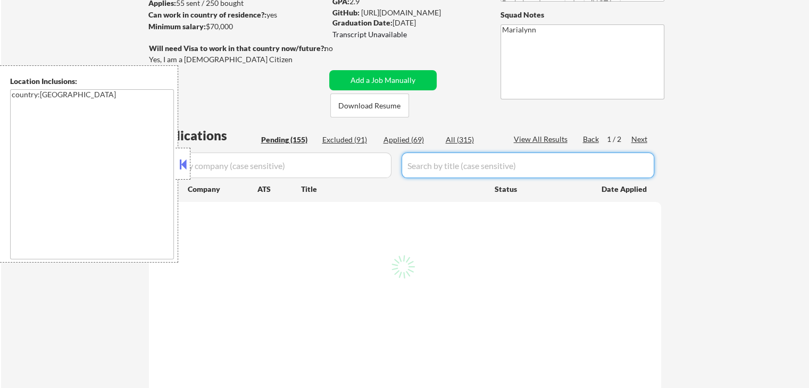
select select ""pending""
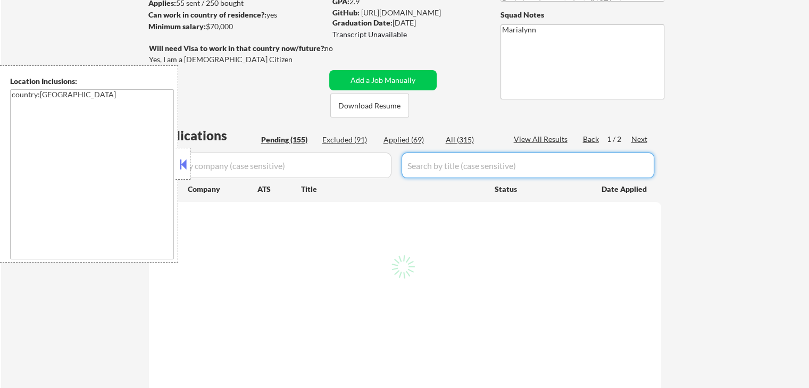
select select ""pending""
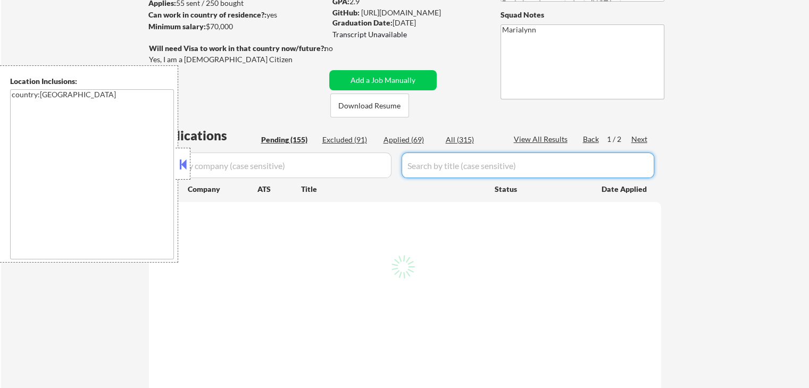
select select ""pending""
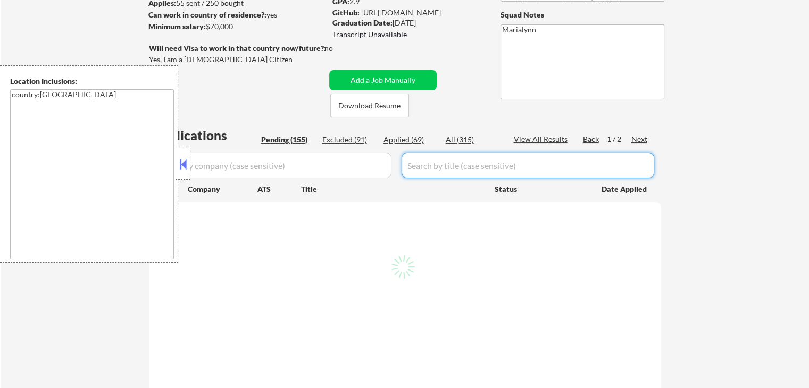
select select ""pending""
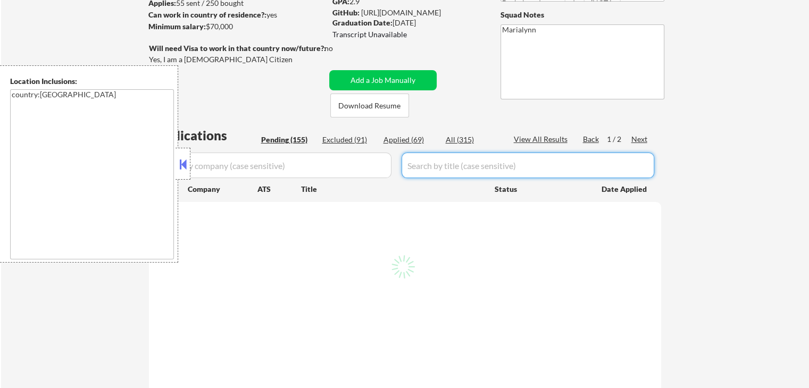
select select ""pending""
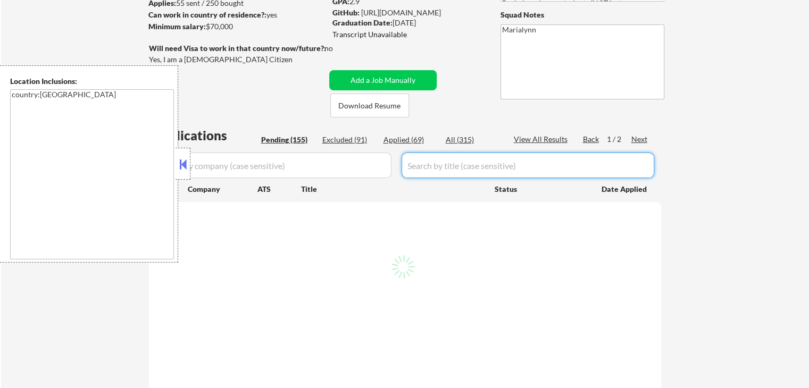
select select ""pending""
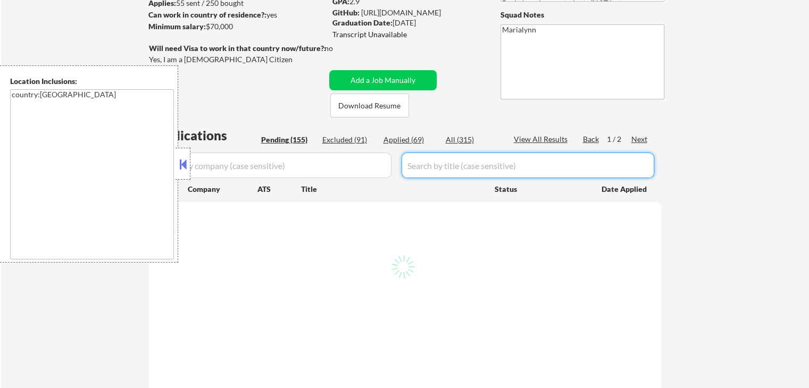
select select ""pending""
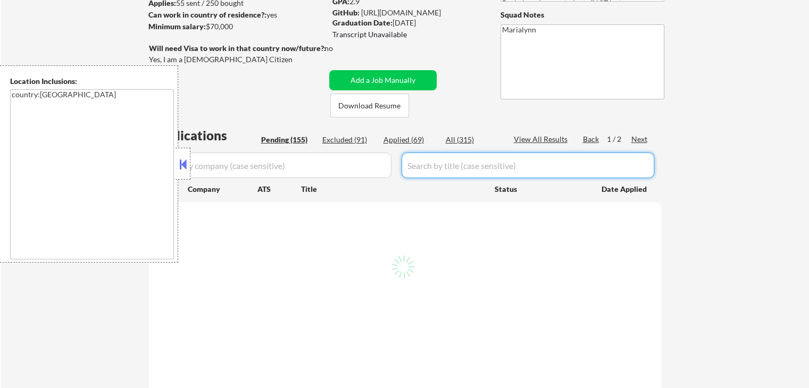
select select ""pending""
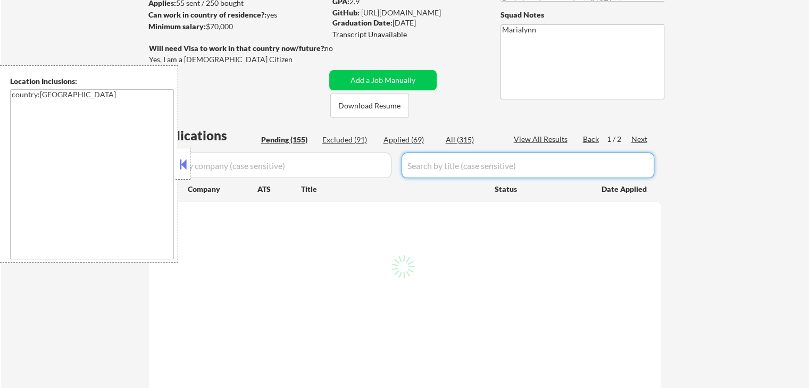
select select ""pending""
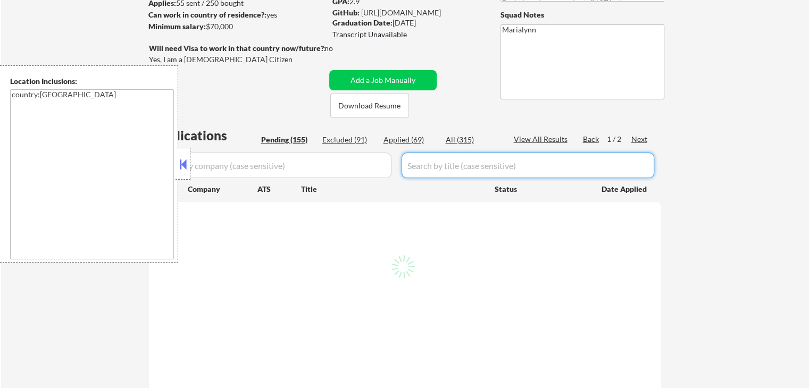
select select ""pending""
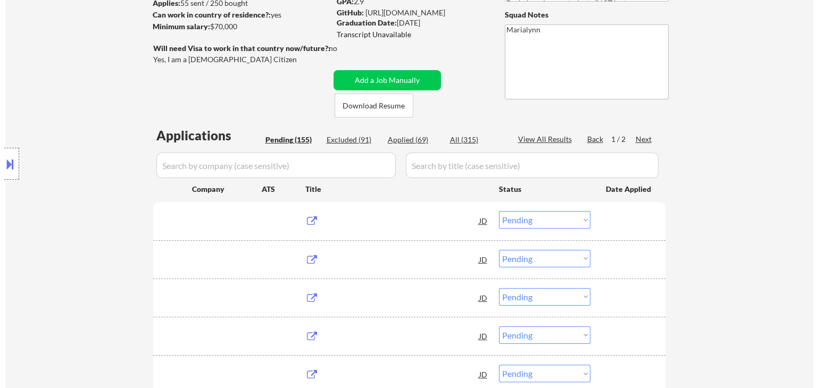
scroll to position [106, 0]
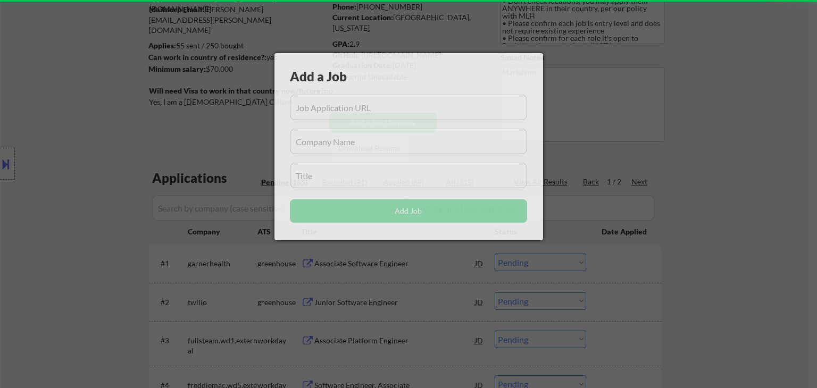
click at [415, 80] on div "Add a Job" at bounding box center [390, 77] width 201 height 18
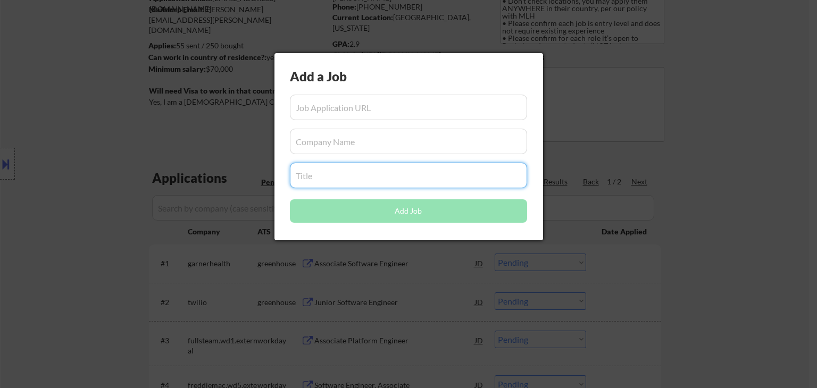
click at [368, 179] on input "input" at bounding box center [408, 176] width 237 height 26
paste input "Backend Engineer"
type input "Backend Engineer"
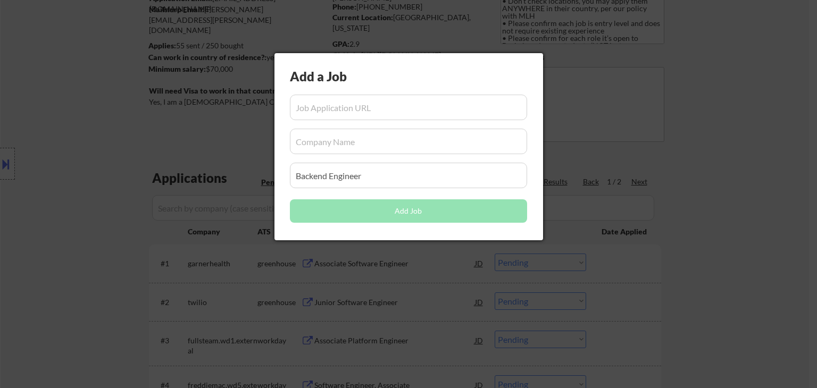
click at [320, 263] on div at bounding box center [408, 194] width 817 height 388
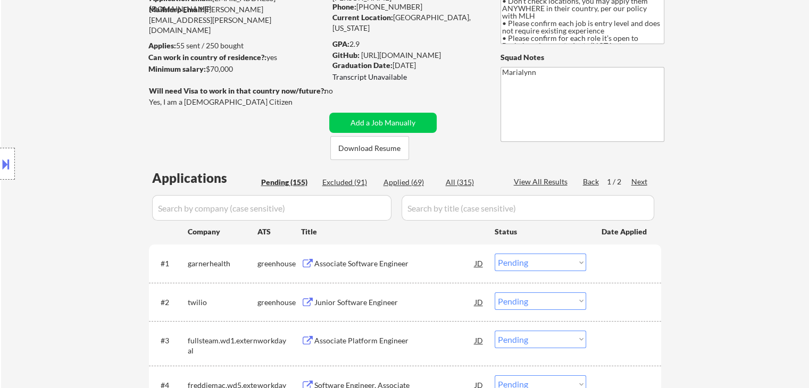
click at [434, 211] on input "input" at bounding box center [528, 208] width 253 height 26
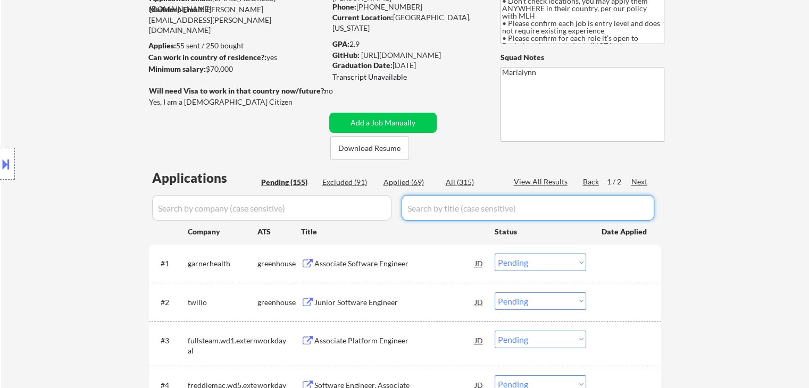
paste input "Backend Engineer"
type input "Backend Engineer"
click at [424, 252] on div "#1 garnerhealth greenhouse Associate Software Engineer JD Choose an option... P…" at bounding box center [403, 263] width 502 height 29
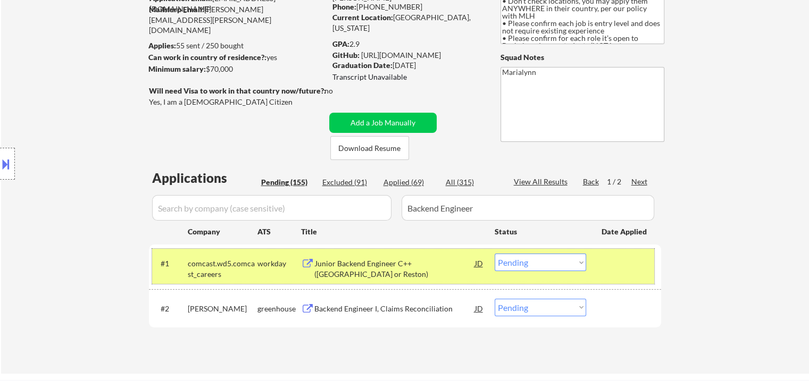
click at [223, 202] on input "input" at bounding box center [271, 208] width 239 height 26
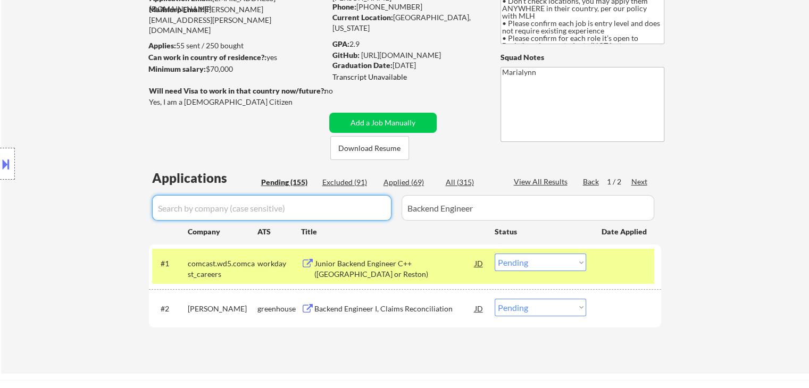
paste input "[DOMAIN_NAME]"
type input "[DOMAIN_NAME]"
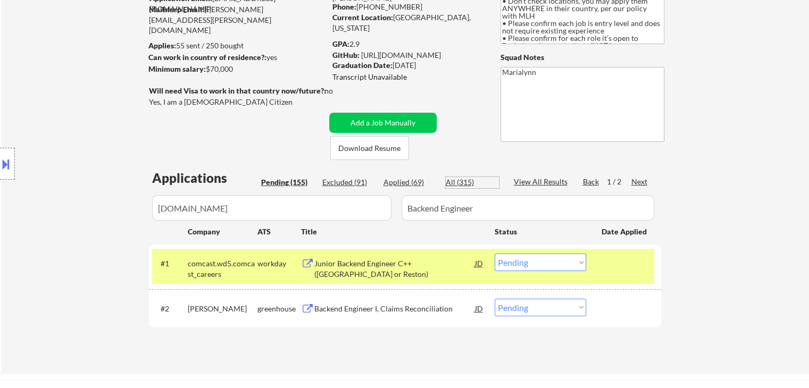
click at [474, 179] on div "All (315)" at bounding box center [472, 182] width 53 height 11
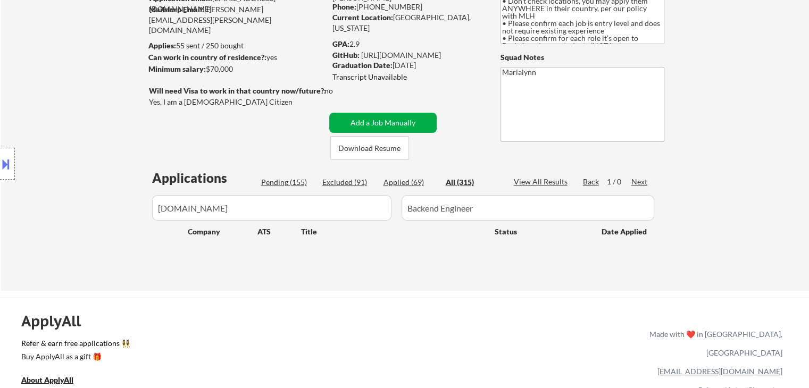
click at [419, 117] on button "Add a Job Manually" at bounding box center [382, 123] width 107 height 20
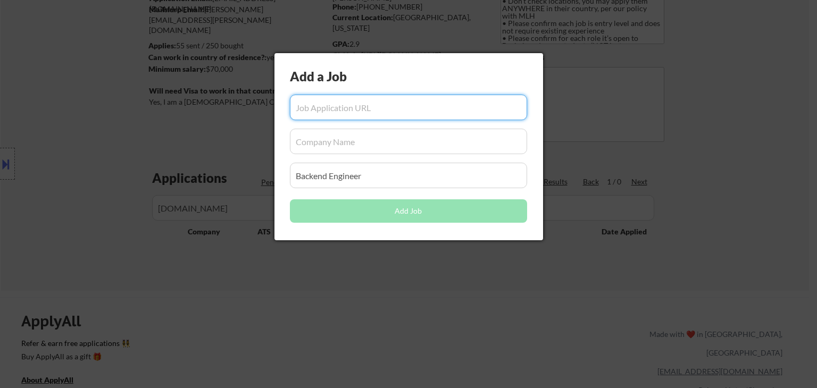
click at [319, 148] on input "input" at bounding box center [408, 142] width 237 height 26
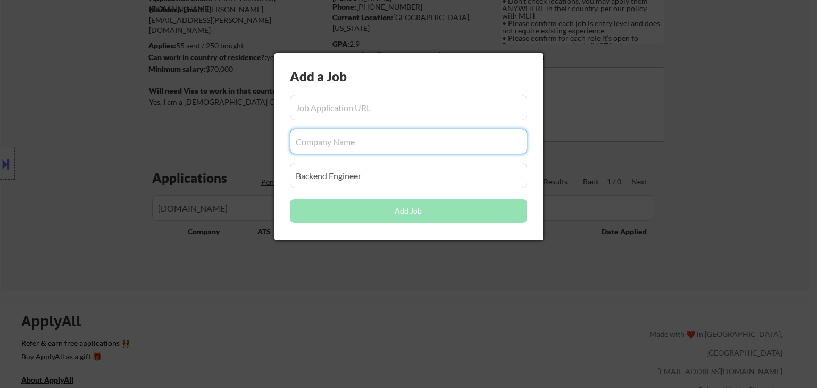
paste input "[DOMAIN_NAME]"
type input "[DOMAIN_NAME]"
click at [327, 279] on div at bounding box center [408, 194] width 817 height 388
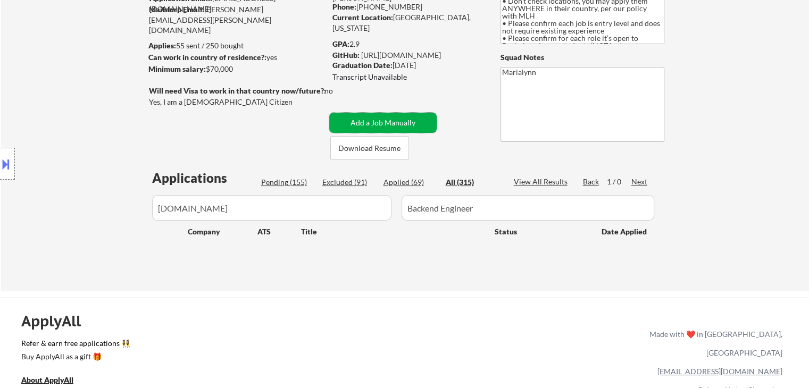
click at [374, 126] on button "Add a Job Manually" at bounding box center [382, 123] width 107 height 20
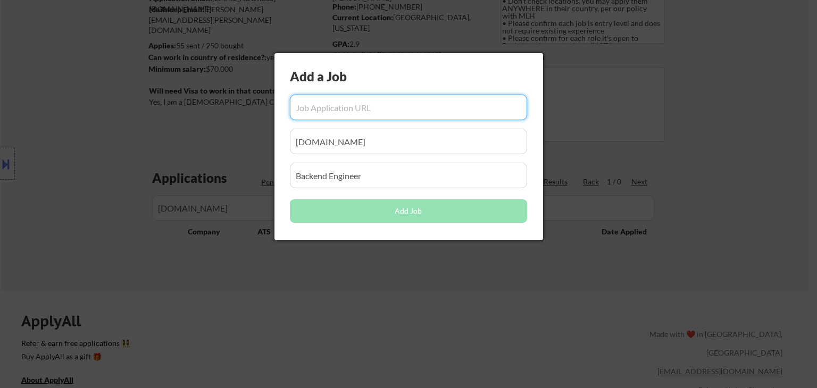
click at [336, 113] on input "input" at bounding box center [408, 108] width 237 height 26
paste input "[URL][DOMAIN_NAME][DOMAIN_NAME]"
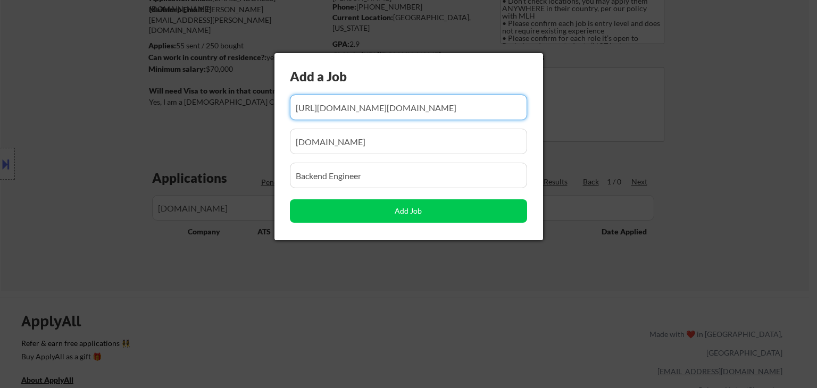
type input "[URL][DOMAIN_NAME][DOMAIN_NAME]"
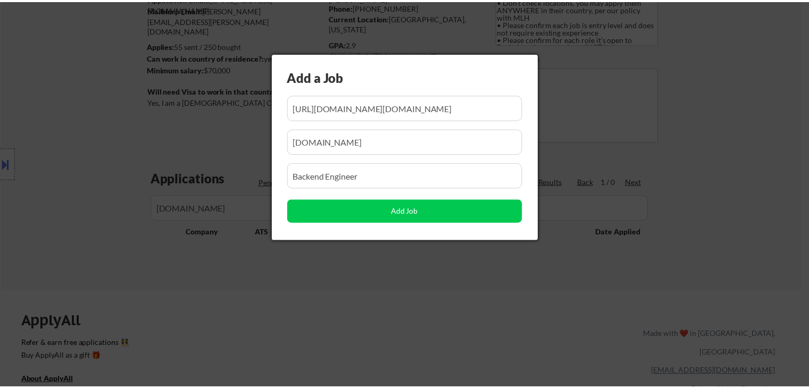
scroll to position [0, 0]
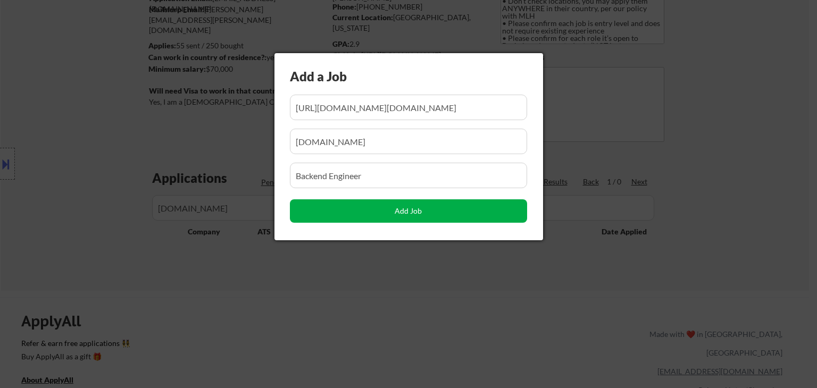
click at [404, 204] on button "Add Job" at bounding box center [408, 211] width 237 height 23
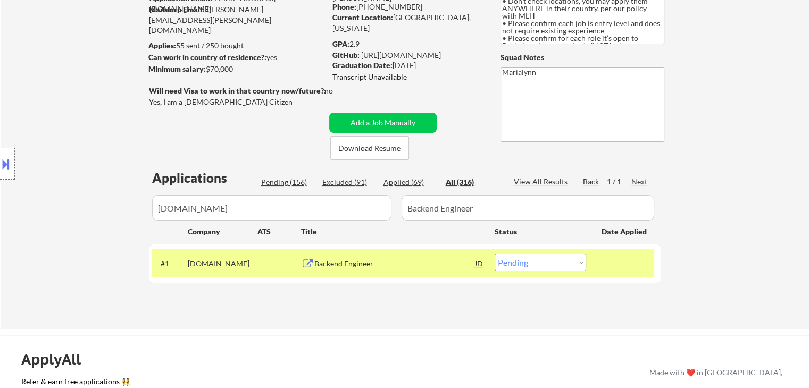
click at [528, 260] on select "Choose an option... Pending Applied Excluded (Questions) Excluded (Expired) Exc…" at bounding box center [541, 263] width 92 height 18
select select ""applied""
click at [495, 254] on select "Choose an option... Pending Applied Excluded (Questions) Excluded (Expired) Exc…" at bounding box center [541, 263] width 92 height 18
click at [348, 268] on div "Backend Engineer" at bounding box center [394, 264] width 161 height 11
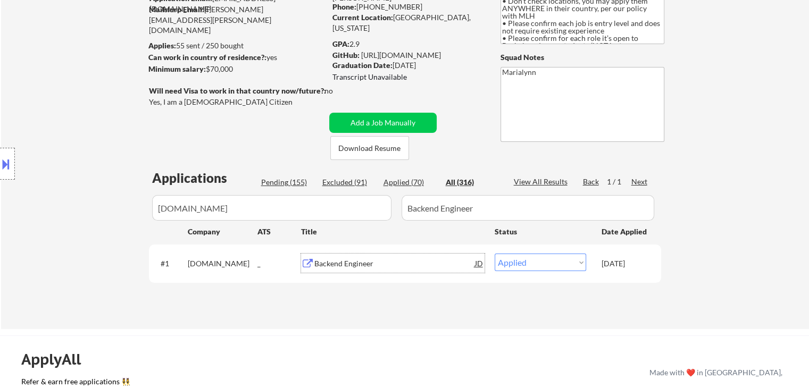
click at [411, 184] on div "Applied (70)" at bounding box center [410, 182] width 53 height 11
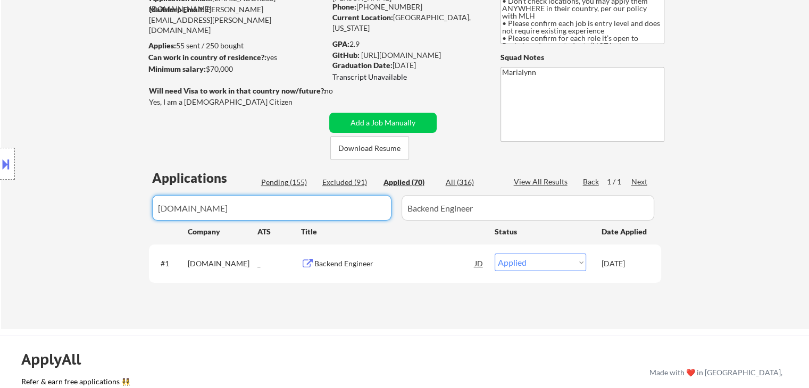
drag, startPoint x: 306, startPoint y: 200, endPoint x: 0, endPoint y: 254, distance: 311.1
click at [0, 247] on body "← Return to /applysquad Mailslurp Inbox Job Search Builder [PERSON_NAME] User E…" at bounding box center [404, 88] width 809 height 388
select select ""applied""
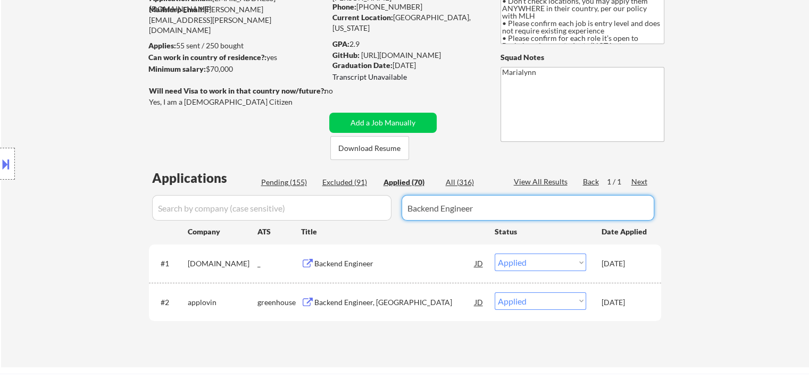
drag, startPoint x: 414, startPoint y: 215, endPoint x: 208, endPoint y: 249, distance: 209.2
click at [210, 249] on div "Applications Pending (155) Excluded (91) Applied (70) All (316) View All Result…" at bounding box center [405, 258] width 512 height 178
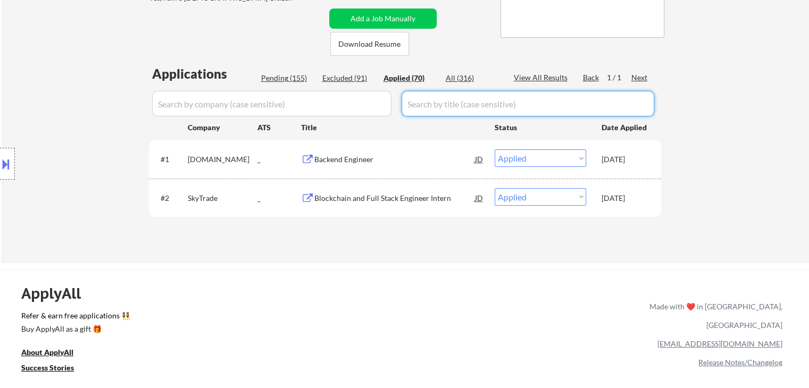
scroll to position [213, 0]
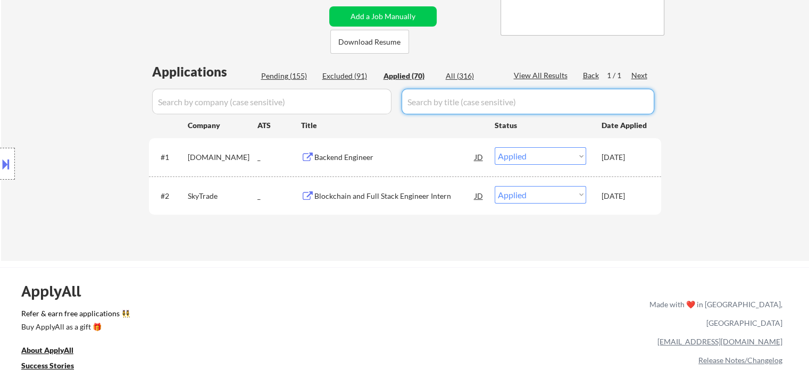
select select ""applied""
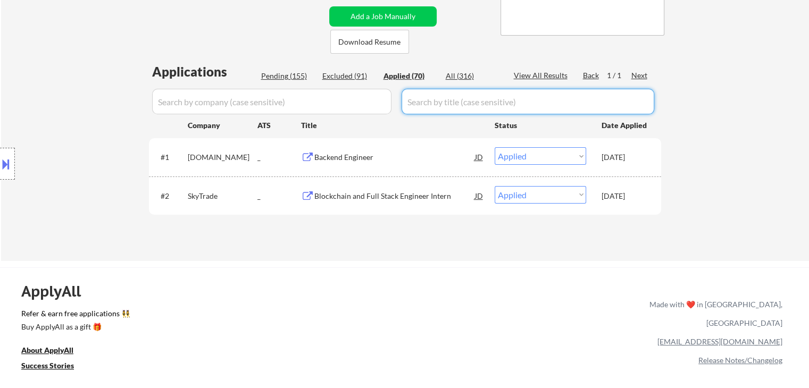
select select ""applied""
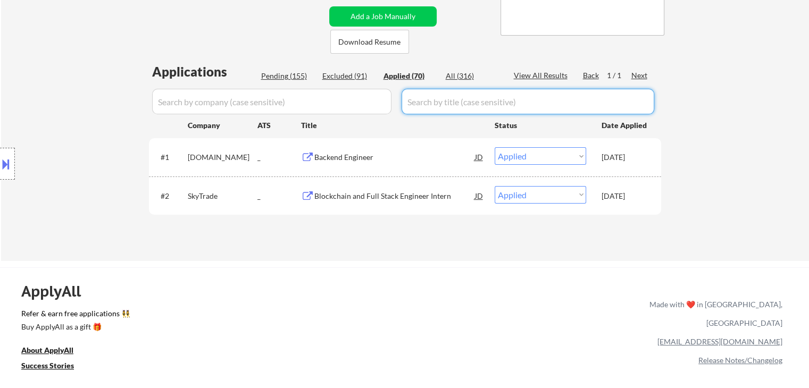
select select ""applied""
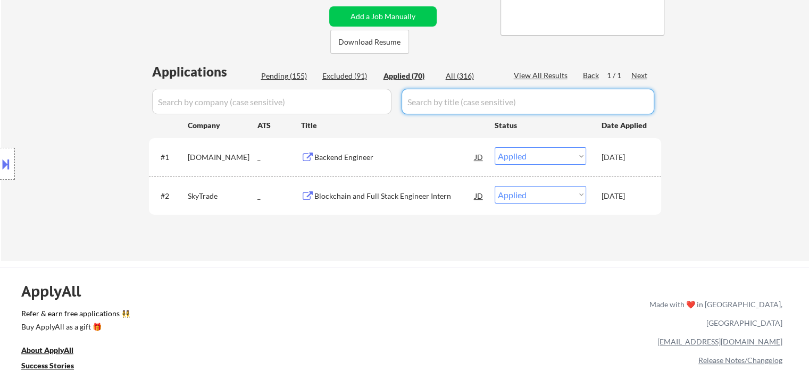
select select ""applied""
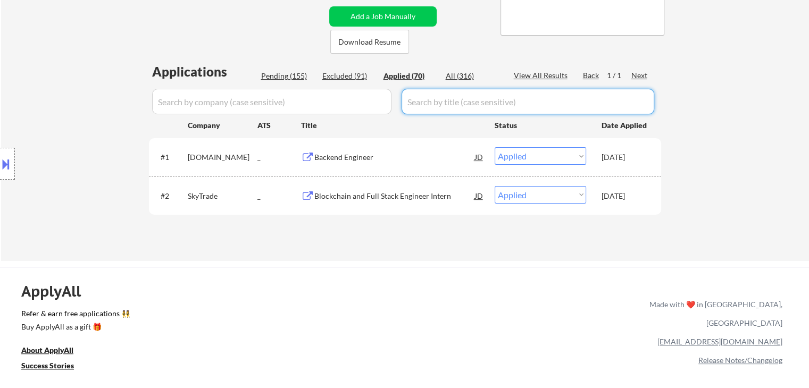
select select ""applied""
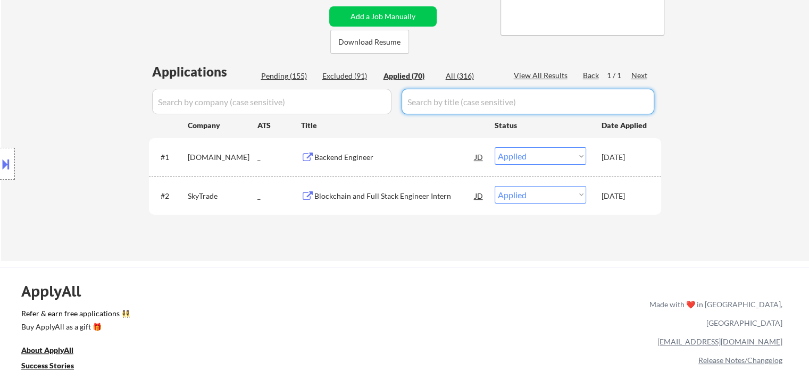
select select ""applied""
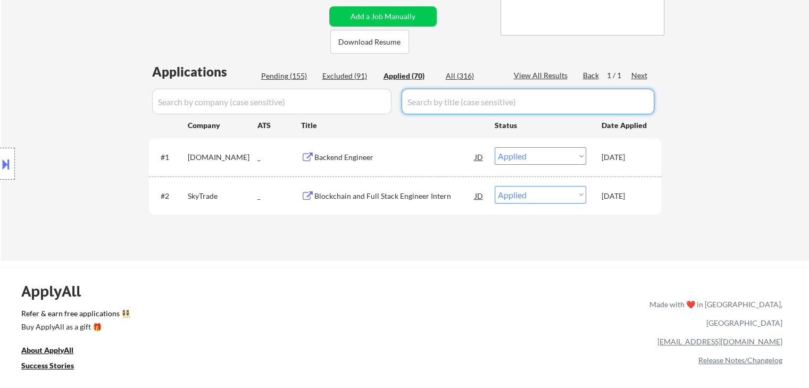
select select ""applied""
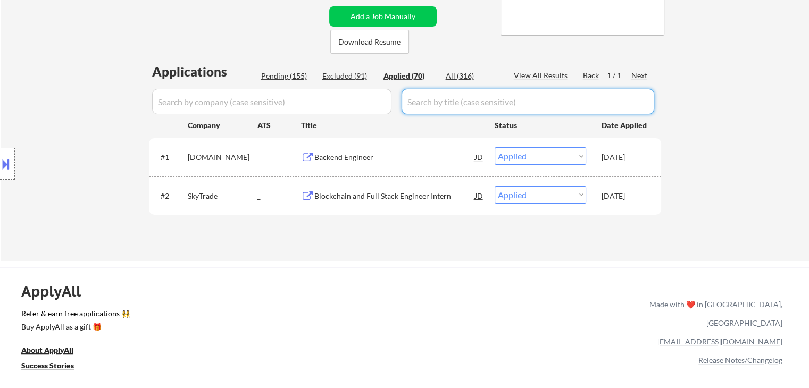
select select ""applied""
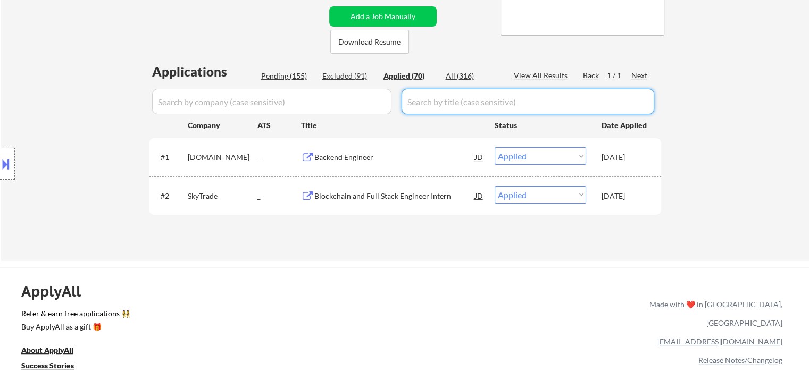
select select ""applied""
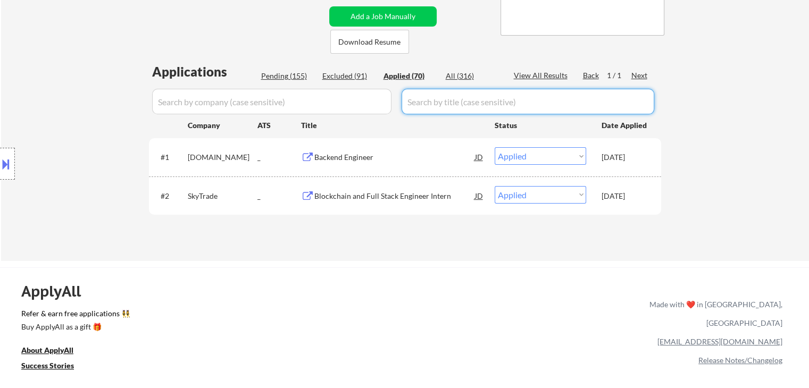
select select ""applied""
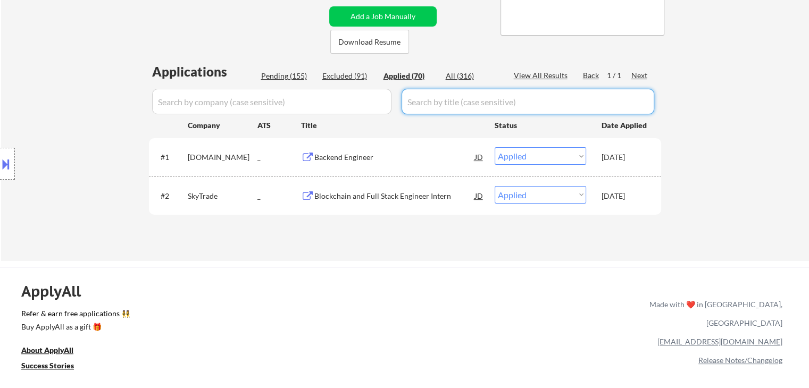
select select ""applied""
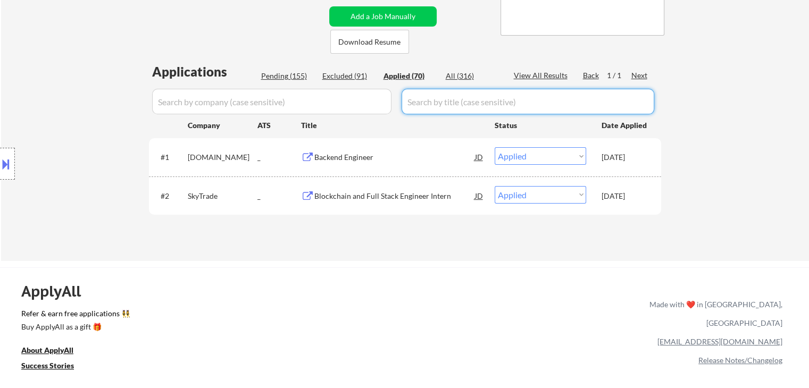
select select ""applied""
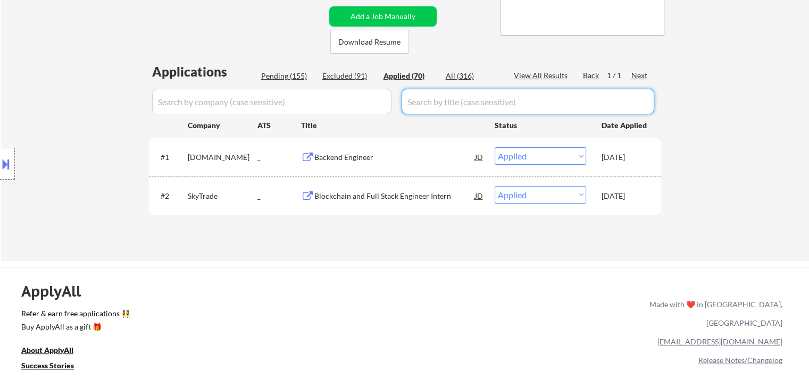
select select ""applied""
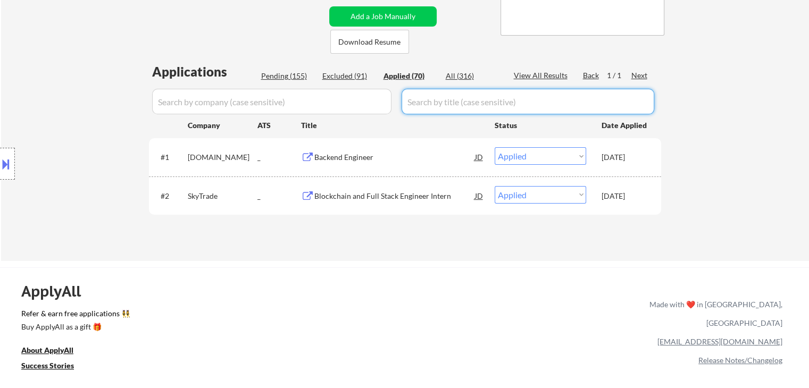
select select ""applied""
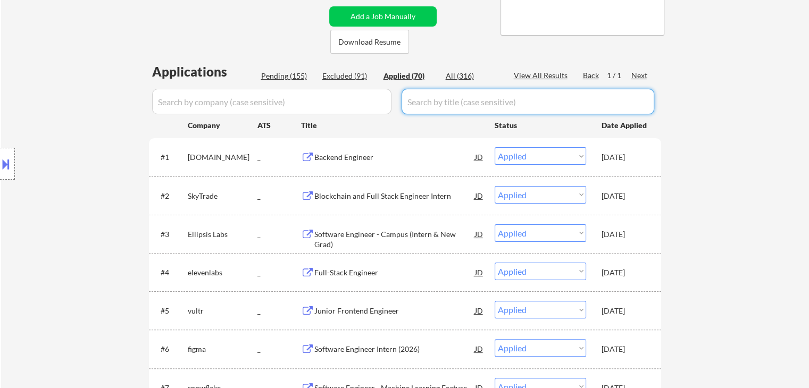
scroll to position [426, 0]
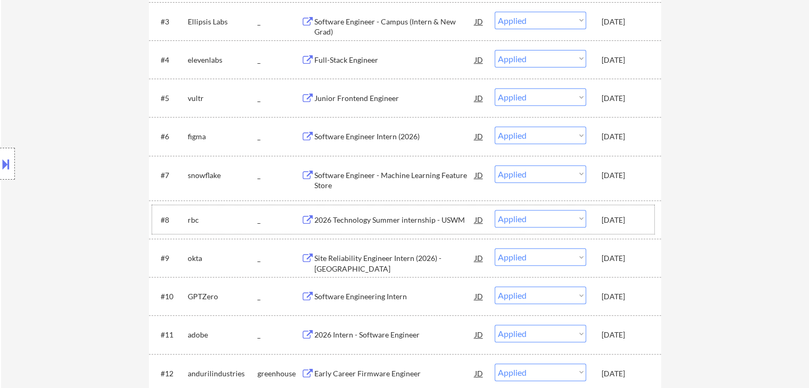
click at [624, 222] on div "[DATE]" at bounding box center [625, 220] width 47 height 11
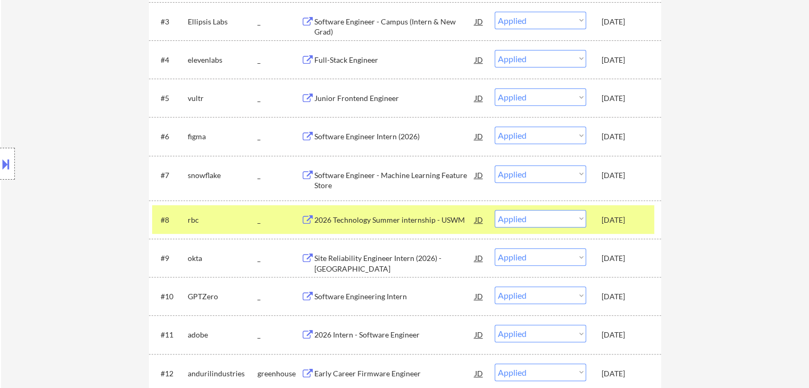
click at [633, 220] on div "[DATE]" at bounding box center [625, 220] width 47 height 11
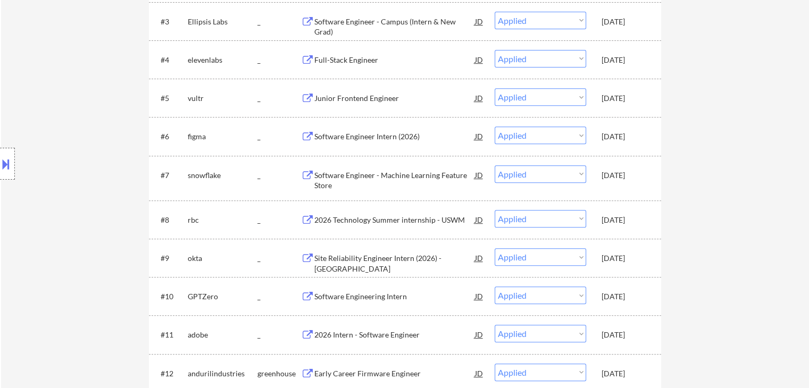
type textarea "Marialynn [URL][DOMAIN_NAME]"
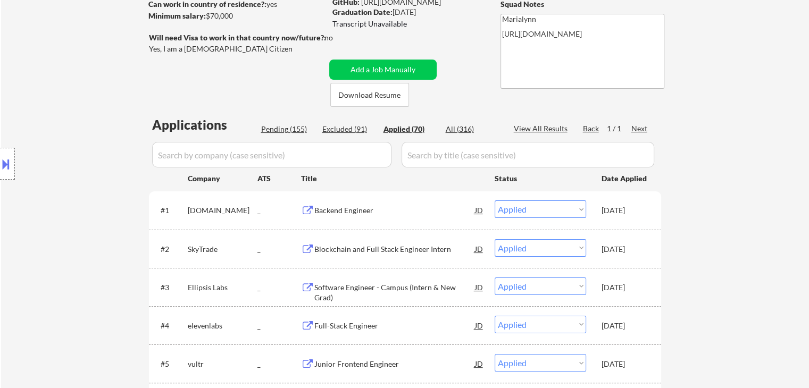
scroll to position [106, 0]
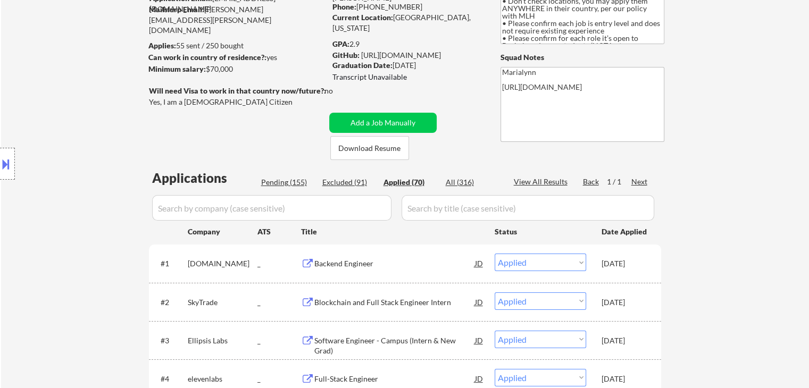
click at [292, 184] on div "Pending (155)" at bounding box center [287, 182] width 53 height 11
select select ""pending""
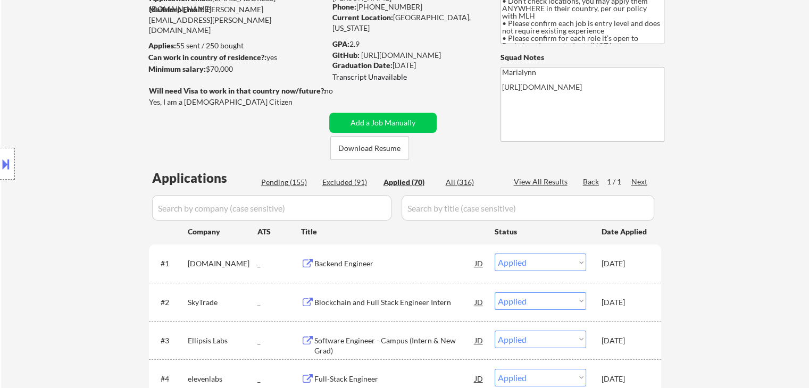
select select ""pending""
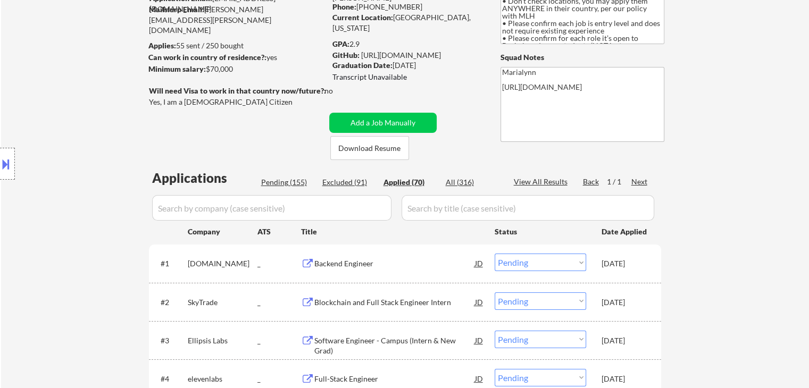
select select ""pending""
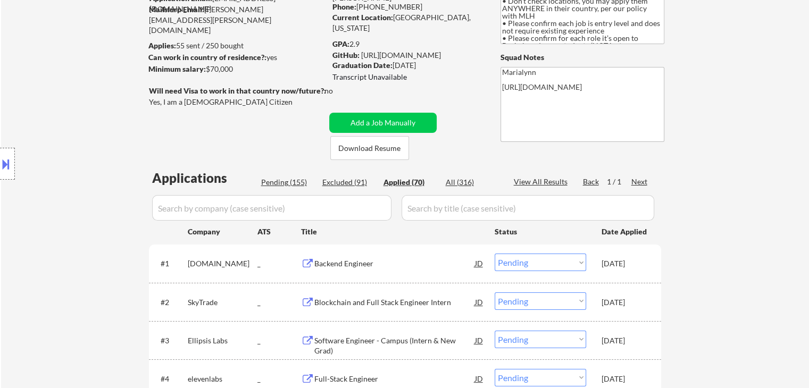
select select ""pending""
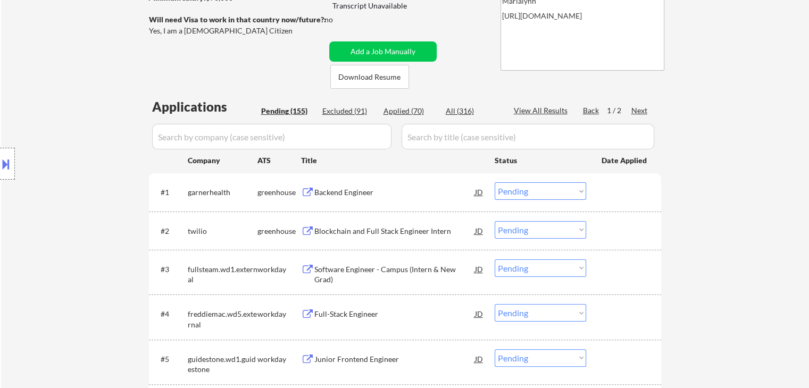
scroll to position [266, 0]
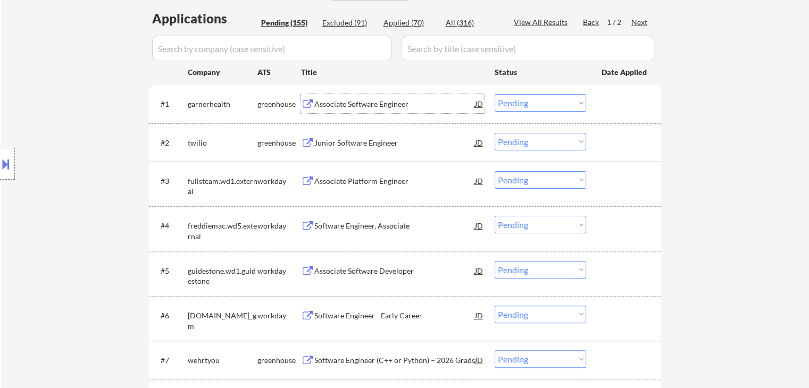
click at [377, 108] on div "Associate Software Engineer" at bounding box center [394, 104] width 161 height 11
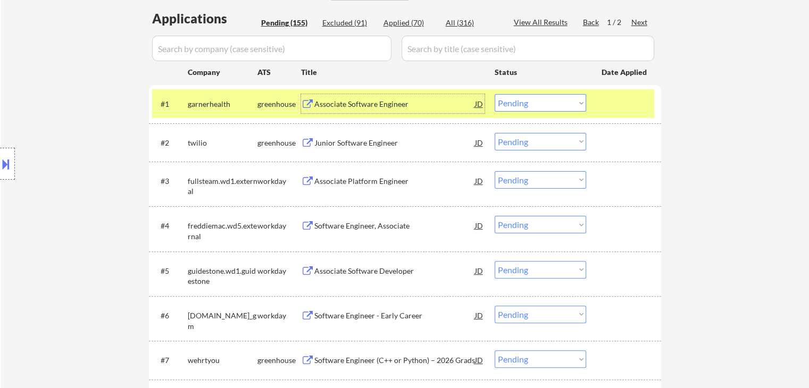
click at [528, 104] on select "Choose an option... Pending Applied Excluded (Questions) Excluded (Expired) Exc…" at bounding box center [541, 103] width 92 height 18
click at [495, 94] on select "Choose an option... Pending Applied Excluded (Questions) Excluded (Expired) Exc…" at bounding box center [541, 103] width 92 height 18
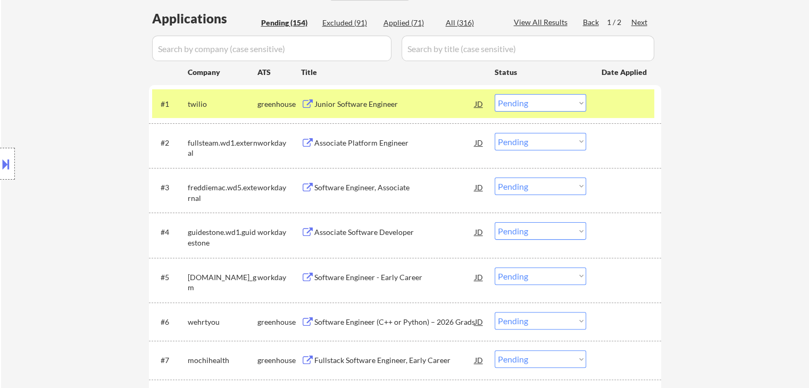
click at [362, 104] on div "Junior Software Engineer" at bounding box center [394, 104] width 161 height 11
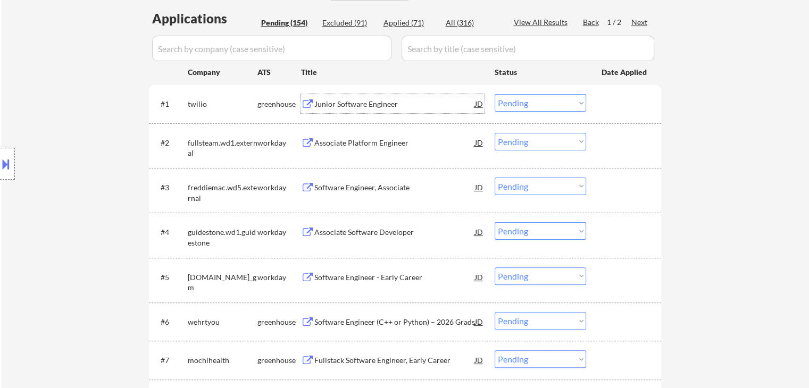
drag, startPoint x: 521, startPoint y: 103, endPoint x: 526, endPoint y: 111, distance: 9.3
click at [521, 104] on select "Choose an option... Pending Applied Excluded (Questions) Excluded (Expired) Exc…" at bounding box center [541, 103] width 92 height 18
click at [495, 94] on select "Choose an option... Pending Applied Excluded (Questions) Excluded (Expired) Exc…" at bounding box center [541, 103] width 92 height 18
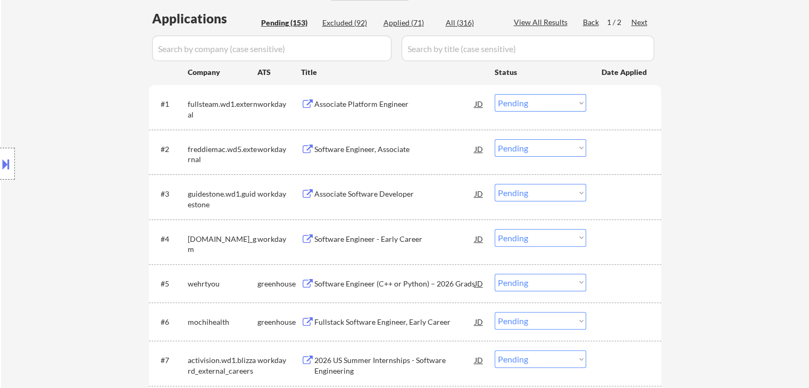
click at [412, 286] on div "Software Engineer (C++ or Python) – 2026 Grads" at bounding box center [394, 284] width 161 height 11
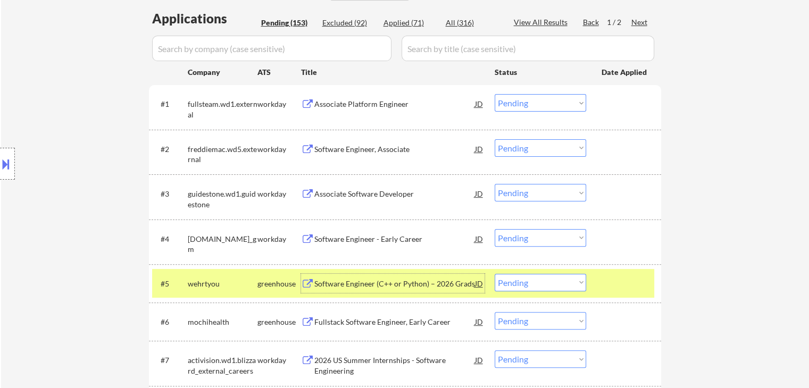
click at [215, 291] on div "wehrtyou" at bounding box center [223, 283] width 70 height 19
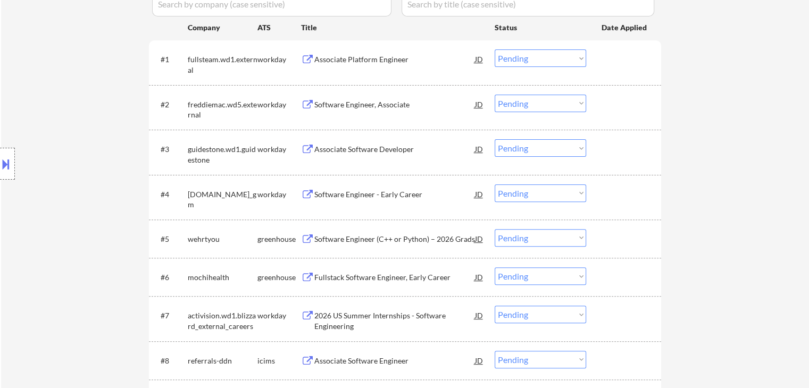
scroll to position [372, 0]
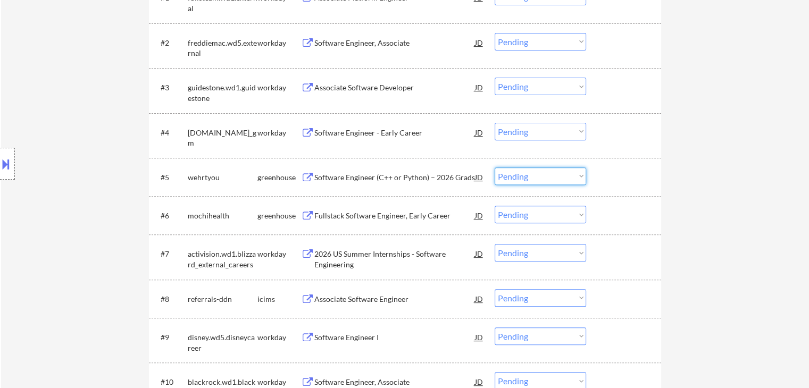
click at [553, 176] on select "Choose an option... Pending Applied Excluded (Questions) Excluded (Expired) Exc…" at bounding box center [541, 177] width 92 height 18
click at [495, 168] on select "Choose an option... Pending Applied Excluded (Questions) Excluded (Expired) Exc…" at bounding box center [541, 177] width 92 height 18
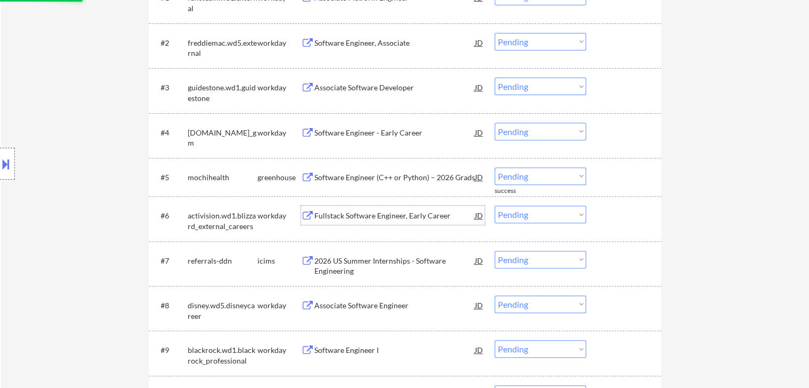
click at [370, 217] on div "Fullstack Software Engineer, Early Career" at bounding box center [394, 216] width 161 height 11
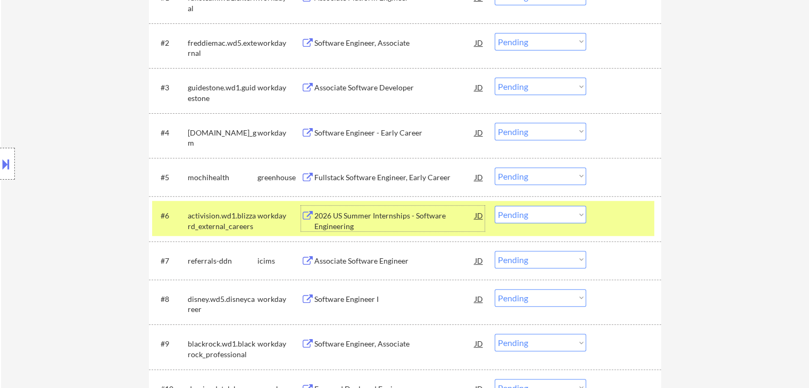
click at [527, 215] on select "Choose an option... Pending Applied Excluded (Questions) Excluded (Expired) Exc…" at bounding box center [541, 215] width 92 height 18
click at [572, 214] on select "Choose an option... Pending Applied Excluded (Questions) Excluded (Expired) Exc…" at bounding box center [541, 215] width 92 height 18
click at [495, 206] on select "Choose an option... Pending Applied Excluded (Questions) Excluded (Expired) Exc…" at bounding box center [541, 215] width 92 height 18
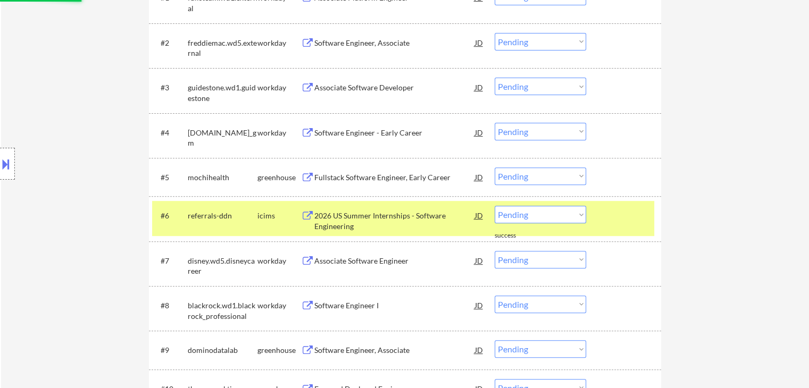
scroll to position [160, 0]
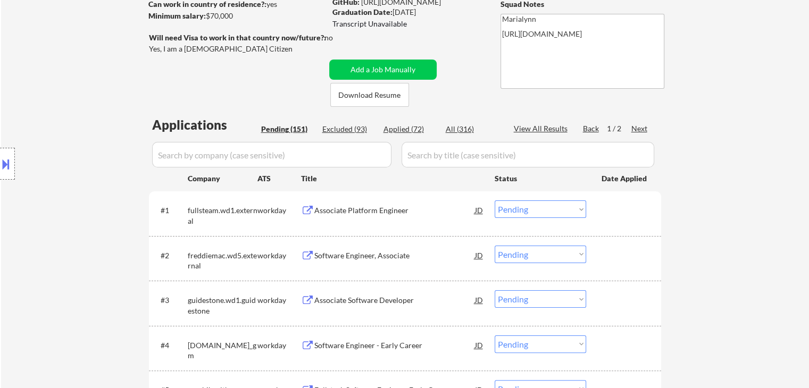
drag, startPoint x: 747, startPoint y: 229, endPoint x: 747, endPoint y: 69, distance: 160.7
